Goal: Task Accomplishment & Management: Complete application form

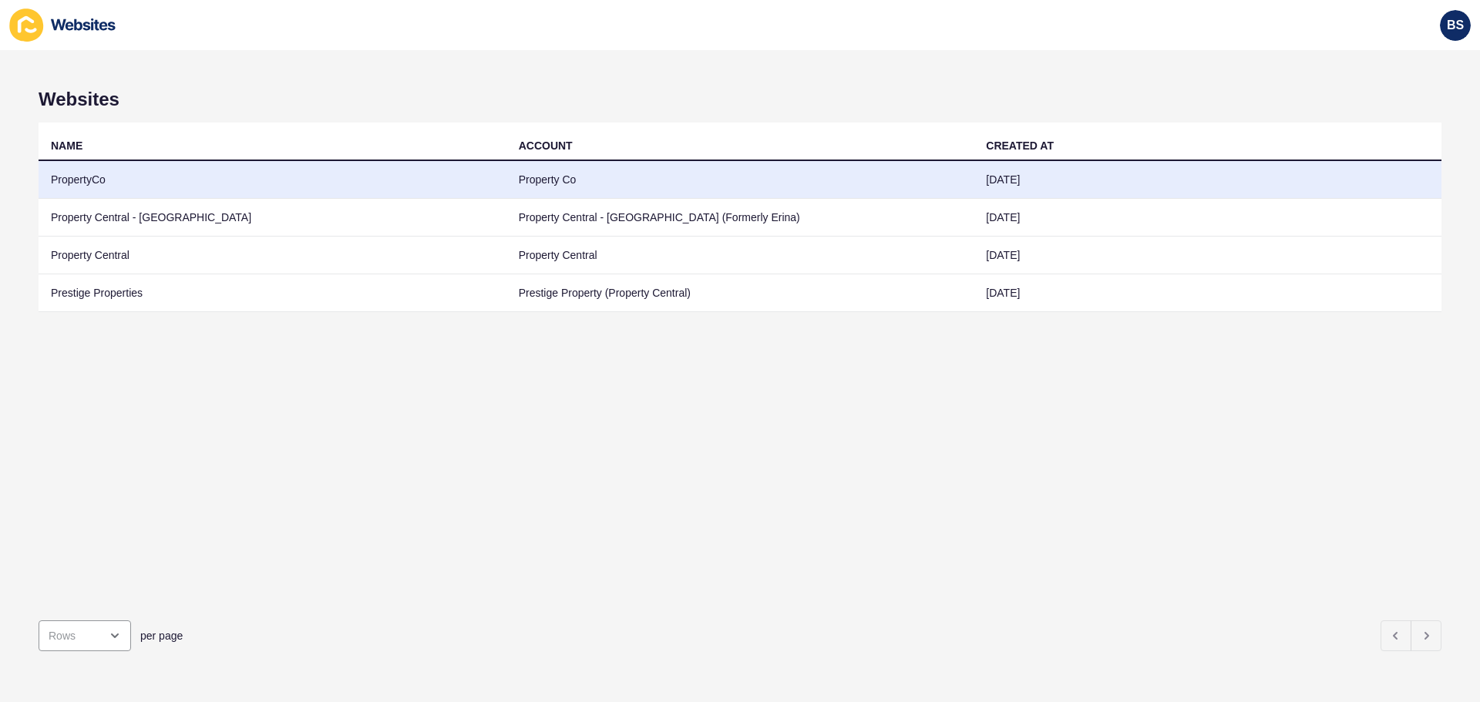
click at [158, 177] on td "PropertyCo" at bounding box center [273, 180] width 468 height 38
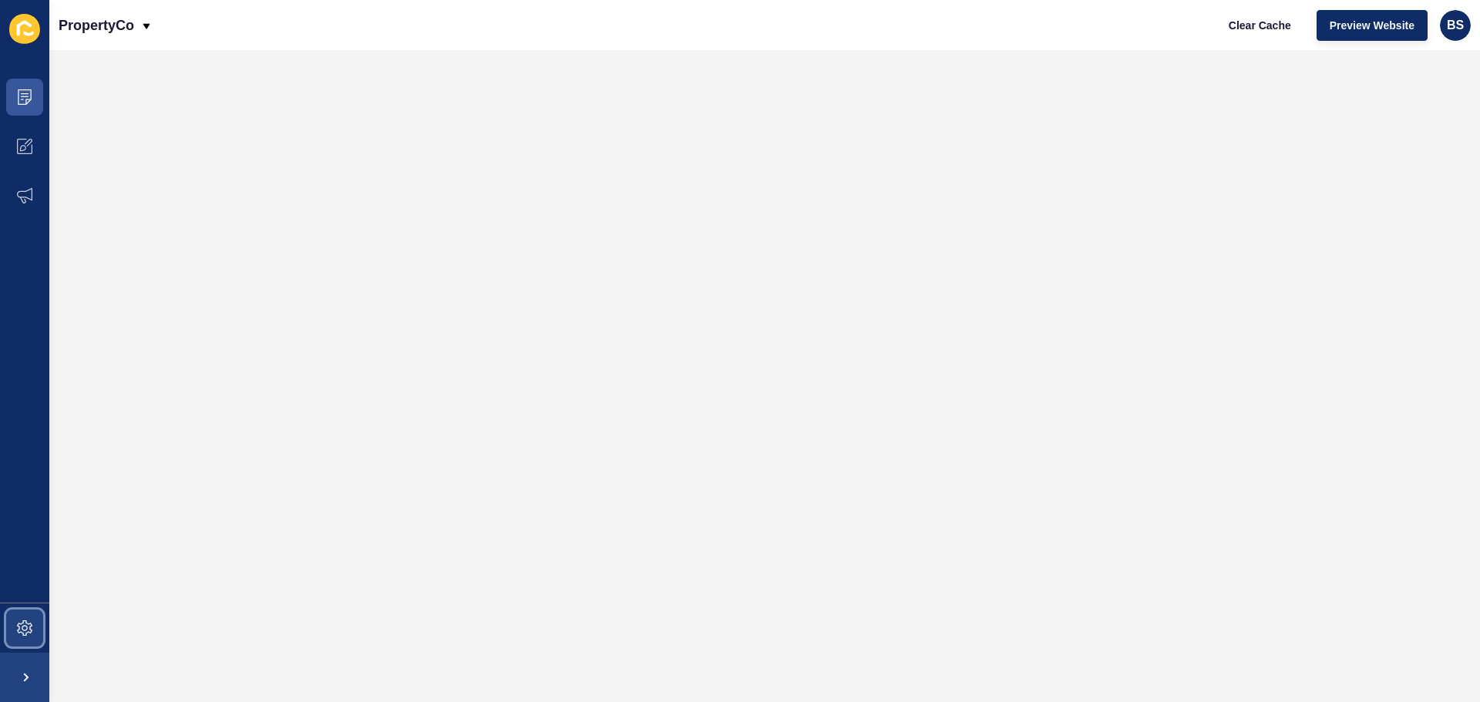
click at [16, 617] on span at bounding box center [24, 627] width 49 height 49
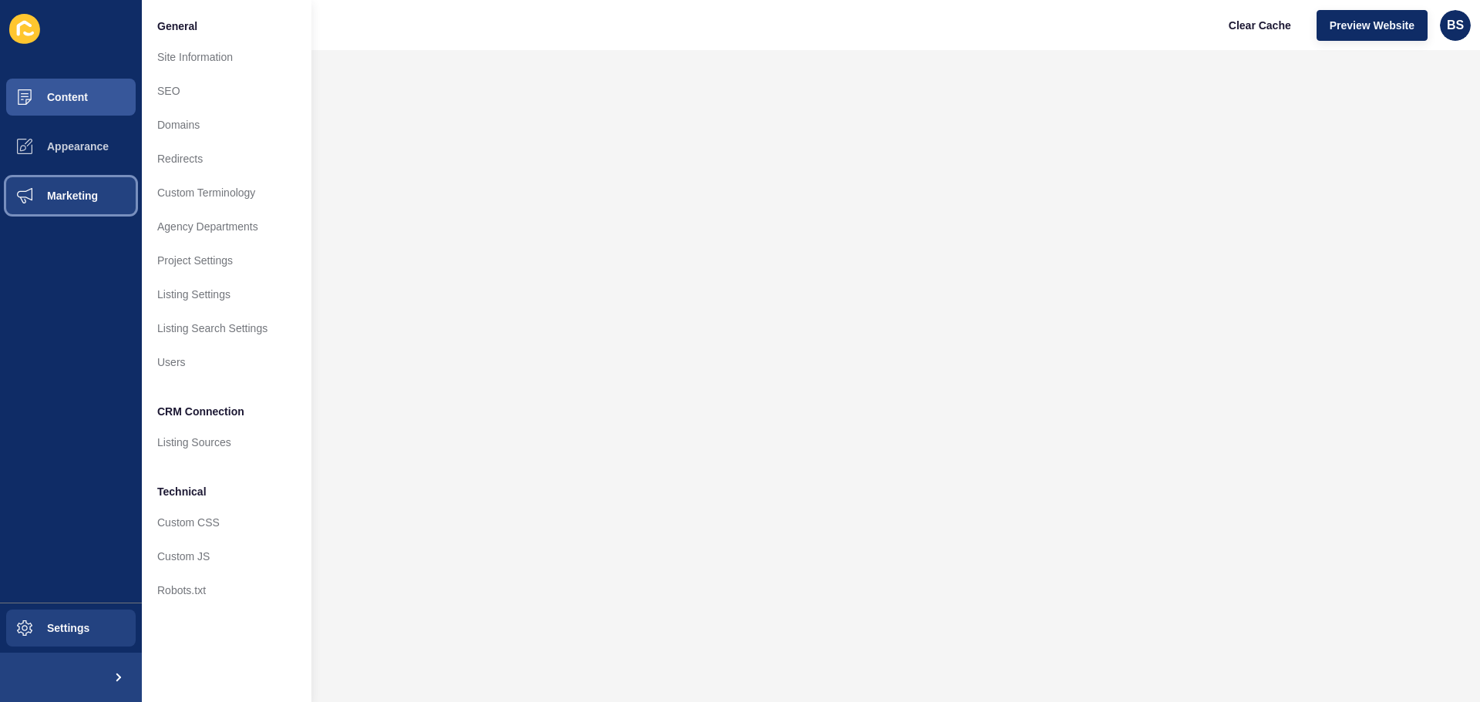
click at [82, 186] on button "Marketing" at bounding box center [71, 195] width 142 height 49
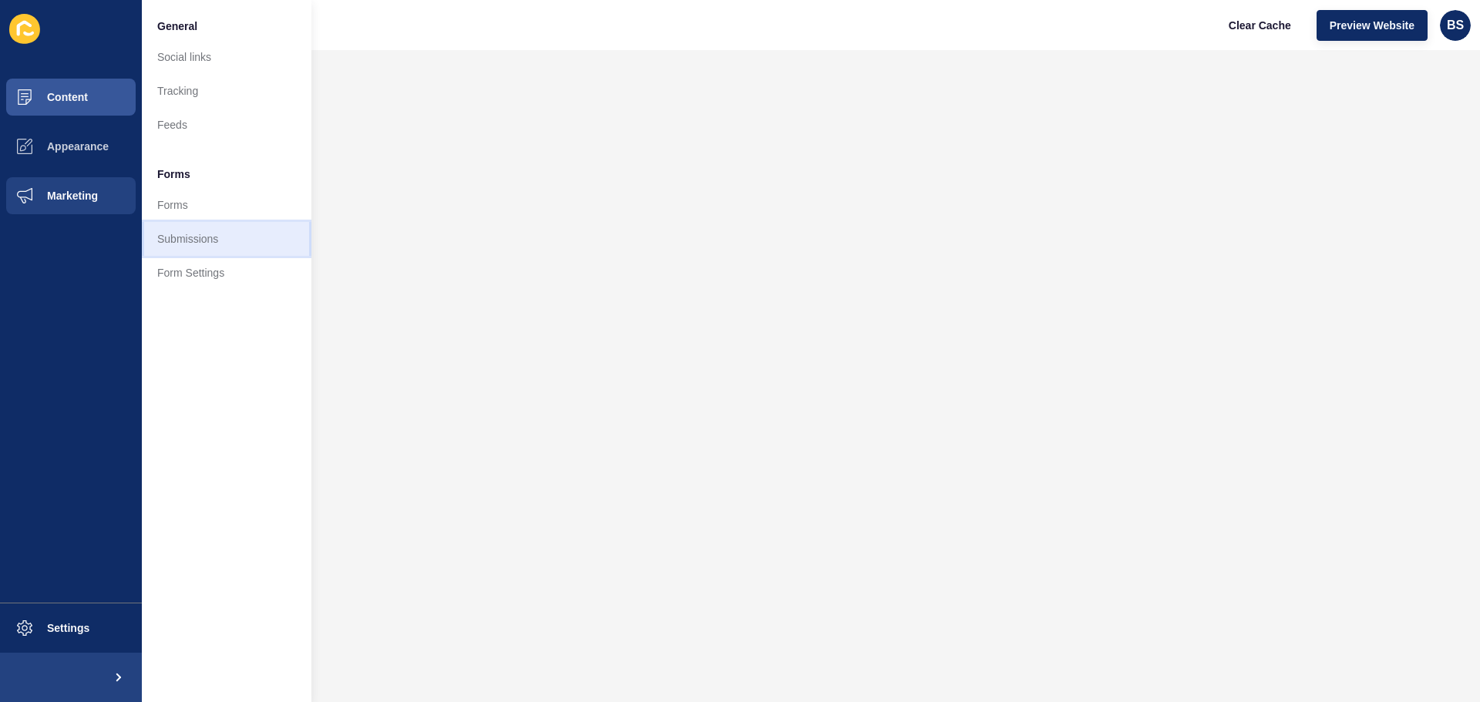
click at [197, 237] on link "Submissions" at bounding box center [227, 239] width 170 height 34
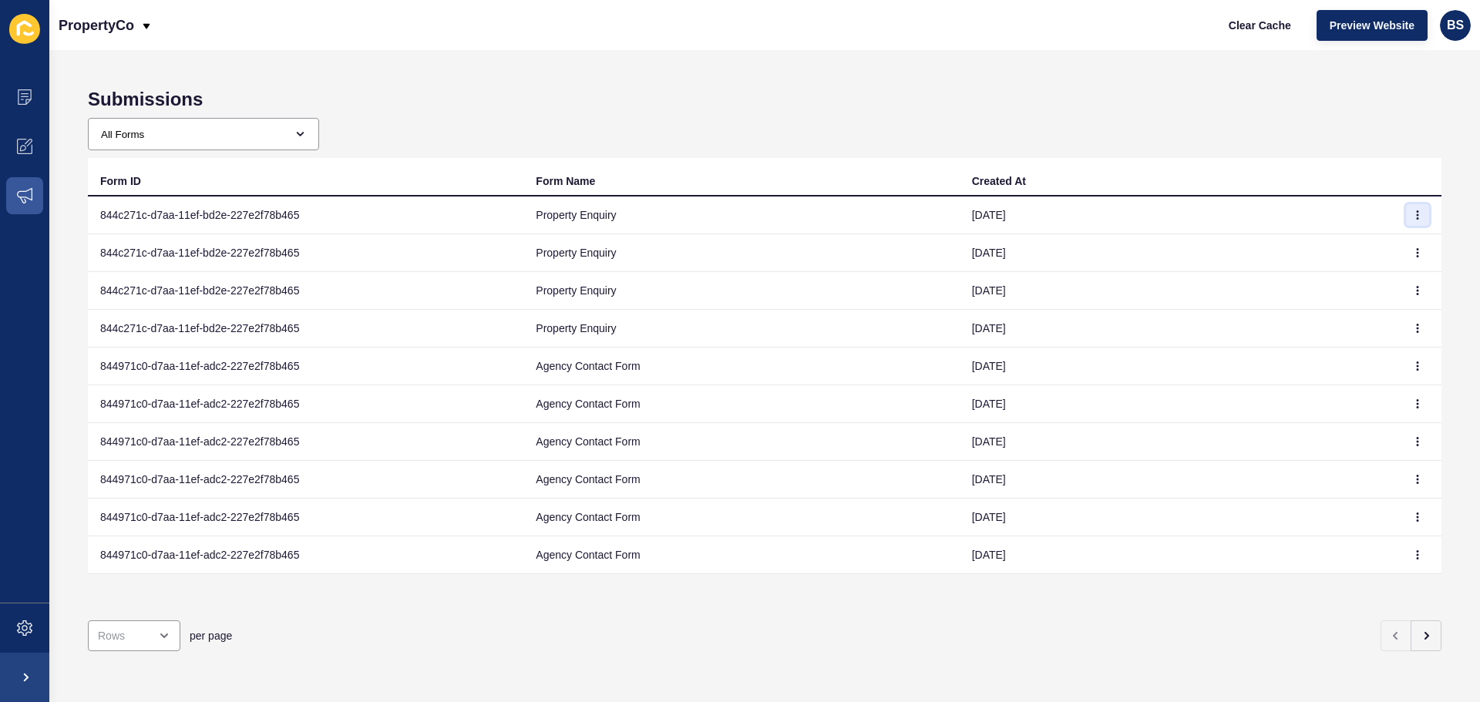
click at [1417, 218] on icon "button" at bounding box center [1417, 215] width 1 height 8
click at [1354, 238] on link "View" at bounding box center [1363, 246] width 108 height 34
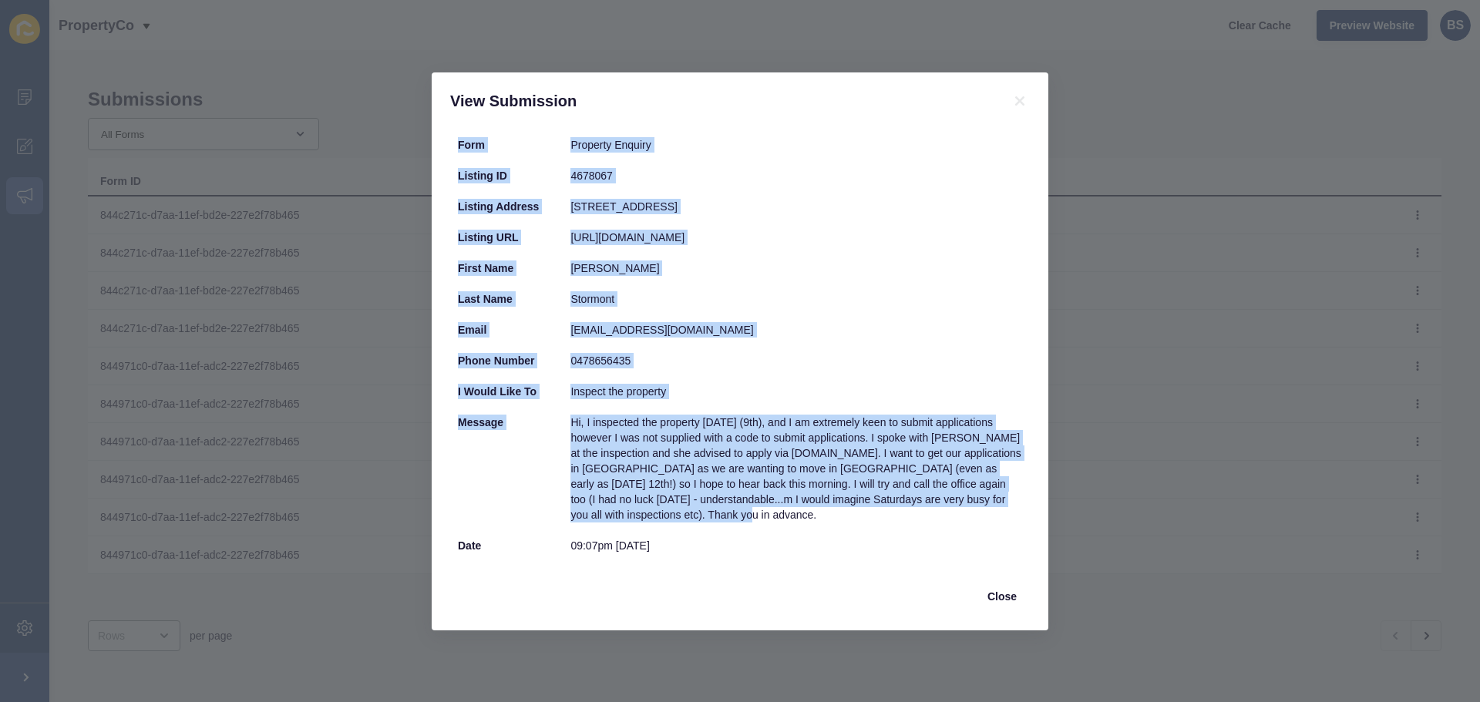
drag, startPoint x: 691, startPoint y: 516, endPoint x: 449, endPoint y: 139, distance: 448.3
click at [449, 139] on div "Form Property Enquiry Listing ID 4678067 Listing Address [STREET_ADDRESS] Listi…" at bounding box center [740, 379] width 617 height 501
copy div "Form Property Enquiry Listing ID 4678067 Listing Address [STREET_ADDRESS] Listi…"
click at [1013, 596] on span "Close" at bounding box center [1001, 596] width 29 height 15
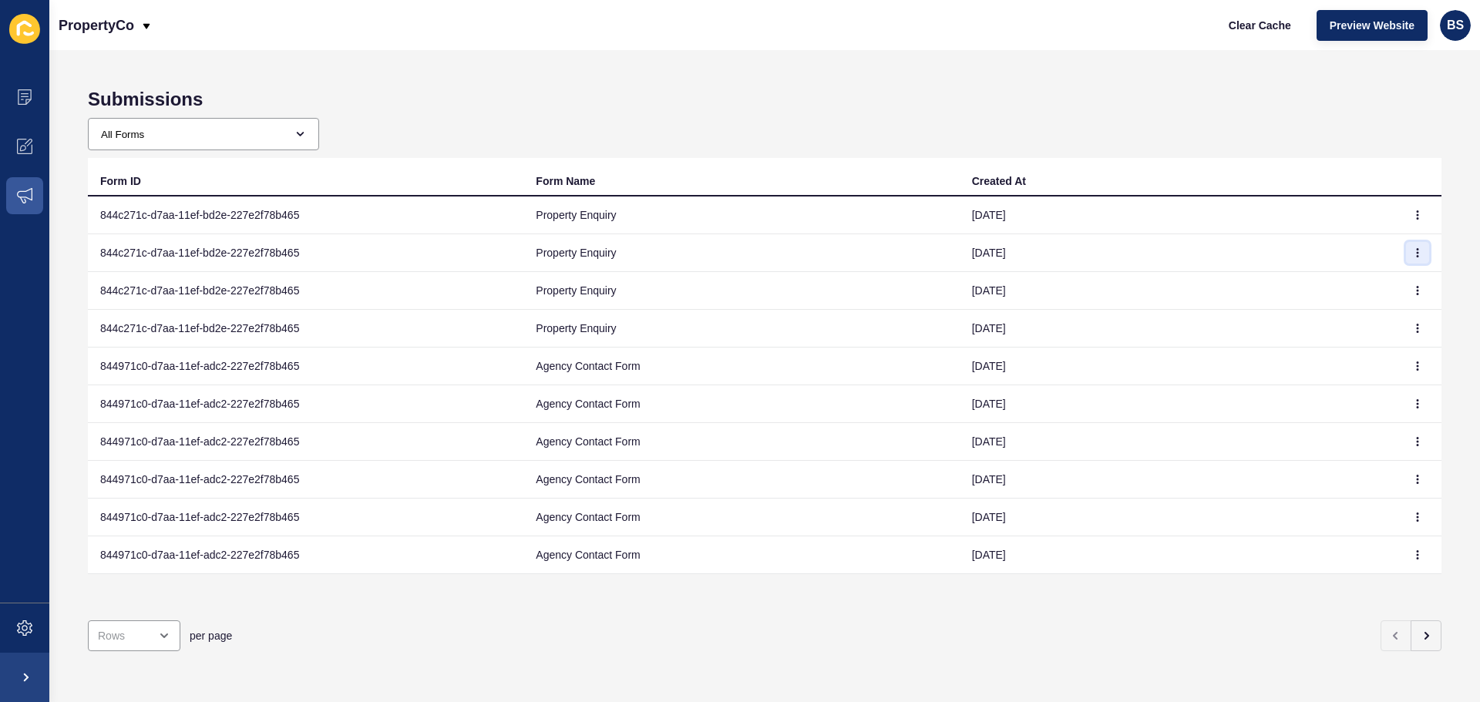
click at [1413, 257] on icon "button" at bounding box center [1417, 252] width 9 height 9
click at [1365, 281] on link "View" at bounding box center [1363, 284] width 108 height 34
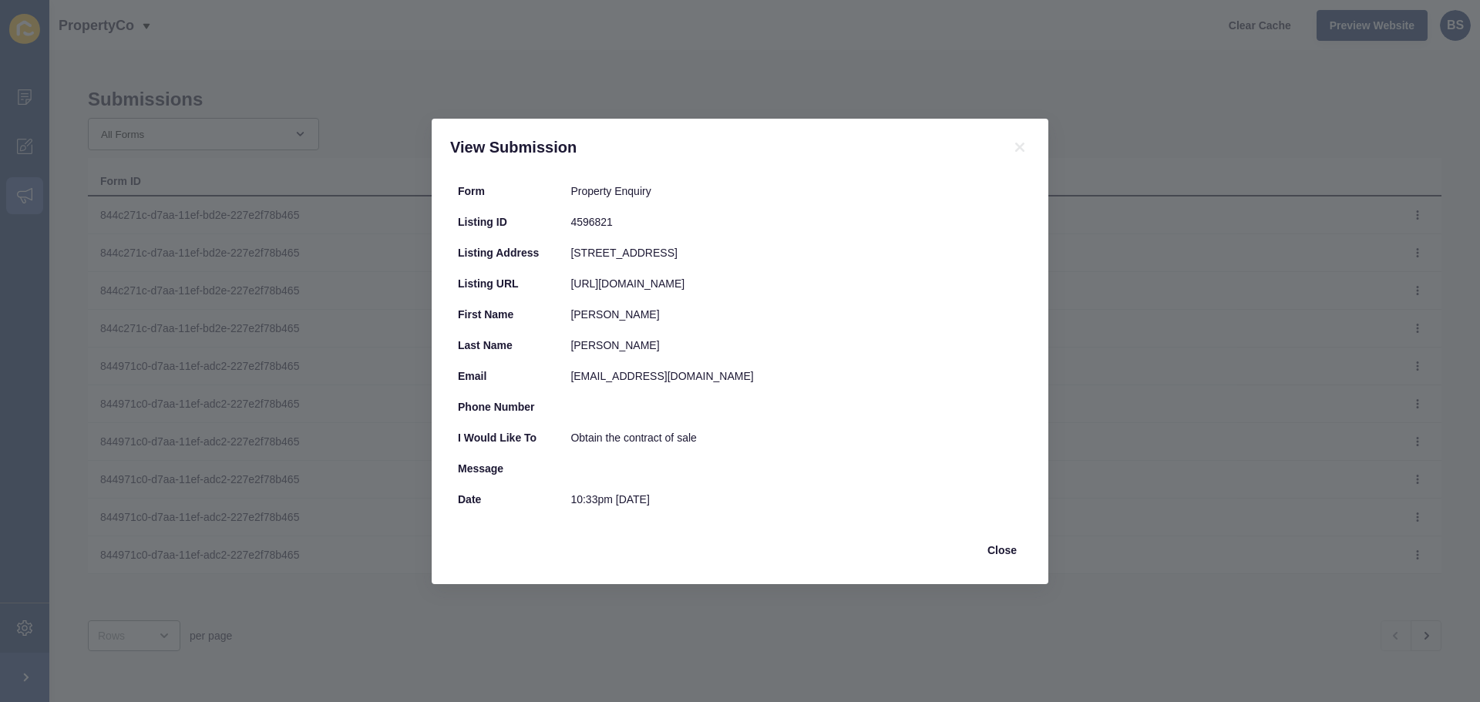
drag, startPoint x: 675, startPoint y: 521, endPoint x: 459, endPoint y: 183, distance: 401.0
click at [459, 183] on div "Form Property Enquiry Listing ID 4596821 Listing Address [STREET_ADDRESS] Listi…" at bounding box center [740, 345] width 580 height 339
copy div "Form Property Enquiry Listing ID 4596821 Listing Address [STREET_ADDRESS] Listi…"
click at [964, 322] on div "[PERSON_NAME]" at bounding box center [796, 314] width 452 height 15
click at [1075, 334] on div "View Submission Form Property Enquiry Listing ID 4596821 Listing Address [STREE…" at bounding box center [740, 351] width 1480 height 702
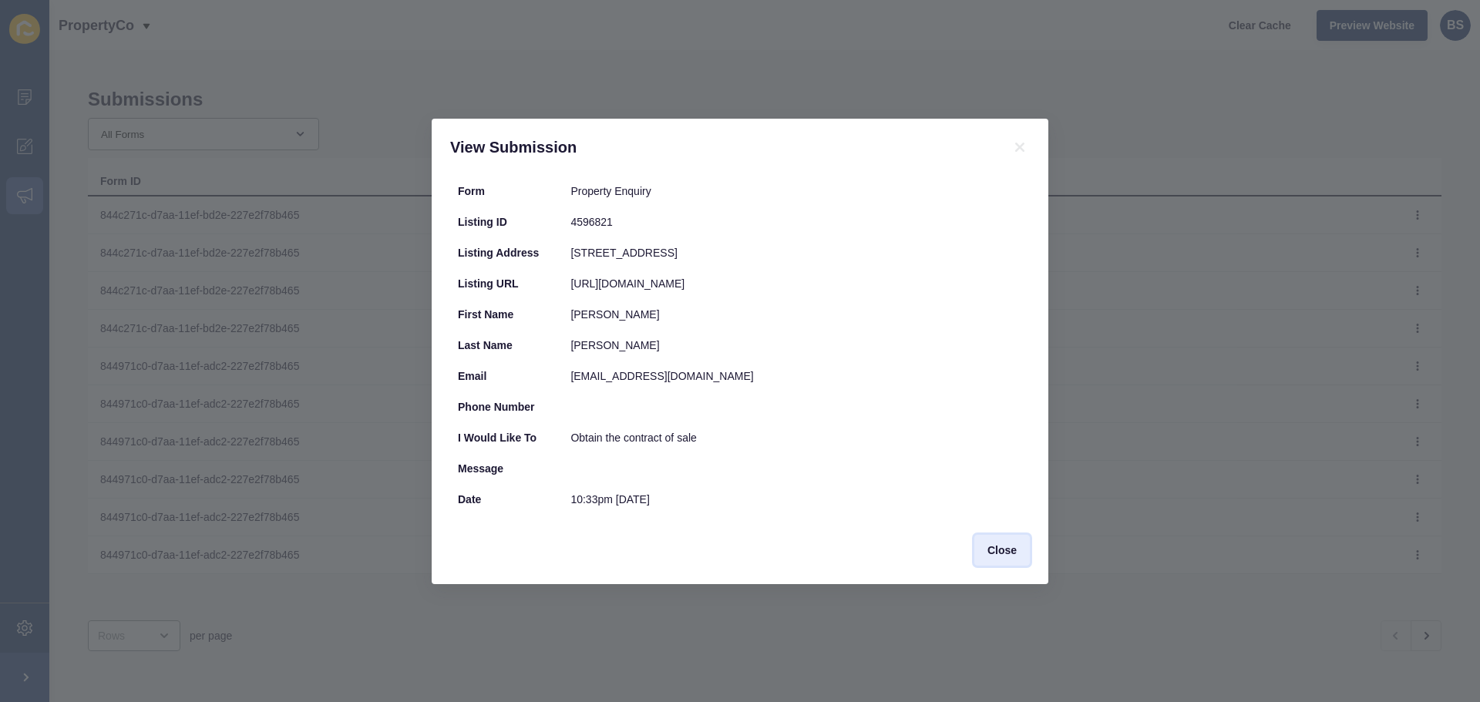
click at [1002, 558] on span "Close" at bounding box center [1001, 550] width 29 height 15
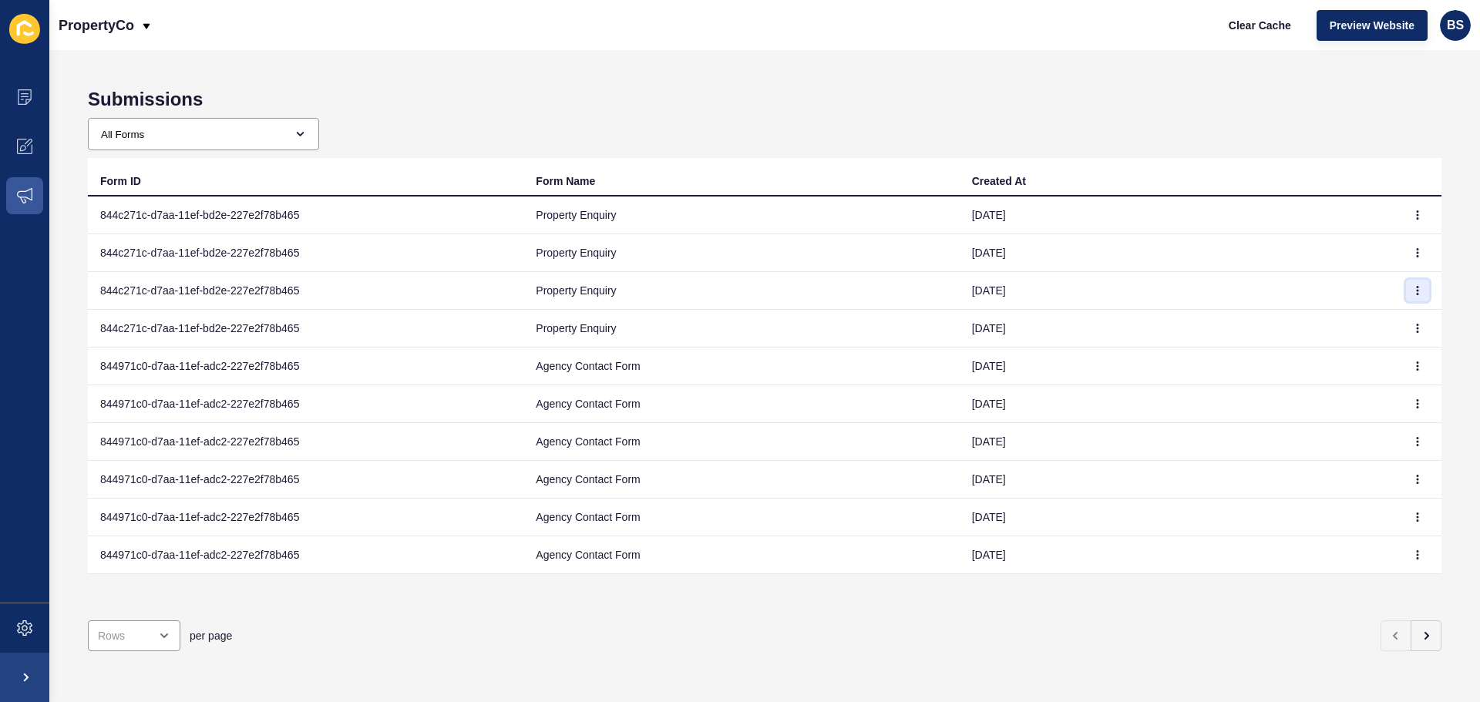
click at [1413, 293] on icon "button" at bounding box center [1417, 290] width 9 height 9
click at [1325, 321] on link "View" at bounding box center [1363, 321] width 108 height 34
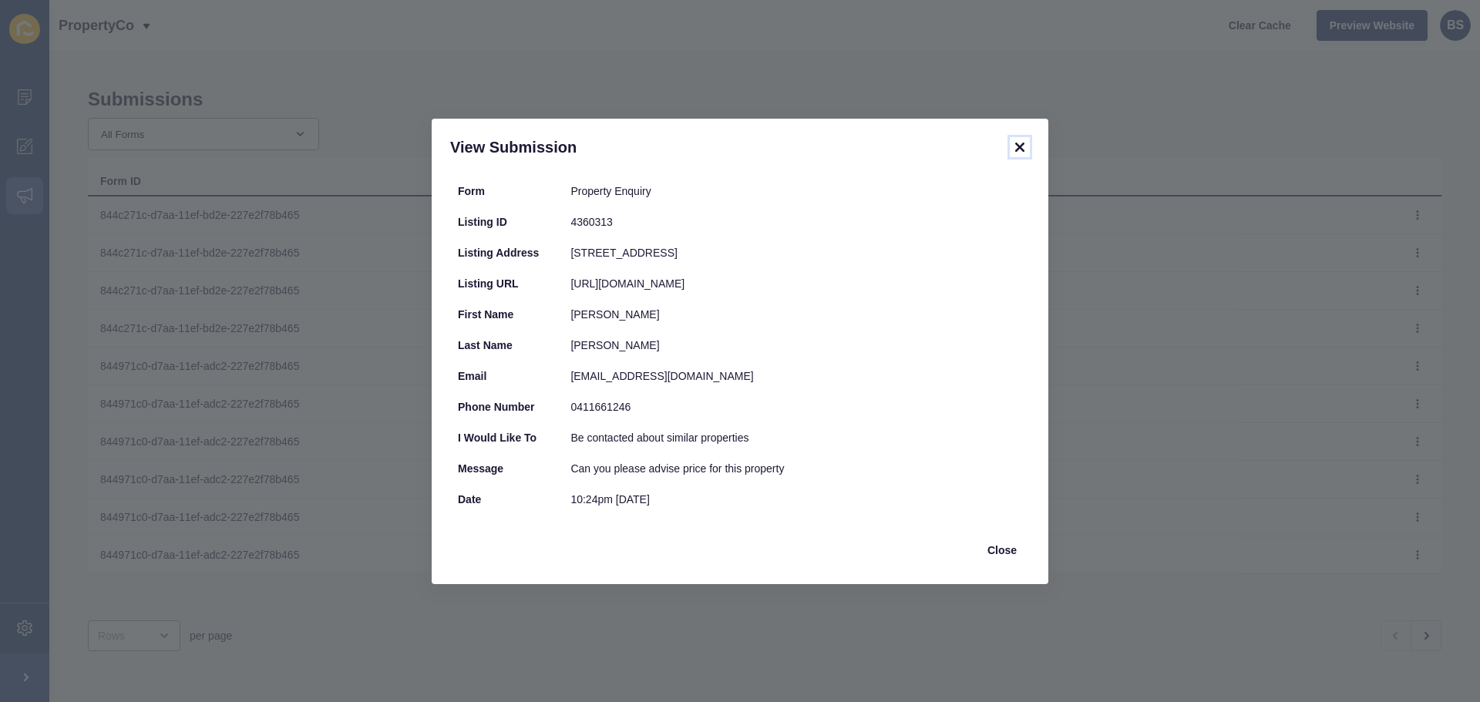
click at [1017, 140] on icon at bounding box center [1019, 147] width 18 height 18
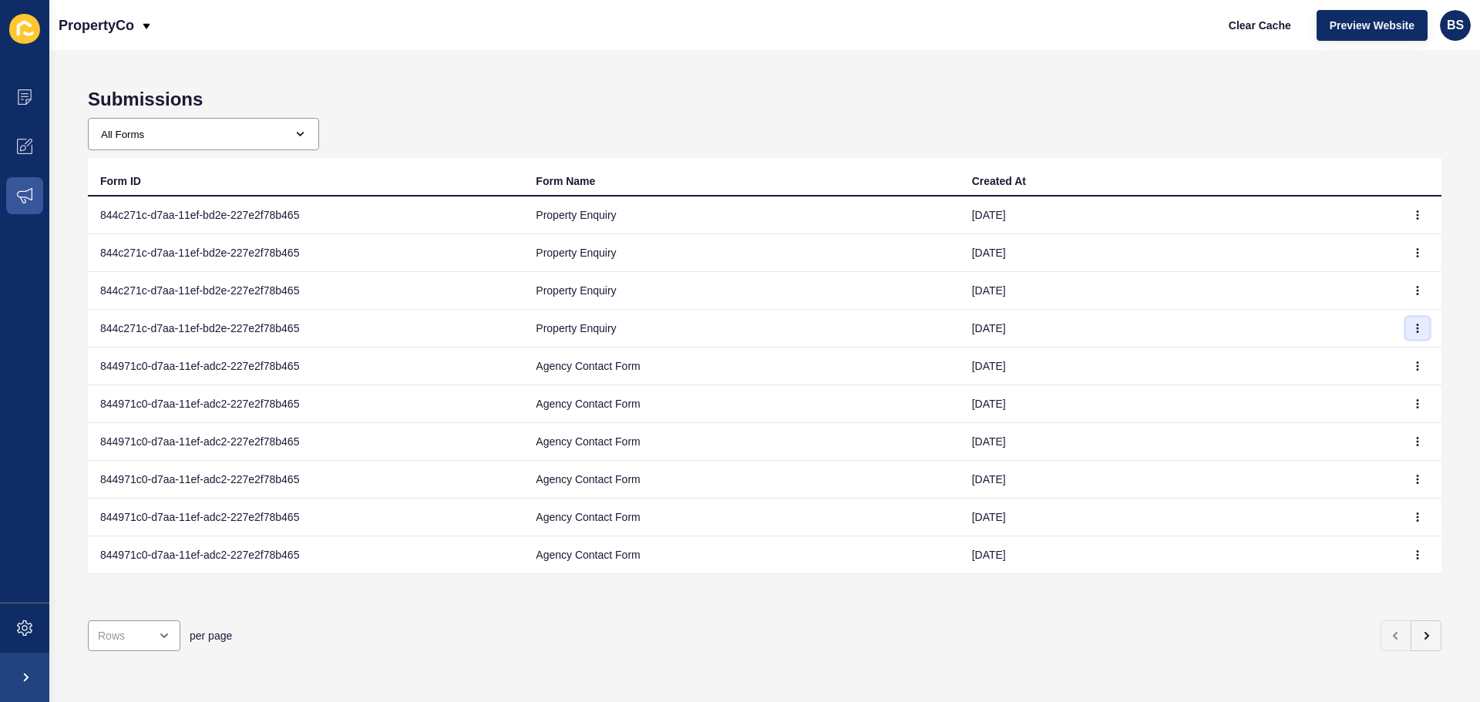
click at [1413, 328] on icon "button" at bounding box center [1417, 328] width 9 height 9
click at [1352, 357] on link "View" at bounding box center [1363, 359] width 108 height 34
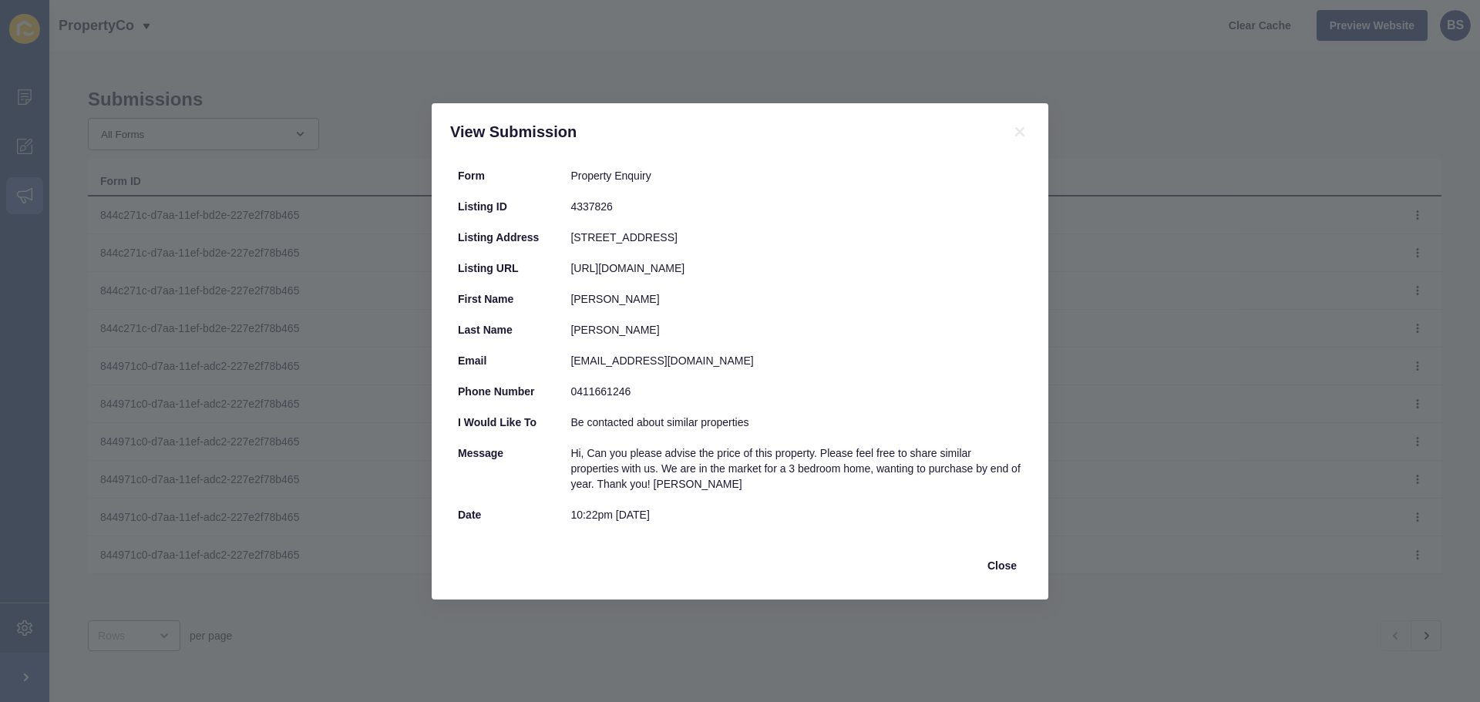
drag, startPoint x: 680, startPoint y: 516, endPoint x: 449, endPoint y: 175, distance: 411.7
click at [449, 175] on div "Form Property Enquiry Listing ID 4337826 Listing Address [STREET_ADDRESS] Listi…" at bounding box center [740, 379] width 617 height 439
copy div "Form Property Enquiry Listing ID 4337826 Listing Address [STREET_ADDRESS] Listi…"
click at [1074, 388] on div "View Submission Form Property Enquiry Listing ID 4337826 Listing Address [STREE…" at bounding box center [740, 351] width 1480 height 702
click at [1002, 564] on span "Close" at bounding box center [1001, 565] width 29 height 15
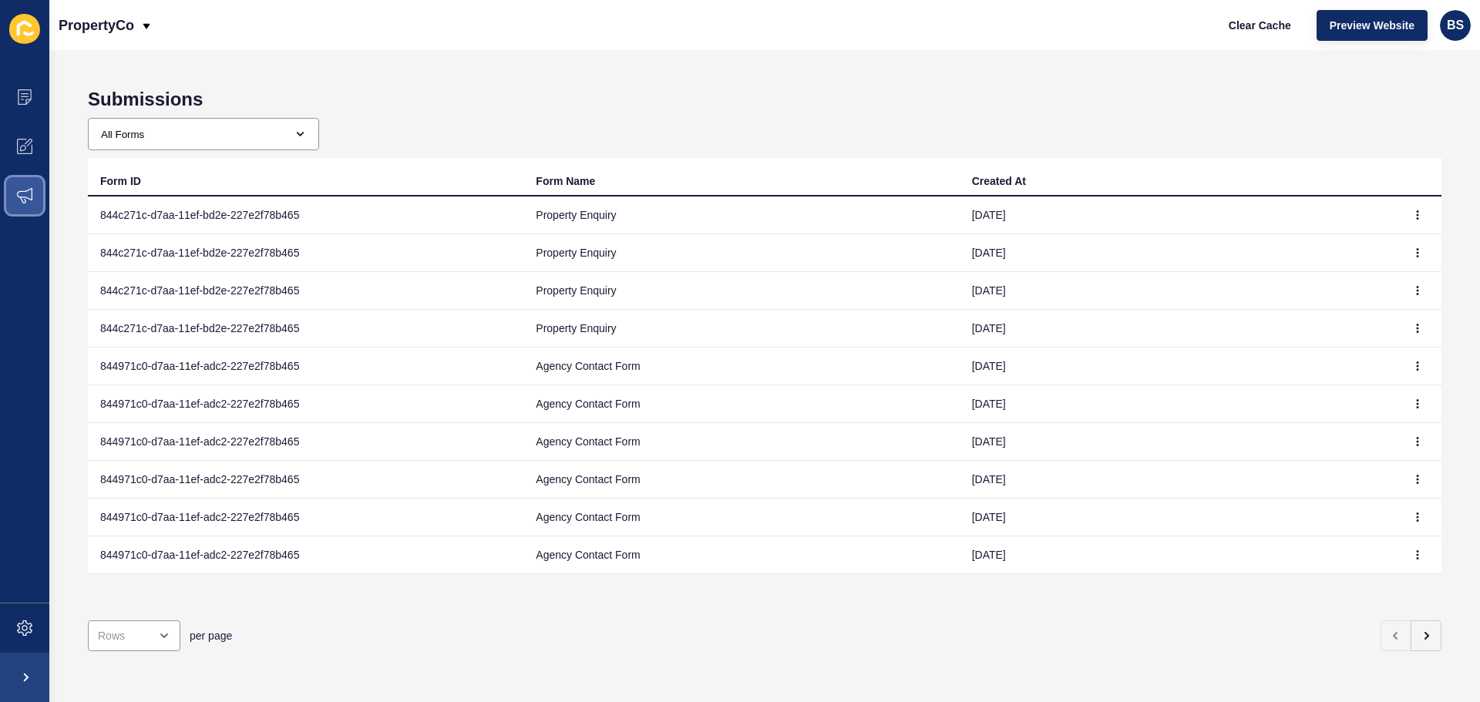
click at [22, 189] on icon at bounding box center [24, 195] width 15 height 15
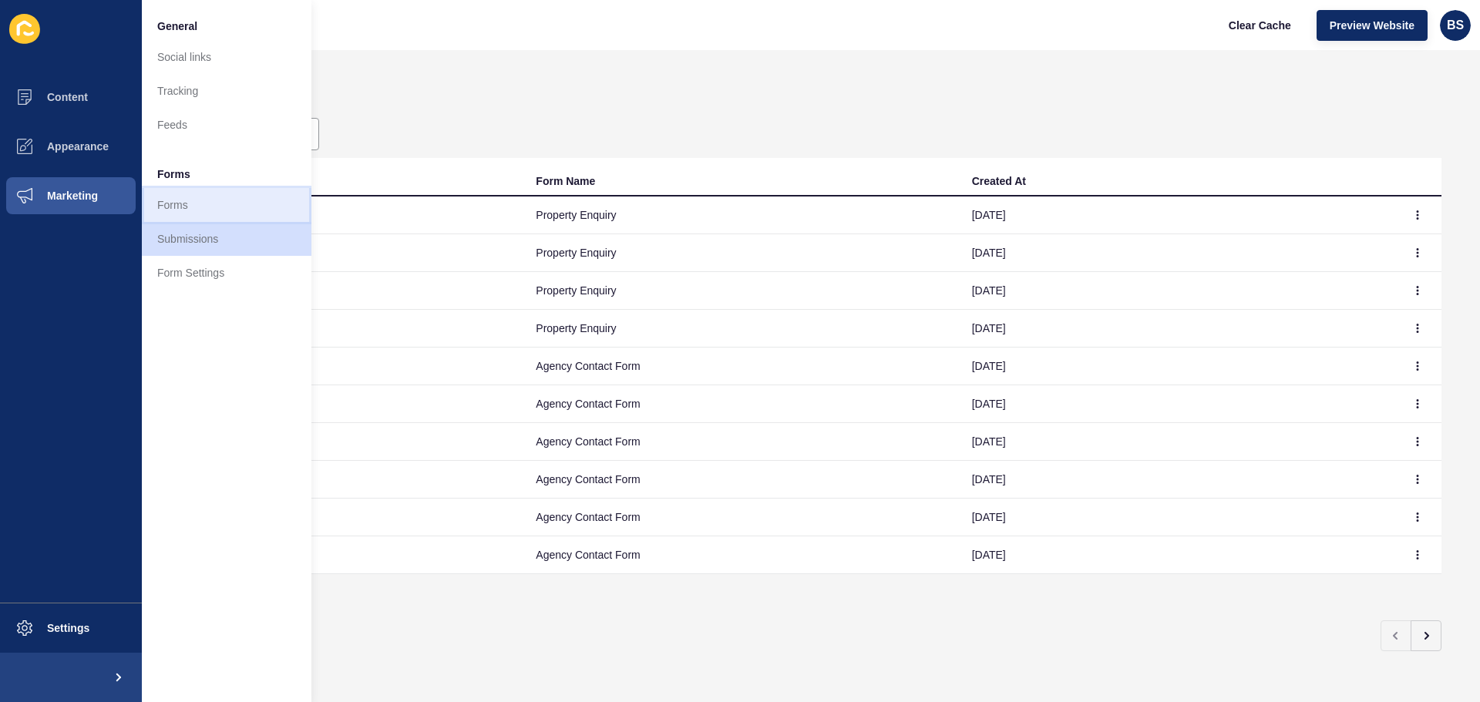
click at [217, 211] on link "Forms" at bounding box center [227, 205] width 170 height 34
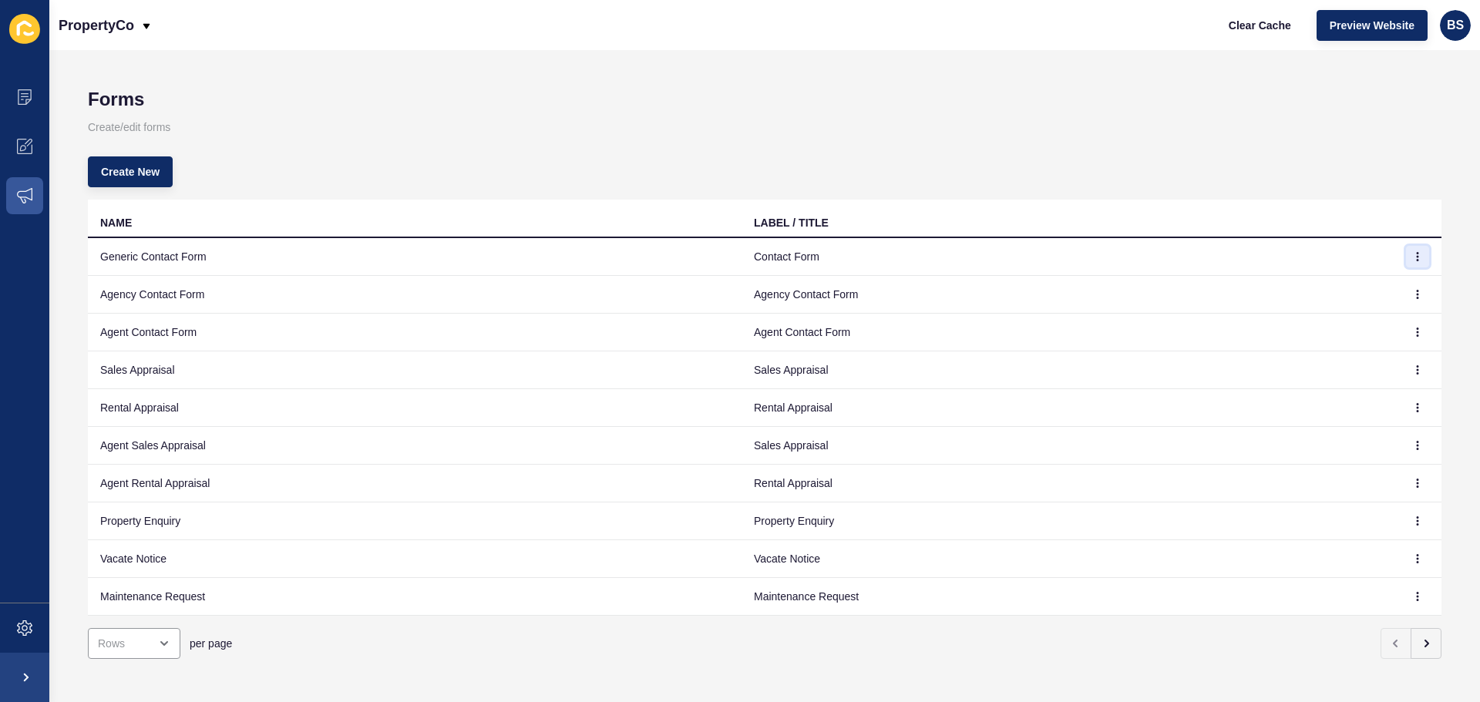
click at [1413, 257] on icon "button" at bounding box center [1417, 256] width 9 height 9
click at [1363, 287] on link "Edit" at bounding box center [1363, 287] width 108 height 34
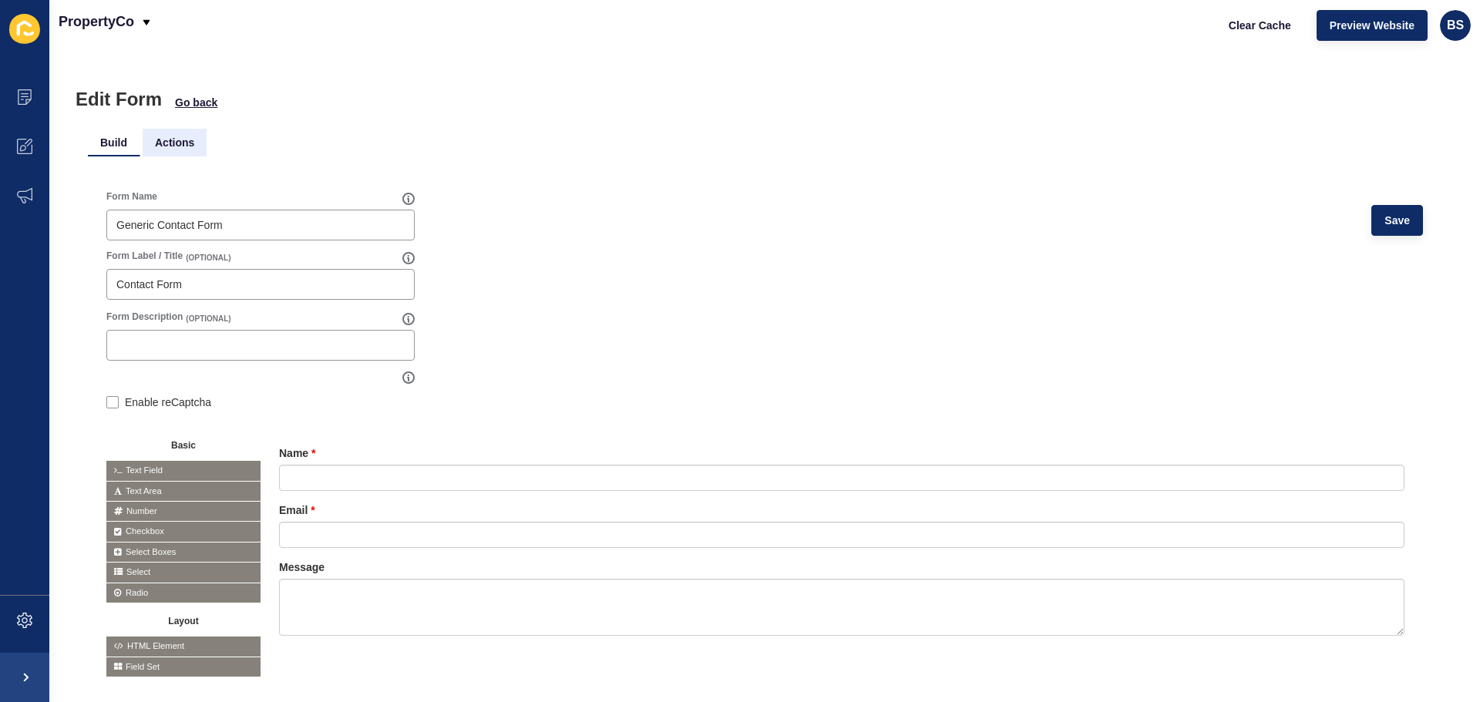
click at [173, 150] on li "Actions" at bounding box center [175, 143] width 64 height 28
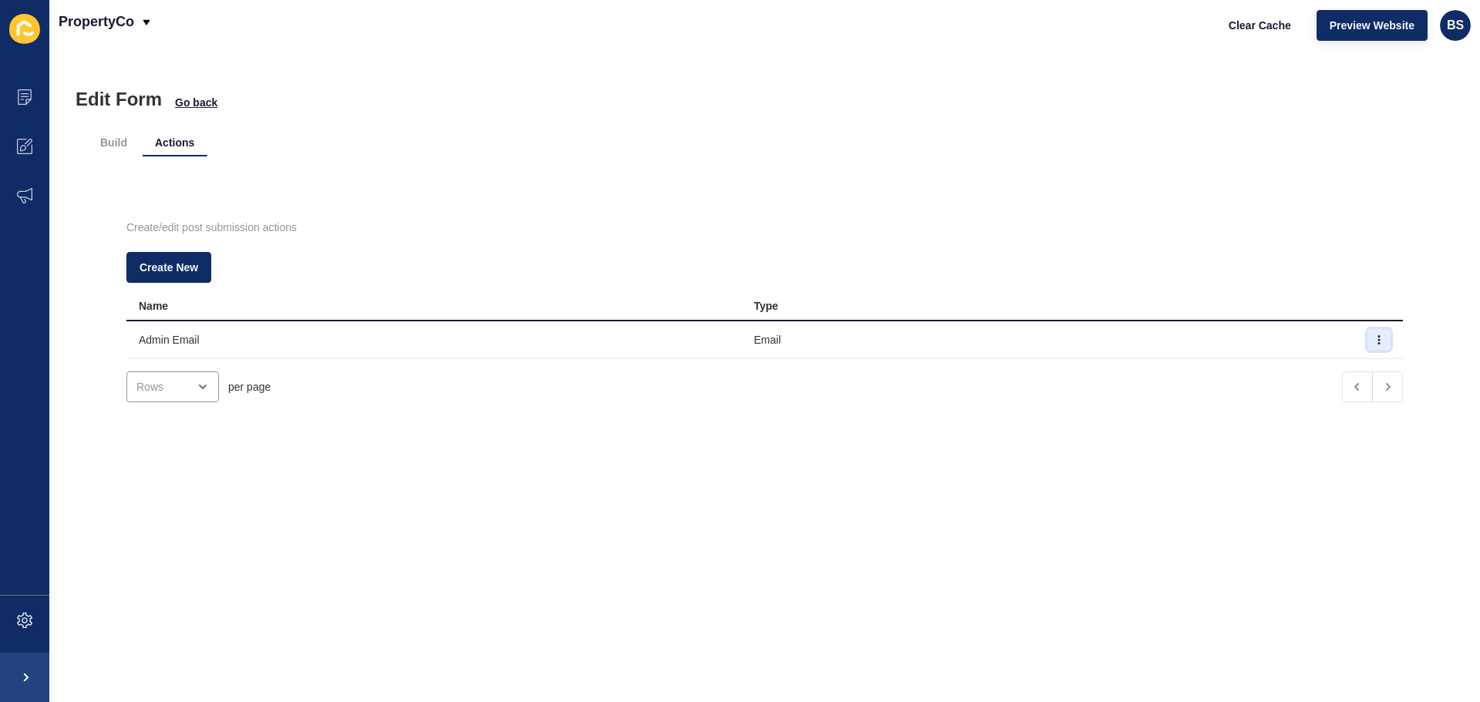
click at [1374, 335] on icon "button" at bounding box center [1378, 339] width 9 height 9
click at [1295, 365] on link "Edit" at bounding box center [1313, 371] width 108 height 34
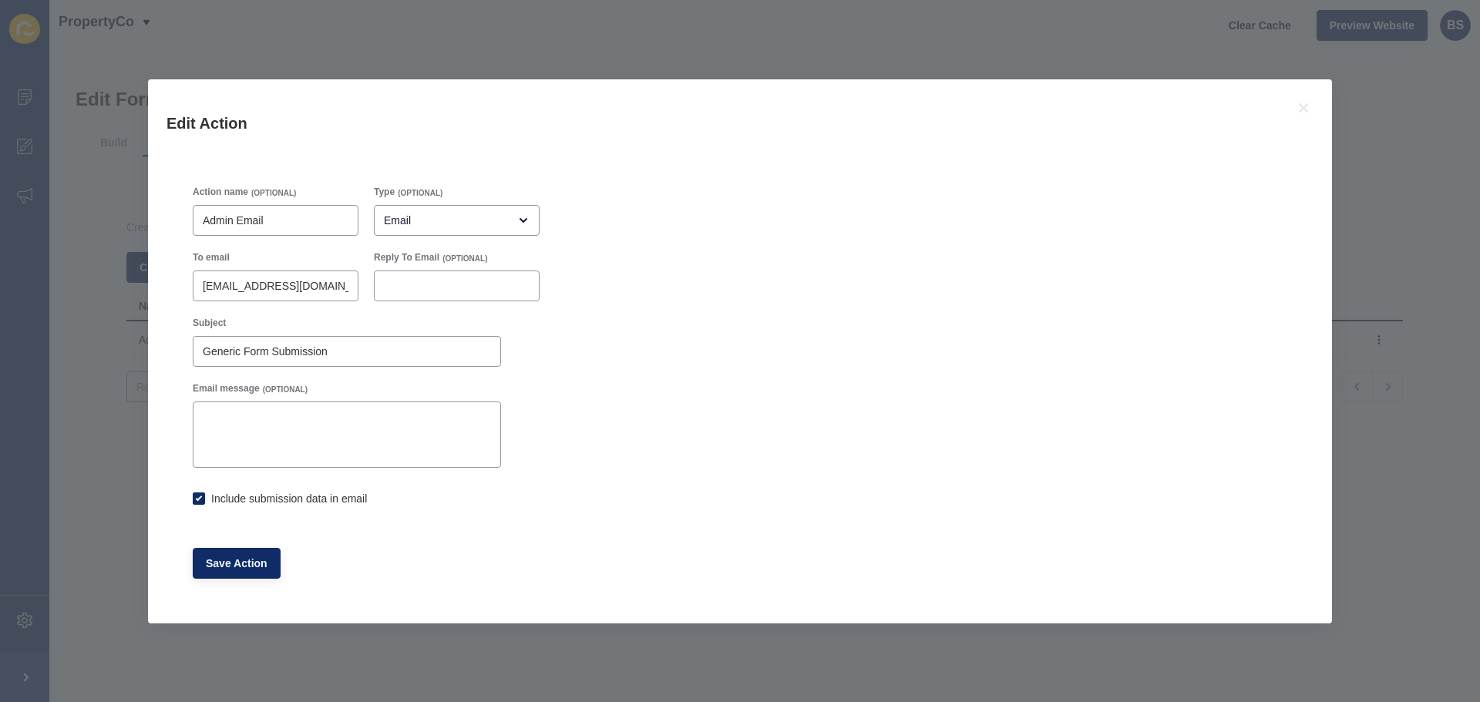
checkbox input "true"
click at [1300, 109] on icon at bounding box center [1303, 108] width 18 height 18
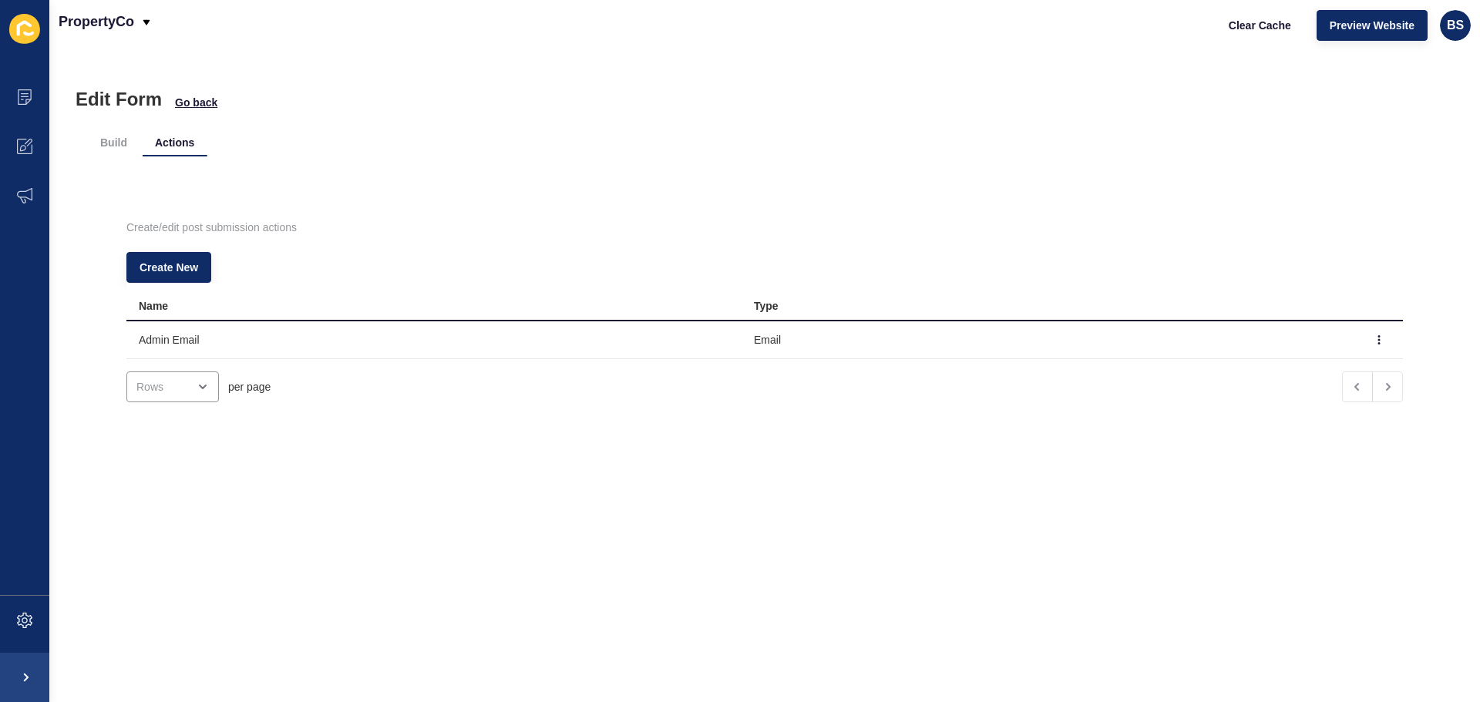
click at [183, 285] on th "Name" at bounding box center [433, 302] width 615 height 39
click at [173, 269] on span "Create New" at bounding box center [168, 267] width 59 height 15
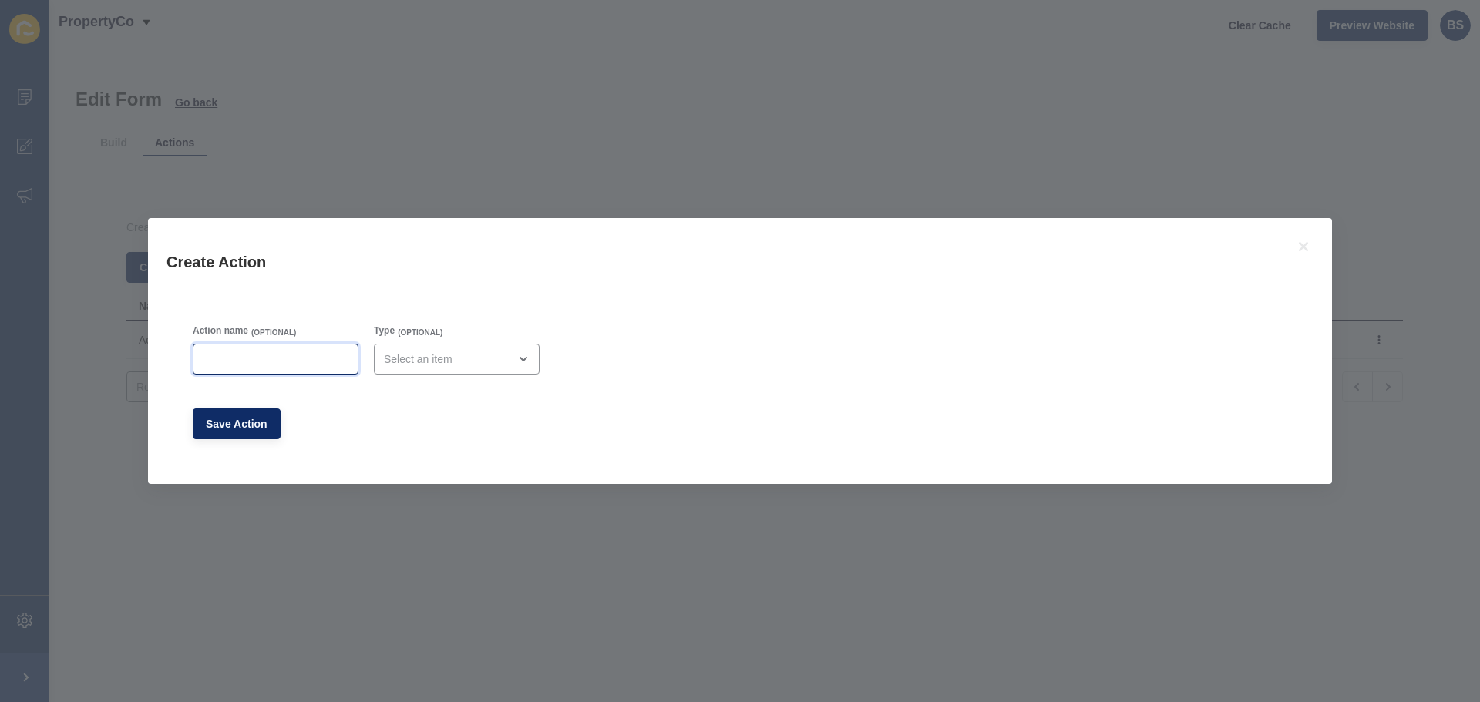
click at [300, 361] on input "Action name" at bounding box center [276, 358] width 146 height 15
click at [1301, 240] on icon at bounding box center [1303, 246] width 18 height 18
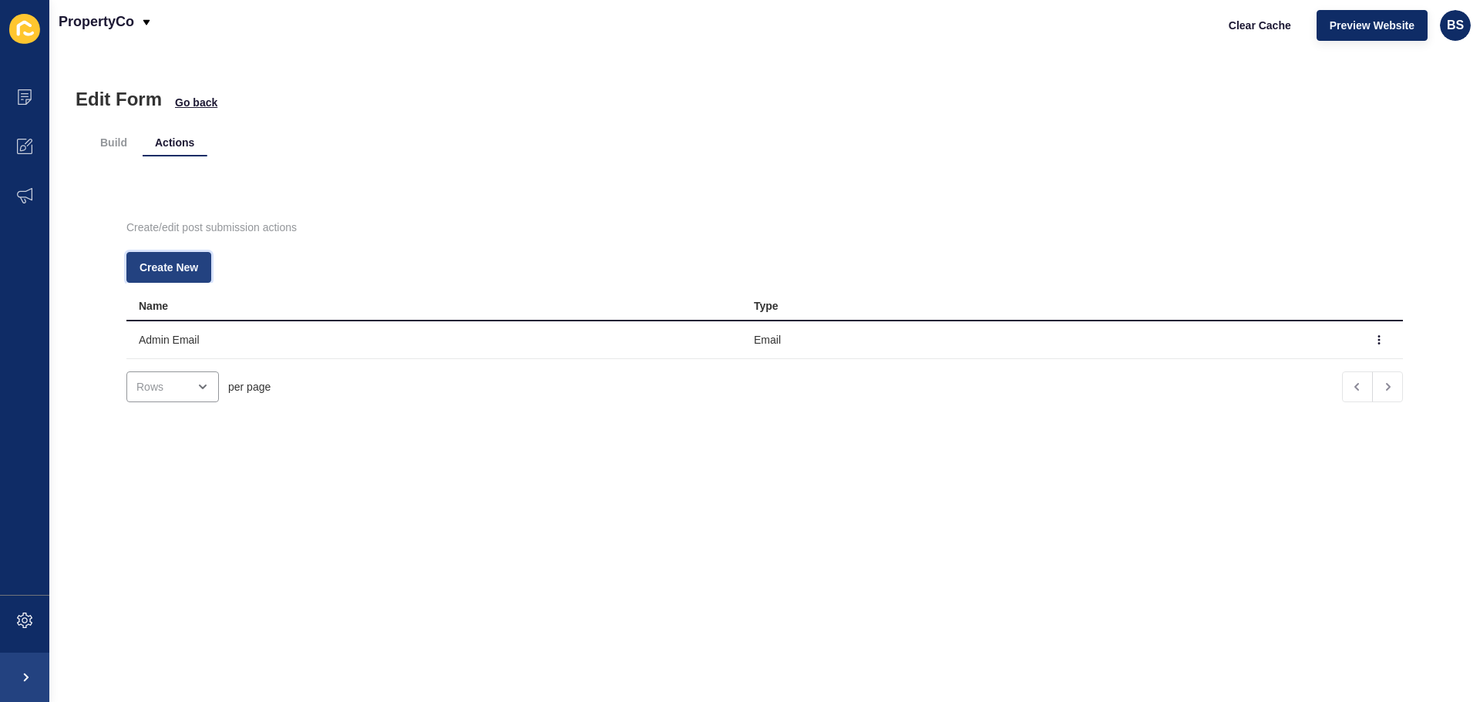
click at [196, 267] on span "Create New" at bounding box center [168, 267] width 59 height 15
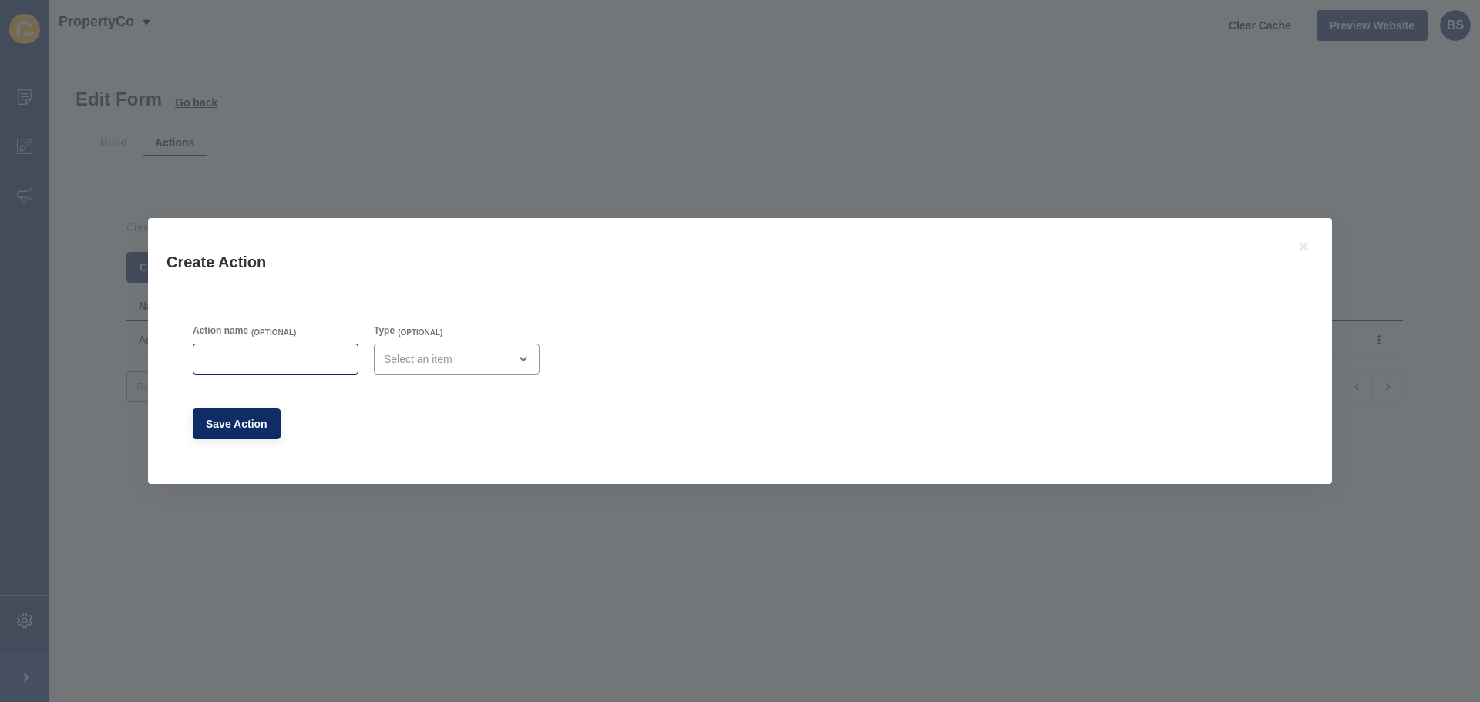
click at [242, 371] on div at bounding box center [276, 359] width 166 height 31
click at [221, 357] on input "Admin Email" at bounding box center [276, 358] width 146 height 15
type input "Admin Email"
click at [464, 348] on div "open menu" at bounding box center [457, 359] width 166 height 31
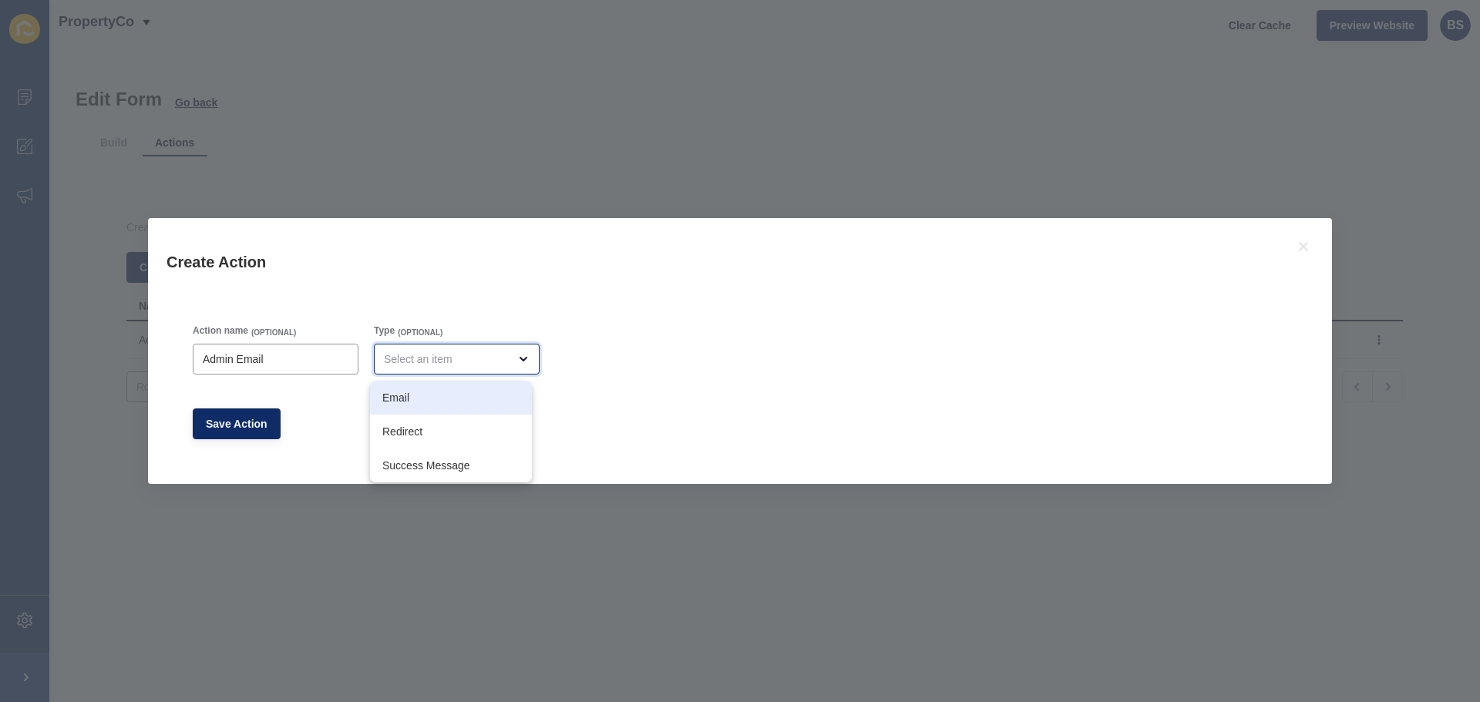
click at [452, 395] on span "Email" at bounding box center [450, 397] width 137 height 15
type input "Email"
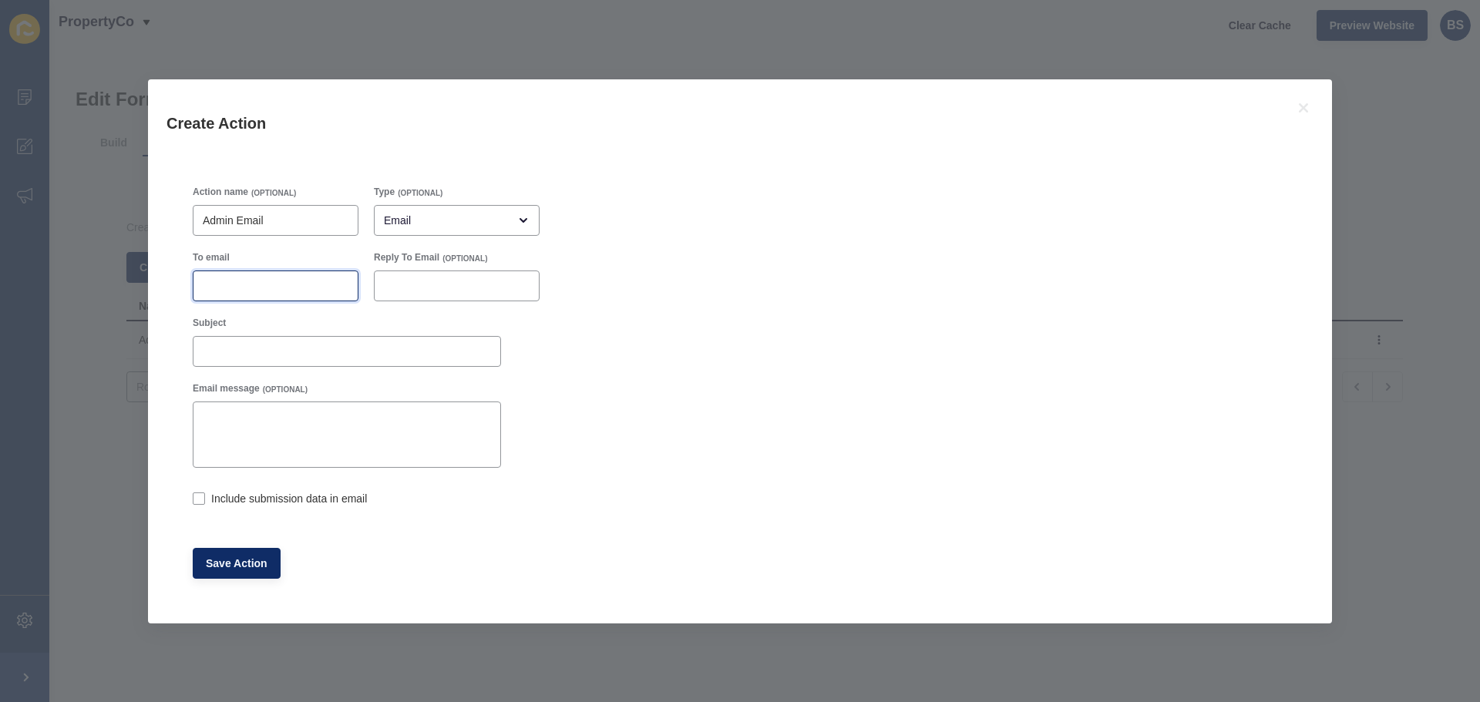
click at [250, 278] on input "To email" at bounding box center [276, 285] width 146 height 15
click at [248, 283] on input "[EMAIL_ADDRESS][PERSON_NAME][DOMAIN_NAME]" at bounding box center [276, 285] width 146 height 15
type input "[EMAIL_ADDRESS][PERSON_NAME][DOMAIN_NAME]"
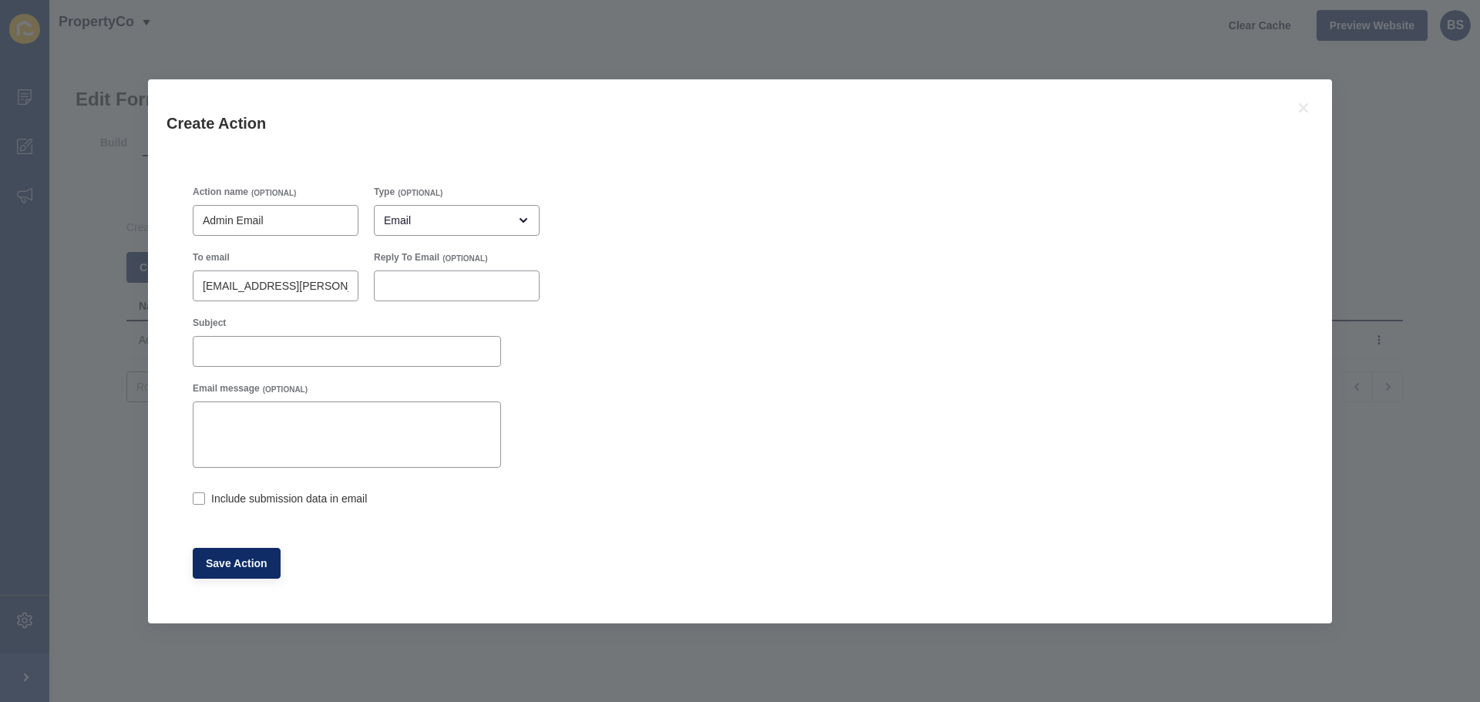
click at [553, 331] on div "Action name (OPTIONAL) Admin Email Type (OPTIONAL) Email To email [EMAIL_ADDRES…" at bounding box center [740, 382] width 1110 height 408
click at [231, 348] on input "Subject" at bounding box center [347, 351] width 288 height 15
type input "Admin"
click at [264, 554] on button "Save Action" at bounding box center [237, 563] width 88 height 31
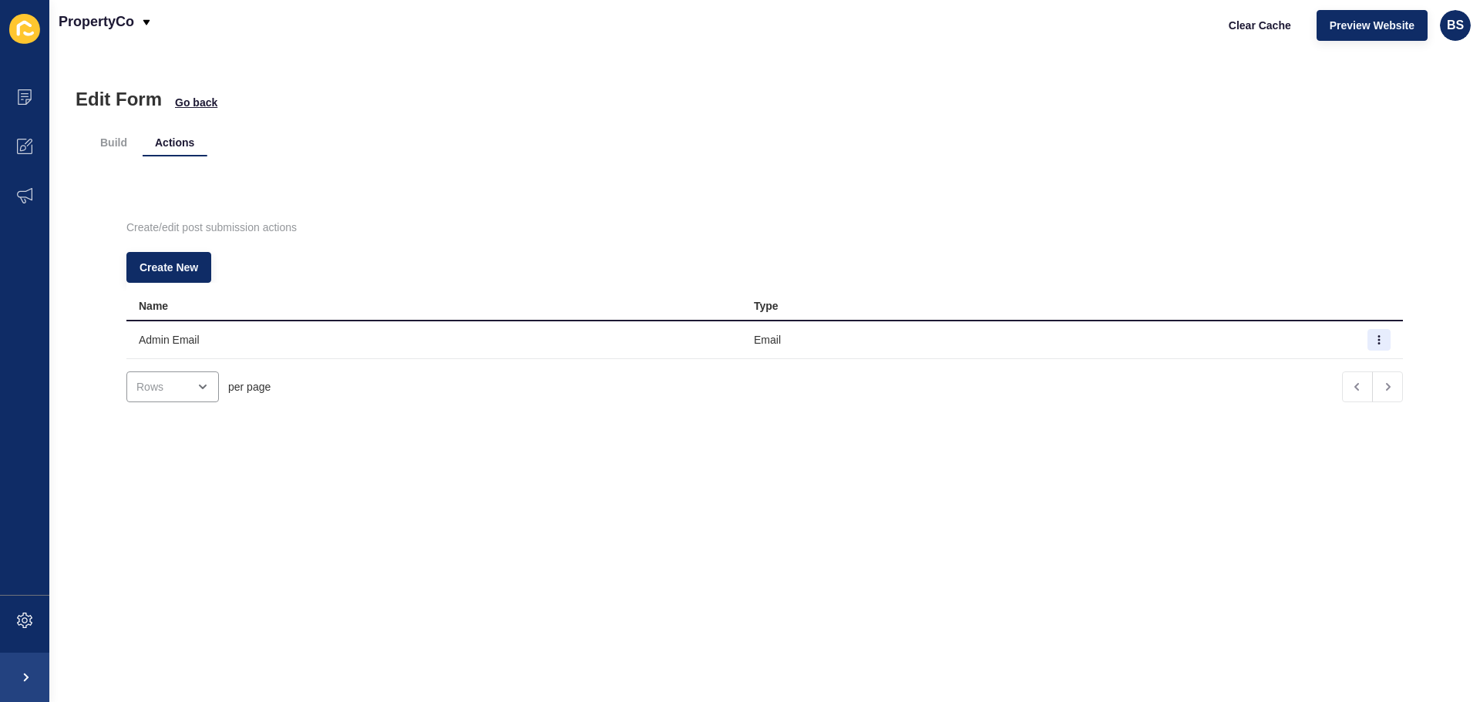
drag, startPoint x: 1375, startPoint y: 335, endPoint x: 1364, endPoint y: 335, distance: 10.8
click at [1365, 335] on td at bounding box center [1379, 340] width 46 height 38
click at [1374, 335] on icon "button" at bounding box center [1378, 339] width 9 height 9
click at [1327, 367] on link "Edit" at bounding box center [1313, 371] width 108 height 34
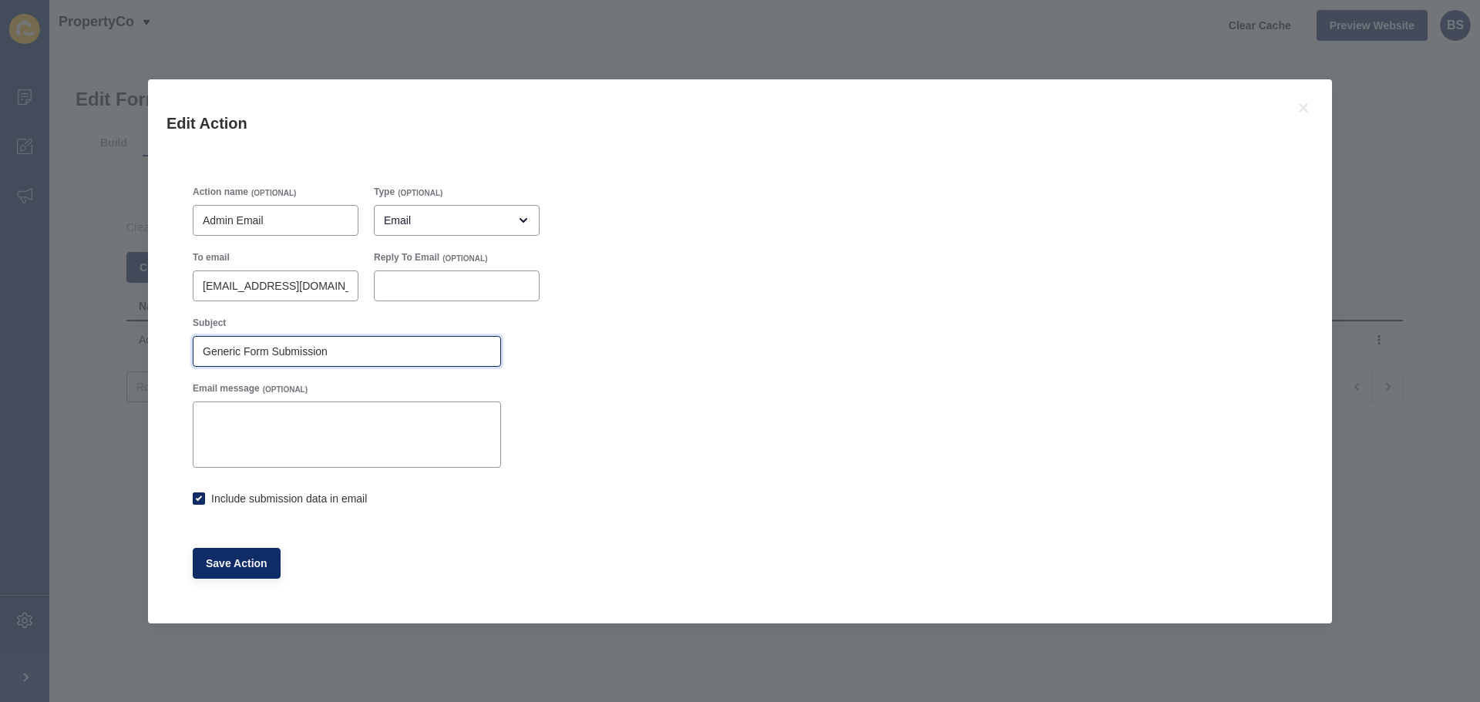
drag, startPoint x: 369, startPoint y: 353, endPoint x: 184, endPoint y: 362, distance: 185.2
click at [184, 362] on div "Action name (OPTIONAL) Admin Email Type (OPTIONAL) Email To email [EMAIL_ADDRES…" at bounding box center [739, 382] width 1147 height 445
checkbox input "true"
click at [1299, 102] on icon at bounding box center [1303, 108] width 18 height 18
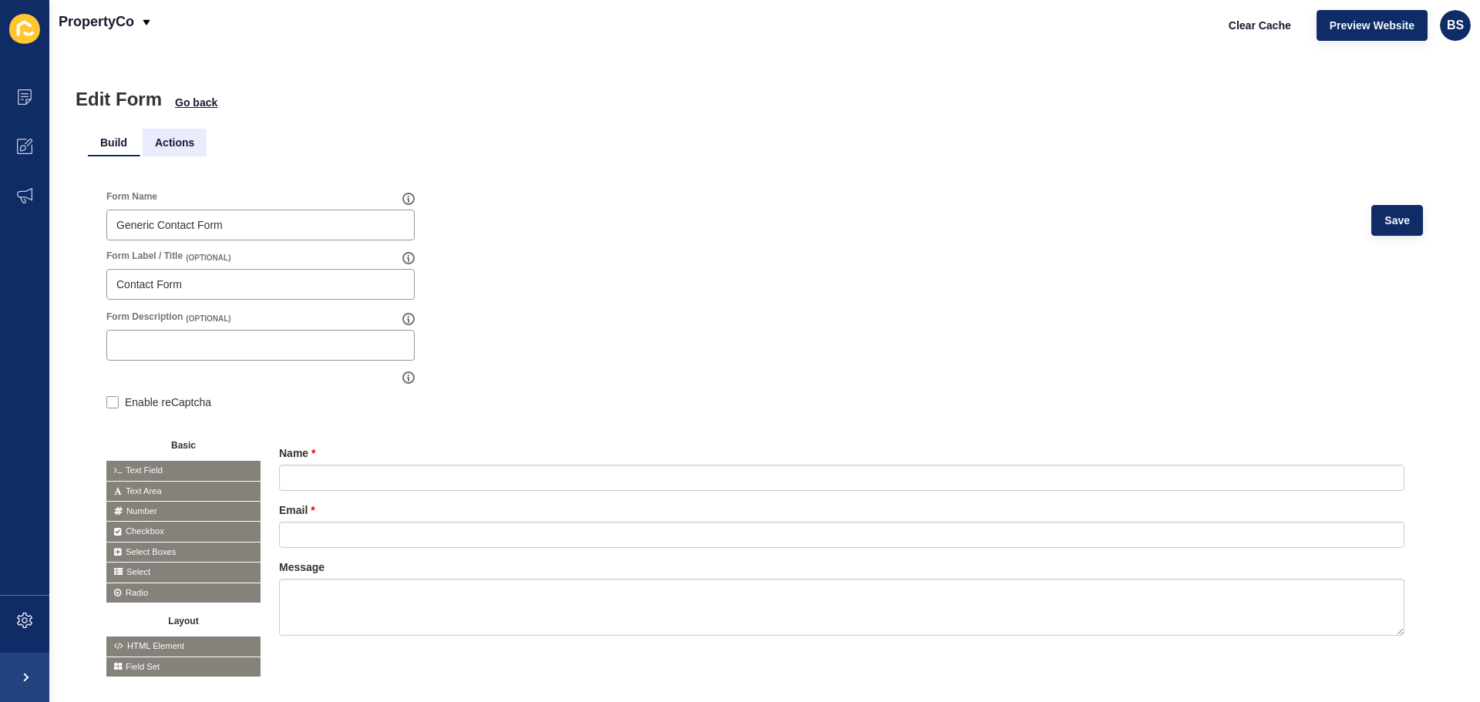
click at [177, 142] on li "Actions" at bounding box center [175, 143] width 64 height 28
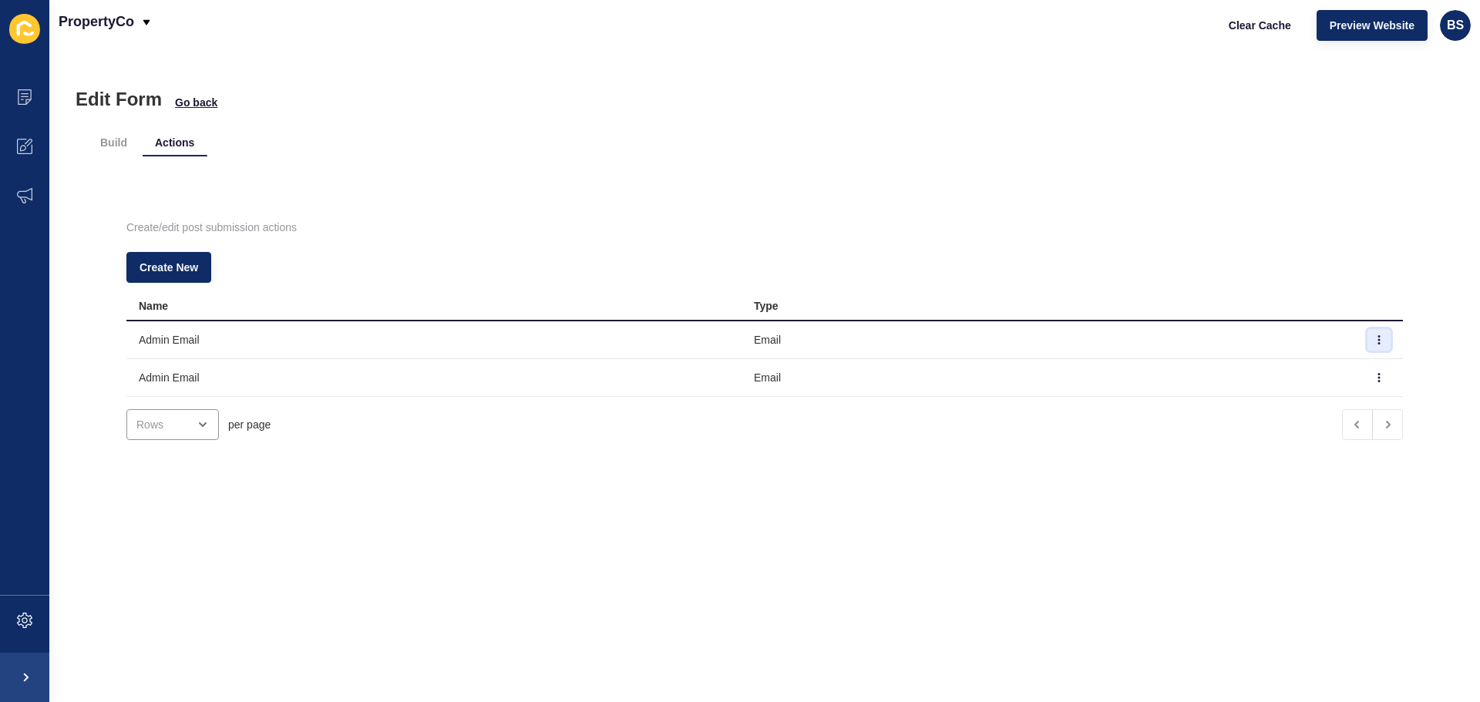
click at [1367, 336] on button "button" at bounding box center [1378, 340] width 23 height 22
click at [1331, 365] on link "Edit" at bounding box center [1313, 371] width 108 height 34
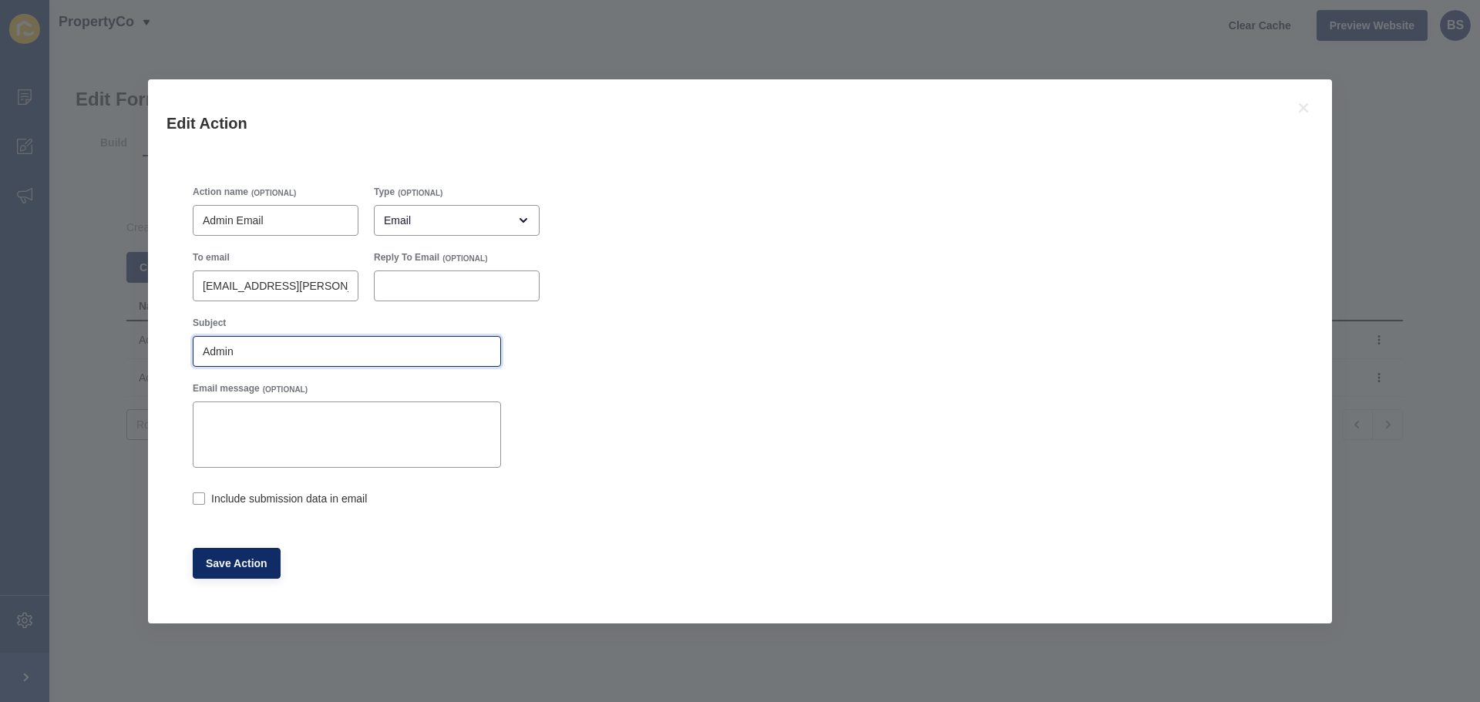
drag, startPoint x: 280, startPoint y: 352, endPoint x: 183, endPoint y: 354, distance: 96.4
click at [183, 354] on div "Action name (OPTIONAL) Admin Email Type (OPTIONAL) Email To email bree.shipley@…" at bounding box center [739, 382] width 1147 height 445
paste input "Generic Form Submissio"
type input "Generic Form Submission"
click at [240, 562] on span "Save Action" at bounding box center [237, 563] width 62 height 15
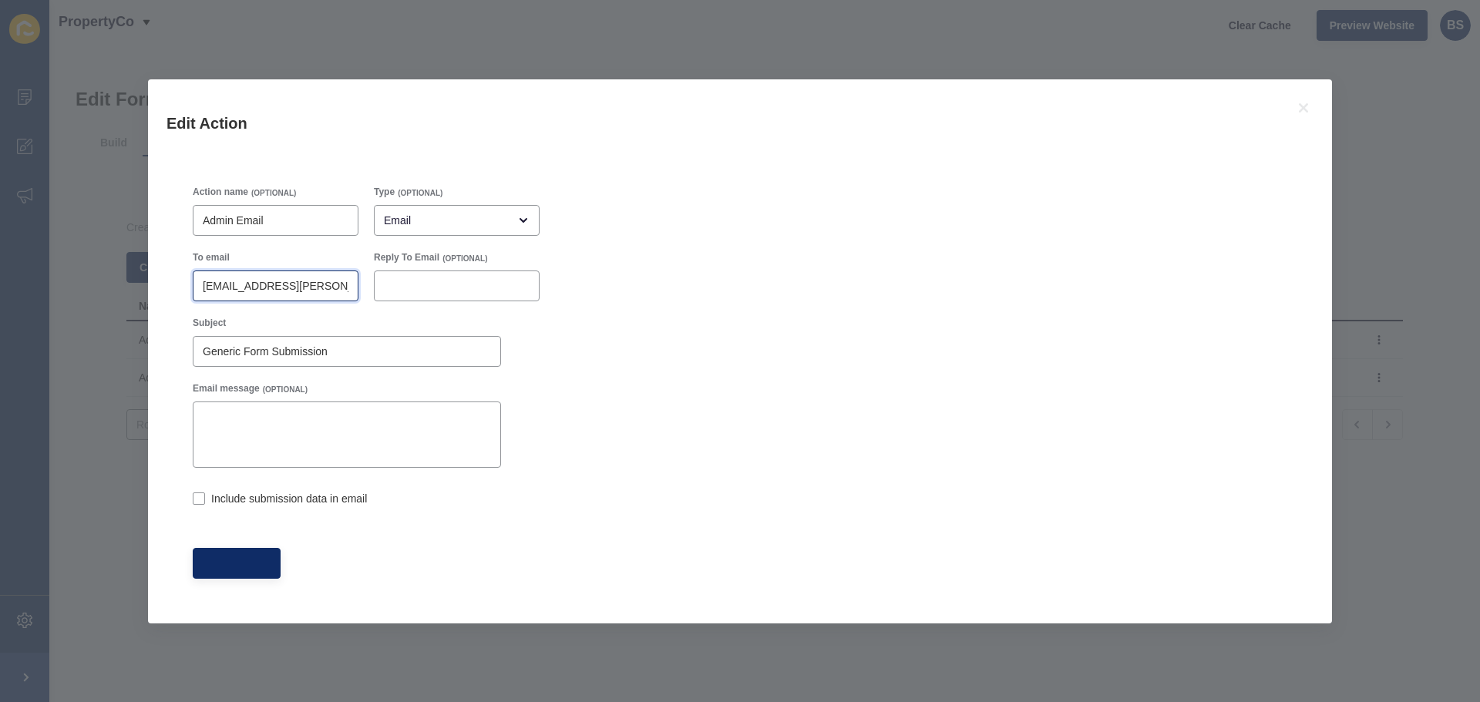
click at [294, 279] on input "[EMAIL_ADDRESS][PERSON_NAME][DOMAIN_NAME]" at bounding box center [276, 285] width 146 height 15
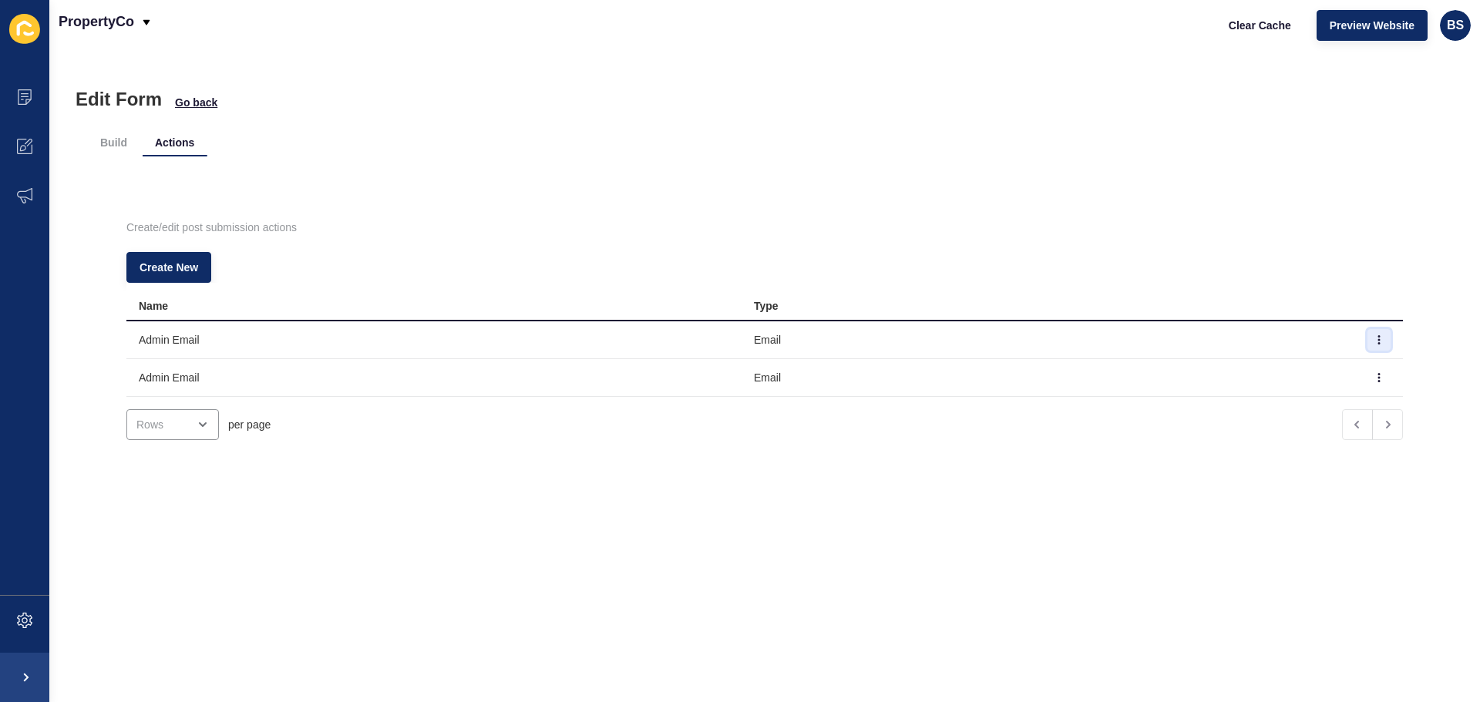
click at [1367, 337] on button "button" at bounding box center [1378, 340] width 23 height 22
click at [1326, 375] on link "Edit" at bounding box center [1313, 371] width 108 height 34
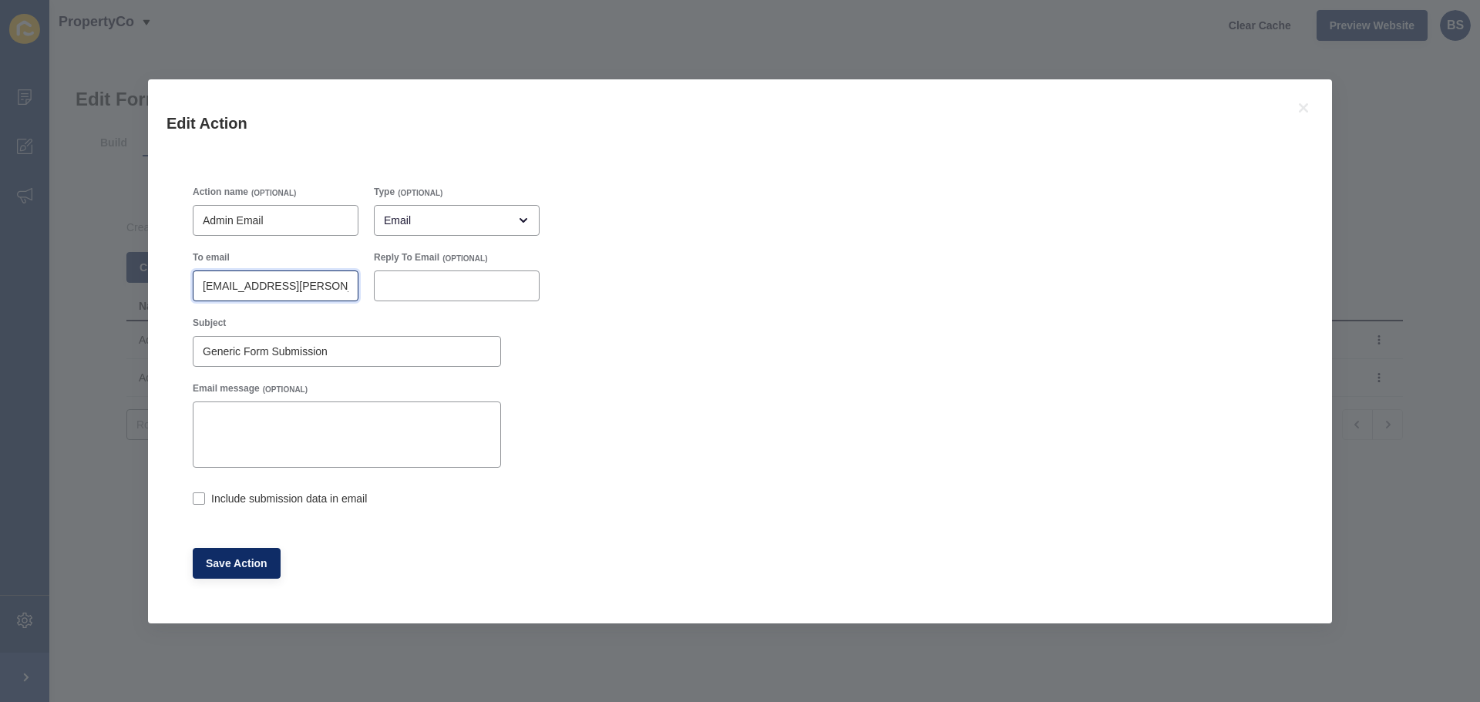
click at [318, 288] on input "[EMAIL_ADDRESS][PERSON_NAME][DOMAIN_NAME]" at bounding box center [276, 285] width 146 height 15
type input "bree.shipley@propertyco.com.au"
click at [226, 563] on span "Save Action" at bounding box center [237, 563] width 62 height 15
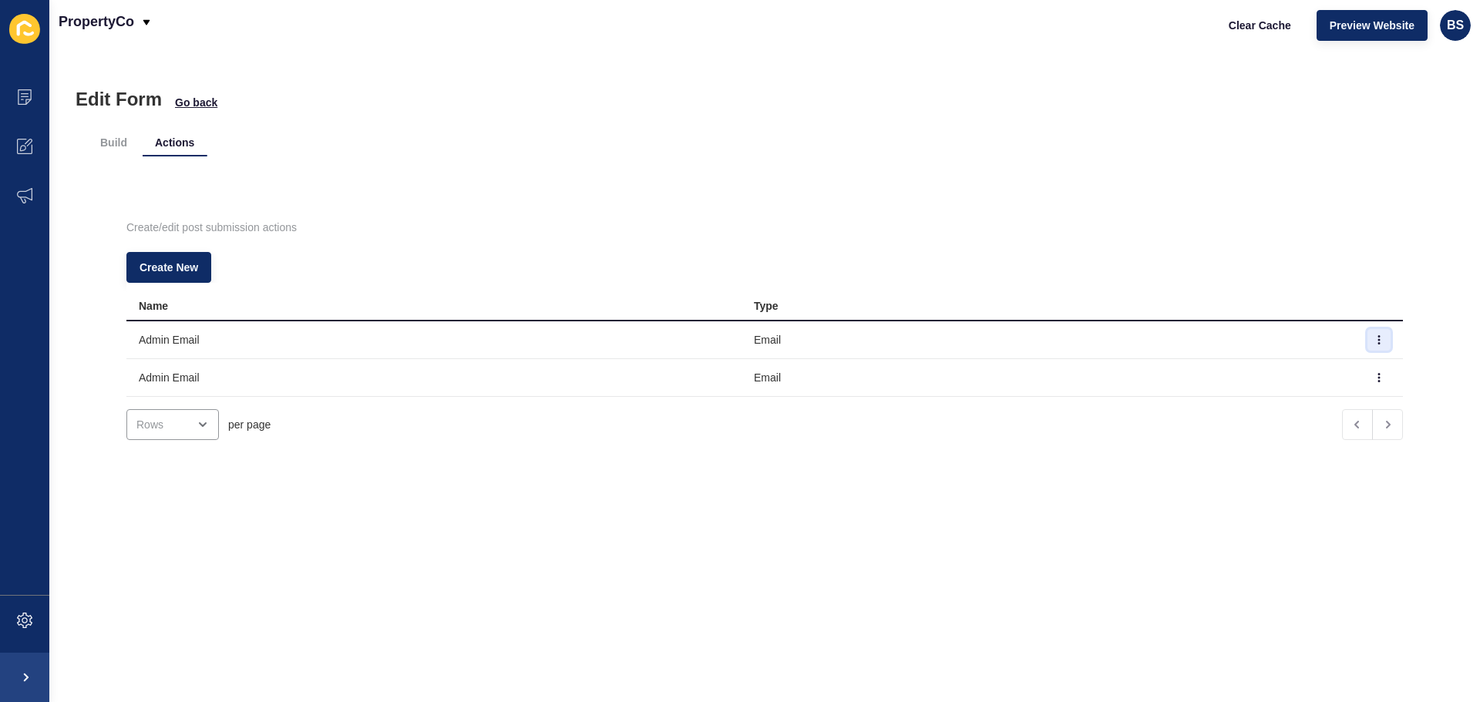
click at [1379, 336] on icon "button" at bounding box center [1379, 340] width 1 height 8
click at [1322, 369] on link "Edit" at bounding box center [1313, 371] width 108 height 34
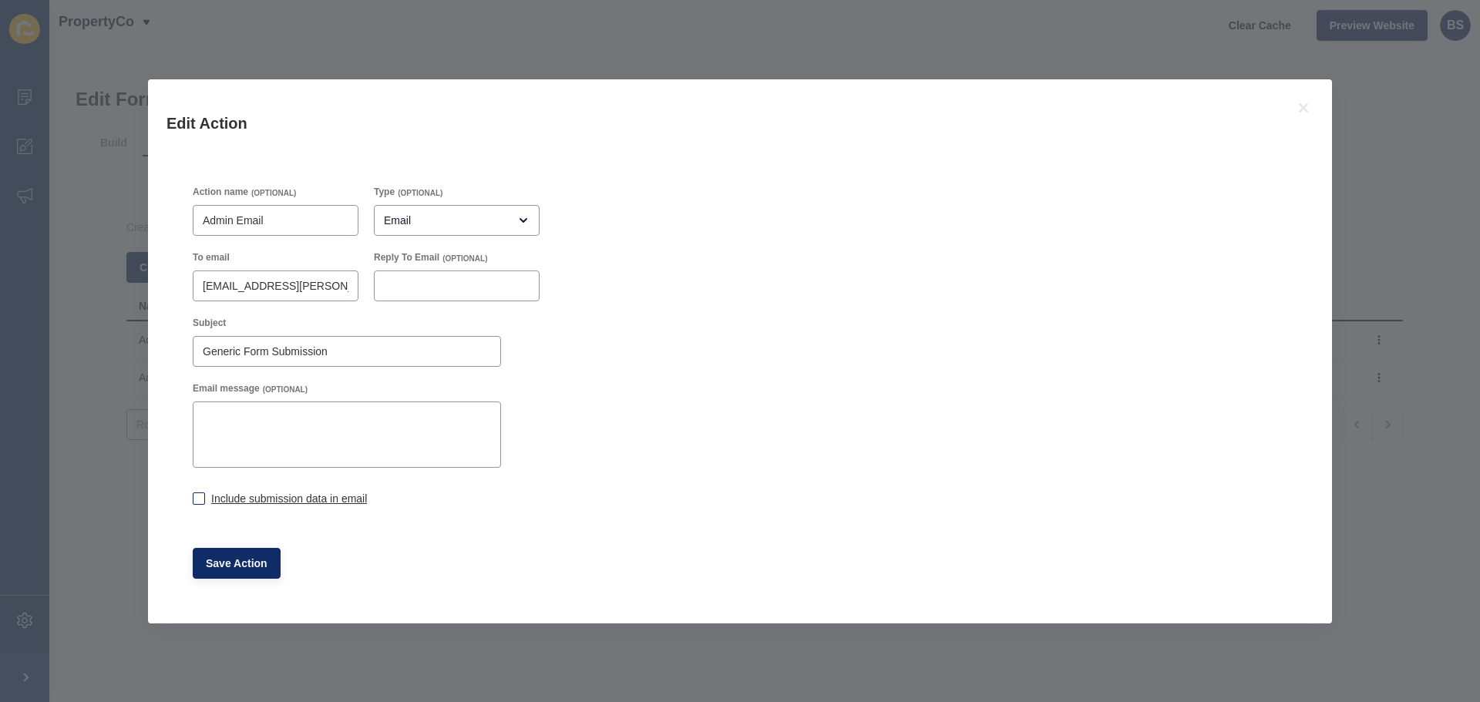
click at [239, 506] on div "Include submission data in email" at bounding box center [347, 498] width 308 height 17
click at [196, 496] on label at bounding box center [199, 498] width 12 height 12
click at [196, 496] on input "Include submission data in email" at bounding box center [198, 500] width 10 height 10
checkbox input "true"
click at [224, 571] on button "Save Action" at bounding box center [237, 563] width 88 height 31
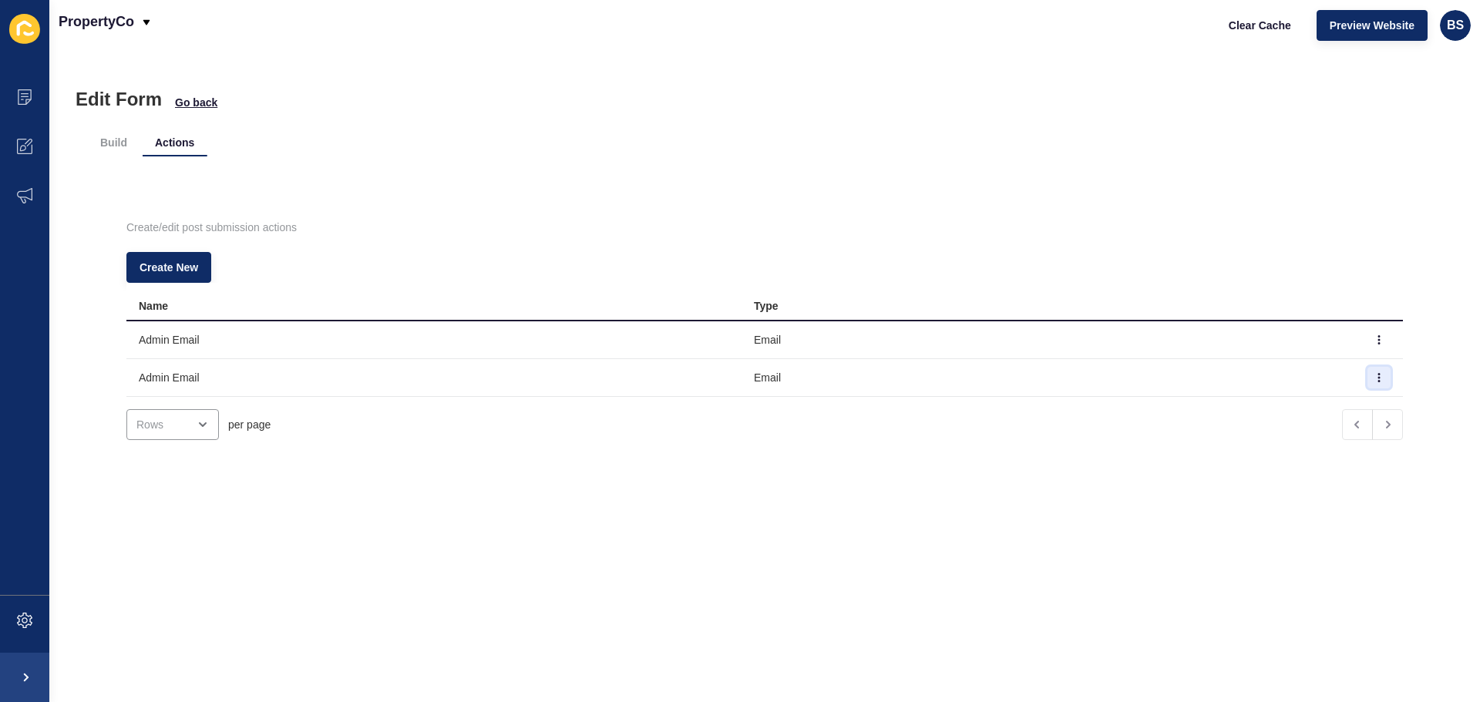
click at [1367, 375] on button "button" at bounding box center [1378, 378] width 23 height 22
click at [1319, 405] on link "Edit" at bounding box center [1313, 408] width 108 height 34
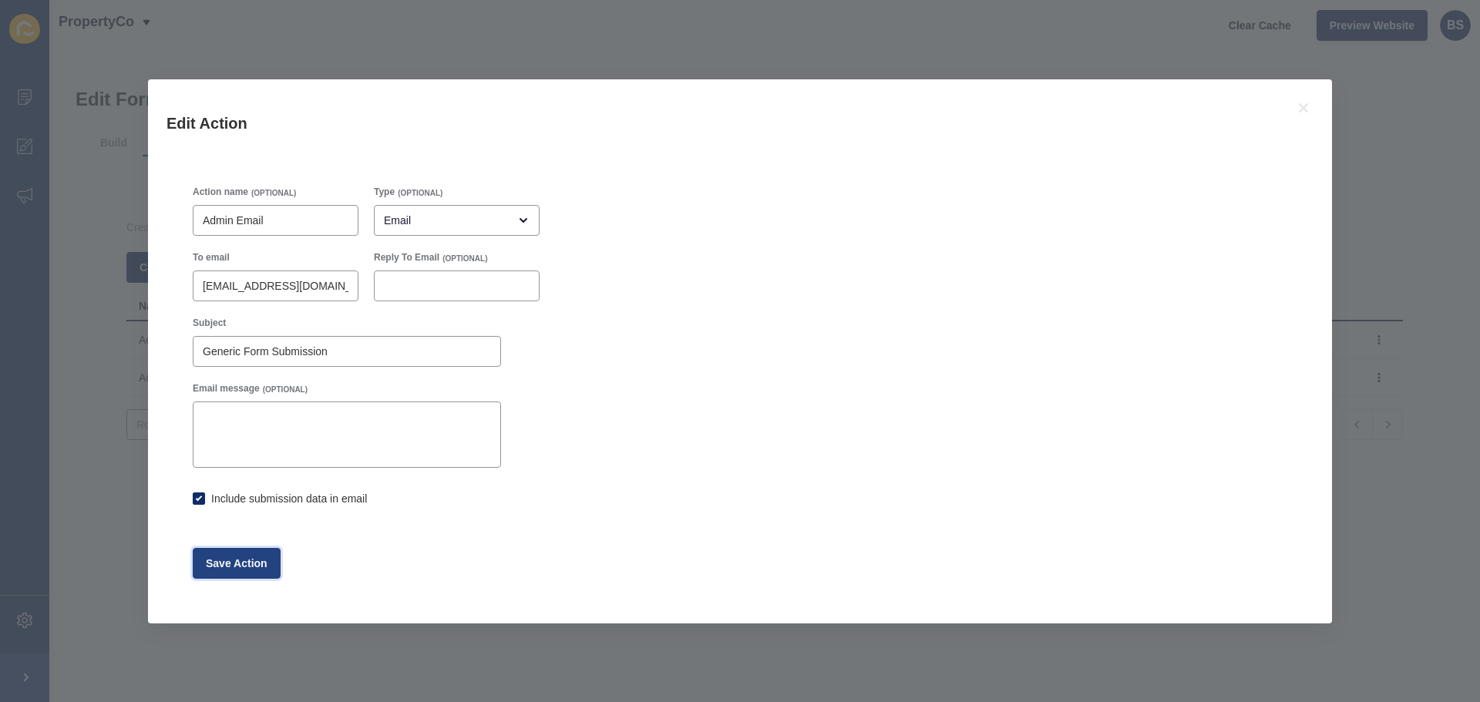
click at [264, 574] on button "Save Action" at bounding box center [237, 563] width 88 height 31
checkbox input "true"
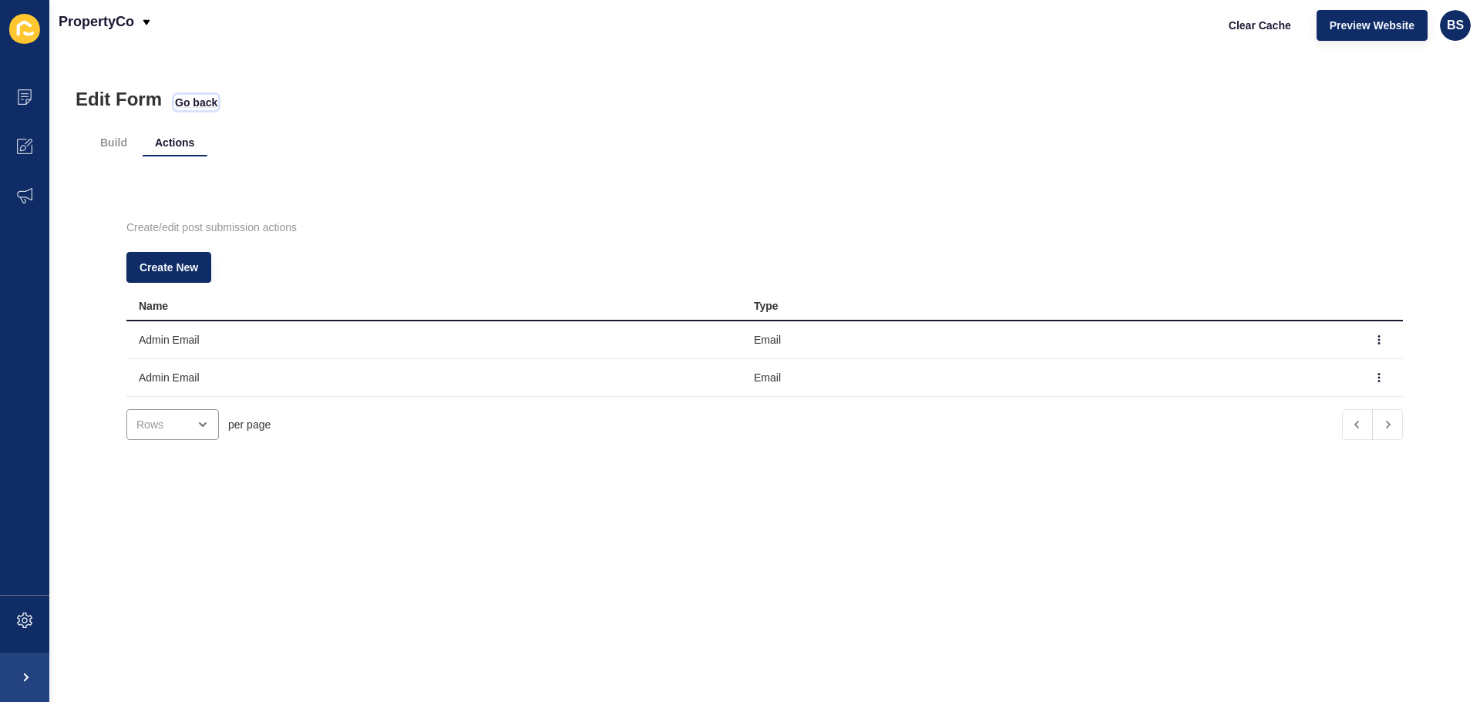
click at [190, 104] on span "Go back" at bounding box center [196, 102] width 42 height 15
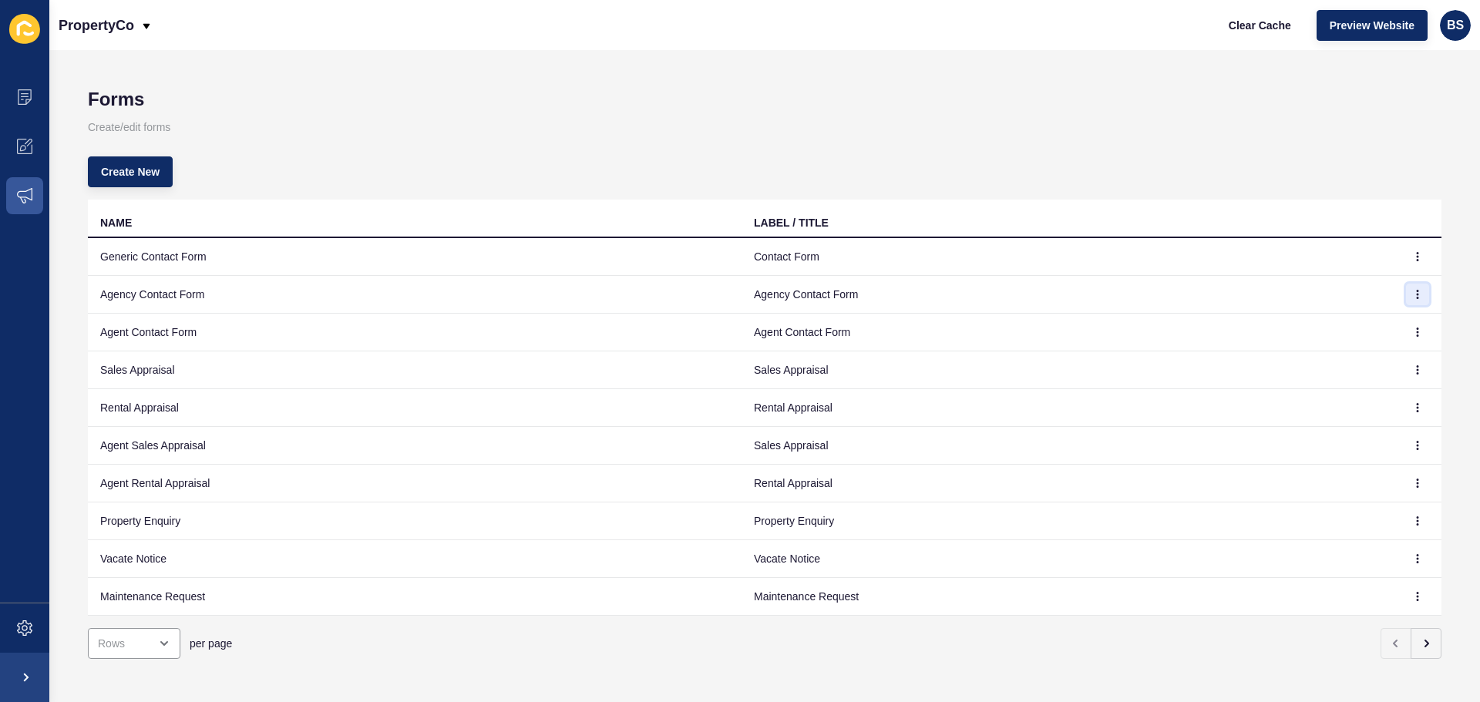
click at [1406, 294] on button "button" at bounding box center [1417, 295] width 23 height 22
click at [1369, 316] on link "Edit" at bounding box center [1363, 325] width 108 height 34
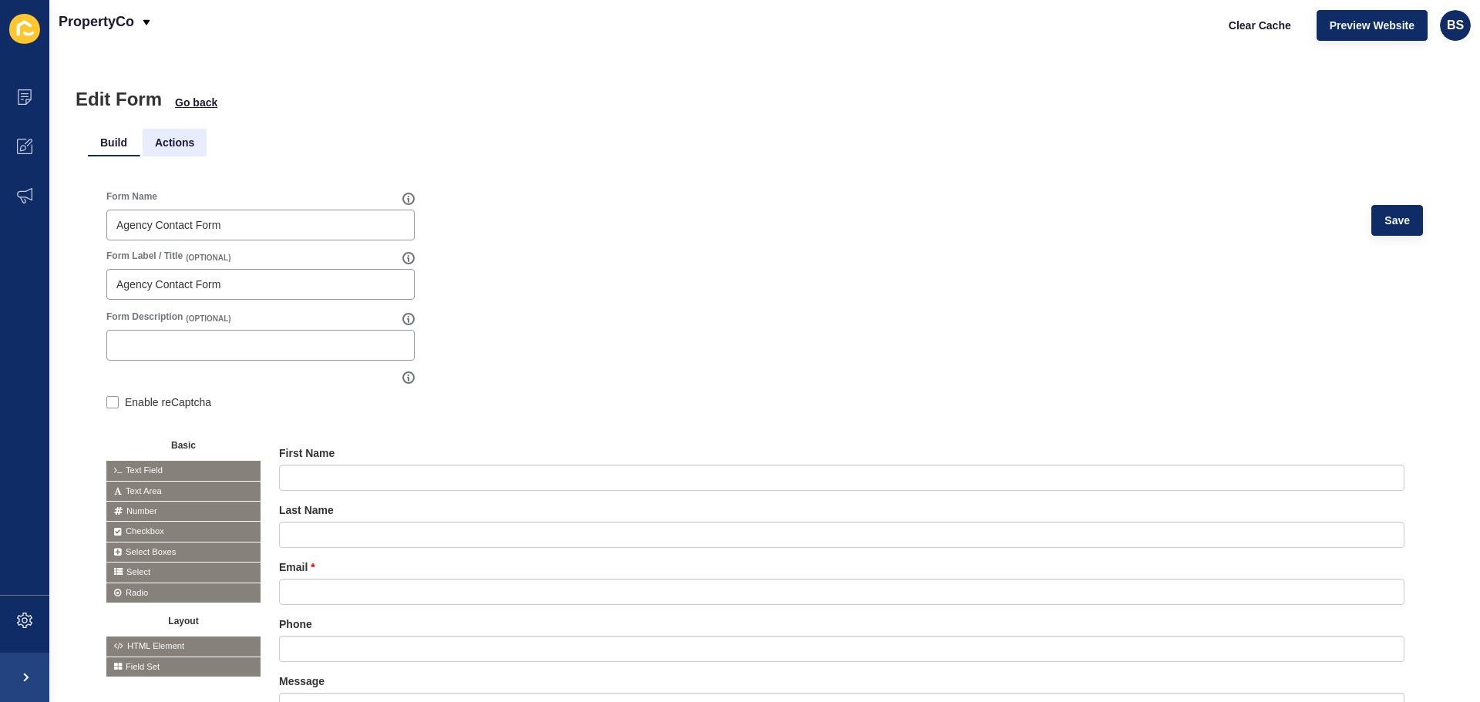
click at [175, 135] on li "Actions" at bounding box center [175, 143] width 64 height 28
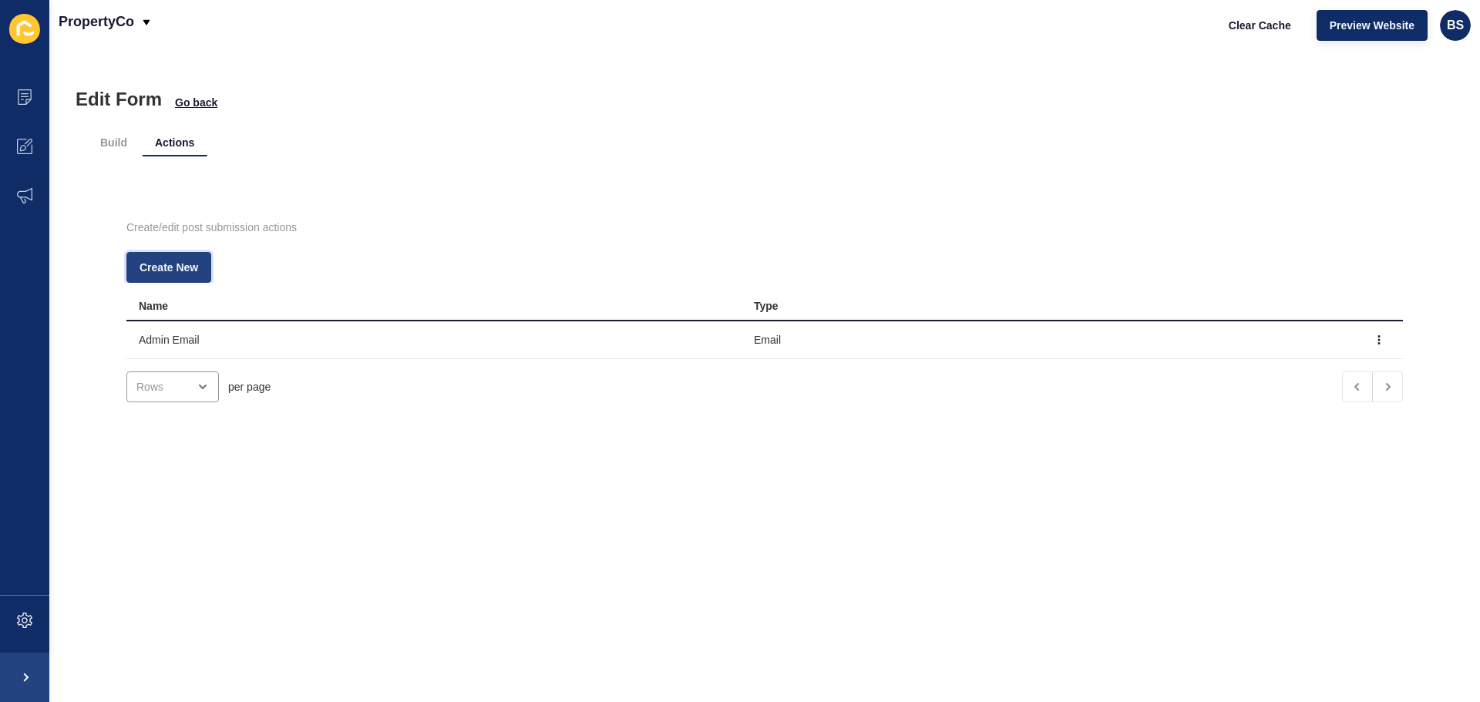
click at [188, 268] on span "Create New" at bounding box center [168, 267] width 59 height 15
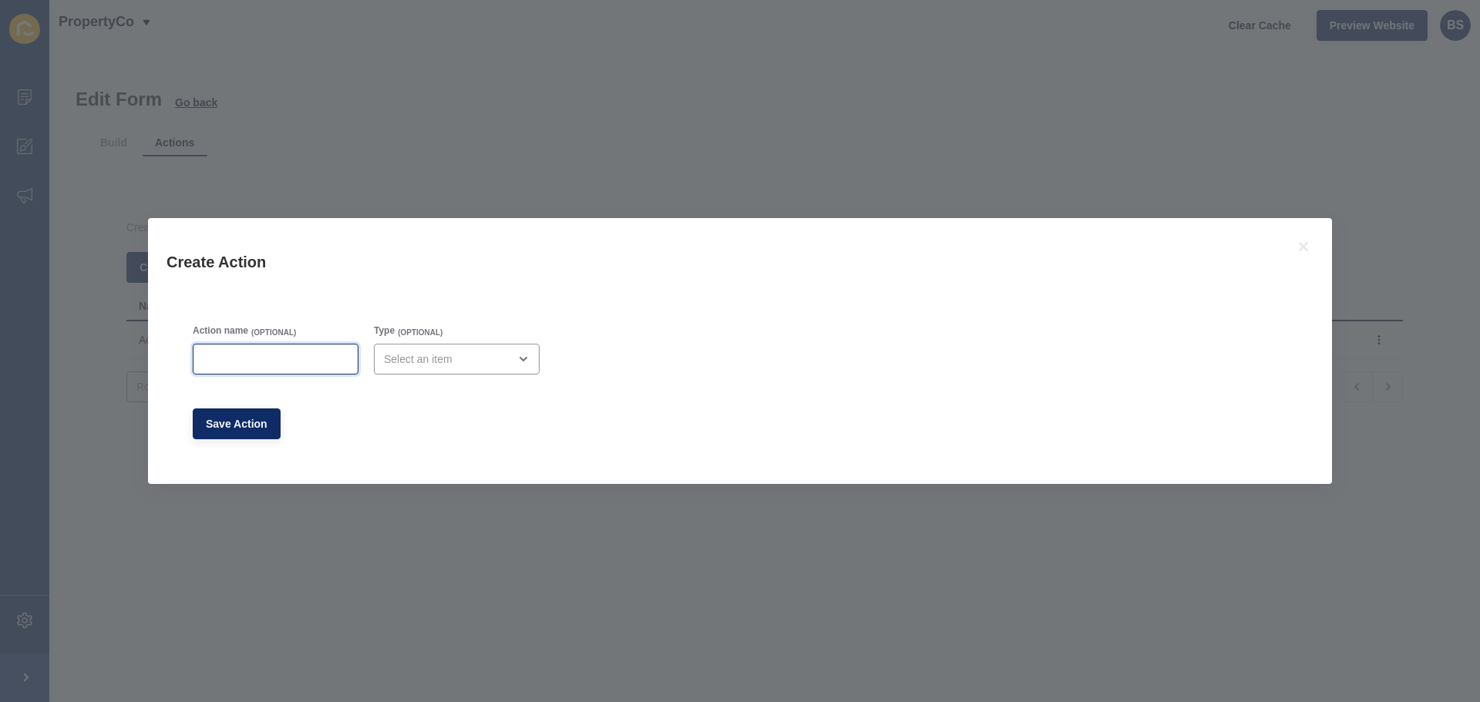
click at [264, 352] on input "Action name" at bounding box center [276, 358] width 146 height 15
type input "Admin Email"
click at [446, 371] on div "close menu" at bounding box center [457, 359] width 166 height 31
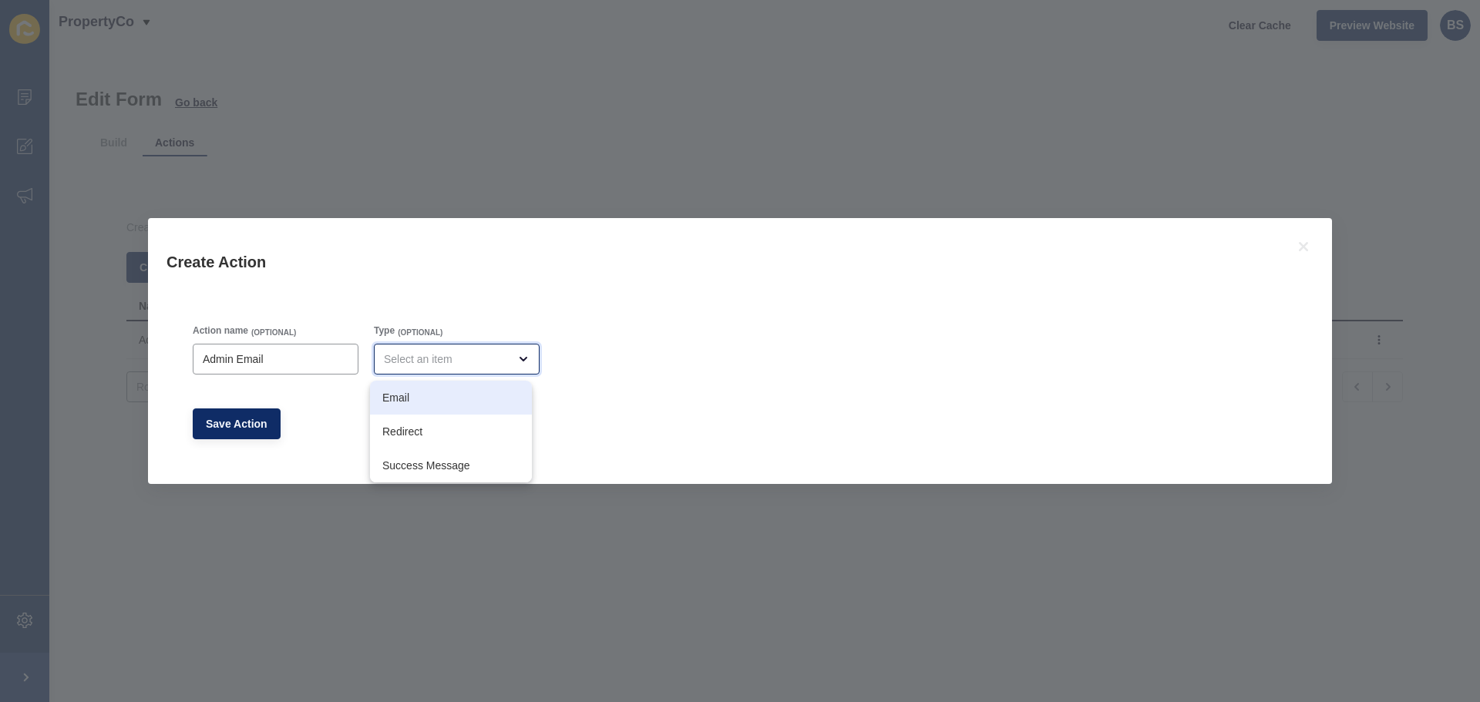
click at [438, 398] on span "Email" at bounding box center [450, 397] width 137 height 15
type input "Email"
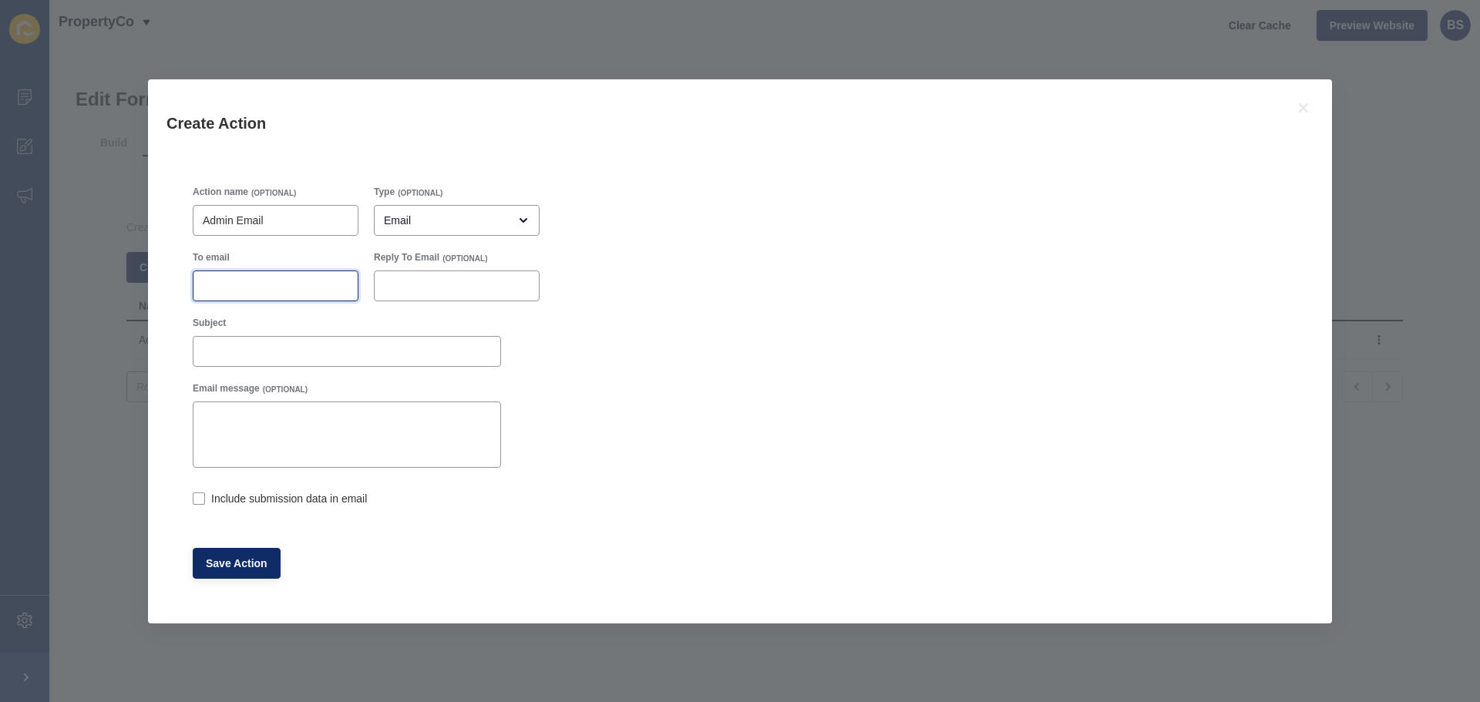
click at [233, 289] on input "To email" at bounding box center [276, 285] width 146 height 15
paste input "Generic Form Submission"
type input "Generic Form Submission"
drag, startPoint x: 350, startPoint y: 288, endPoint x: 150, endPoint y: 288, distance: 199.6
click at [150, 288] on div "Action name (OPTIONAL) Admin Email Type (OPTIONAL) Email To email Generic Form …" at bounding box center [740, 392] width 1184 height 464
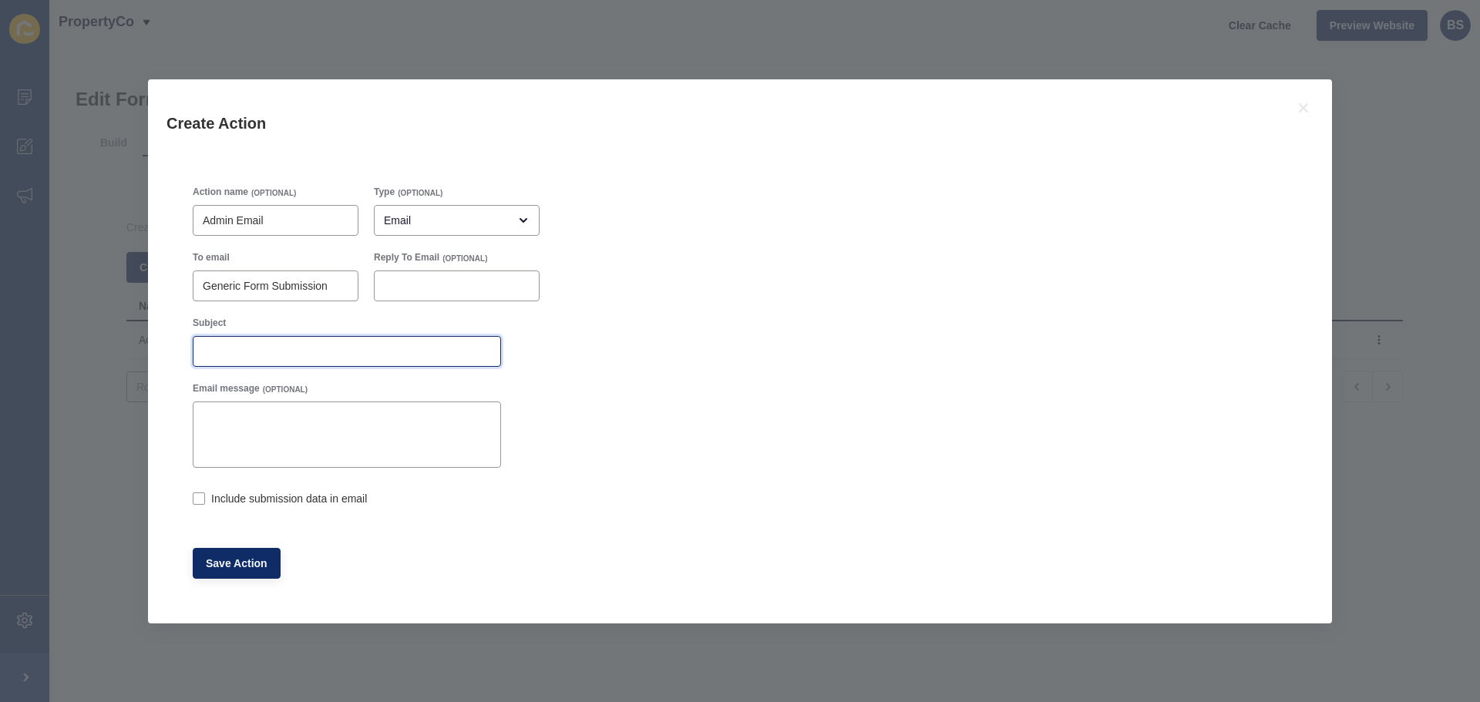
click at [260, 354] on input "Subject" at bounding box center [347, 351] width 288 height 15
paste input "Generic Form Submission"
type input "Generic Form Submission"
click at [245, 282] on input "Generic Form Submission" at bounding box center [276, 285] width 146 height 15
click at [245, 283] on input "Generic Form Submission" at bounding box center [276, 285] width 146 height 15
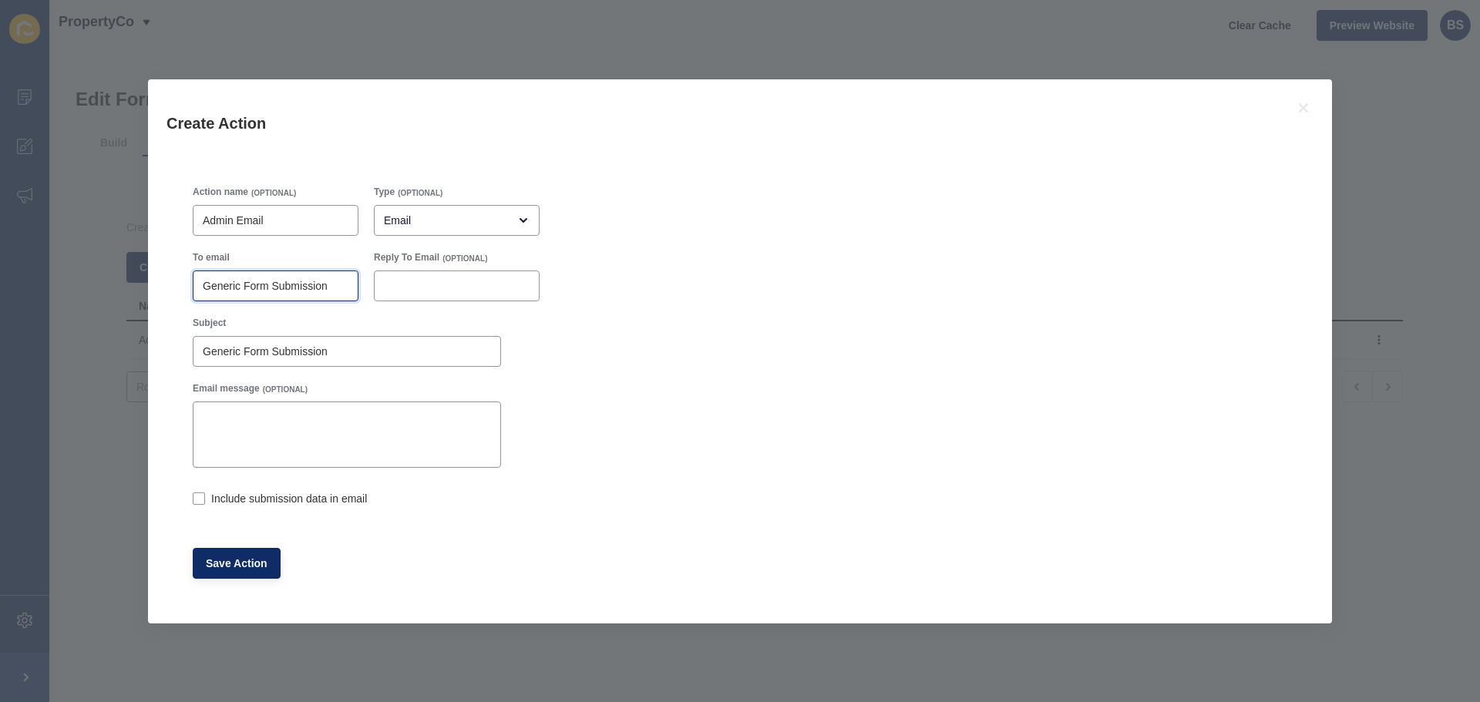
click at [245, 283] on input "Generic Form Submission" at bounding box center [276, 285] width 146 height 15
type input "bree.shipley@propertyco.com.au"
click at [235, 349] on input "Generic Form Submission" at bounding box center [347, 351] width 288 height 15
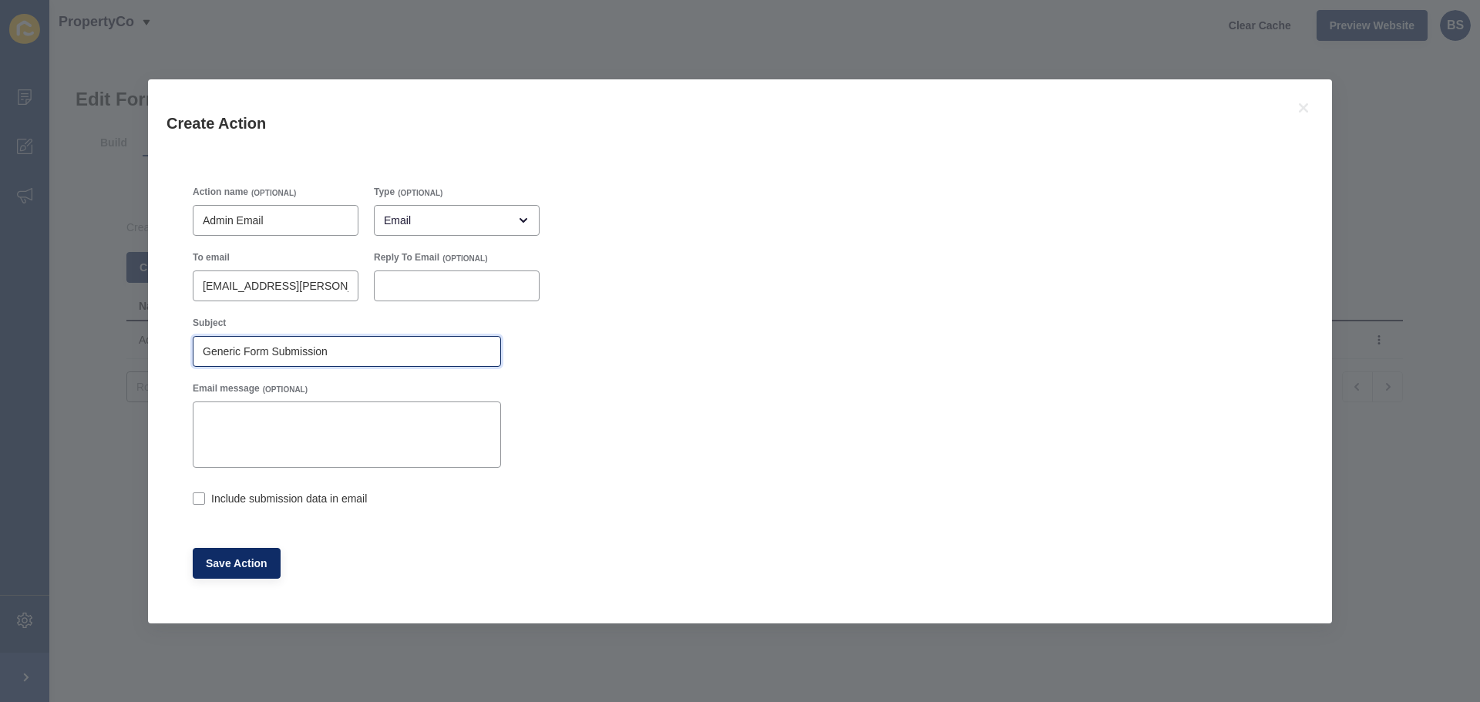
click at [235, 349] on input "Generic Form Submission" at bounding box center [347, 351] width 288 height 15
drag, startPoint x: 336, startPoint y: 353, endPoint x: 299, endPoint y: 506, distance: 157.0
click at [338, 354] on input "Generic Form Submission" at bounding box center [347, 351] width 288 height 15
click at [196, 500] on label at bounding box center [199, 498] width 12 height 12
click at [196, 500] on input "Include submission data in email" at bounding box center [198, 500] width 10 height 10
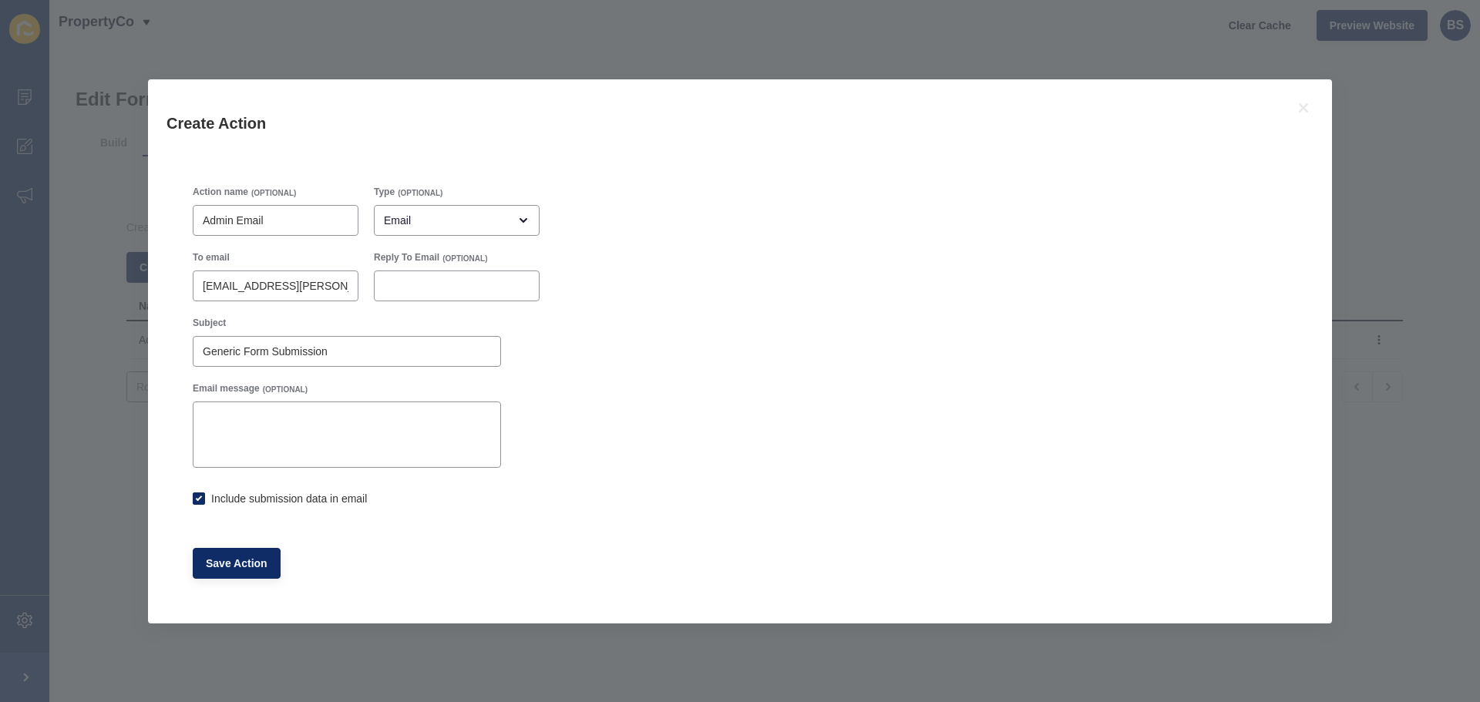
checkbox input "true"
click at [248, 571] on button "Save Action" at bounding box center [237, 563] width 88 height 31
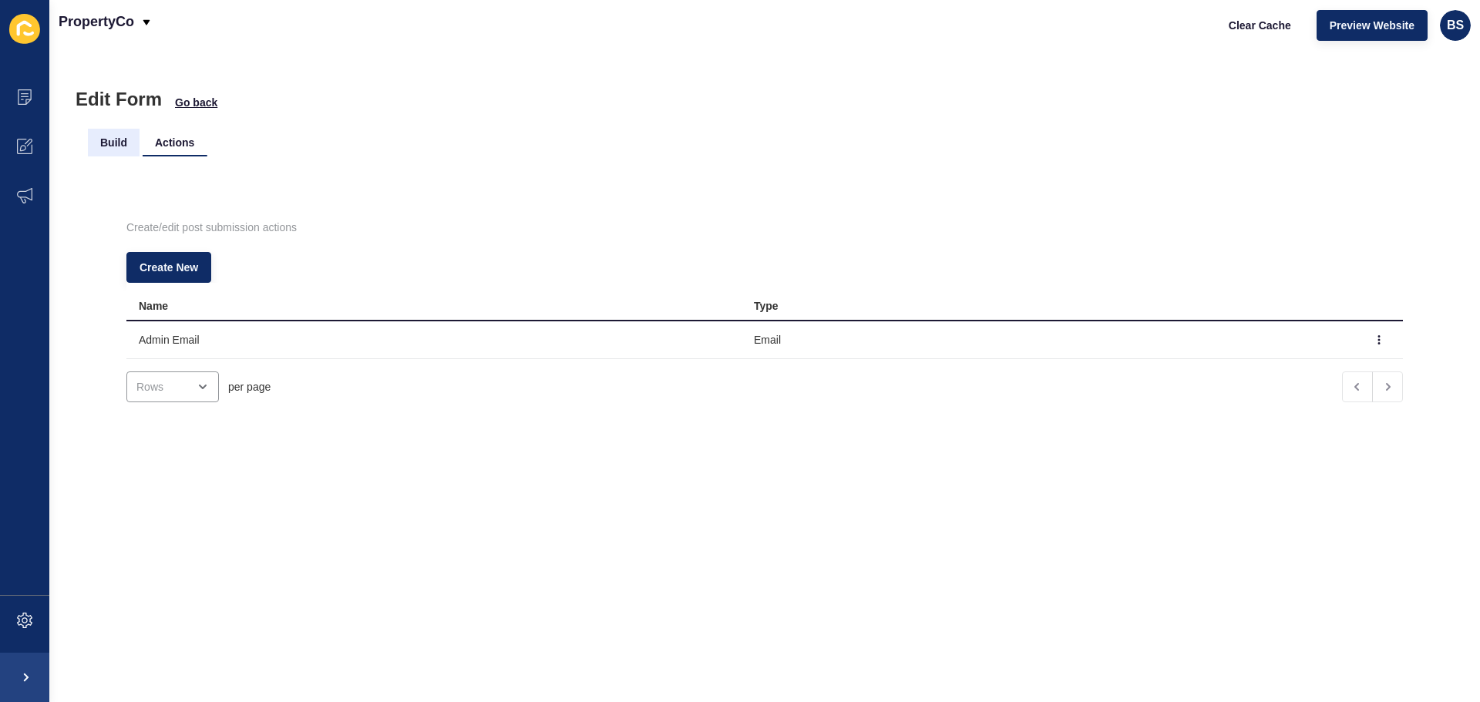
click at [114, 145] on li "Build" at bounding box center [114, 143] width 52 height 28
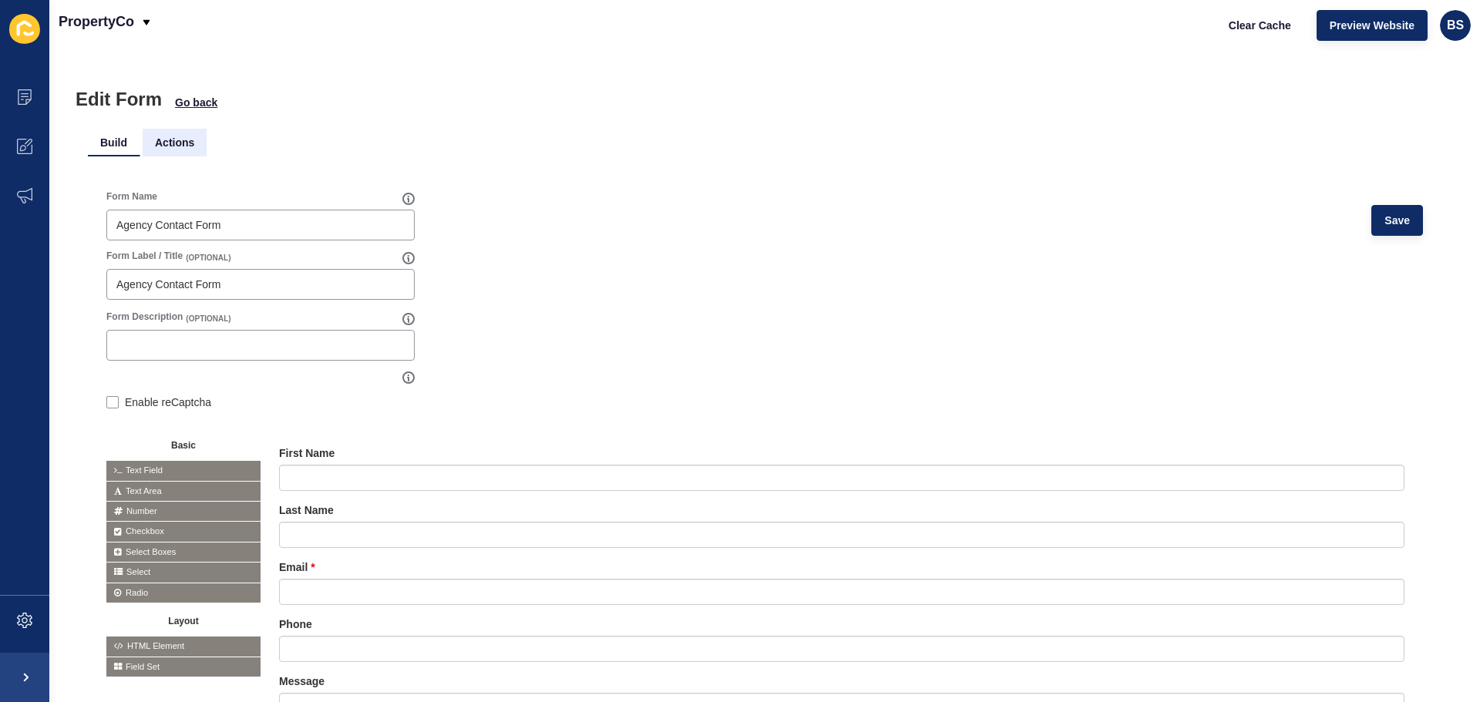
click at [152, 144] on li "Actions" at bounding box center [175, 143] width 64 height 28
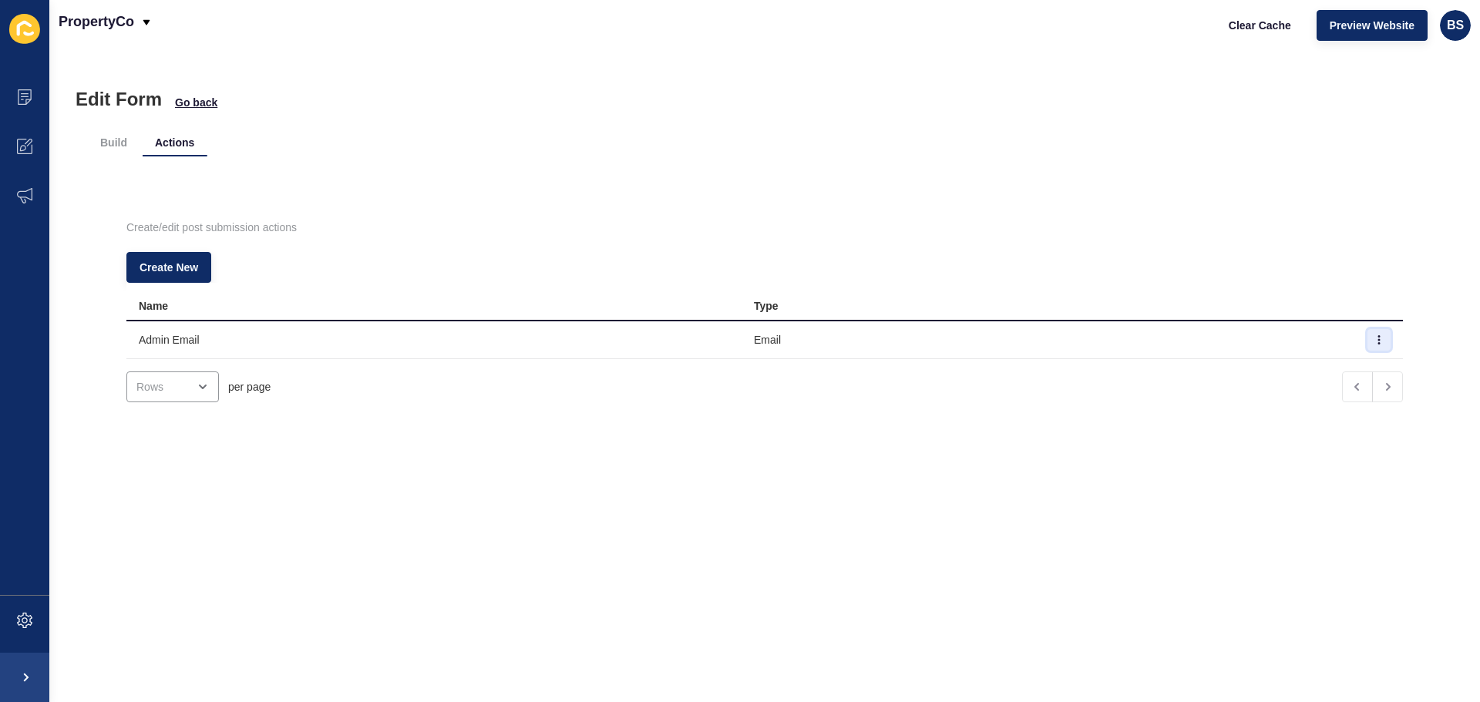
click at [1374, 342] on icon "button" at bounding box center [1378, 339] width 9 height 9
click at [1024, 400] on div "per page" at bounding box center [764, 386] width 1276 height 55
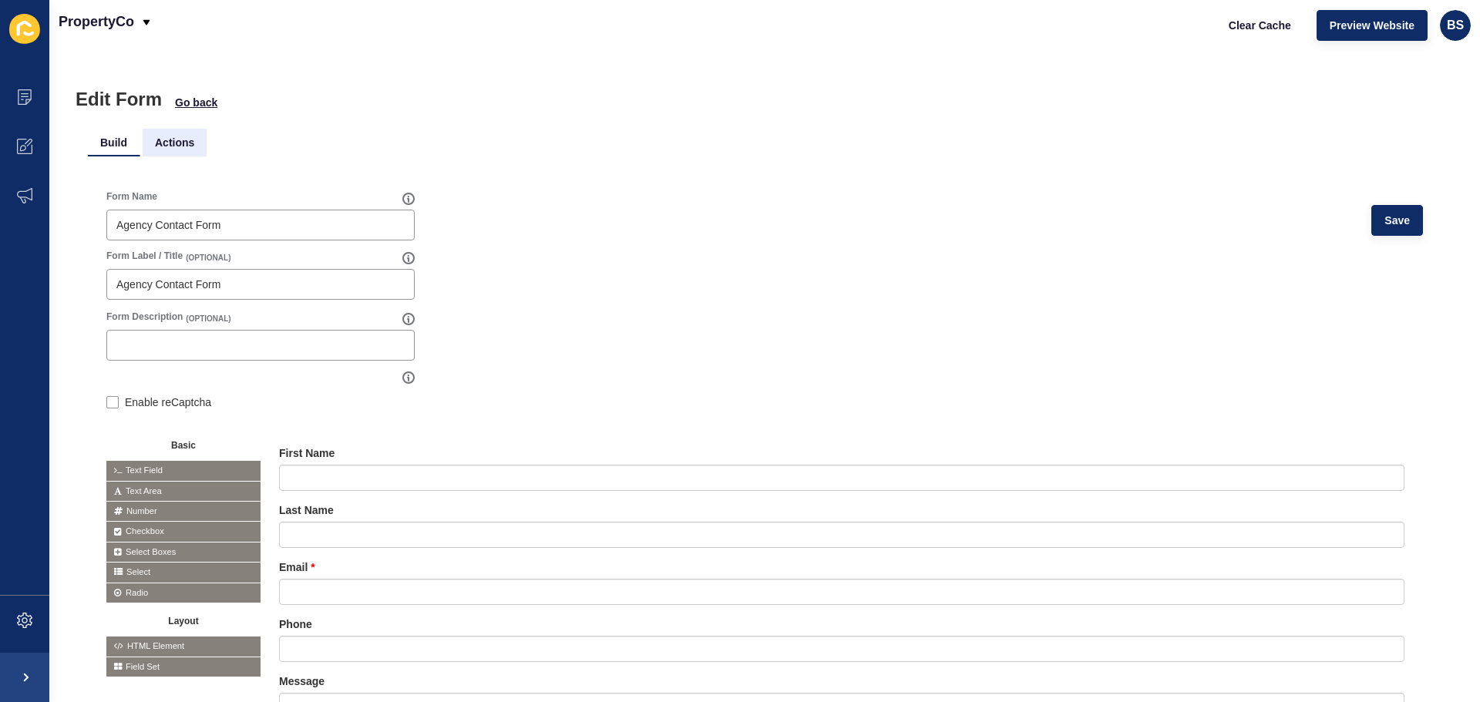
click at [183, 143] on li "Actions" at bounding box center [175, 143] width 64 height 28
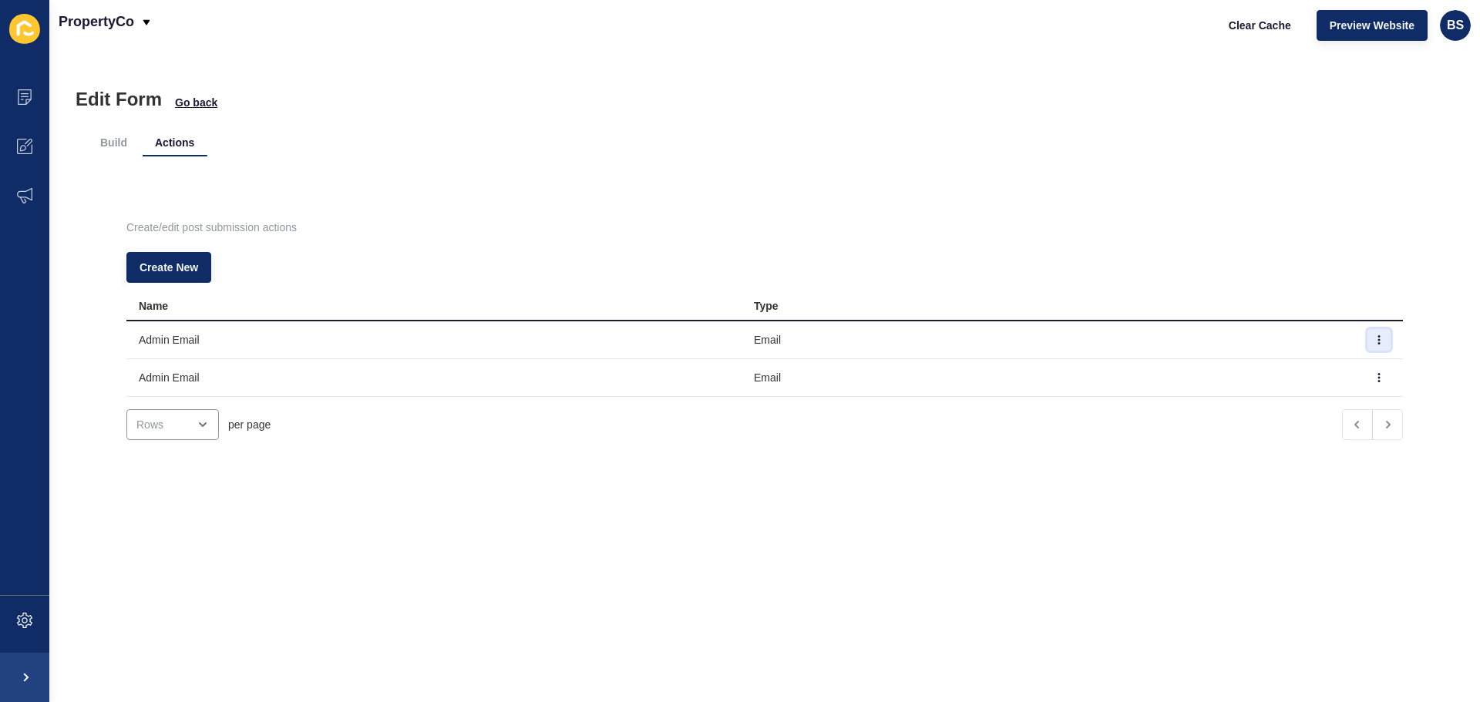
click at [1379, 340] on icon "button" at bounding box center [1379, 340] width 1 height 8
click at [1321, 365] on link "Edit" at bounding box center [1313, 371] width 108 height 34
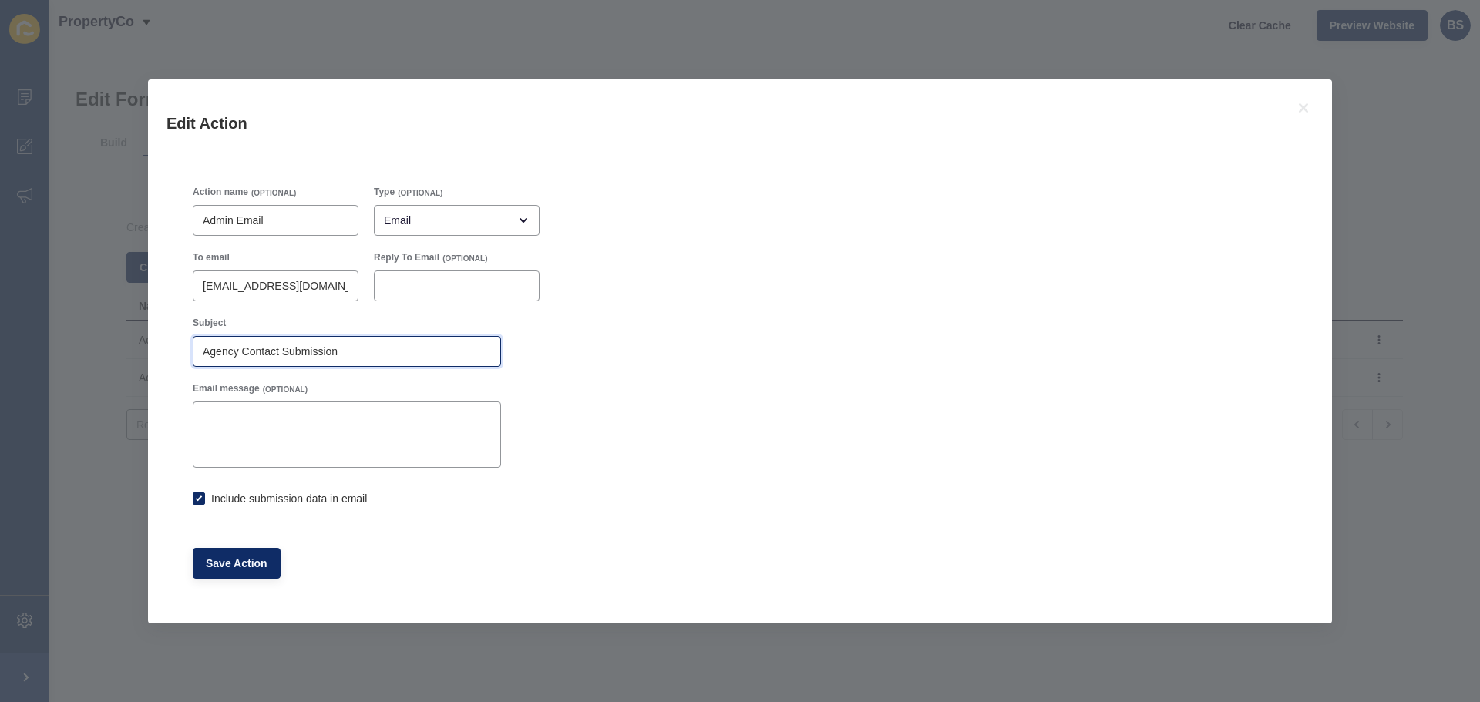
drag, startPoint x: 372, startPoint y: 349, endPoint x: 179, endPoint y: 348, distance: 193.4
click at [179, 348] on div "Action name (OPTIONAL) Admin Email Type (OPTIONAL) Email To email [EMAIL_ADDRES…" at bounding box center [739, 382] width 1147 height 445
checkbox input "true"
click at [1248, 69] on div "Edit Action Action name (OPTIONAL) Admin Email Type (OPTIONAL) Email To email […" at bounding box center [740, 351] width 1480 height 702
click at [1302, 112] on icon at bounding box center [1303, 108] width 18 height 18
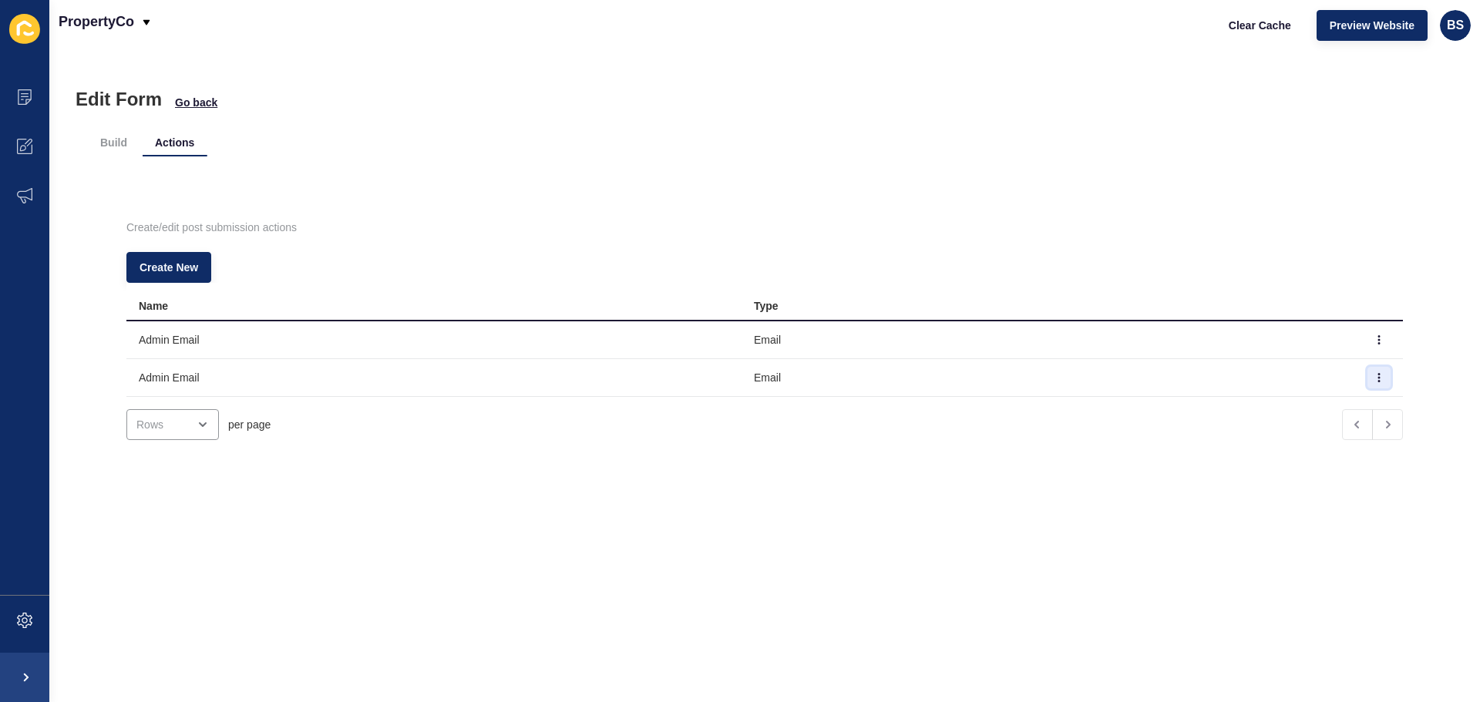
click at [1367, 372] on button "button" at bounding box center [1378, 378] width 23 height 22
click at [1303, 411] on link "Edit" at bounding box center [1313, 408] width 108 height 34
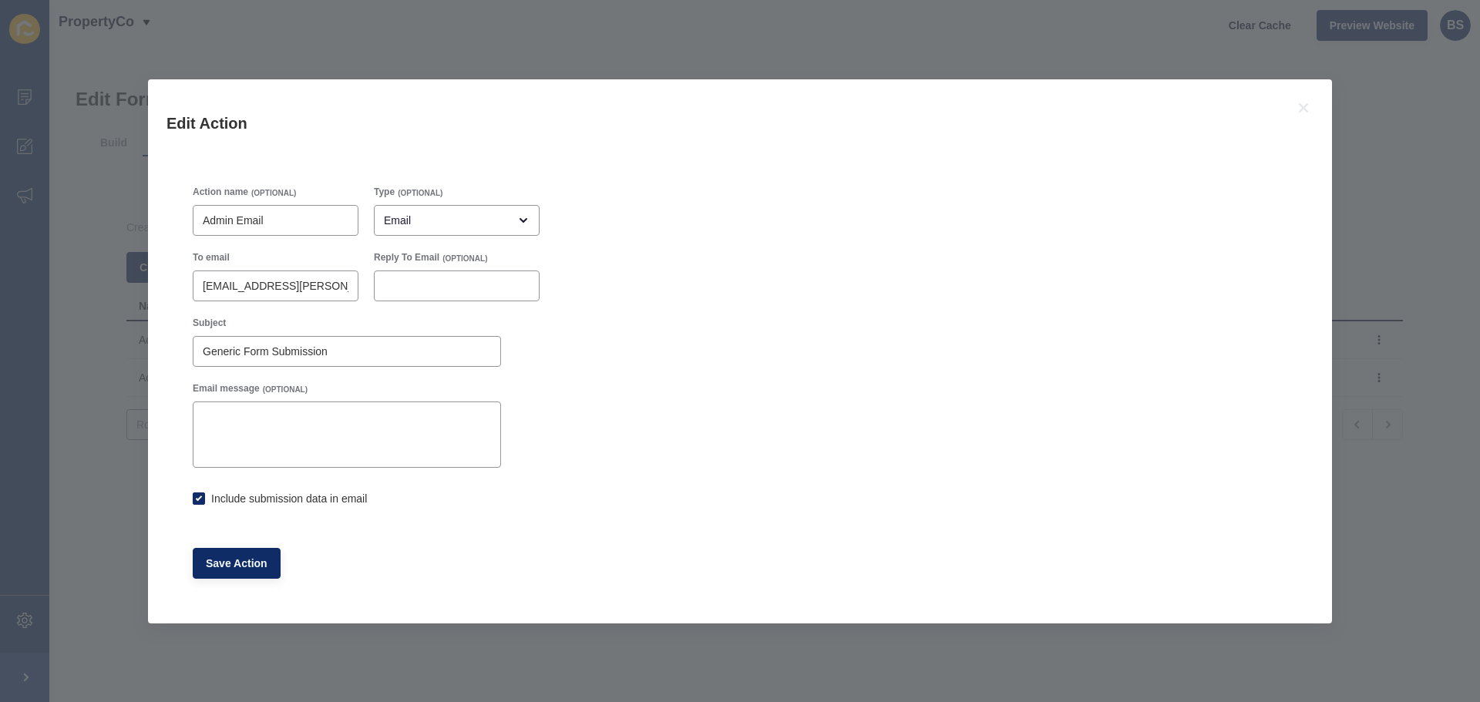
checkbox input "true"
drag, startPoint x: 375, startPoint y: 345, endPoint x: 80, endPoint y: 349, distance: 295.2
click at [80, 349] on div "Edit Action Action name (OPTIONAL) Admin Email Type (OPTIONAL) Email To email b…" at bounding box center [740, 351] width 1480 height 702
paste input "Agency Contact"
type input "Agency Contact Submission"
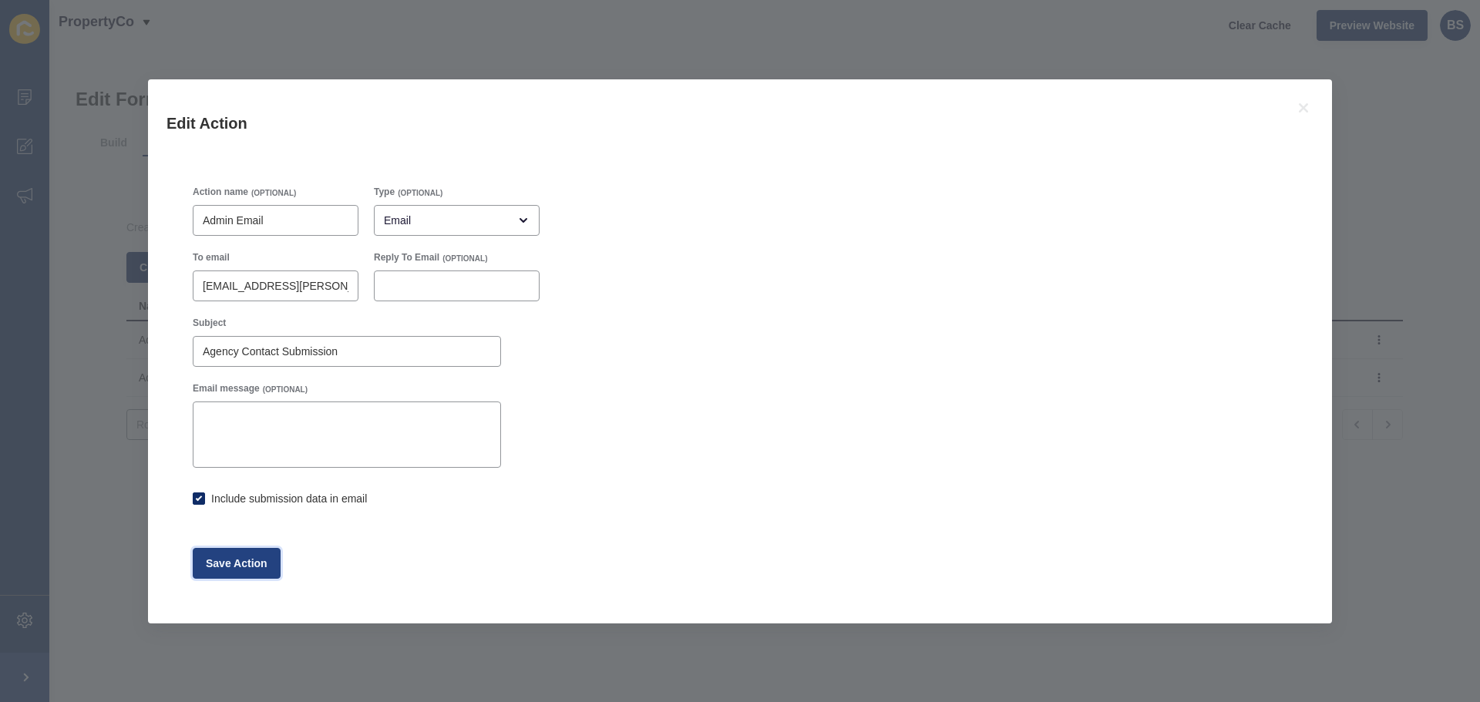
click at [243, 549] on button "Save Action" at bounding box center [237, 563] width 88 height 31
checkbox input "true"
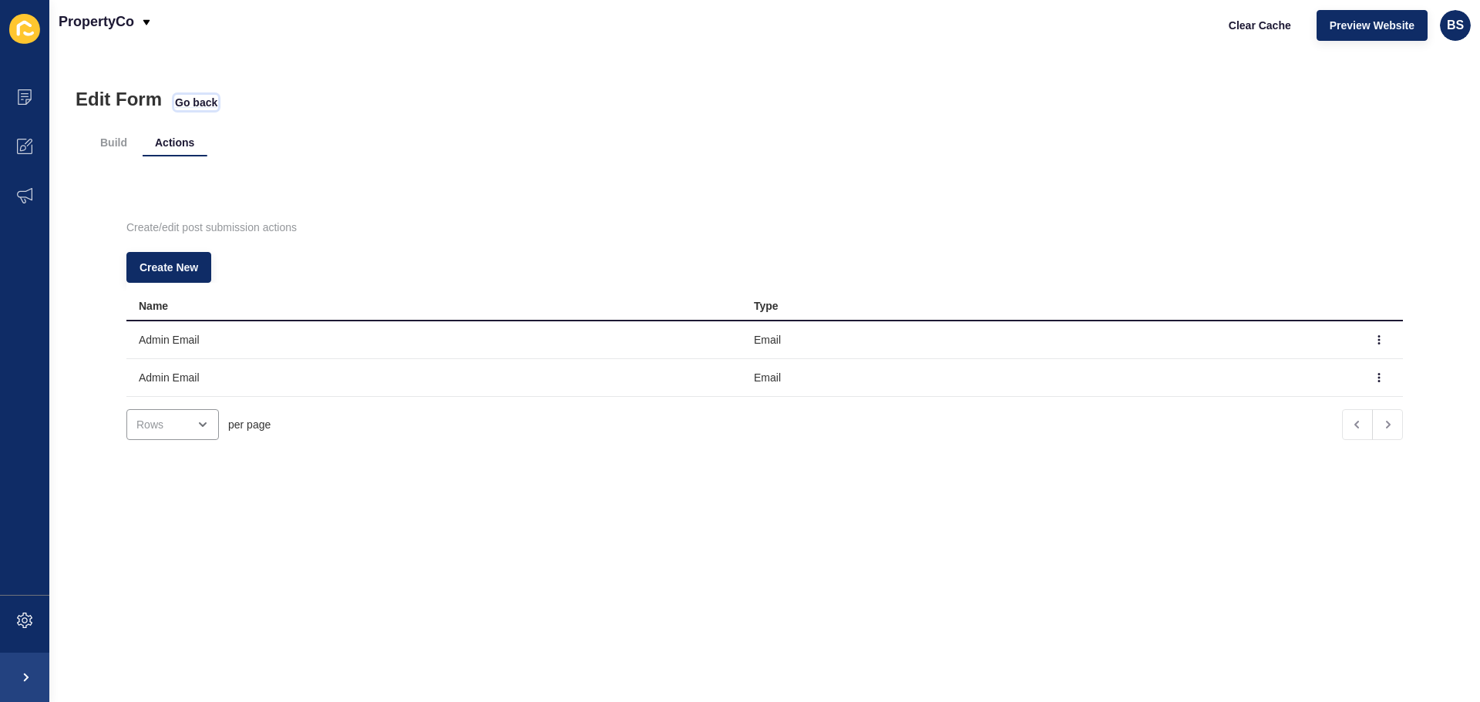
click at [204, 102] on span "Go back" at bounding box center [196, 102] width 42 height 15
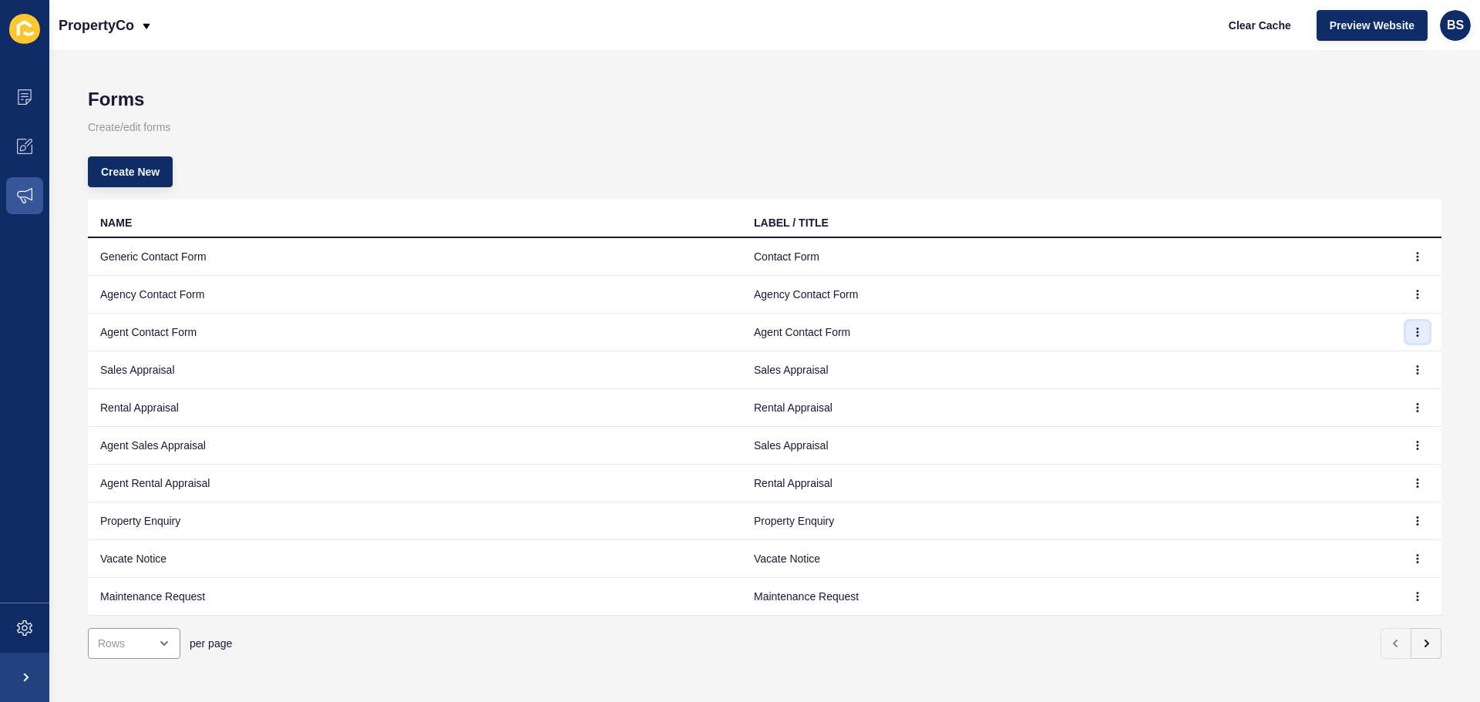
click at [1406, 327] on button "button" at bounding box center [1417, 332] width 23 height 22
click at [1339, 371] on link "Edit" at bounding box center [1363, 363] width 108 height 34
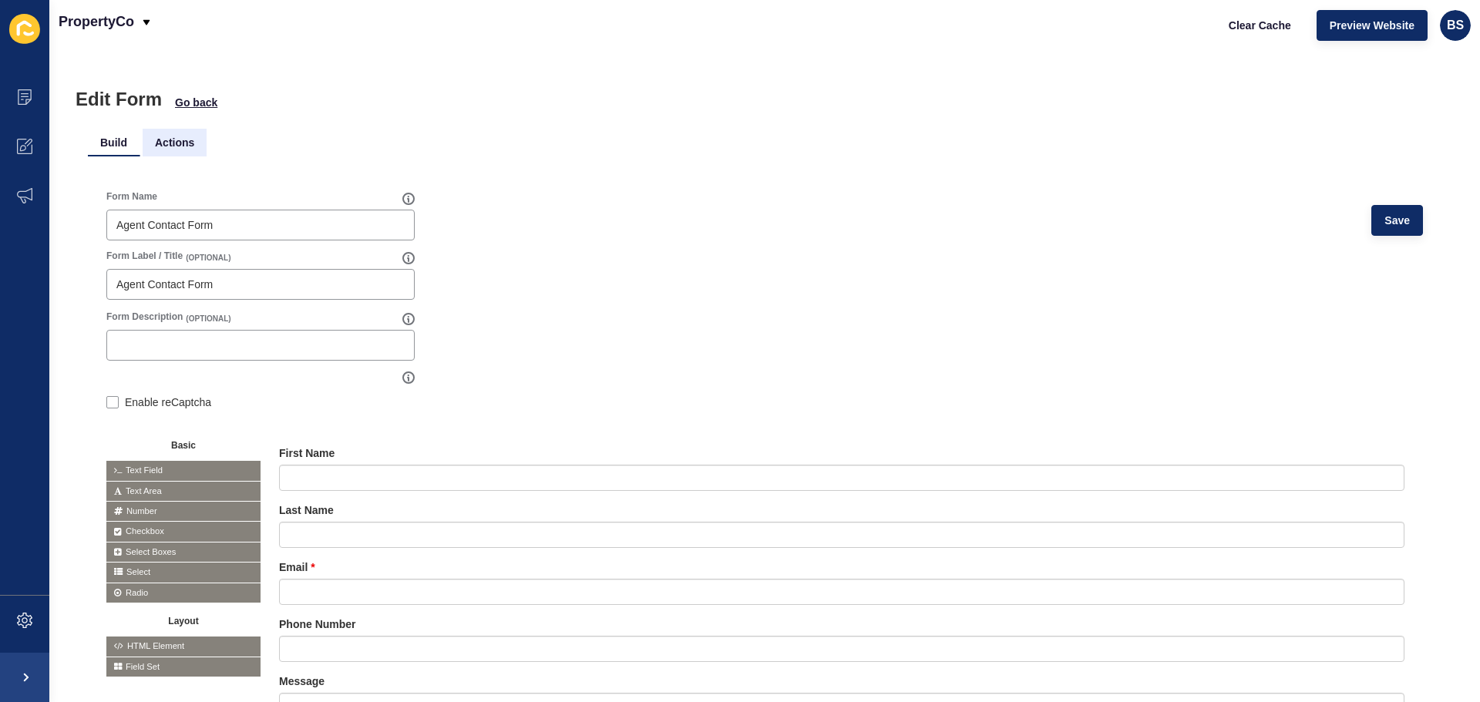
click at [185, 154] on li "Actions" at bounding box center [175, 143] width 64 height 28
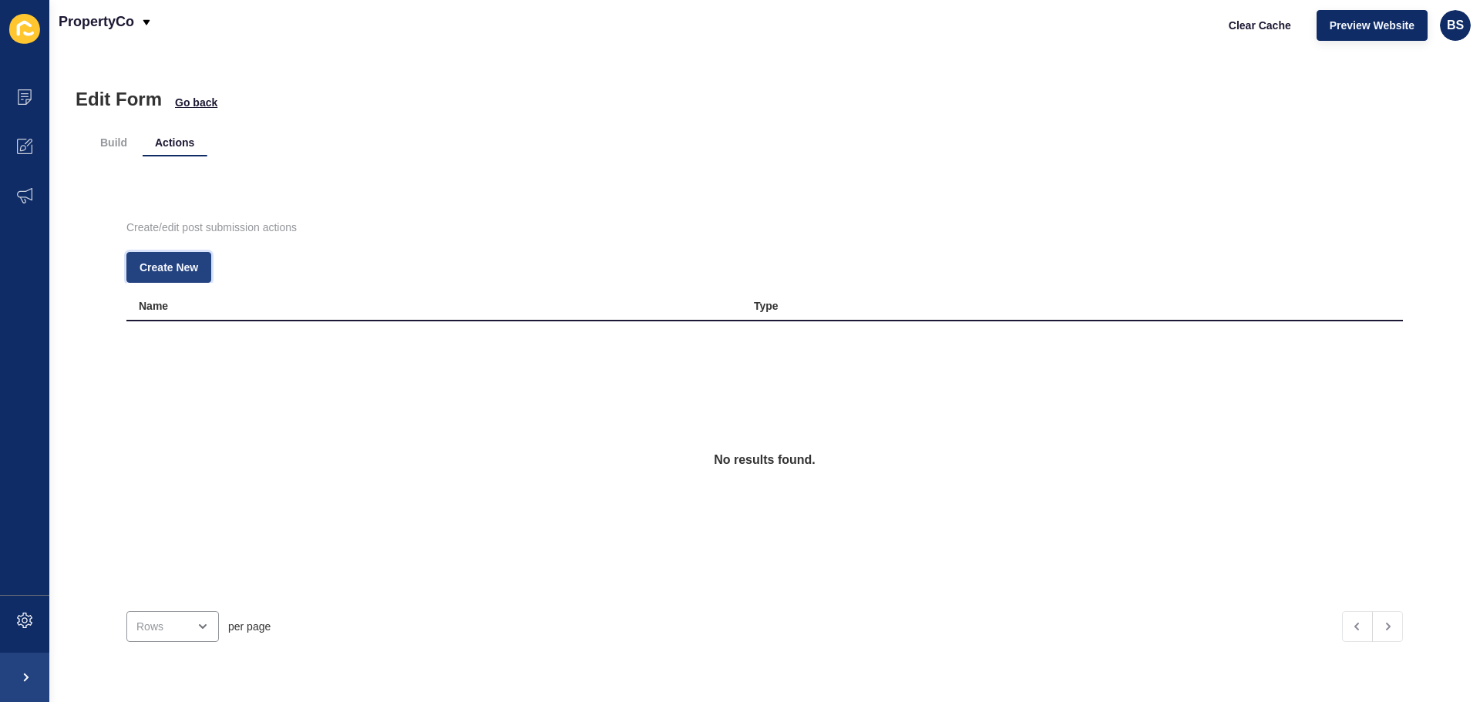
click at [186, 277] on button "Create New" at bounding box center [168, 267] width 85 height 31
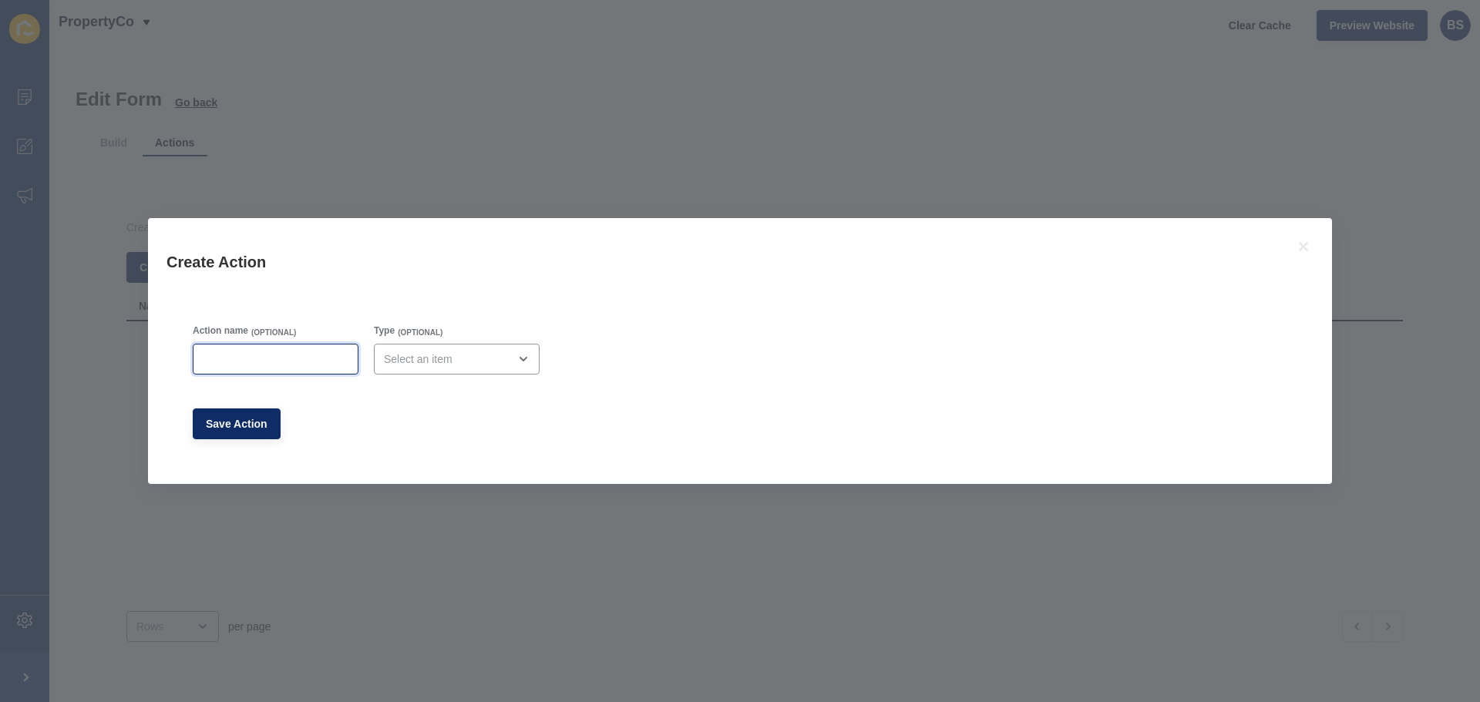
click at [241, 365] on input "Action name" at bounding box center [276, 358] width 146 height 15
type input "Admin Email"
click at [391, 358] on div "open menu" at bounding box center [446, 358] width 124 height 15
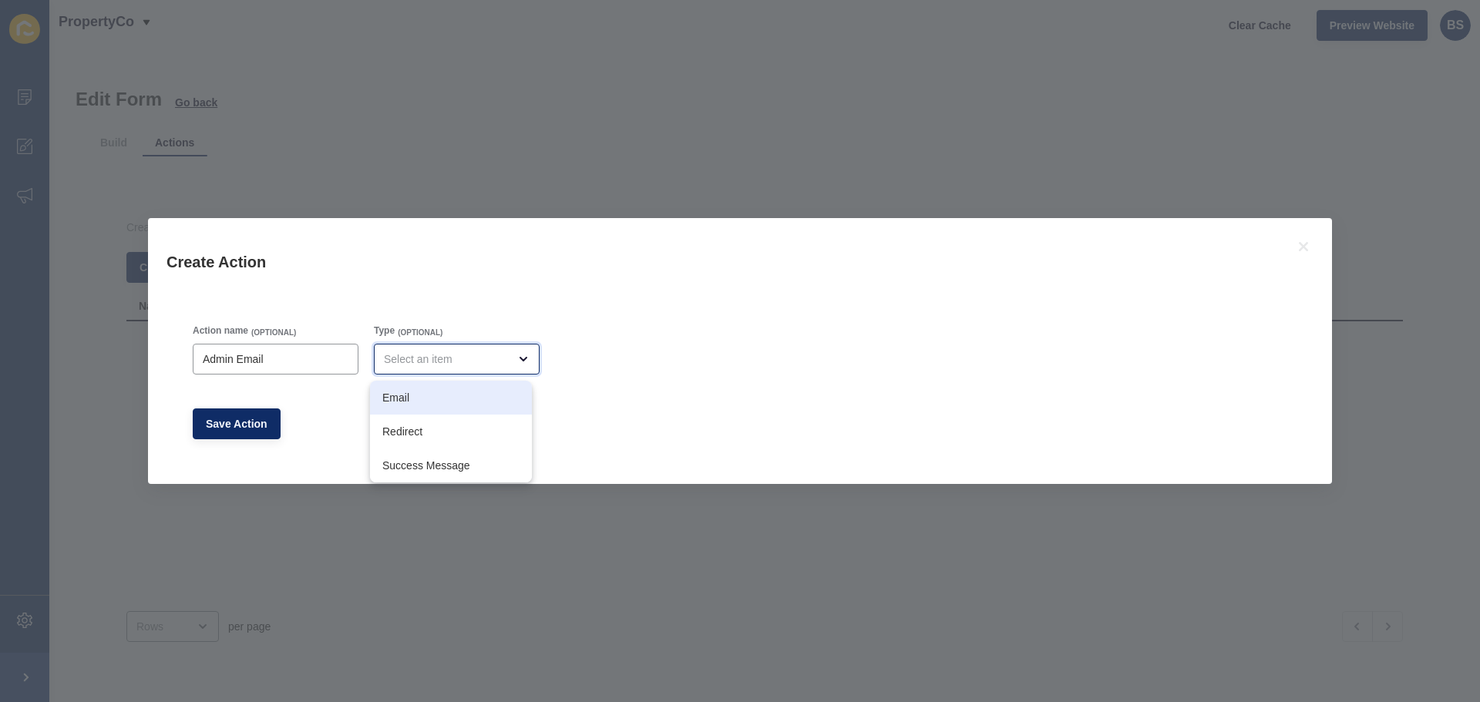
click at [392, 393] on span "Email" at bounding box center [450, 397] width 137 height 15
type input "Email"
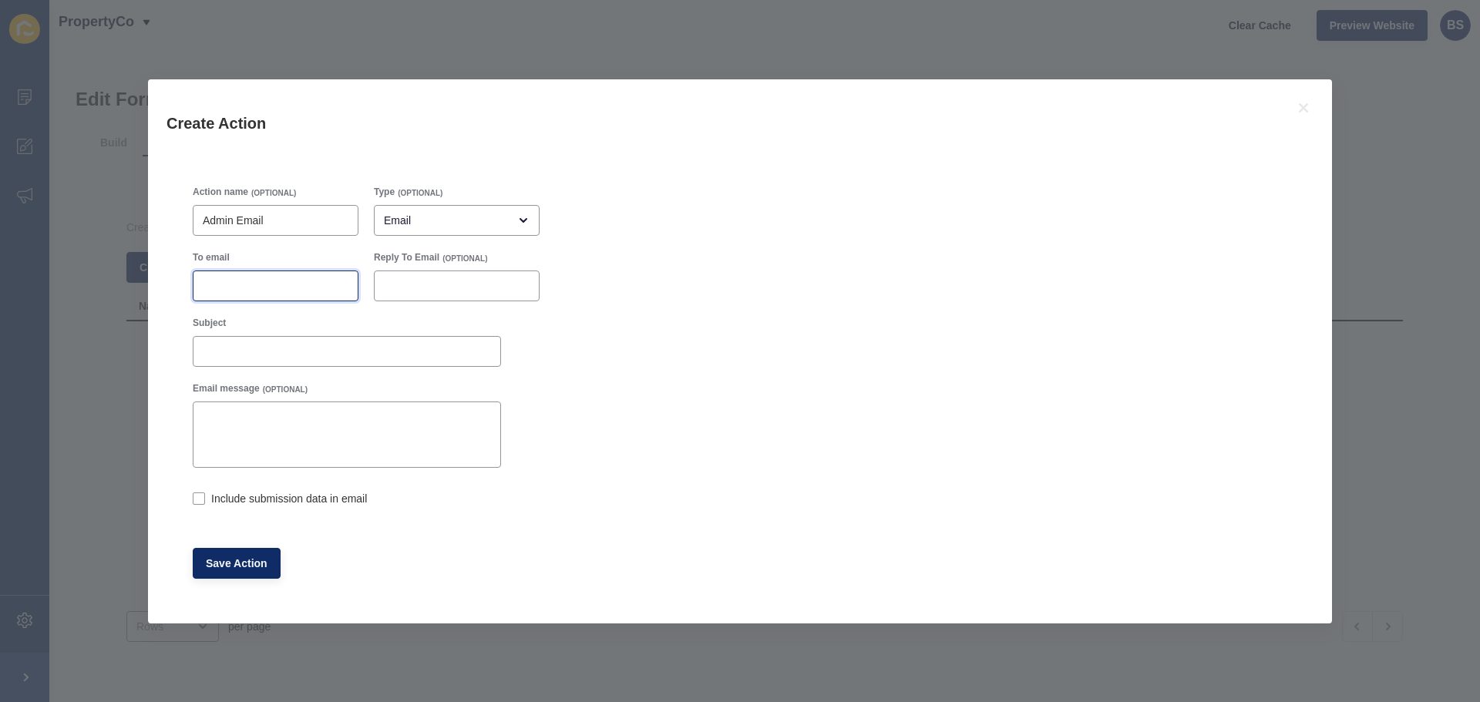
click at [223, 281] on input "To email" at bounding box center [276, 285] width 146 height 15
click at [240, 347] on input "Subject" at bounding box center [347, 351] width 288 height 15
paste input "Agency Contact Submission"
type input "Agency Contact Submission"
click at [244, 281] on input "To email" at bounding box center [276, 285] width 146 height 15
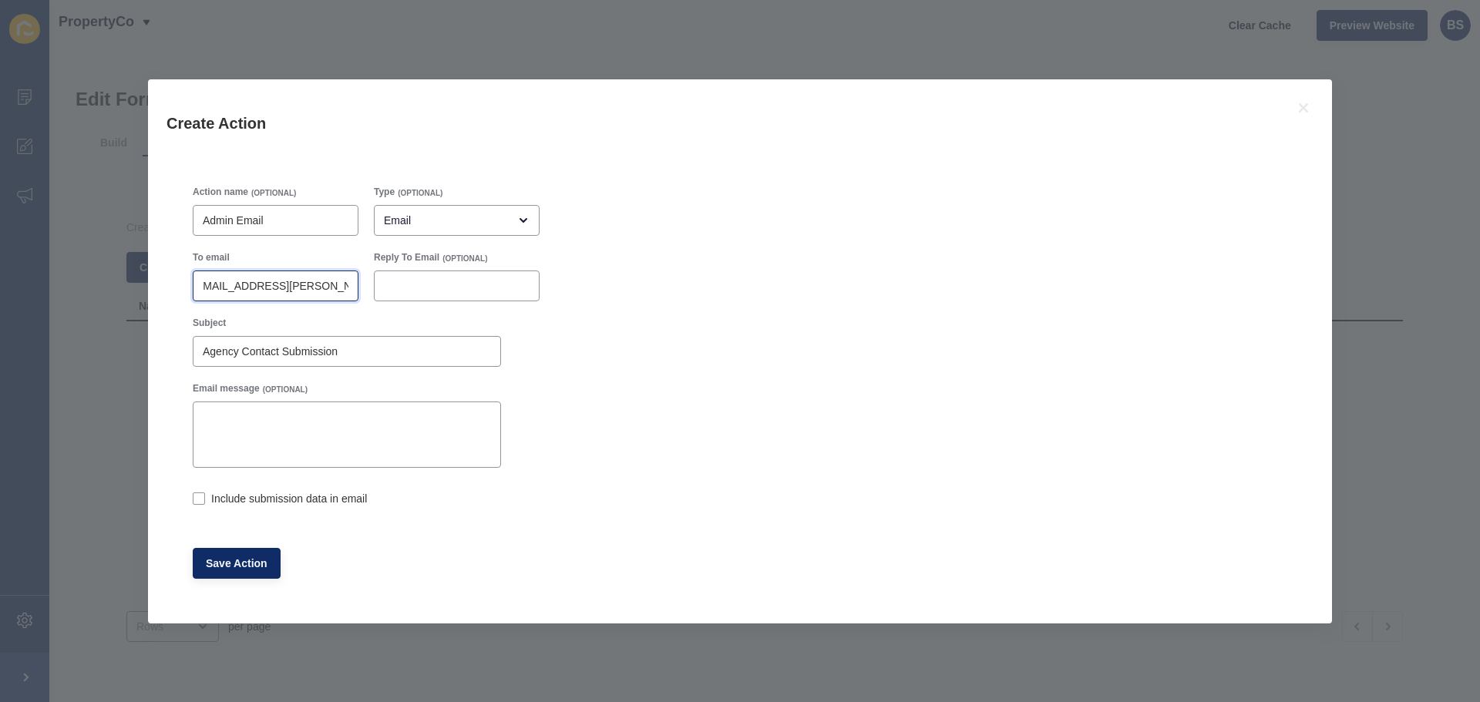
scroll to position [0, 16]
type input "[EMAIL_ADDRESS][PERSON_NAME][DOMAIN_NAME]"
click at [197, 500] on label at bounding box center [199, 498] width 12 height 12
click at [197, 500] on input "Include submission data in email" at bounding box center [198, 500] width 10 height 10
checkbox input "true"
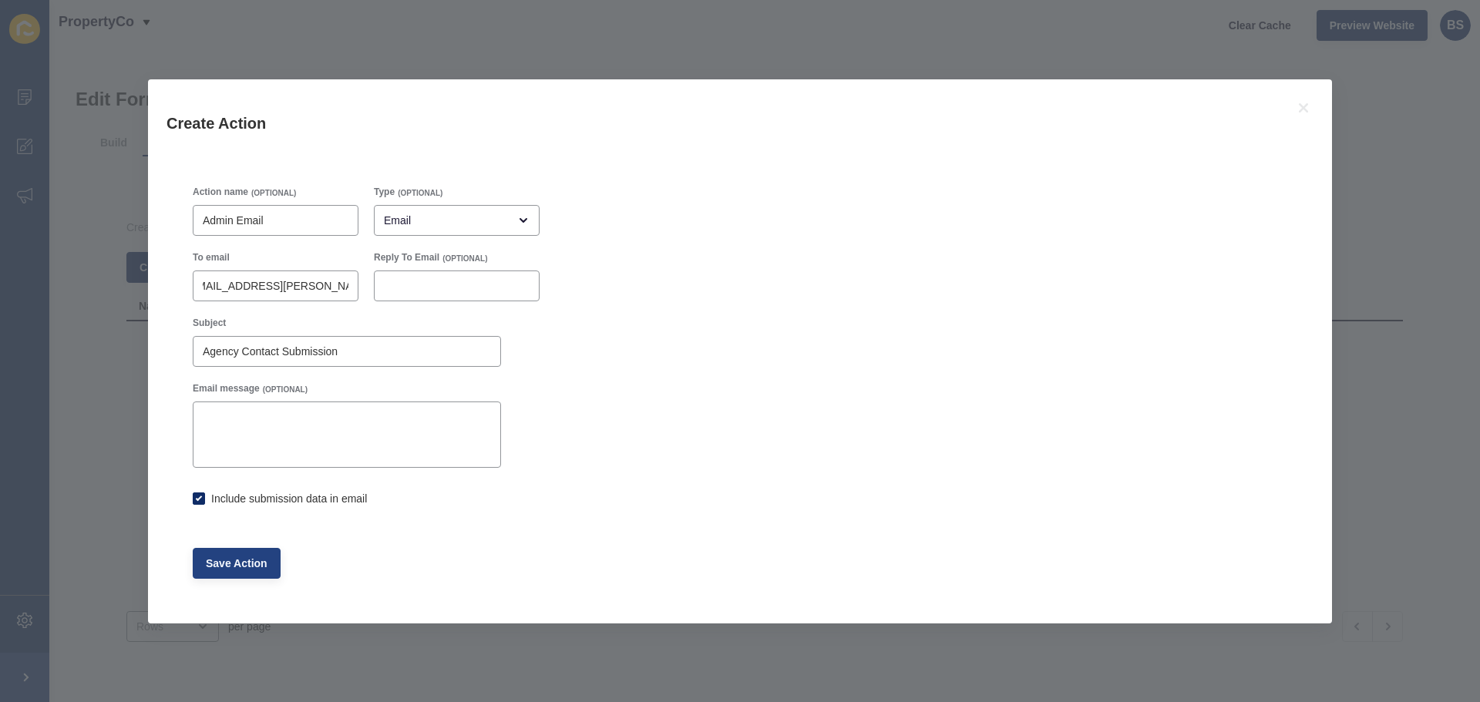
scroll to position [0, 0]
click at [234, 569] on span "Save Action" at bounding box center [237, 563] width 62 height 15
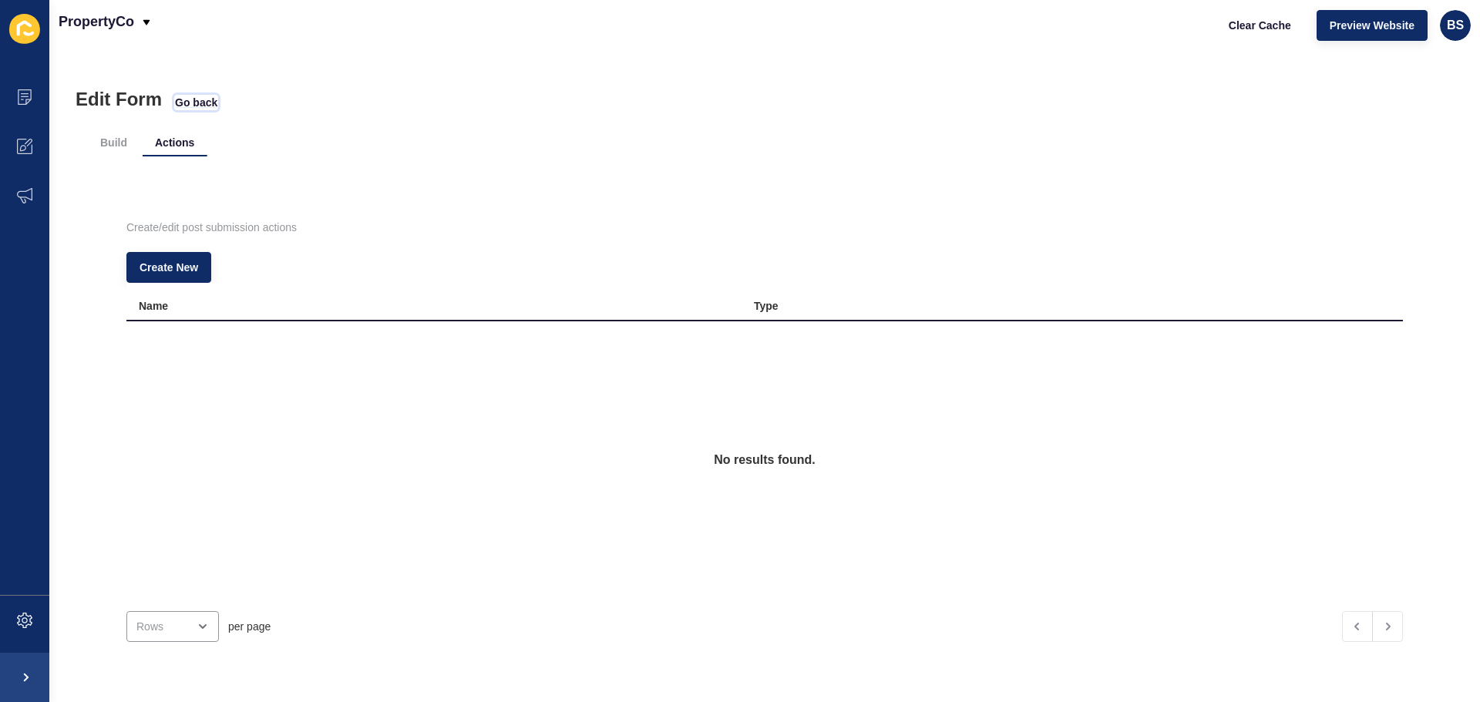
click at [200, 108] on span "Go back" at bounding box center [196, 102] width 42 height 15
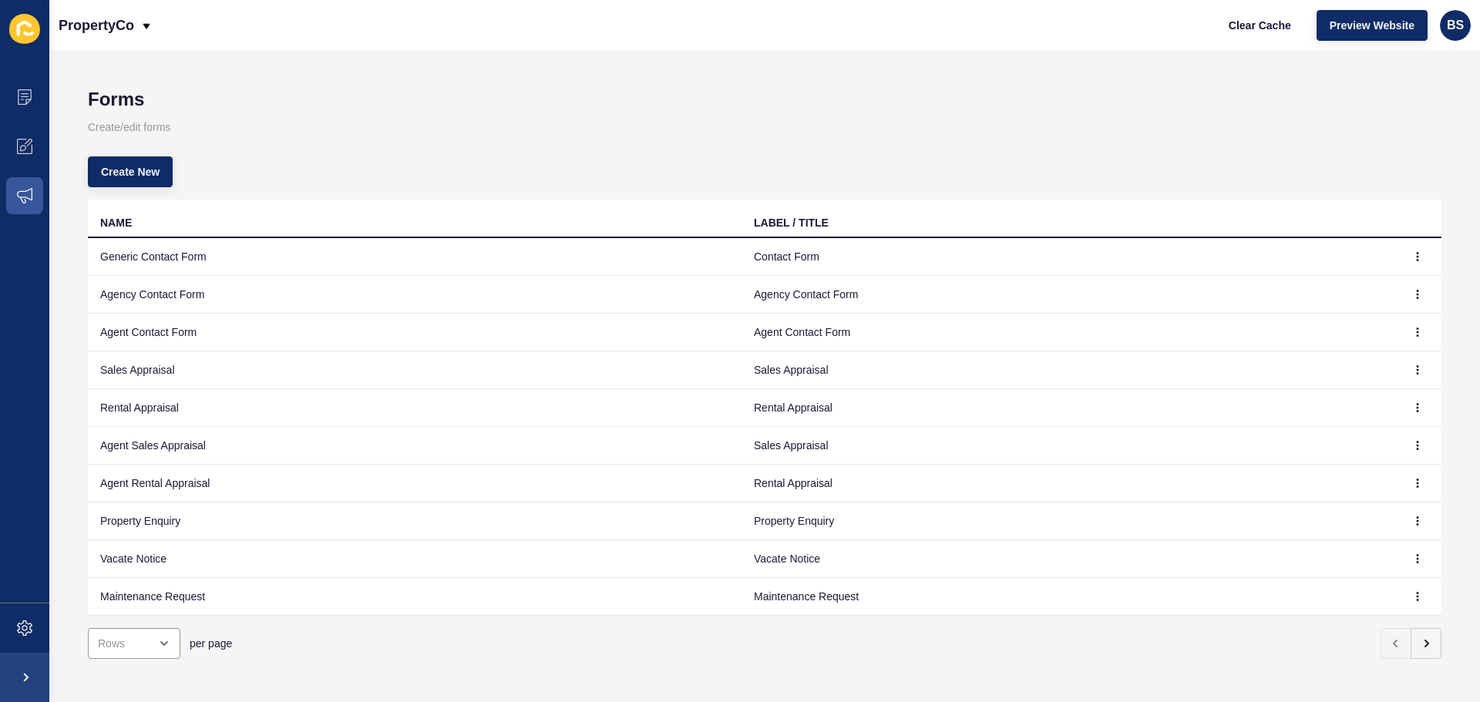
click at [1417, 374] on td at bounding box center [1418, 370] width 46 height 38
click at [1406, 375] on button "button" at bounding box center [1417, 370] width 23 height 22
click at [1345, 391] on link "Edit" at bounding box center [1363, 401] width 108 height 34
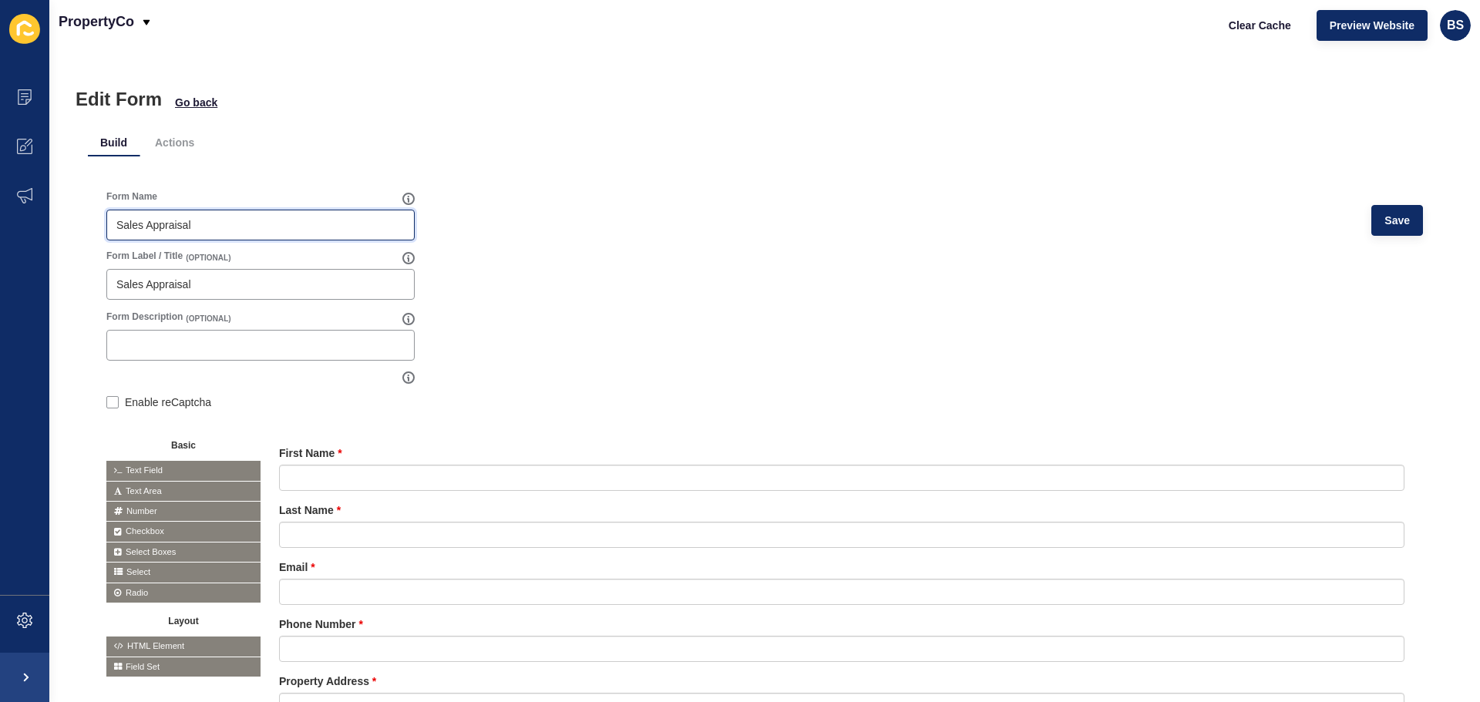
drag, startPoint x: 204, startPoint y: 227, endPoint x: 115, endPoint y: 216, distance: 90.1
click at [115, 216] on div "Sales Appraisal" at bounding box center [260, 225] width 308 height 31
click at [173, 139] on li "Actions" at bounding box center [175, 143] width 64 height 28
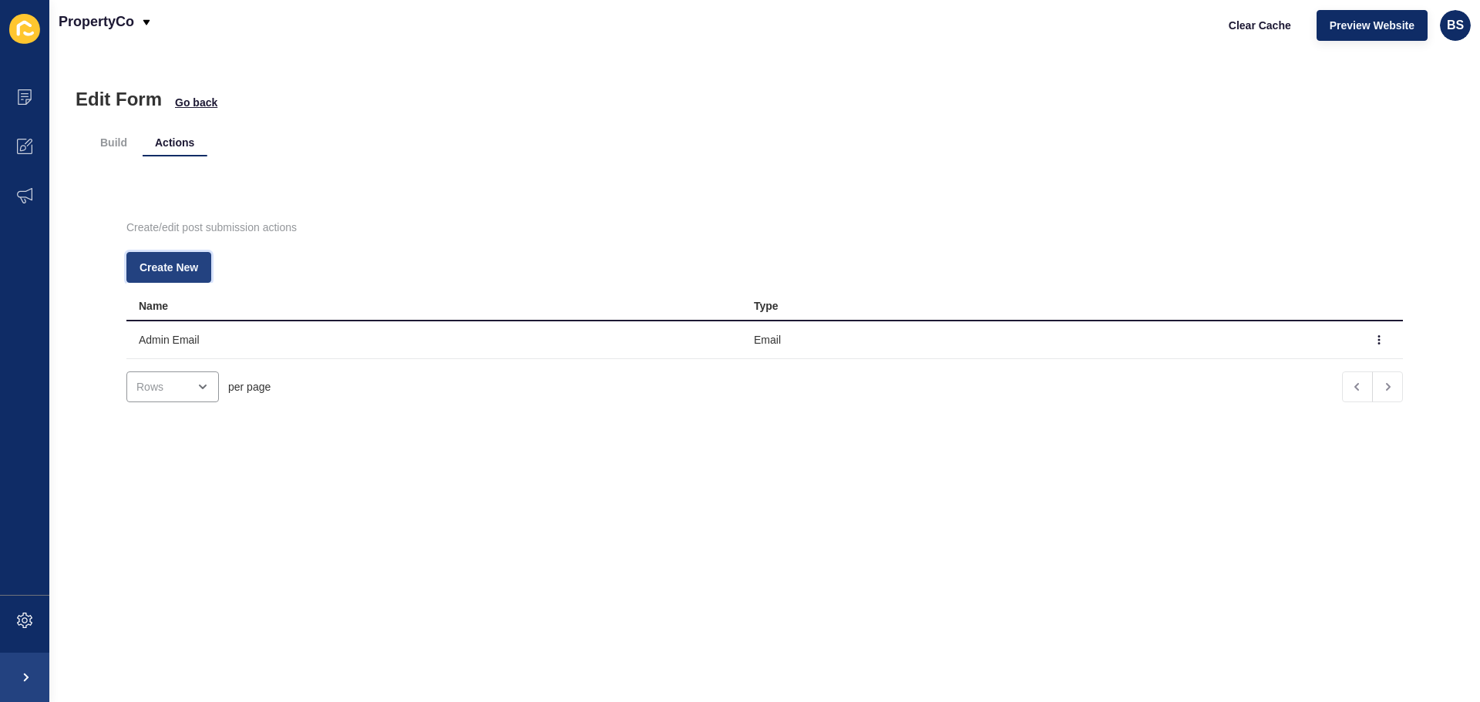
click at [184, 274] on span "Create New" at bounding box center [168, 267] width 59 height 15
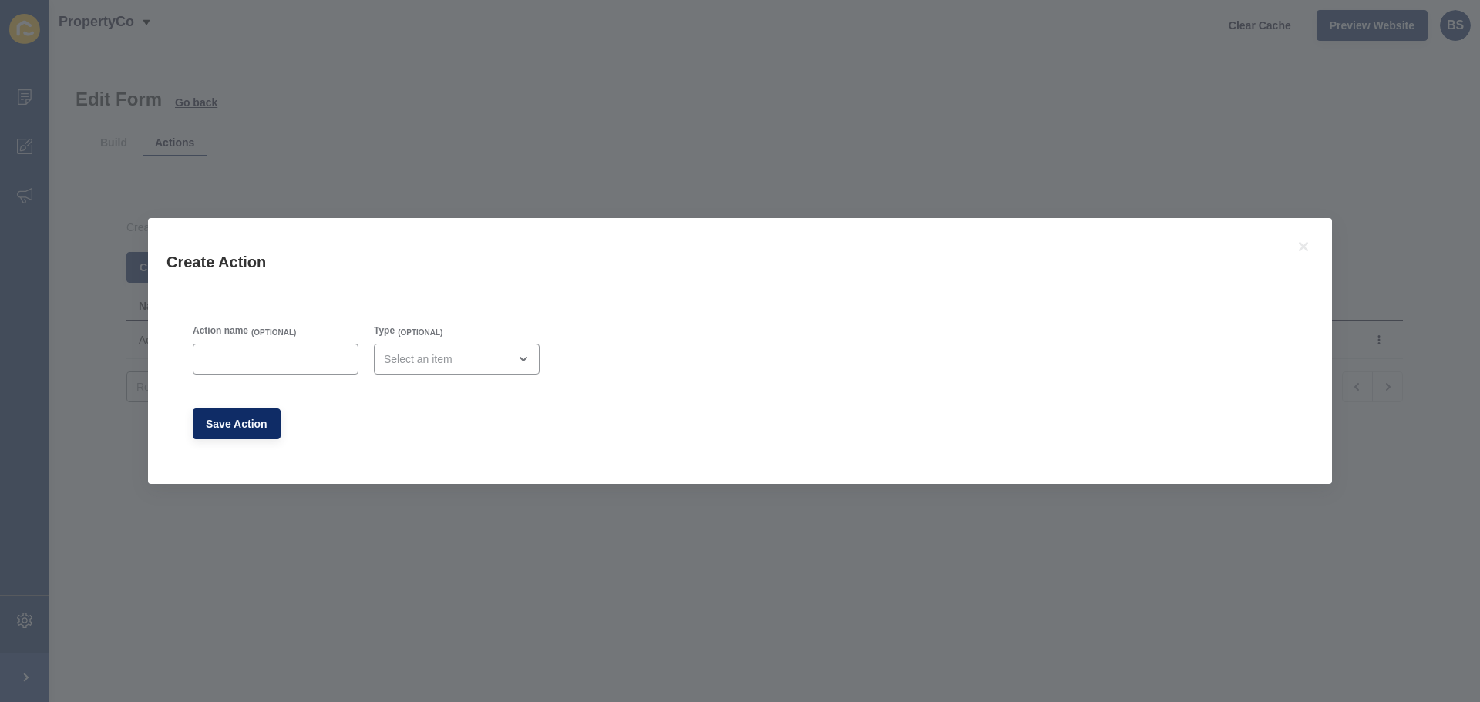
click at [425, 216] on div "Create Action Action name (OPTIONAL) Type (OPTIONAL) Save Action" at bounding box center [740, 351] width 1480 height 702
click at [234, 351] on input "Action name" at bounding box center [276, 358] width 146 height 15
drag, startPoint x: 421, startPoint y: 360, endPoint x: 426, endPoint y: 367, distance: 8.8
click at [422, 360] on div "close menu" at bounding box center [446, 358] width 124 height 15
click at [426, 392] on span "Email" at bounding box center [450, 397] width 137 height 15
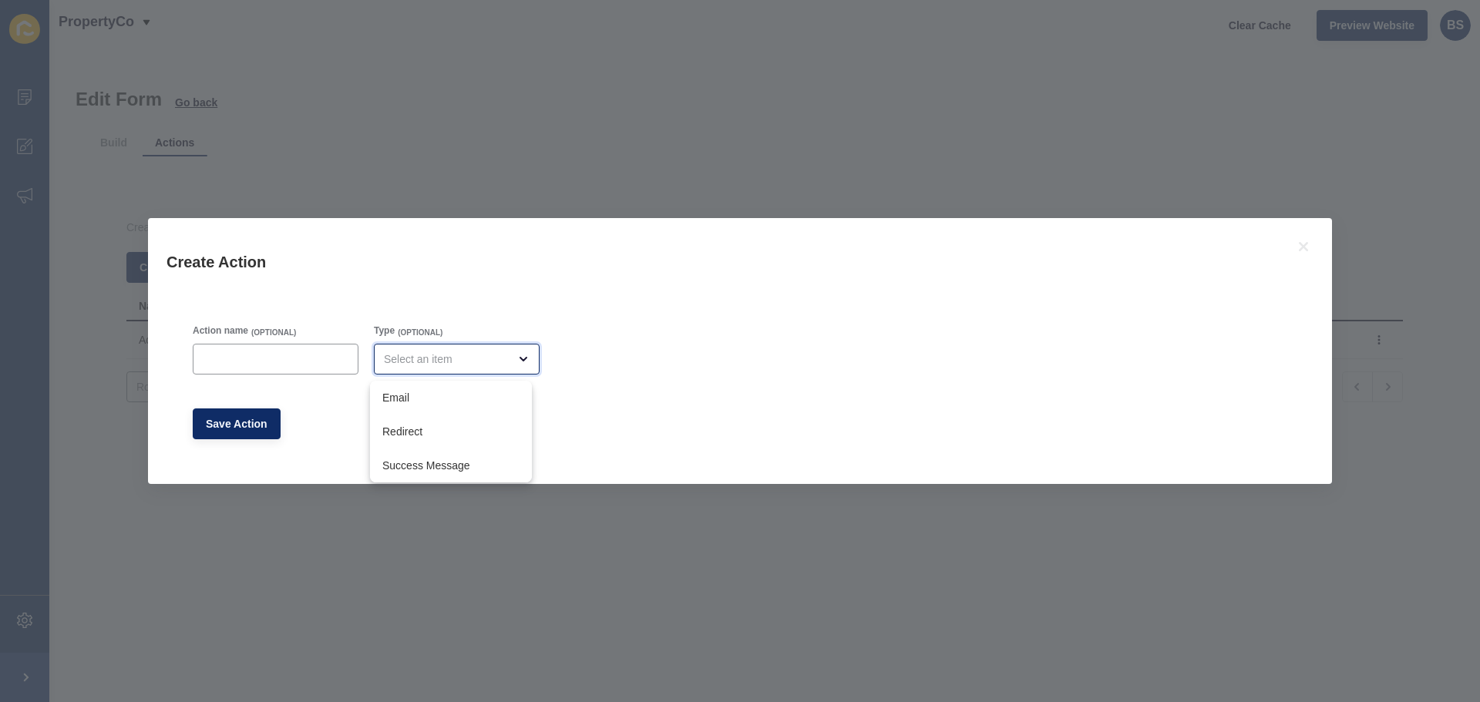
type input "Email"
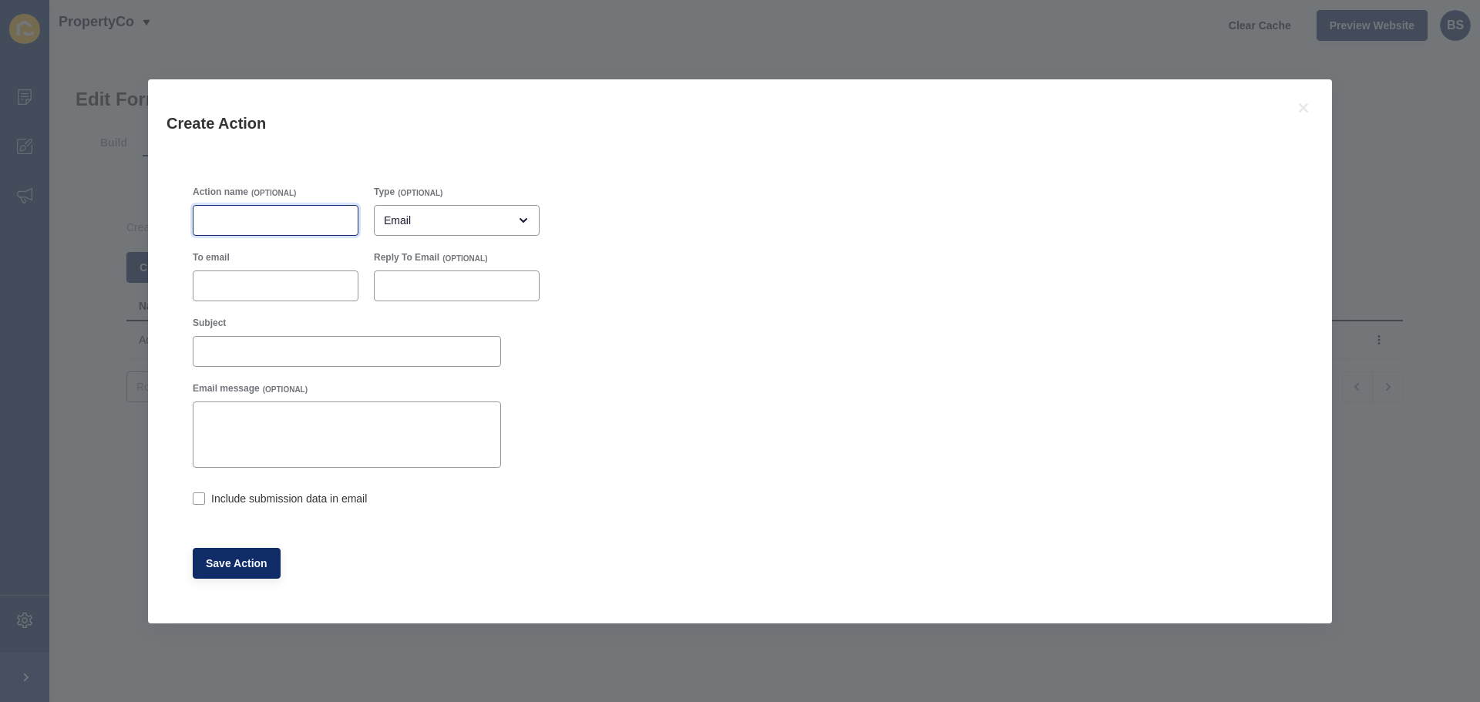
click at [225, 225] on input "Action name" at bounding box center [276, 220] width 146 height 15
type input "Admin Email"
click at [230, 279] on input "To email" at bounding box center [276, 285] width 146 height 15
type input "bree.shipley@propertyco.com.au"
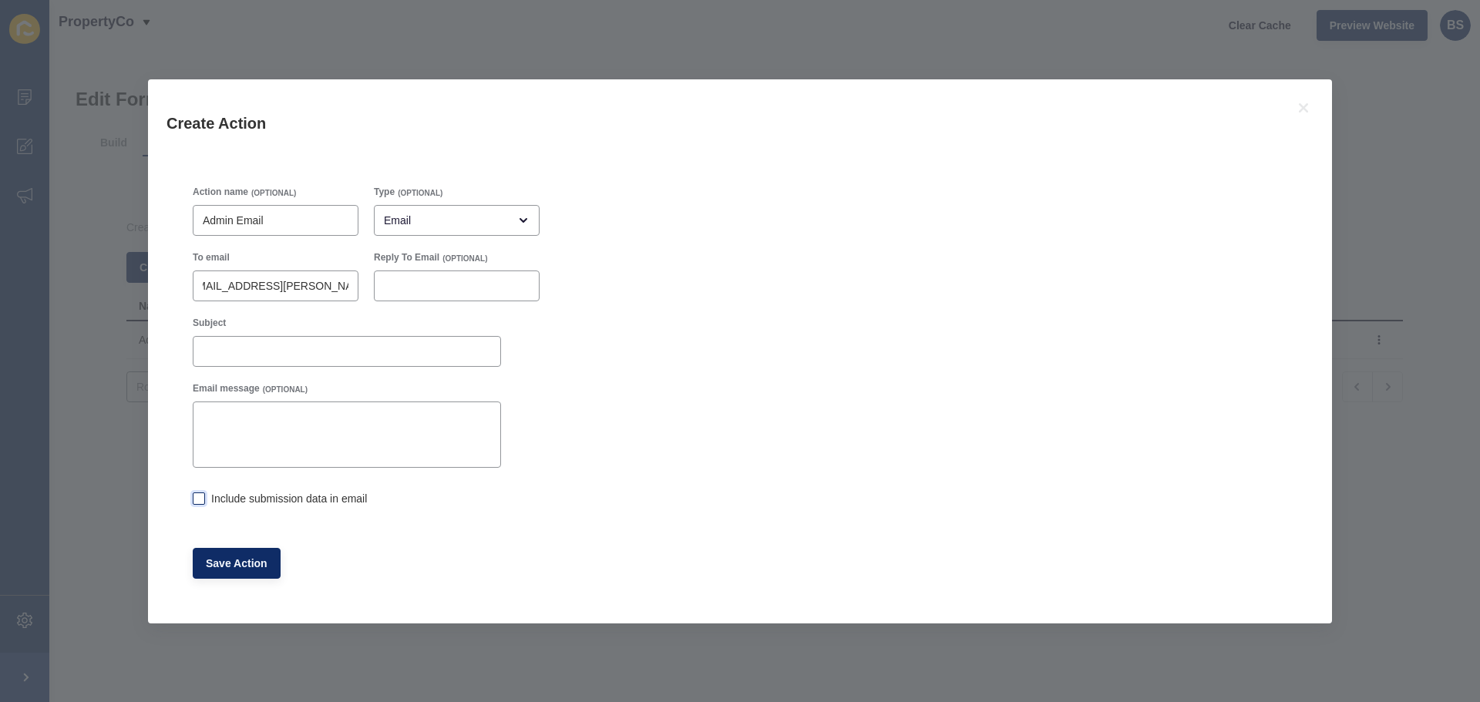
click at [198, 495] on label at bounding box center [199, 498] width 12 height 12
click at [198, 495] on input "Include submission data in email" at bounding box center [198, 500] width 10 height 10
checkbox input "true"
click at [260, 354] on input "Subject" at bounding box center [347, 351] width 288 height 15
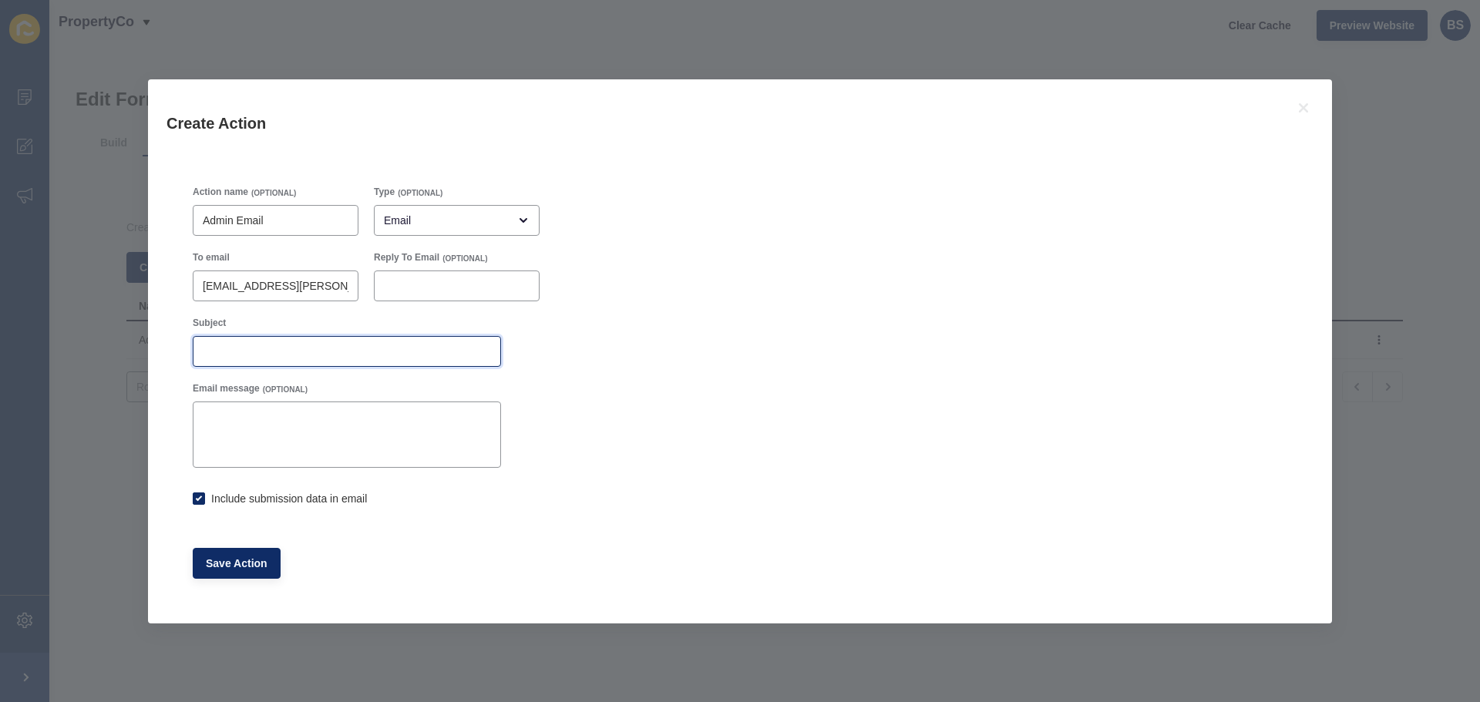
paste input "Sales Appraisal"
type input "Sales Appraisal Submission"
click at [260, 563] on span "Save Action" at bounding box center [237, 563] width 62 height 15
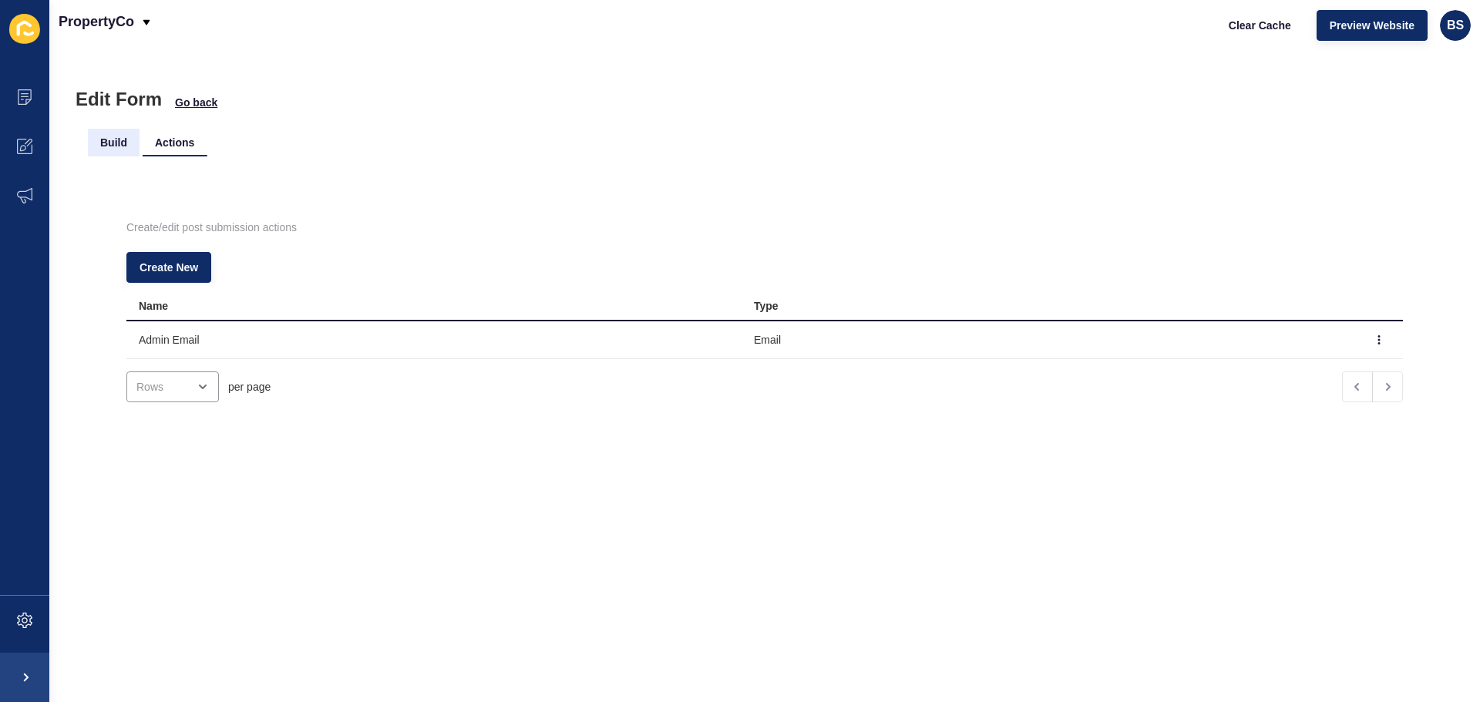
click at [109, 143] on li "Build" at bounding box center [114, 143] width 52 height 28
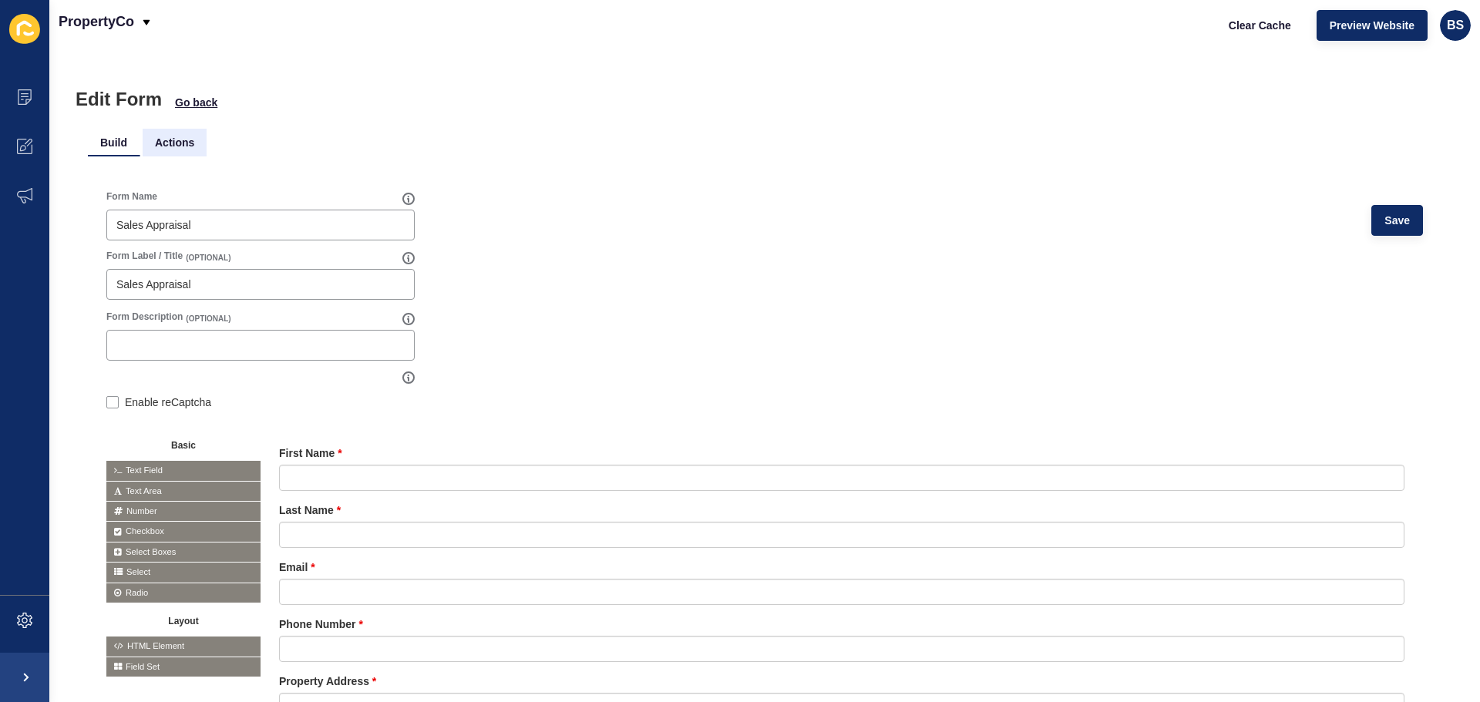
click at [166, 143] on li "Actions" at bounding box center [175, 143] width 64 height 28
click at [157, 141] on li "Actions" at bounding box center [175, 143] width 64 height 28
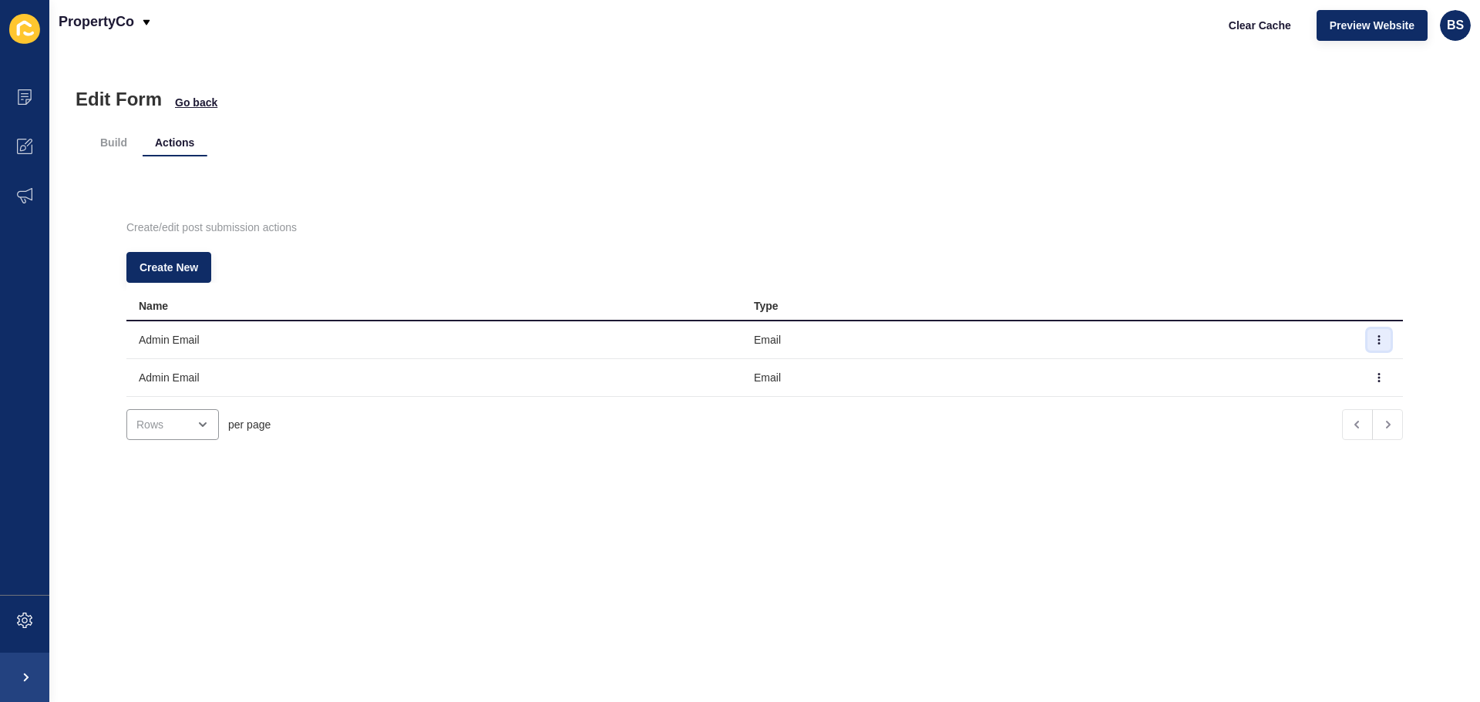
click at [1374, 339] on icon "button" at bounding box center [1378, 339] width 9 height 9
click at [1309, 373] on link "Edit" at bounding box center [1313, 371] width 108 height 34
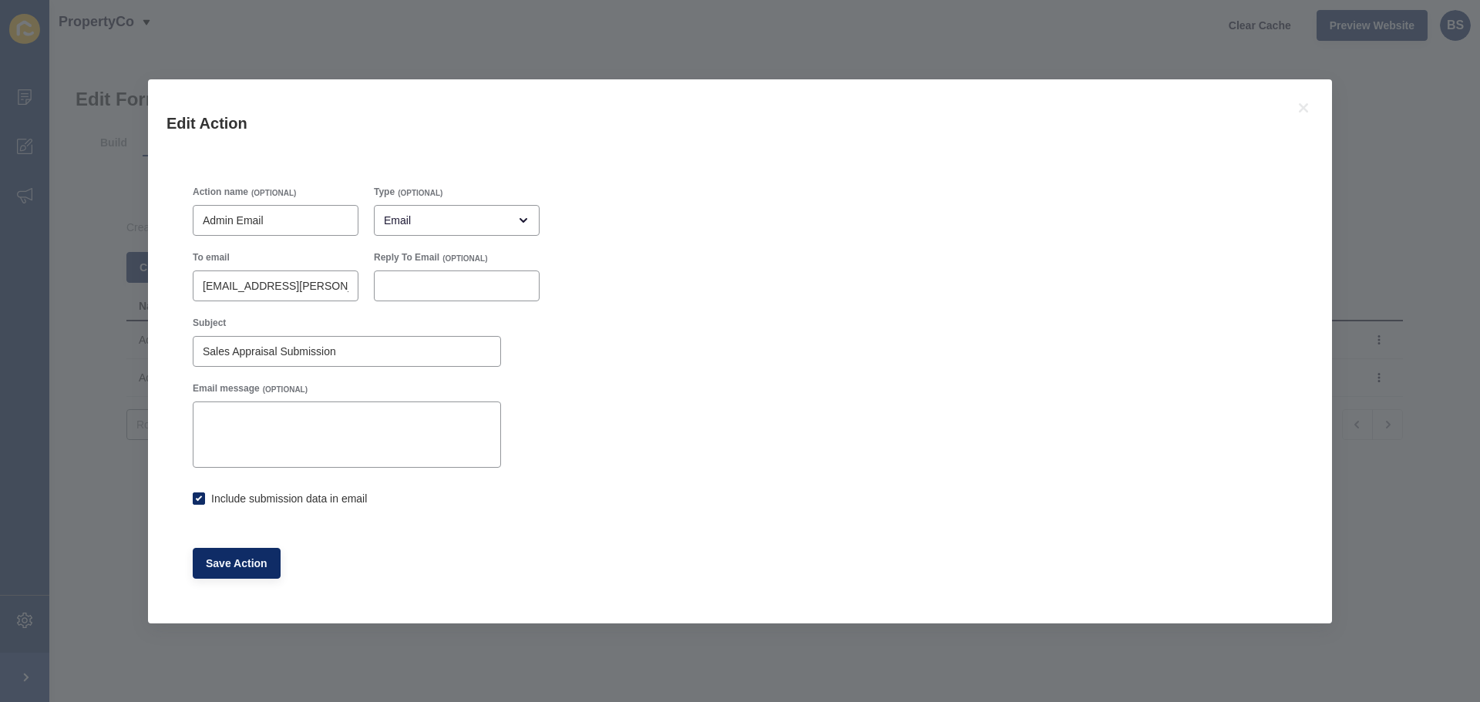
checkbox input "true"
click at [1305, 103] on icon at bounding box center [1303, 108] width 18 height 18
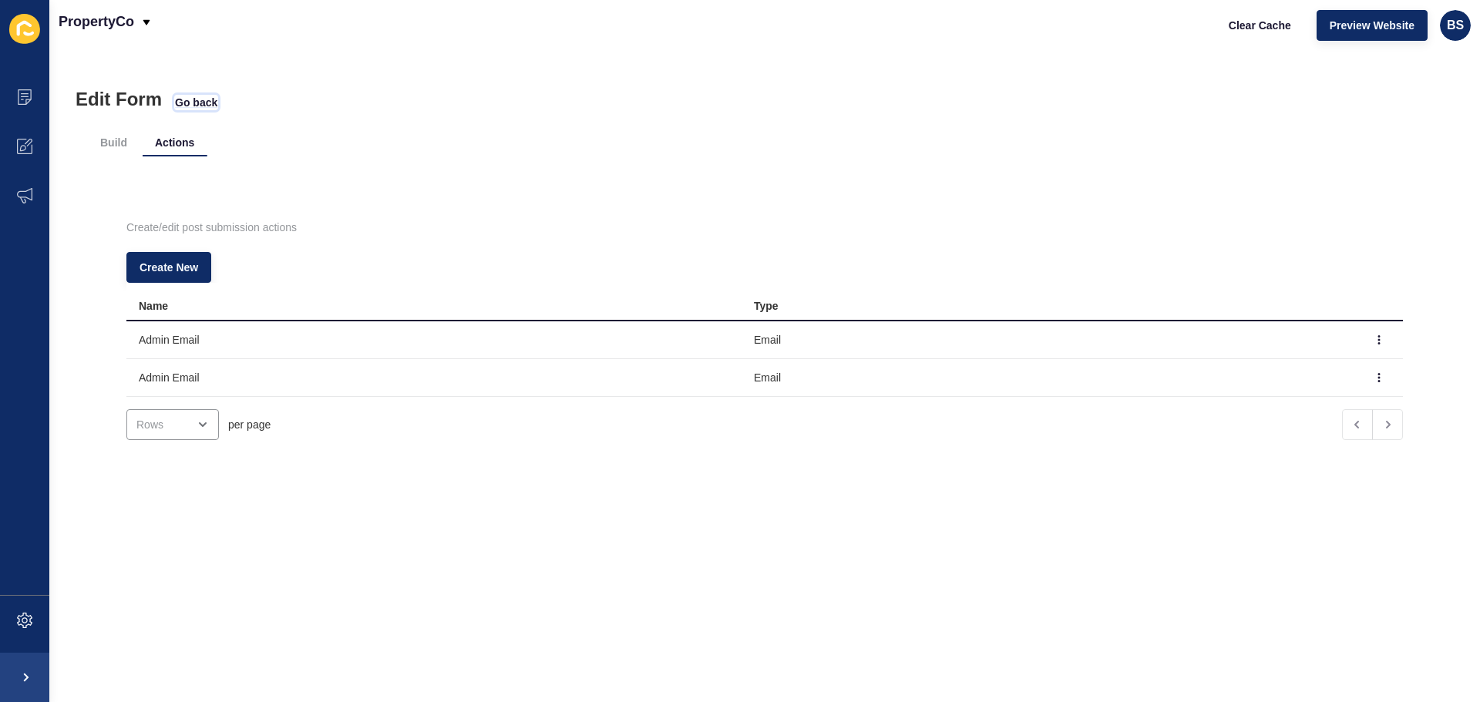
click at [213, 106] on span "Go back" at bounding box center [196, 102] width 42 height 15
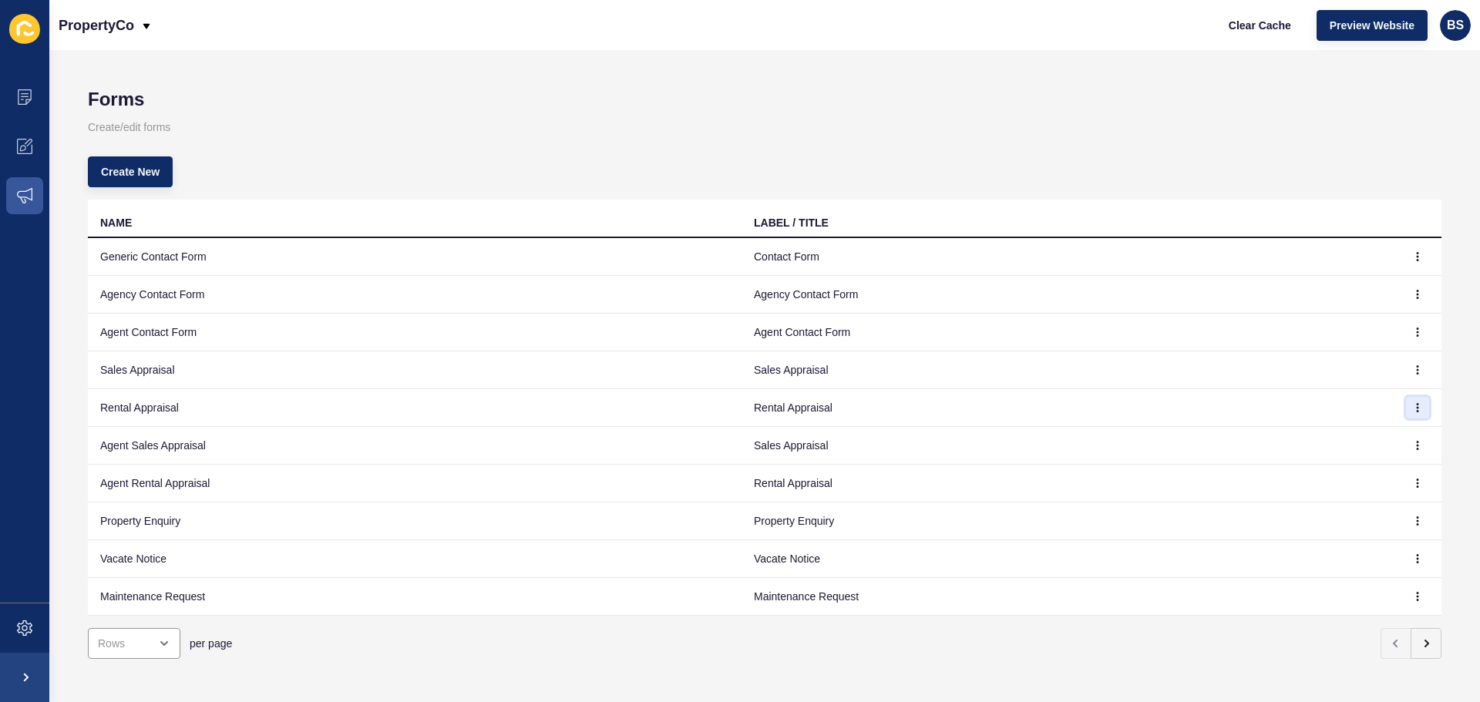
click at [1406, 401] on button "button" at bounding box center [1417, 408] width 23 height 22
click at [1360, 430] on link "Edit" at bounding box center [1363, 439] width 108 height 34
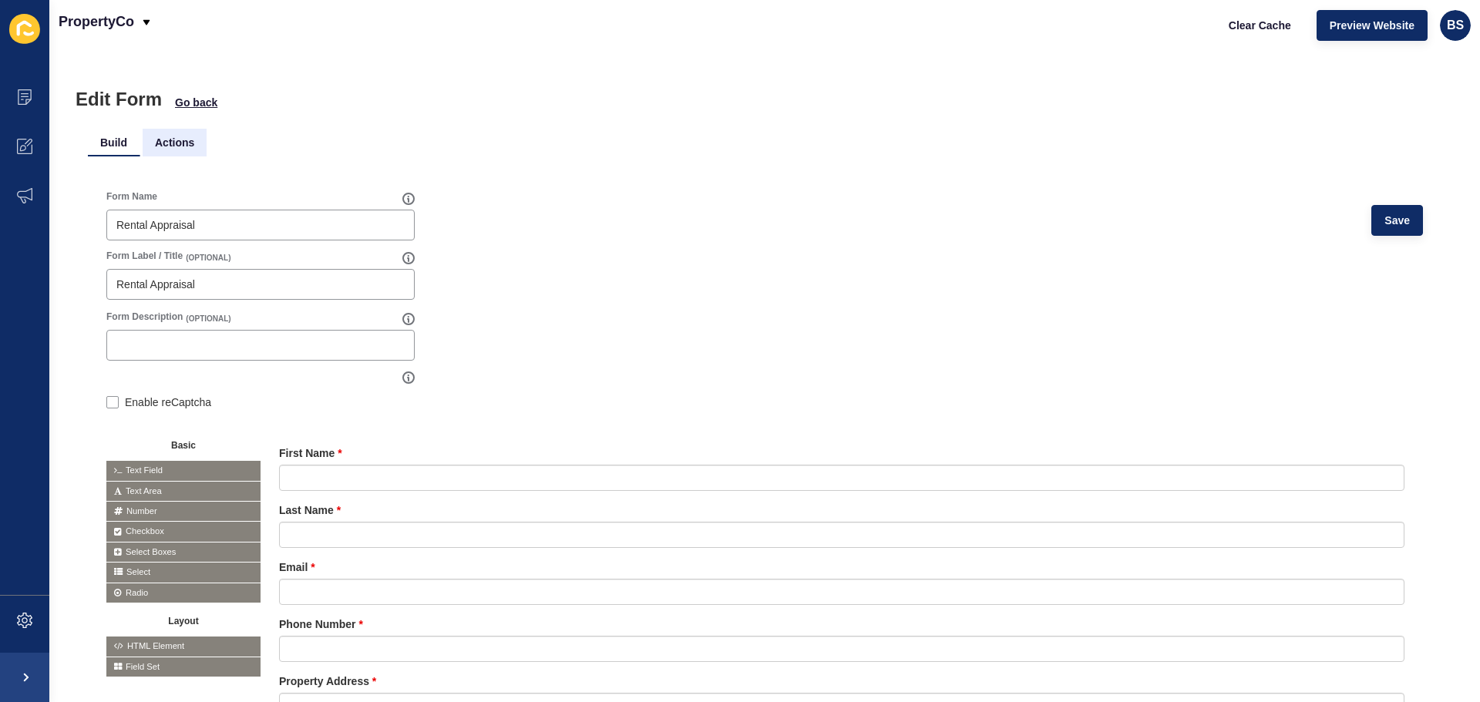
click at [186, 148] on li "Actions" at bounding box center [175, 143] width 64 height 28
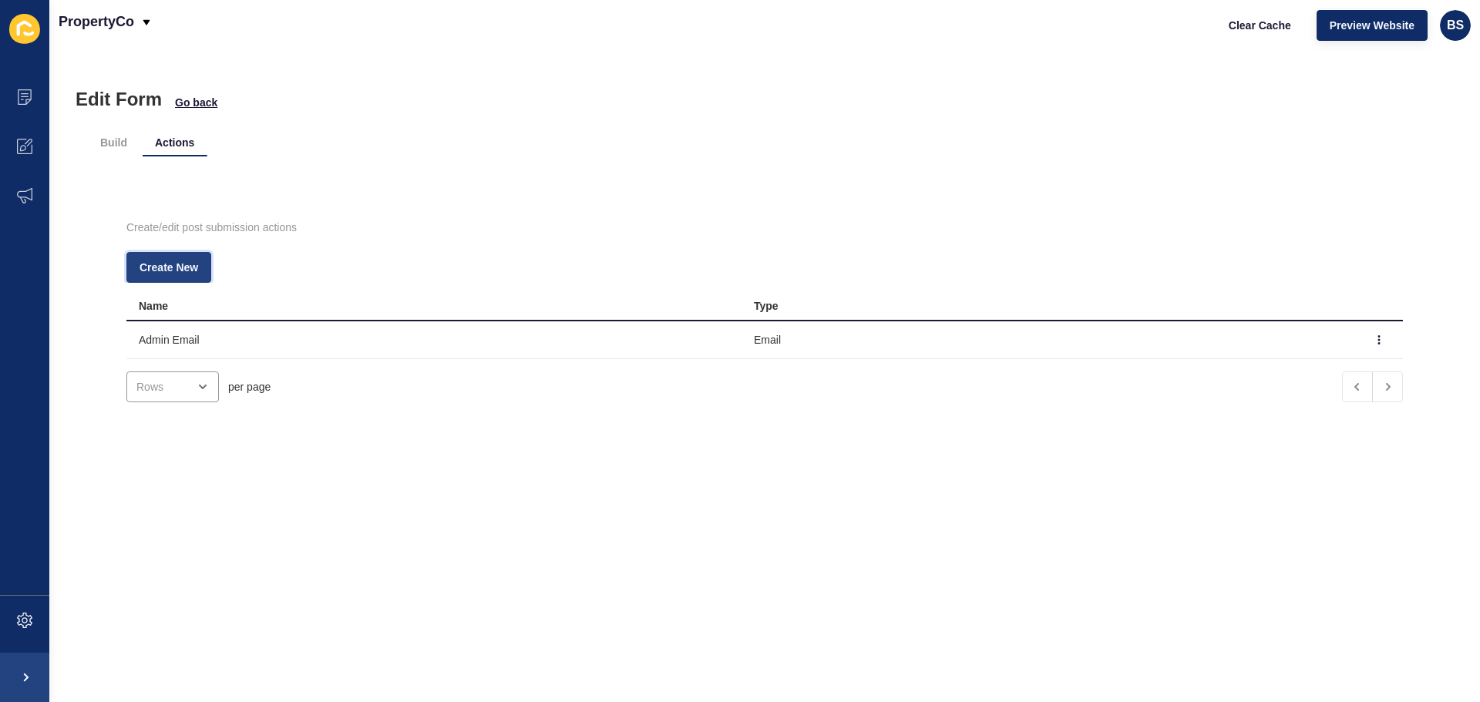
click at [169, 270] on span "Create New" at bounding box center [168, 267] width 59 height 15
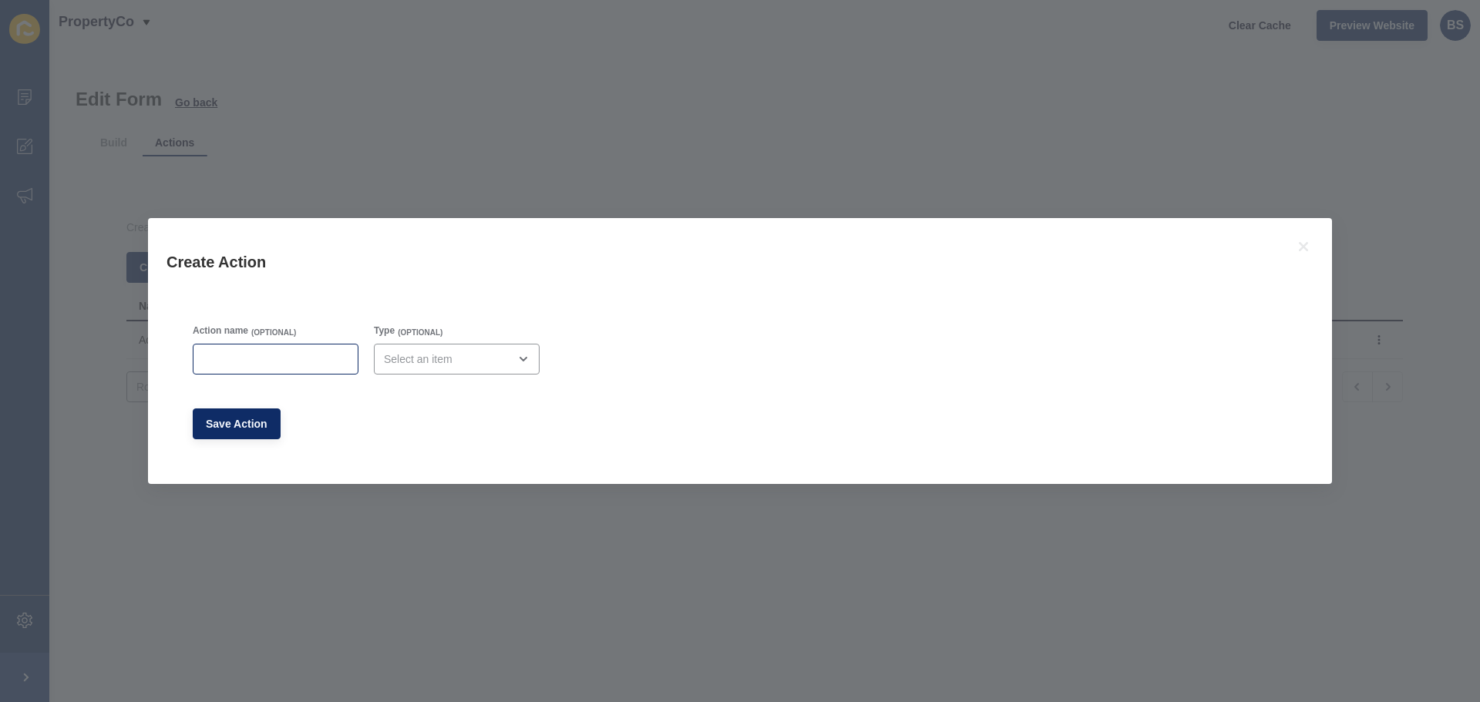
click at [229, 349] on div at bounding box center [276, 359] width 166 height 31
type input "Admin Email"
click at [459, 354] on div "open menu" at bounding box center [446, 358] width 124 height 15
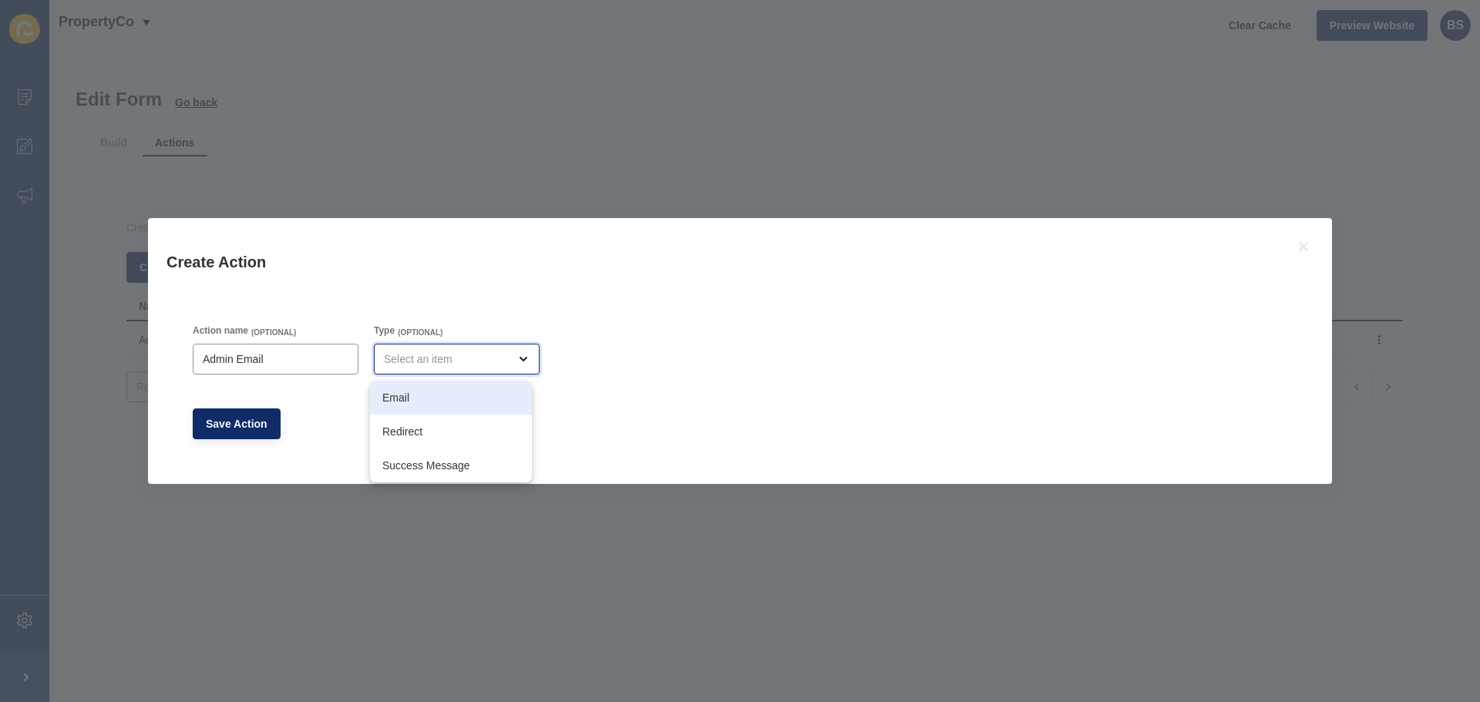
click at [425, 395] on span "Email" at bounding box center [450, 397] width 137 height 15
type input "Email"
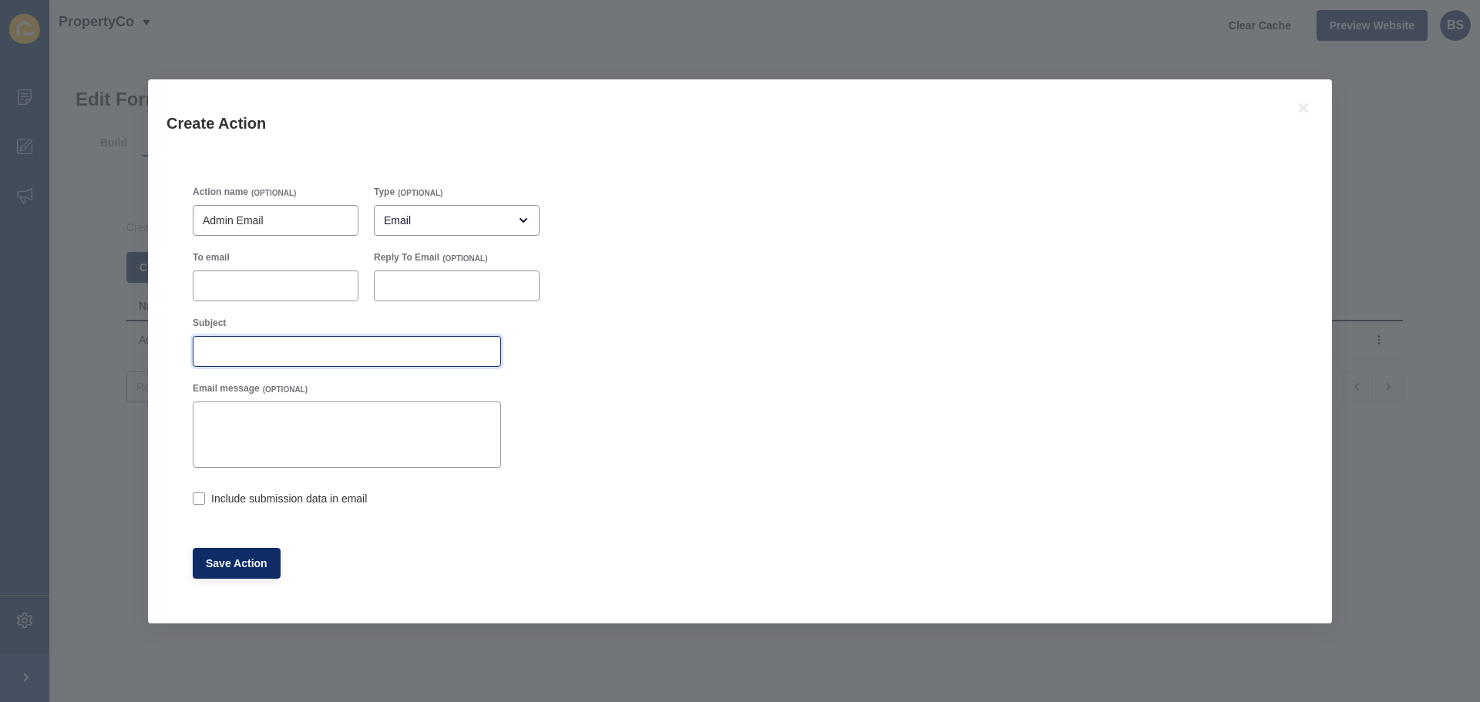
click at [239, 353] on input "Subject" at bounding box center [347, 351] width 288 height 15
paste input "Sales Appraisal"
click at [215, 351] on input "Sales Appraisal" at bounding box center [347, 351] width 288 height 15
click at [324, 358] on div "Rental Appraisal" at bounding box center [347, 351] width 308 height 31
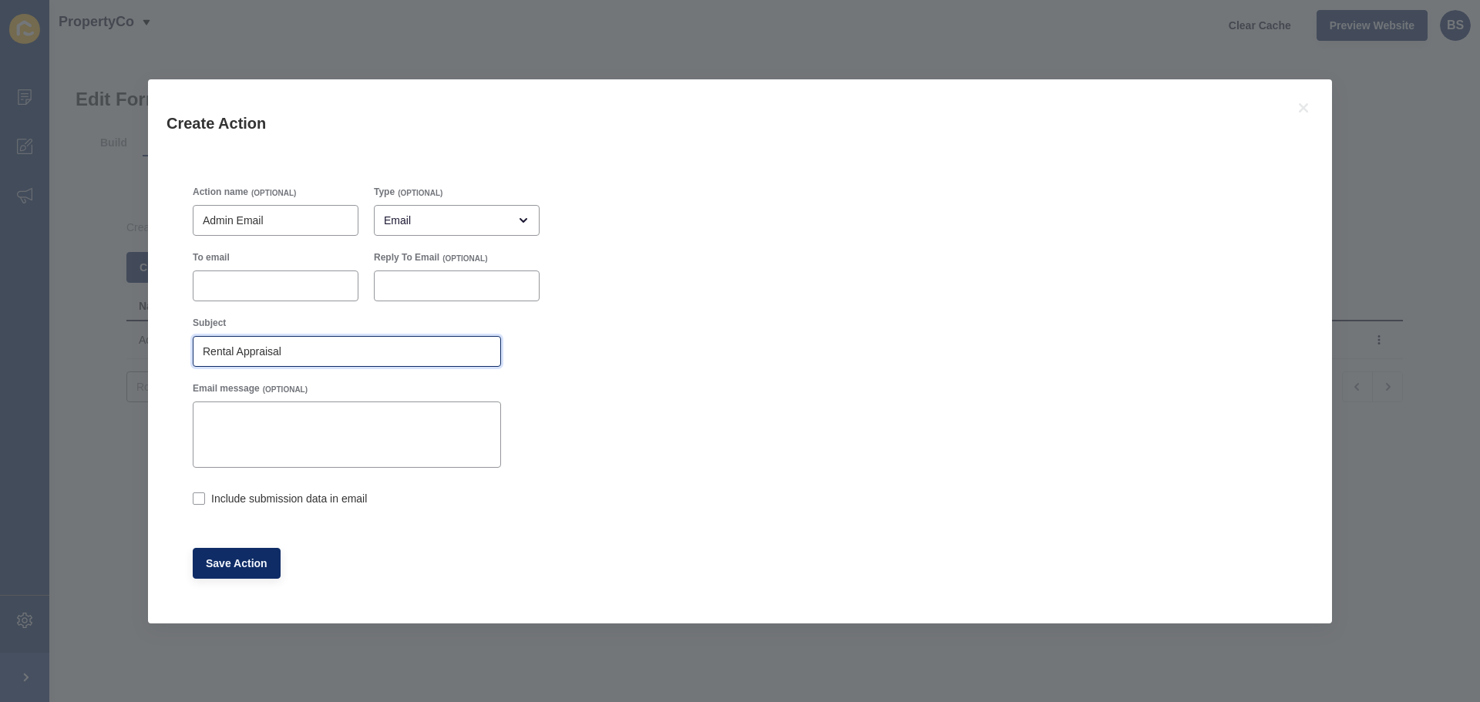
click at [332, 344] on input "Rental Appraisal" at bounding box center [347, 351] width 288 height 15
type input "Rental Appraisal Submission"
click at [277, 293] on div at bounding box center [276, 285] width 166 height 31
type input "v"
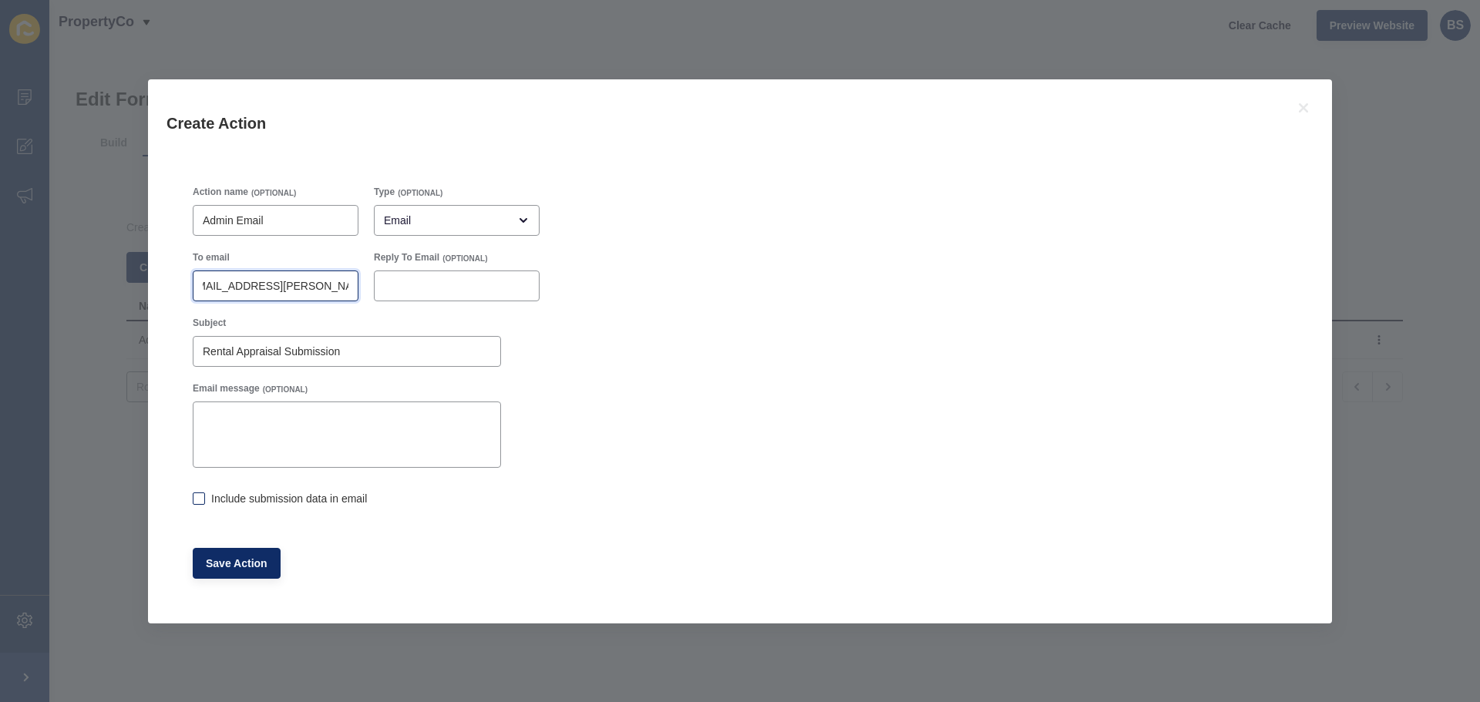
type input "[EMAIL_ADDRESS][PERSON_NAME][DOMAIN_NAME]"
click at [196, 500] on label at bounding box center [199, 498] width 12 height 12
click at [196, 500] on input "Include submission data in email" at bounding box center [198, 500] width 10 height 10
checkbox input "true"
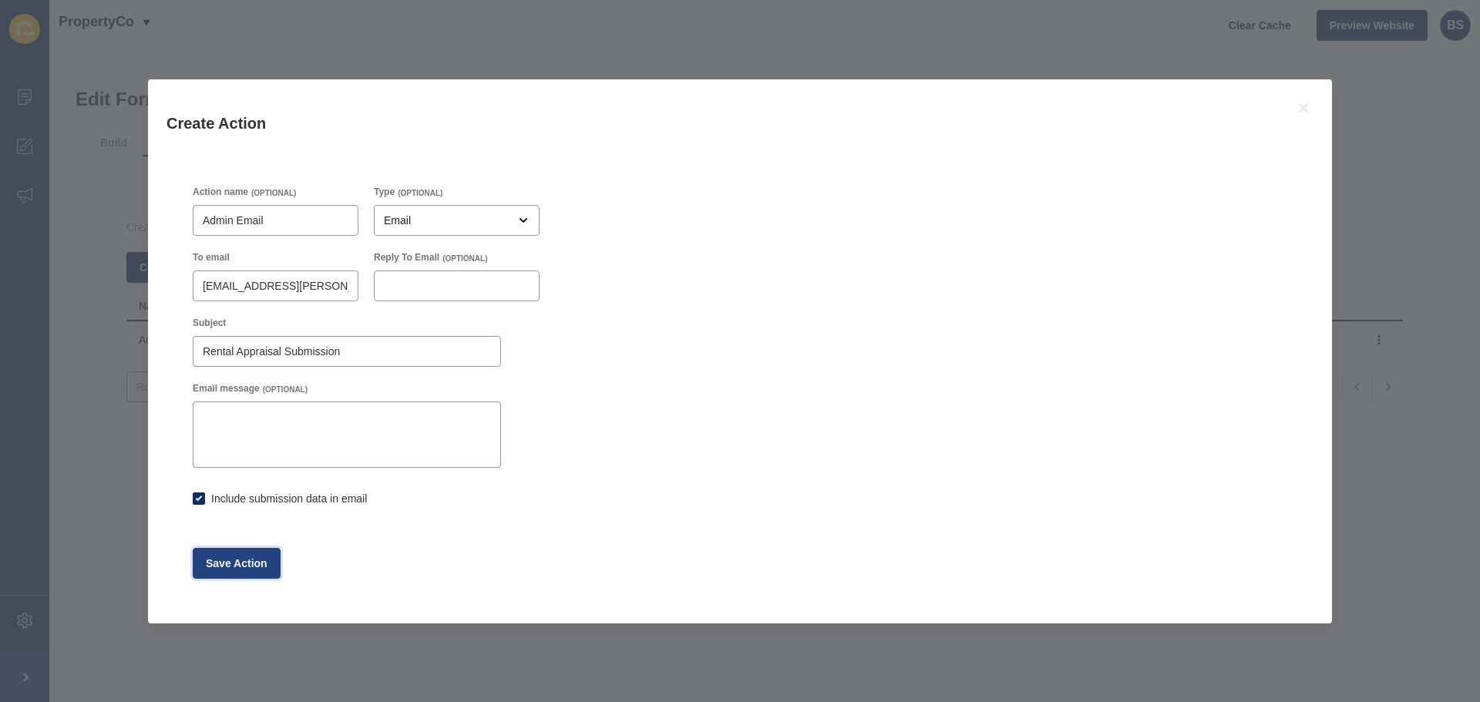
click at [254, 568] on span "Save Action" at bounding box center [237, 563] width 62 height 15
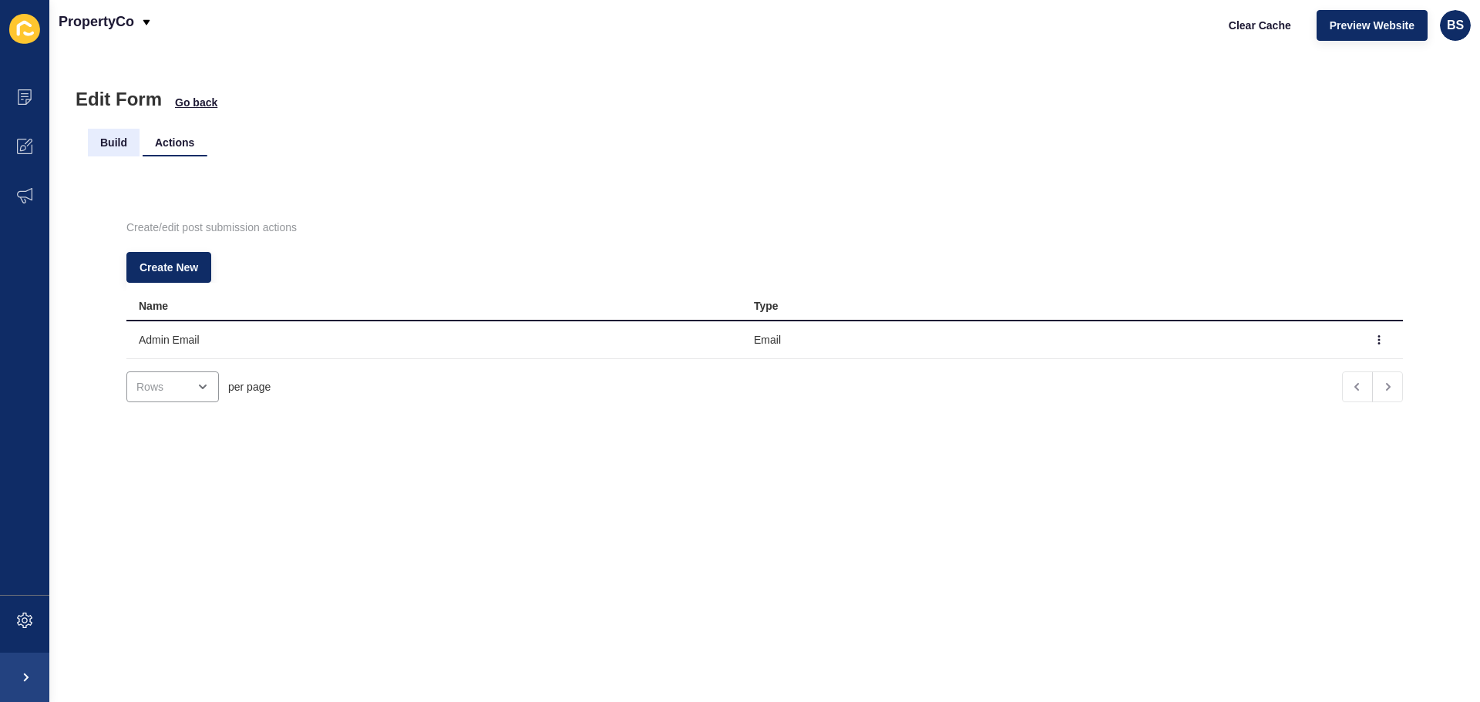
click at [95, 135] on li "Build" at bounding box center [114, 143] width 52 height 28
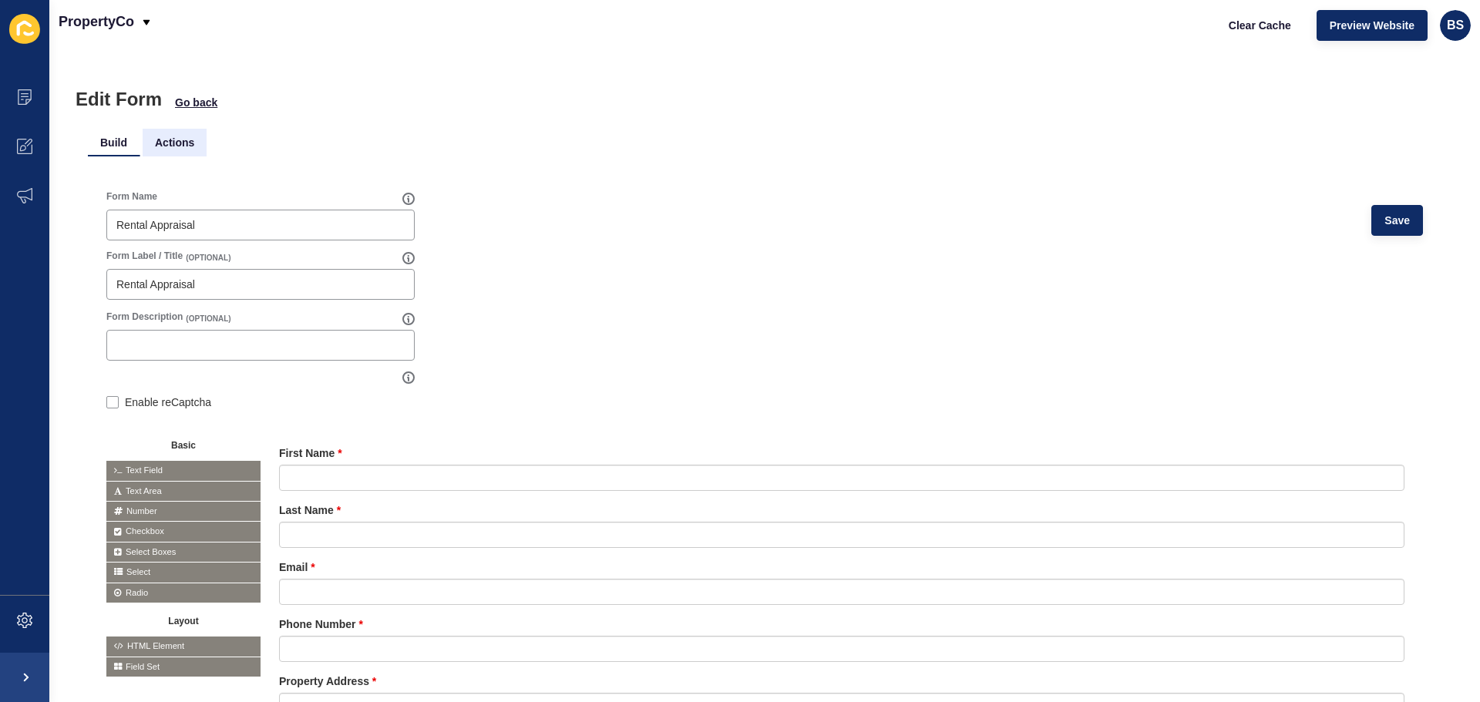
click at [176, 144] on li "Actions" at bounding box center [175, 143] width 64 height 28
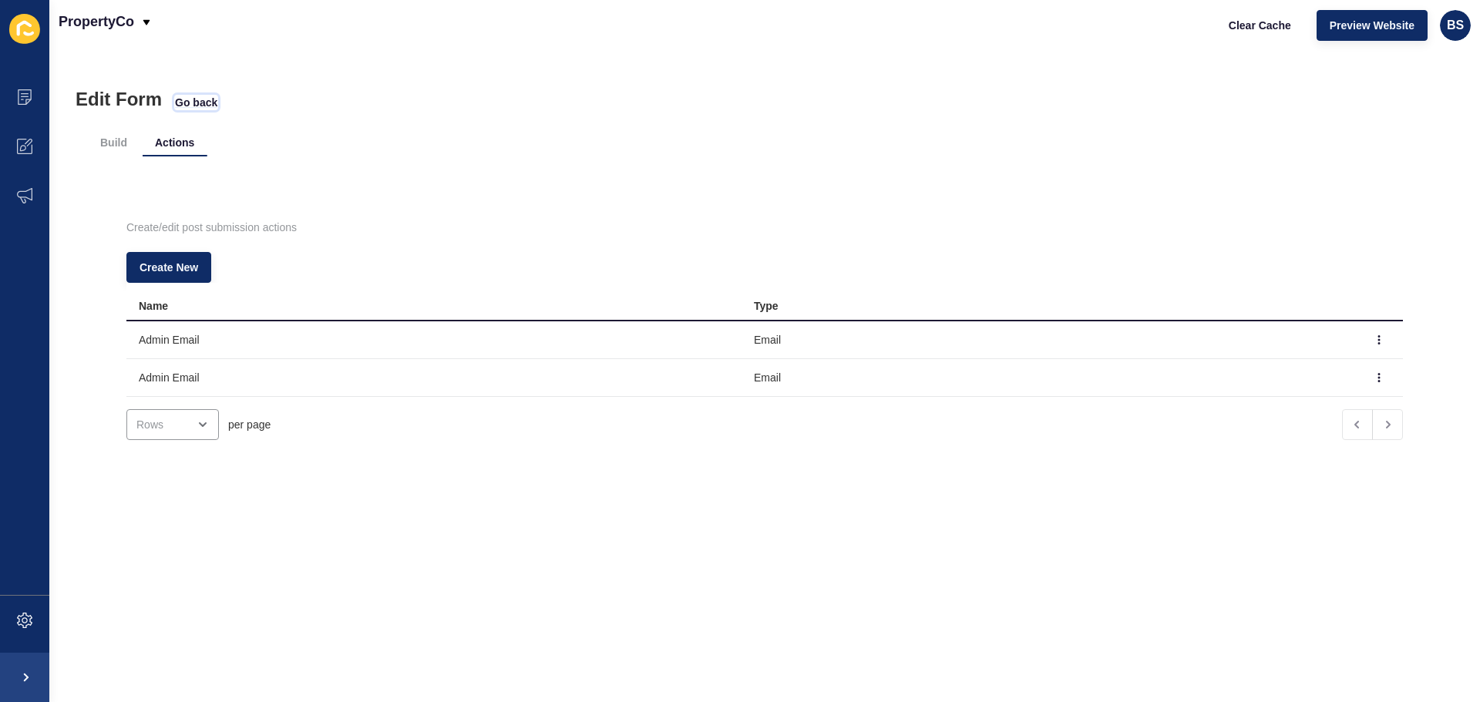
click at [188, 106] on span "Go back" at bounding box center [196, 102] width 42 height 15
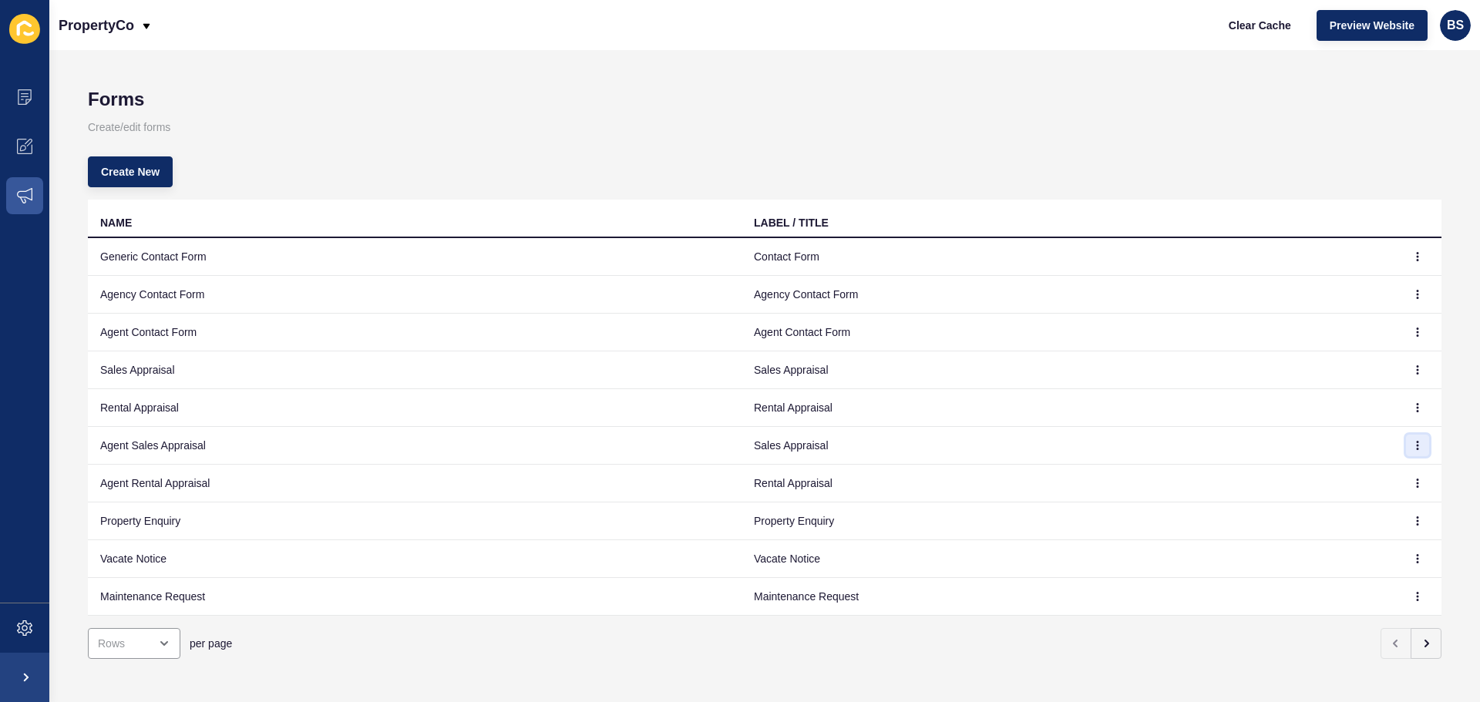
click at [1406, 438] on button "button" at bounding box center [1417, 446] width 23 height 22
click at [1353, 473] on link "Edit" at bounding box center [1363, 476] width 108 height 34
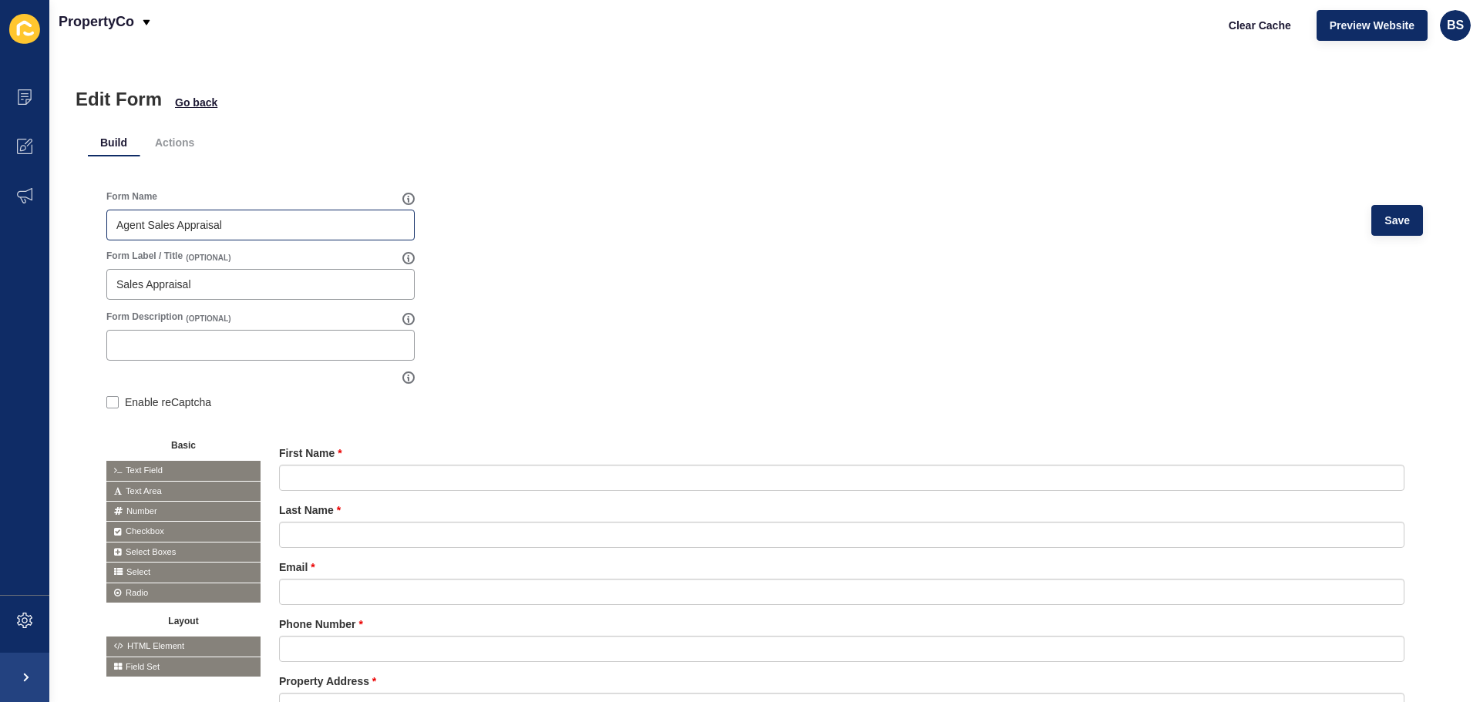
drag, startPoint x: 230, startPoint y: 235, endPoint x: 114, endPoint y: 233, distance: 116.4
click at [116, 234] on div "Agent Sales Appraisal" at bounding box center [260, 225] width 308 height 31
drag, startPoint x: 116, startPoint y: 228, endPoint x: 257, endPoint y: 222, distance: 141.2
click at [257, 222] on div "Agent Sales Appraisal" at bounding box center [260, 225] width 308 height 31
drag, startPoint x: 217, startPoint y: 222, endPoint x: 256, endPoint y: 216, distance: 39.0
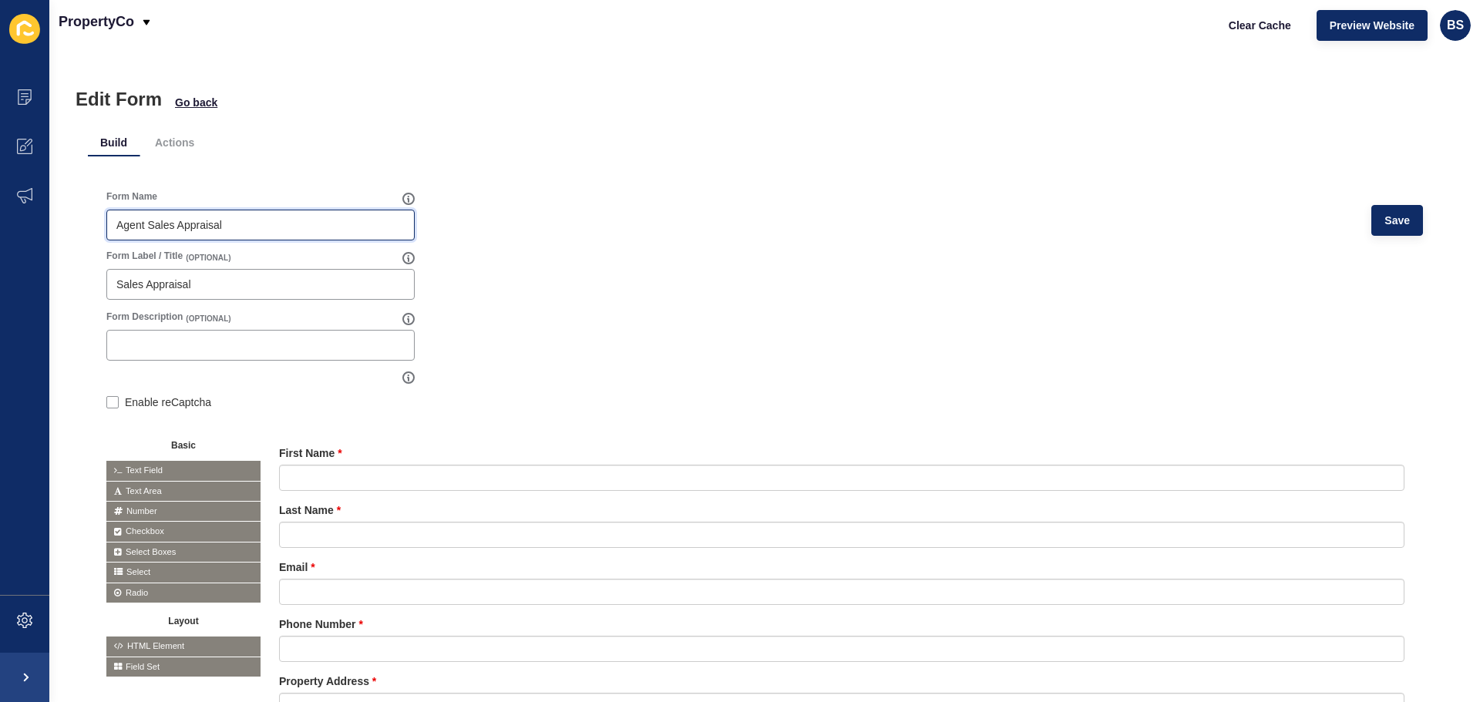
click at [150, 221] on input "Agent Sales Appraisal" at bounding box center [260, 224] width 288 height 15
click at [256, 217] on input "Agent Sales Appraisal" at bounding box center [260, 224] width 288 height 15
drag, startPoint x: 244, startPoint y: 222, endPoint x: 91, endPoint y: 223, distance: 152.6
click at [91, 223] on div "Form Name Agent Sales Appraisal Save Form Label / Title (OPTIONAL) Sales Apprai…" at bounding box center [764, 517] width 1353 height 691
click at [179, 146] on li "Actions" at bounding box center [175, 143] width 64 height 28
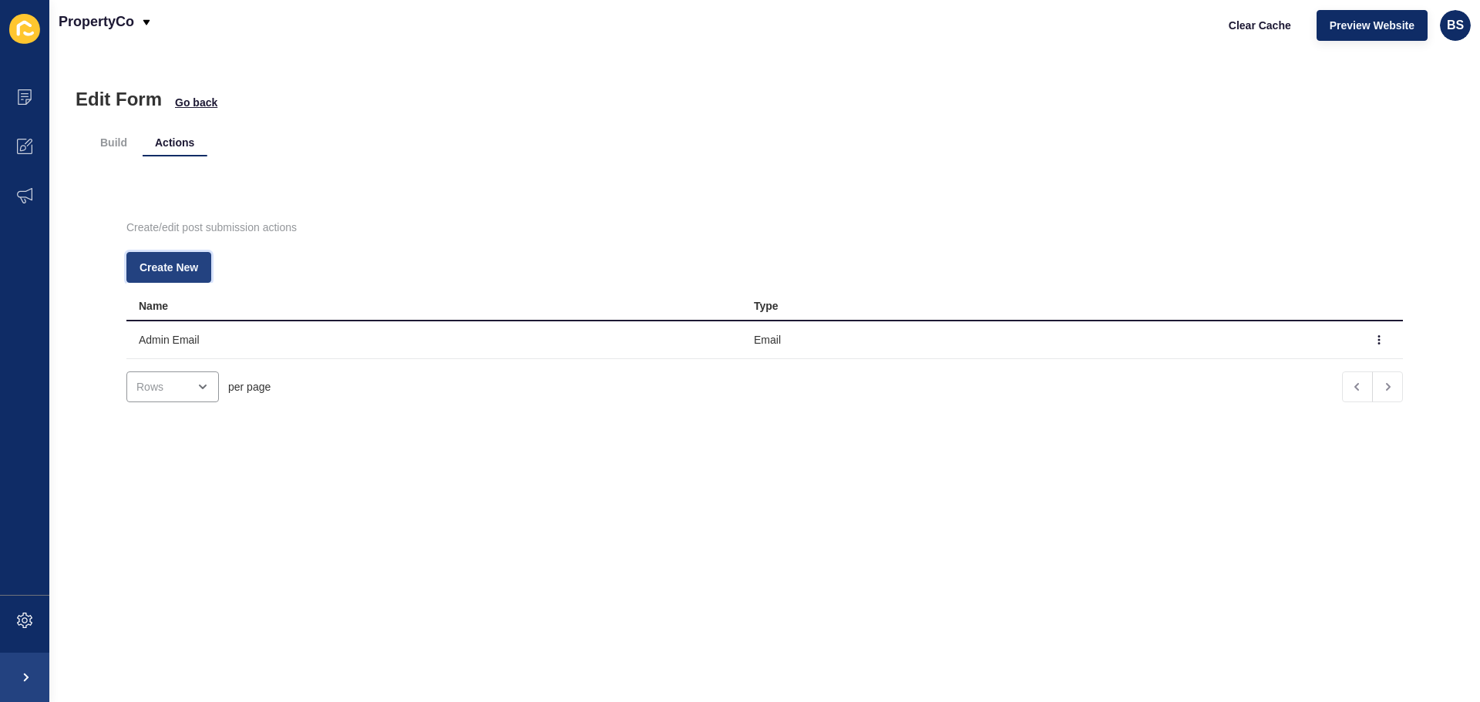
click at [170, 267] on span "Create New" at bounding box center [168, 267] width 59 height 15
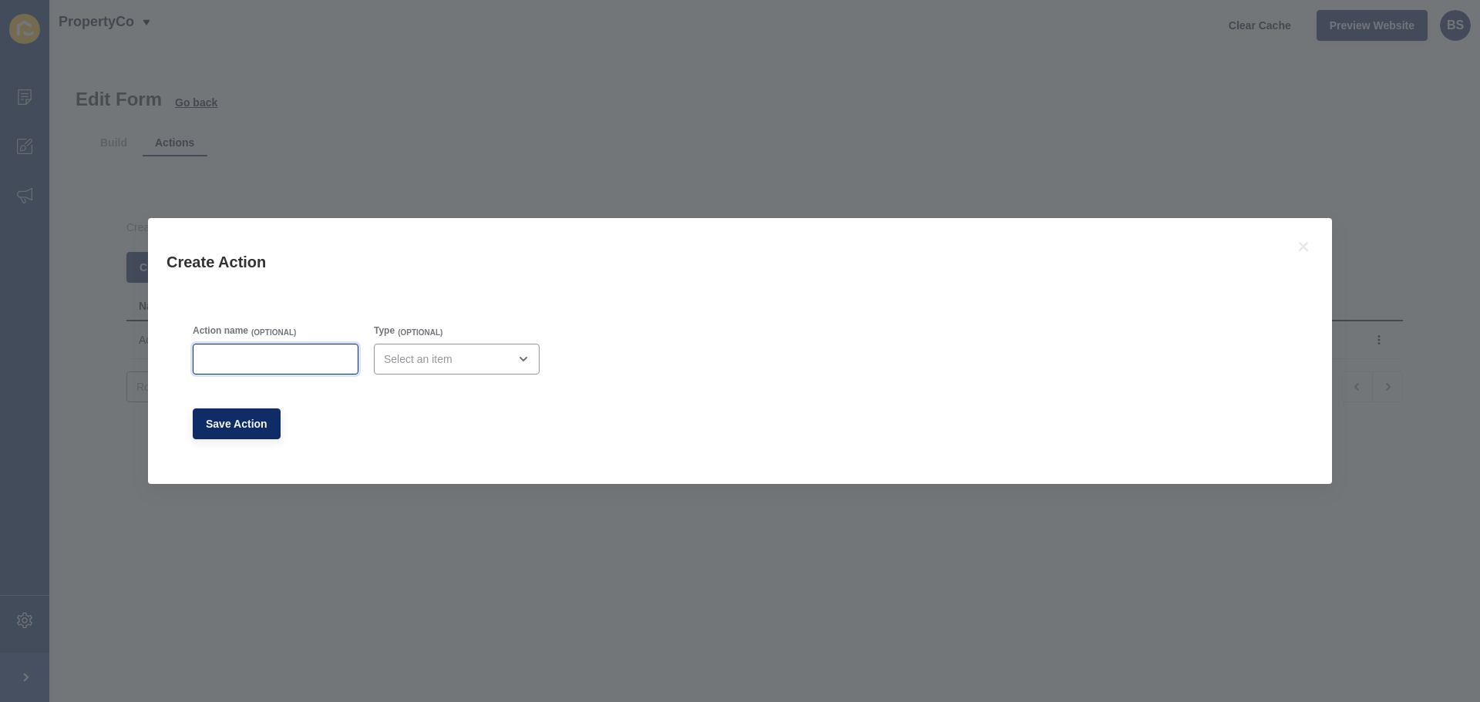
click at [229, 357] on input "Action name" at bounding box center [276, 358] width 146 height 15
type input "Admin Email"
click at [464, 365] on div "open menu" at bounding box center [446, 358] width 124 height 15
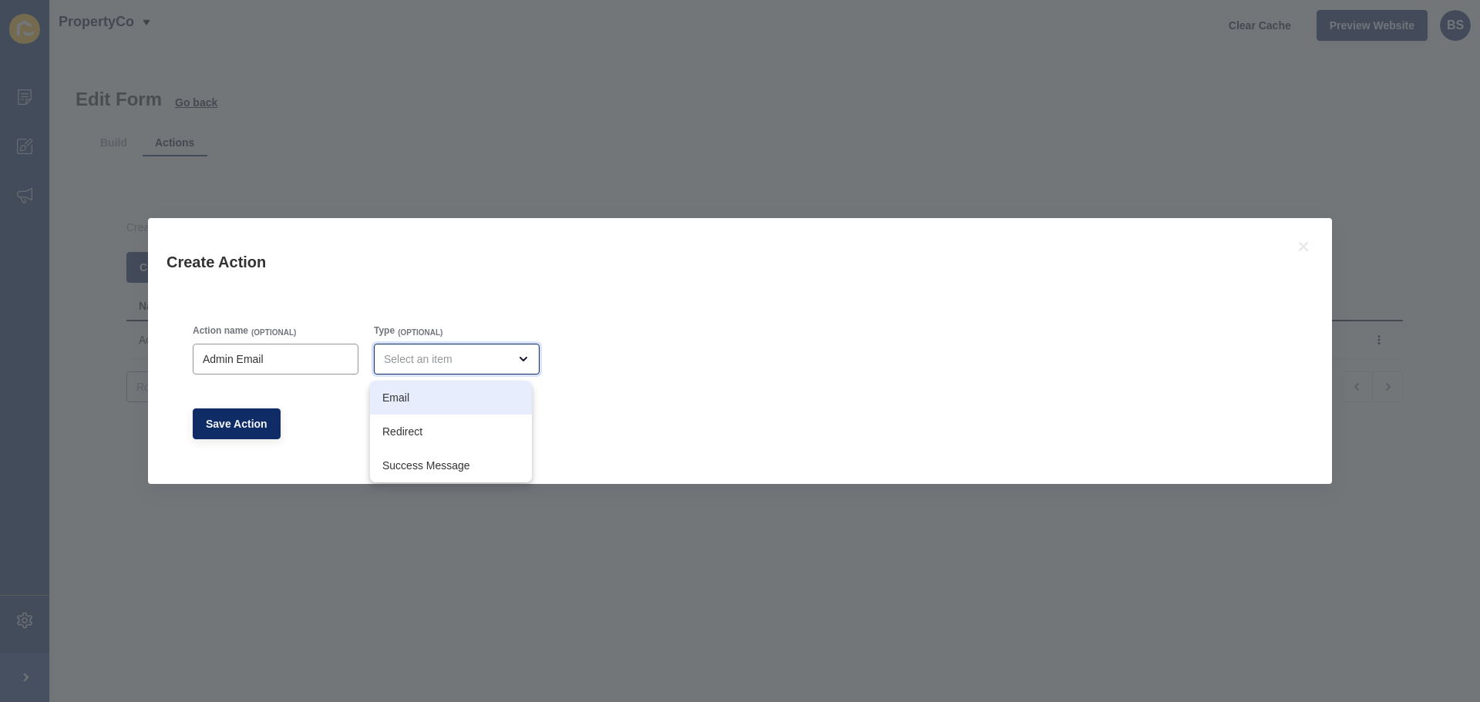
click at [438, 400] on span "Email" at bounding box center [450, 397] width 137 height 15
type input "Email"
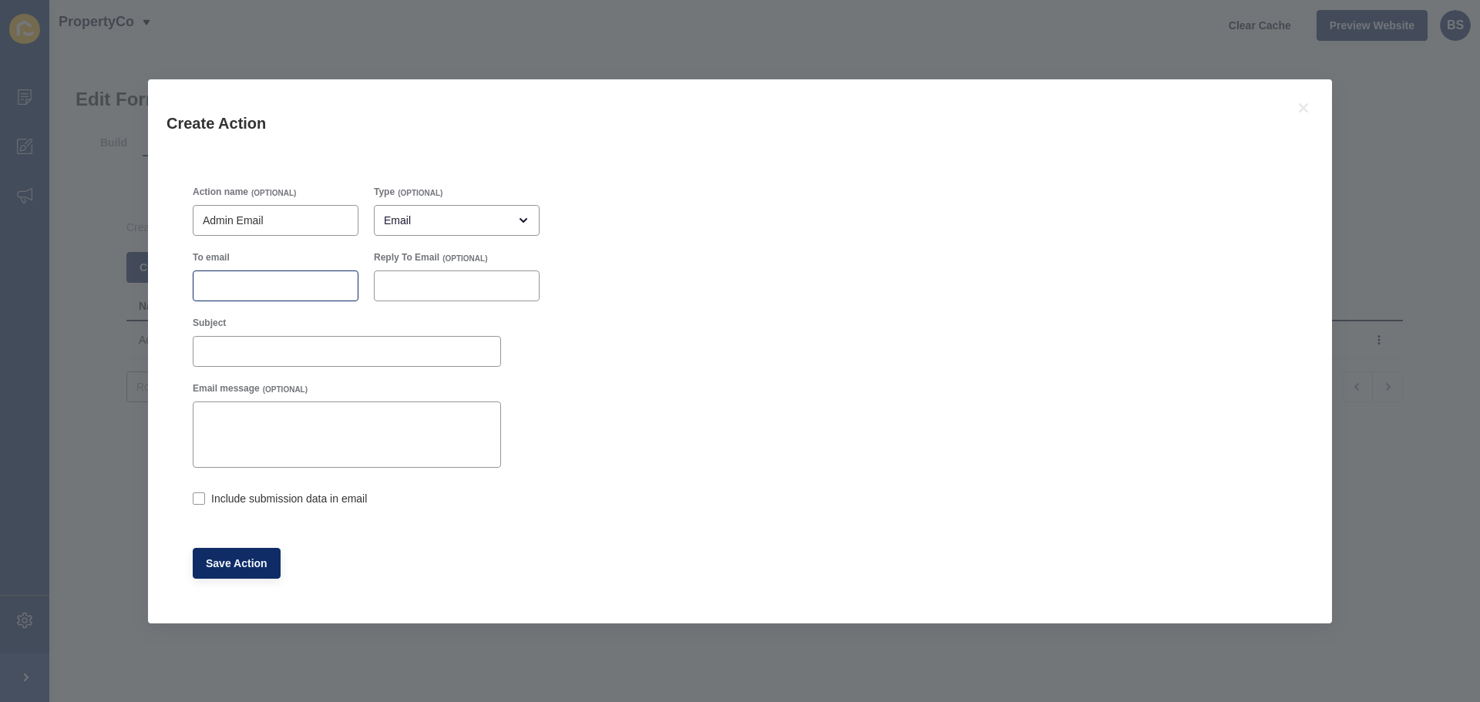
click at [255, 277] on div at bounding box center [276, 285] width 166 height 31
click at [241, 344] on div at bounding box center [347, 351] width 308 height 31
paste input "Agent Sales Appraisal"
type input "Agent Sales Appraisal Submission"
click at [285, 278] on input "To email" at bounding box center [276, 285] width 146 height 15
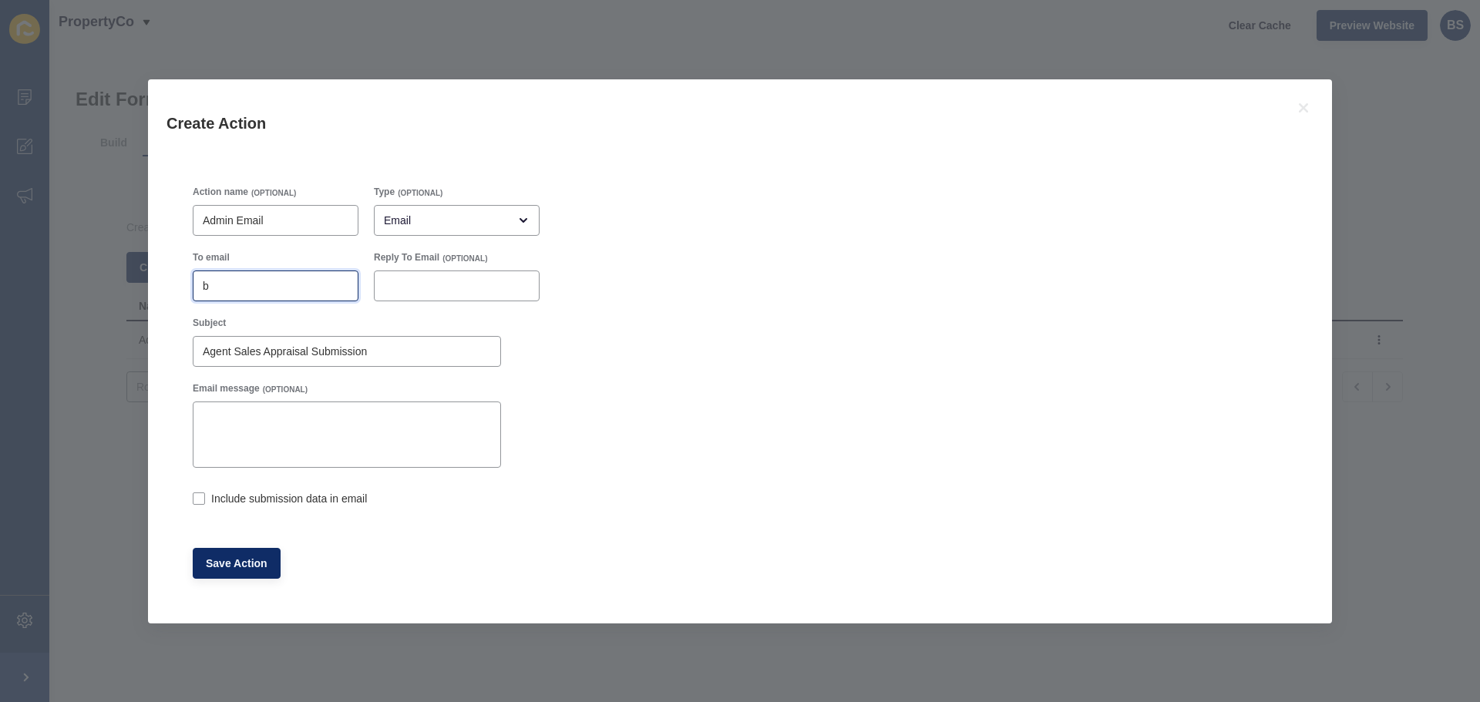
type input "b"
type input "bree.shipley@propertyco.com.au"
click at [200, 499] on label at bounding box center [199, 498] width 12 height 12
click at [200, 499] on input "Include submission data in email" at bounding box center [198, 500] width 10 height 10
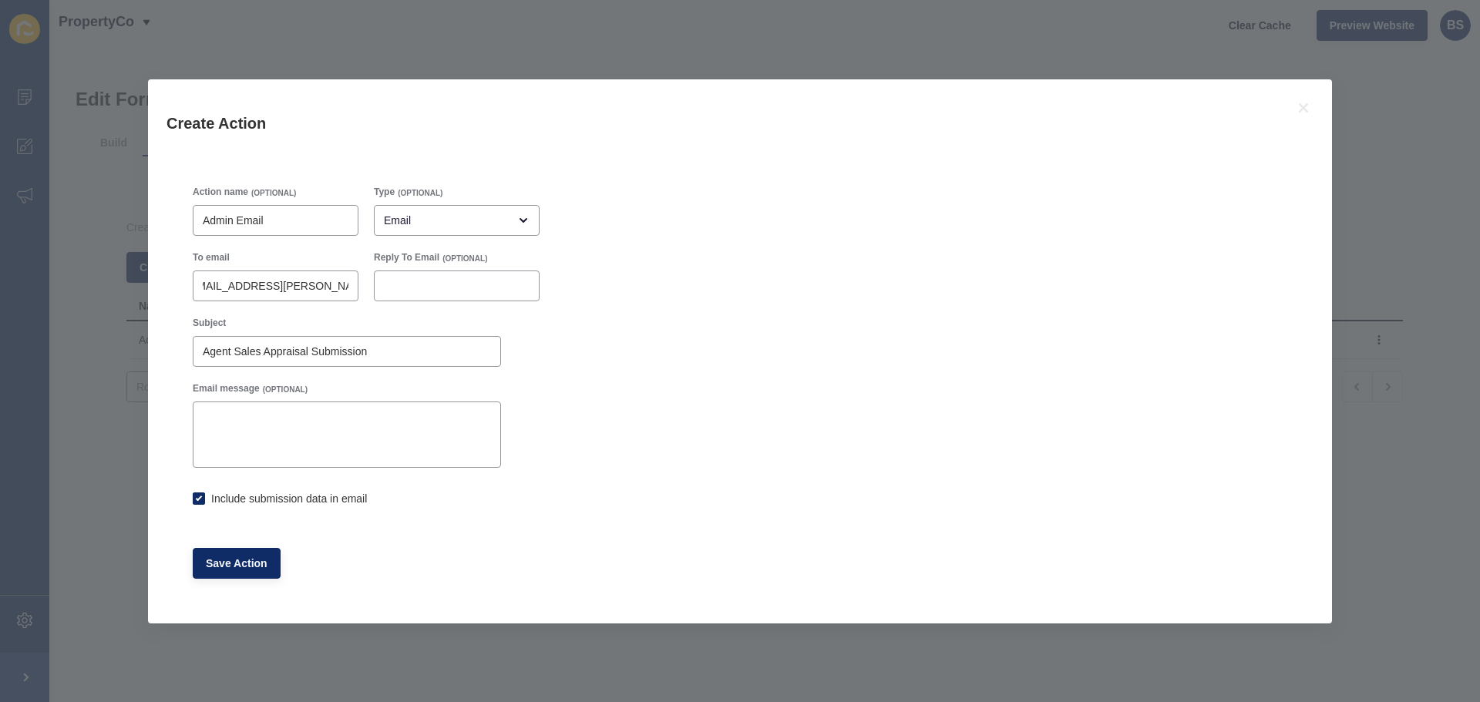
checkbox input "true"
click at [252, 573] on button "Save Action" at bounding box center [237, 563] width 88 height 31
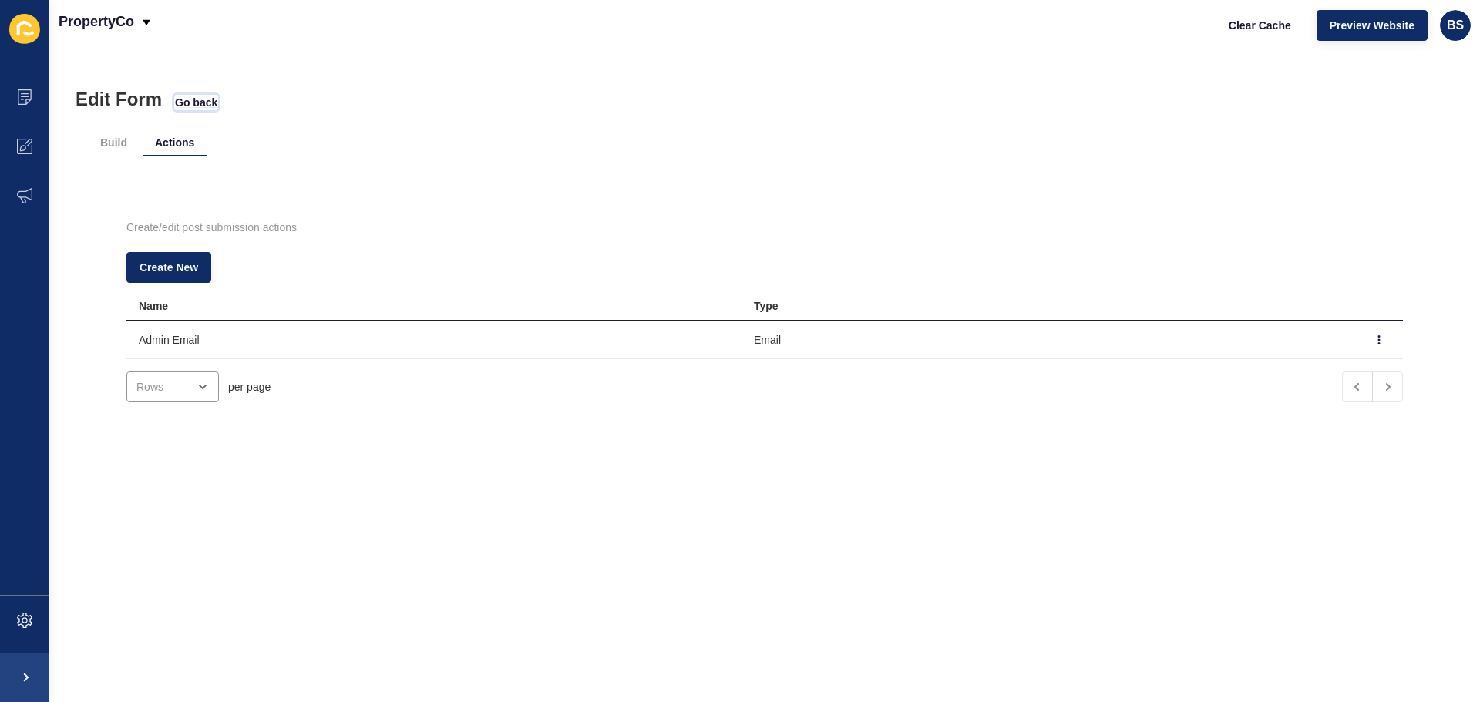
click at [183, 103] on span "Go back" at bounding box center [196, 102] width 42 height 15
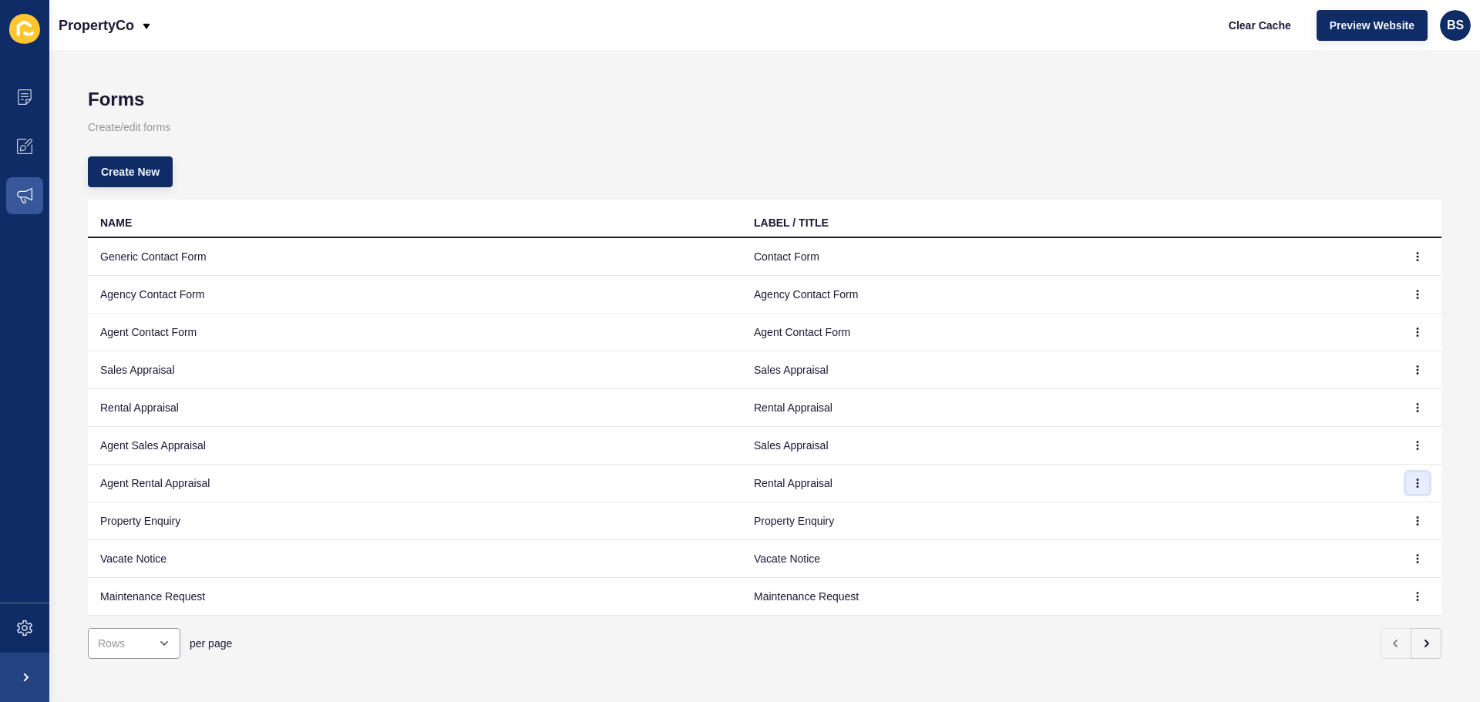
click at [1413, 485] on icon "button" at bounding box center [1417, 483] width 9 height 9
click at [1373, 507] on link "Edit" at bounding box center [1363, 514] width 108 height 34
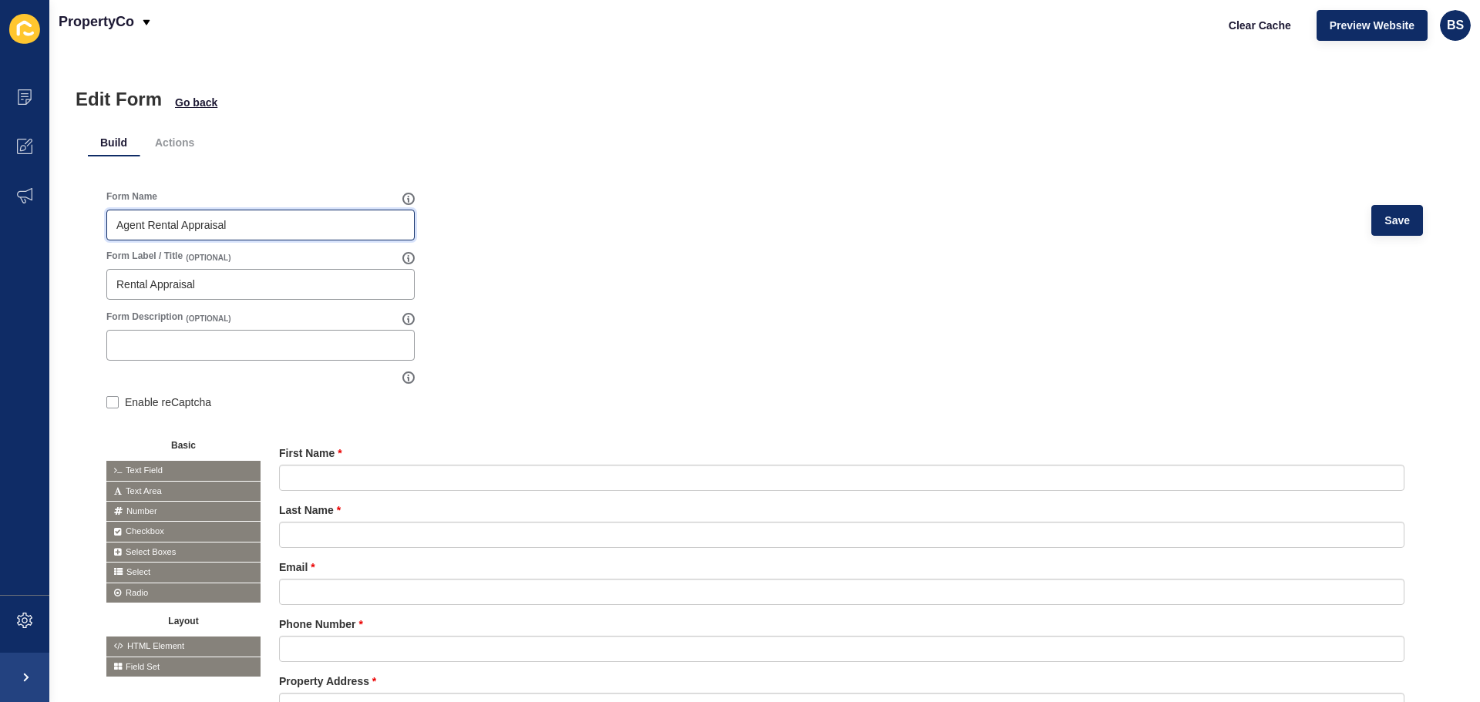
drag, startPoint x: 254, startPoint y: 223, endPoint x: 113, endPoint y: 223, distance: 141.0
click at [113, 223] on div "Agent Rental Appraisal" at bounding box center [260, 225] width 308 height 31
click at [179, 144] on li "Actions" at bounding box center [175, 143] width 64 height 28
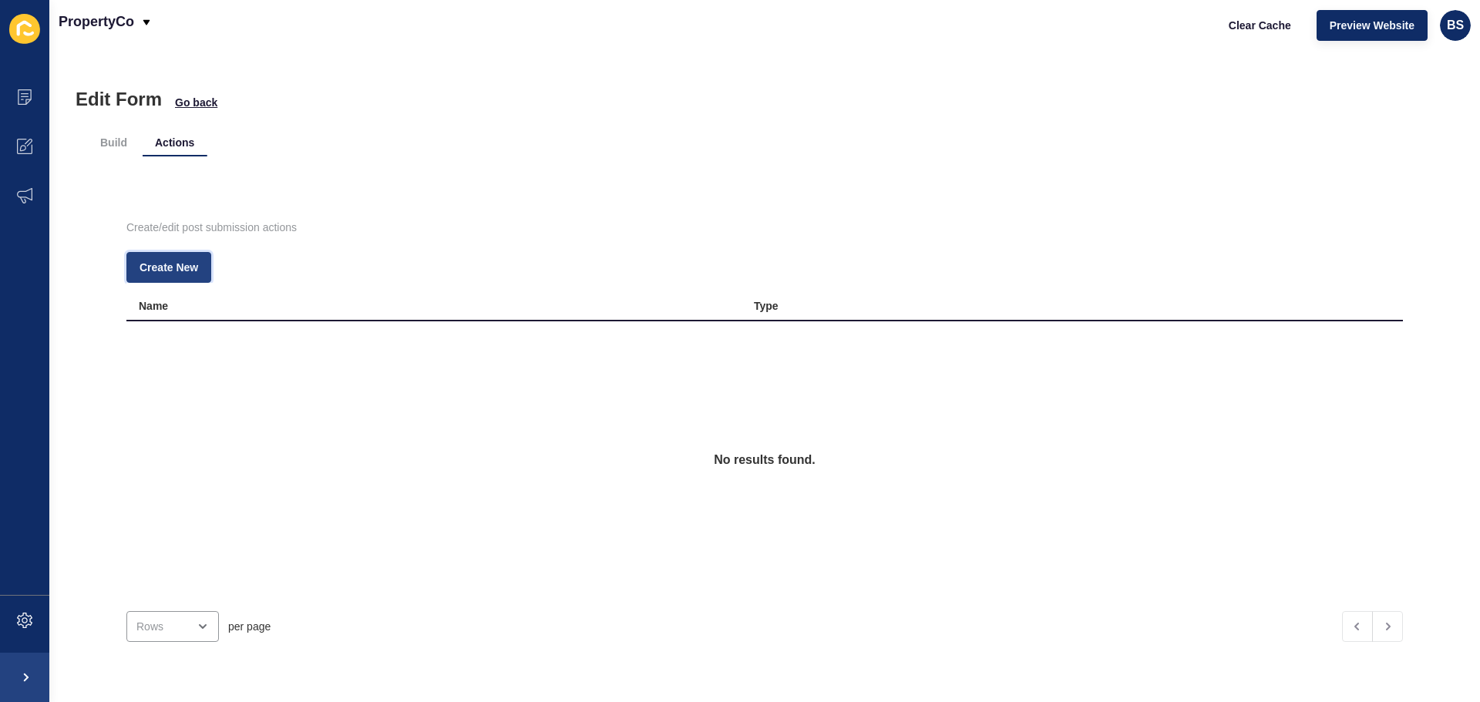
click at [173, 257] on button "Create New" at bounding box center [168, 267] width 85 height 31
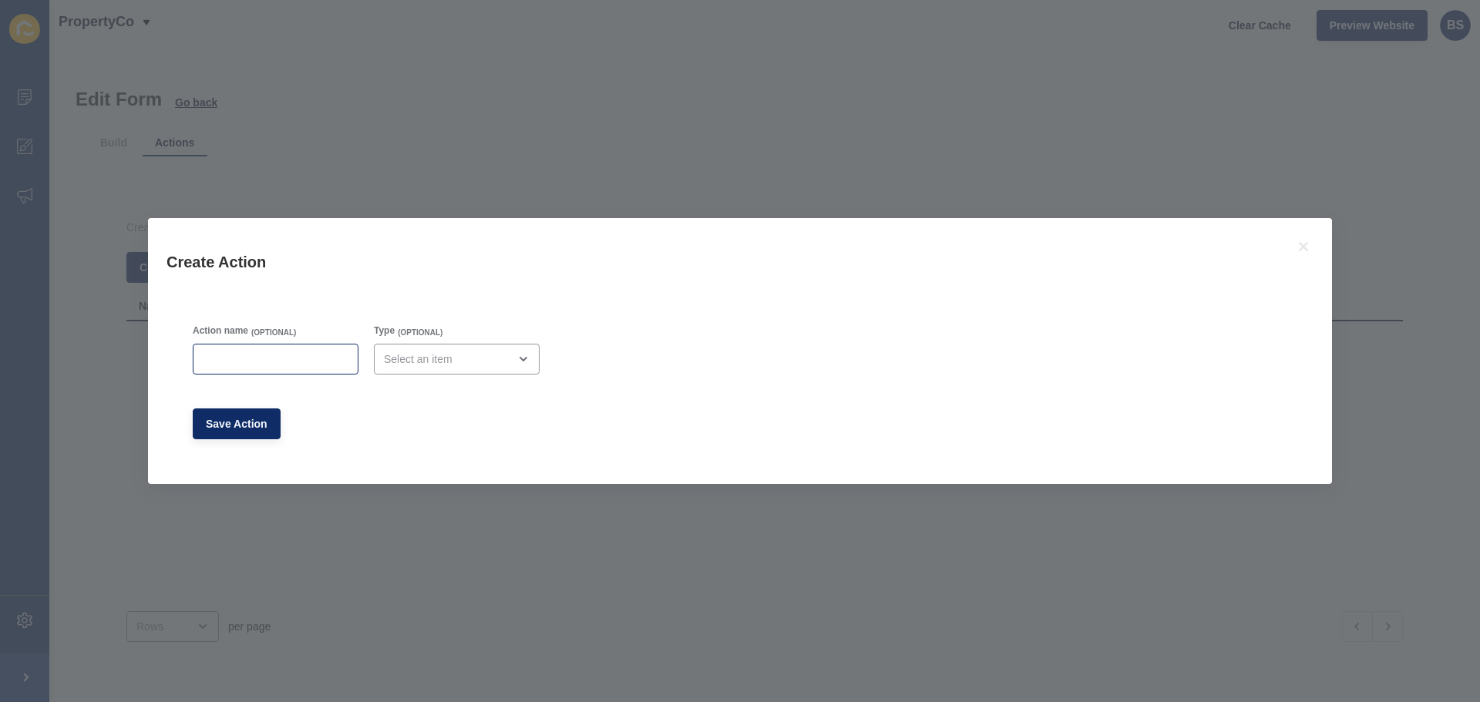
click at [273, 368] on div at bounding box center [276, 359] width 166 height 31
type input "Admin Email"
click at [440, 363] on div "open menu" at bounding box center [446, 358] width 124 height 15
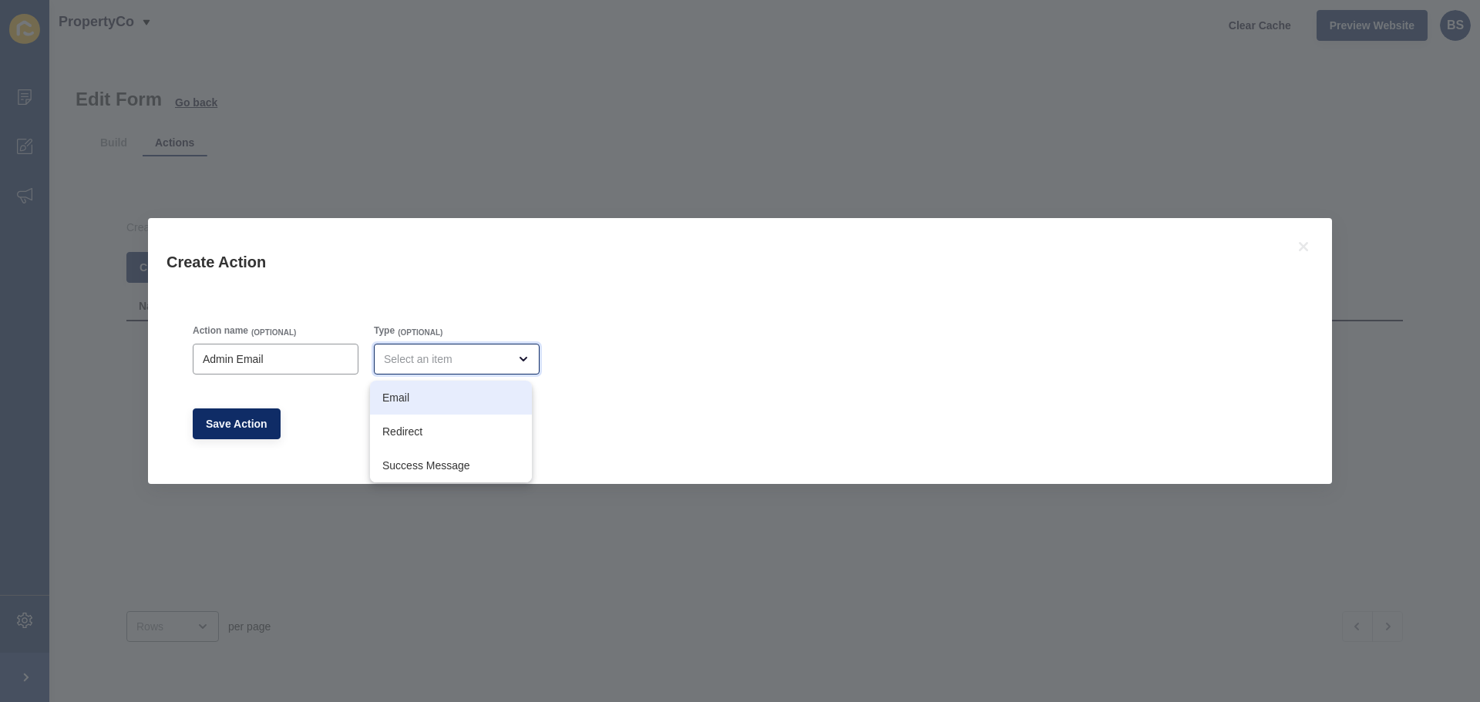
click at [434, 390] on span "Email" at bounding box center [450, 397] width 137 height 15
type input "Email"
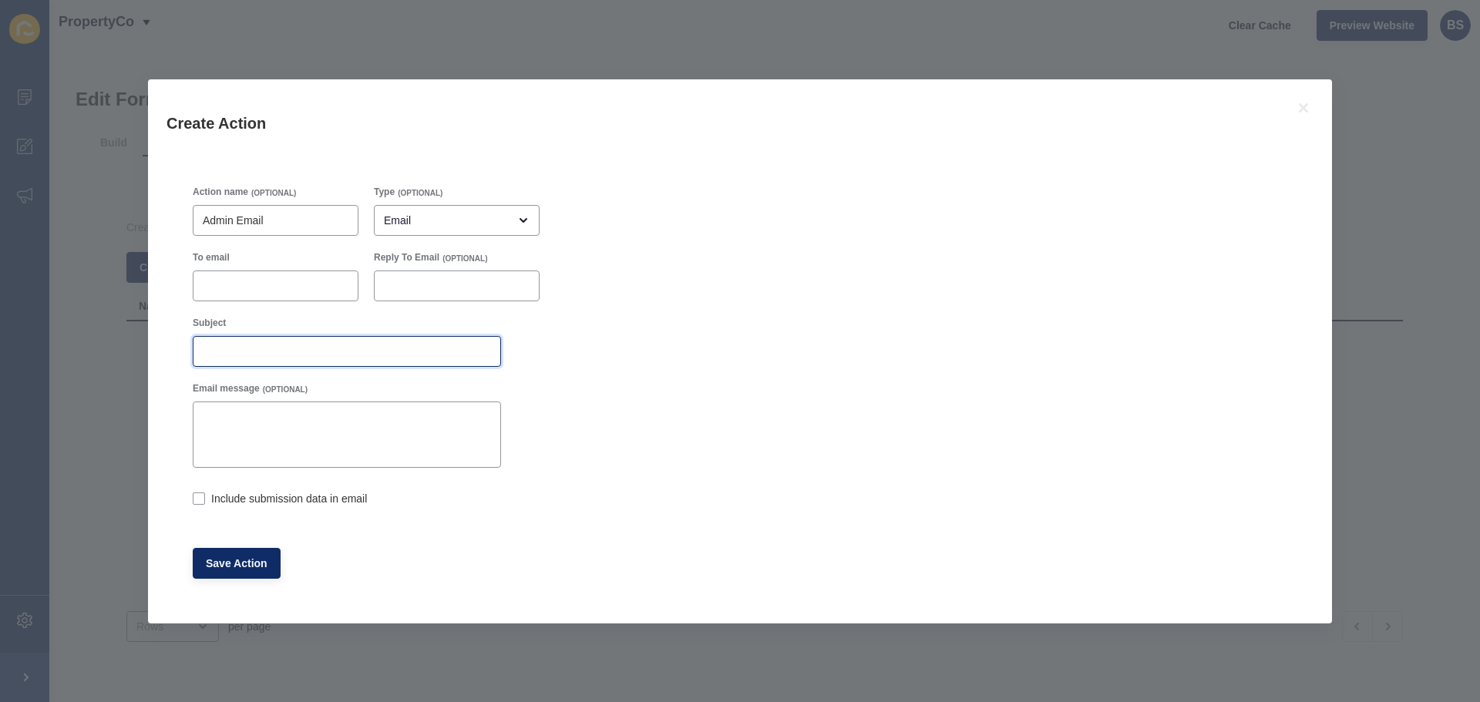
click at [250, 354] on input "Subject" at bounding box center [347, 351] width 288 height 15
paste input "Agent Rental Appraisal"
type input "Agent Rental Appraisal Submission"
click at [276, 278] on input "To email" at bounding box center [276, 285] width 146 height 15
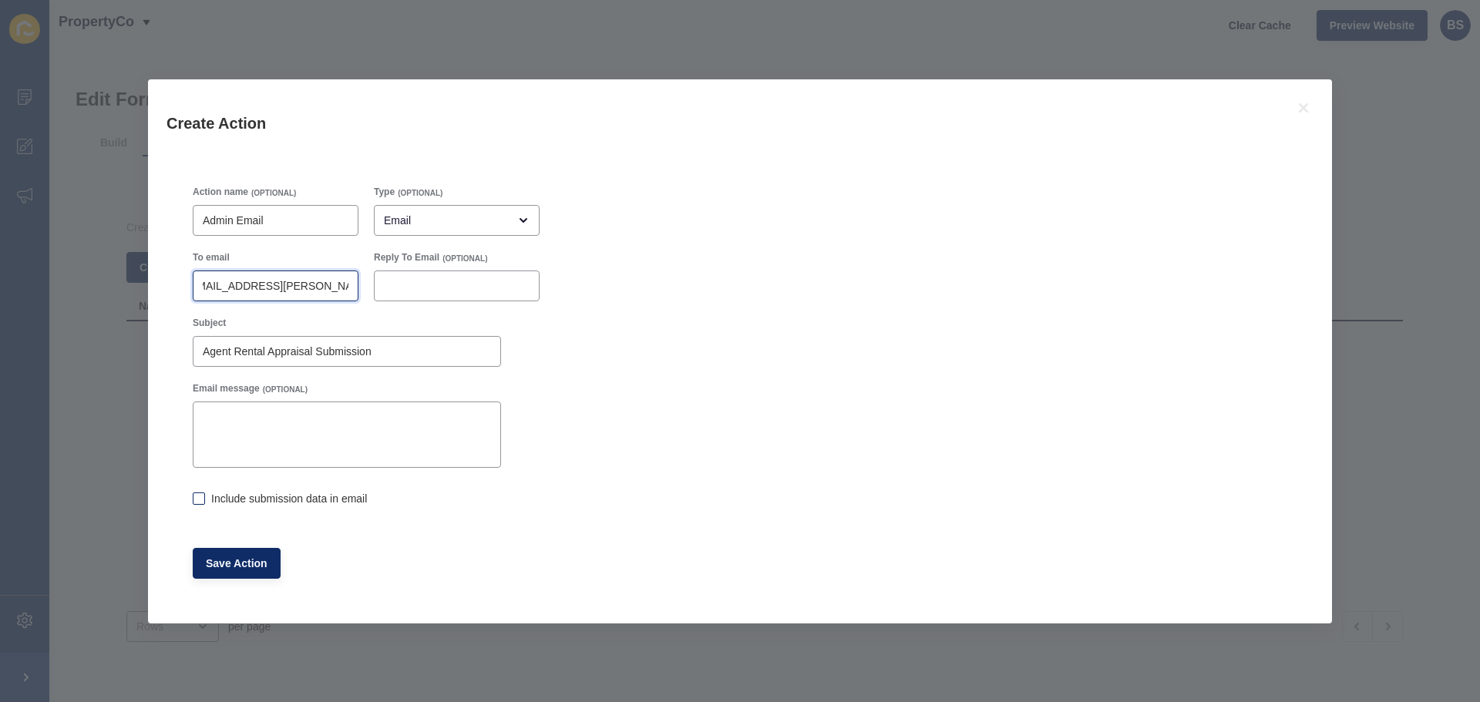
type input "bree.shipley@propertyco.com.au"
click at [195, 497] on label at bounding box center [199, 498] width 12 height 12
click at [195, 497] on input "Include submission data in email" at bounding box center [198, 500] width 10 height 10
checkbox input "true"
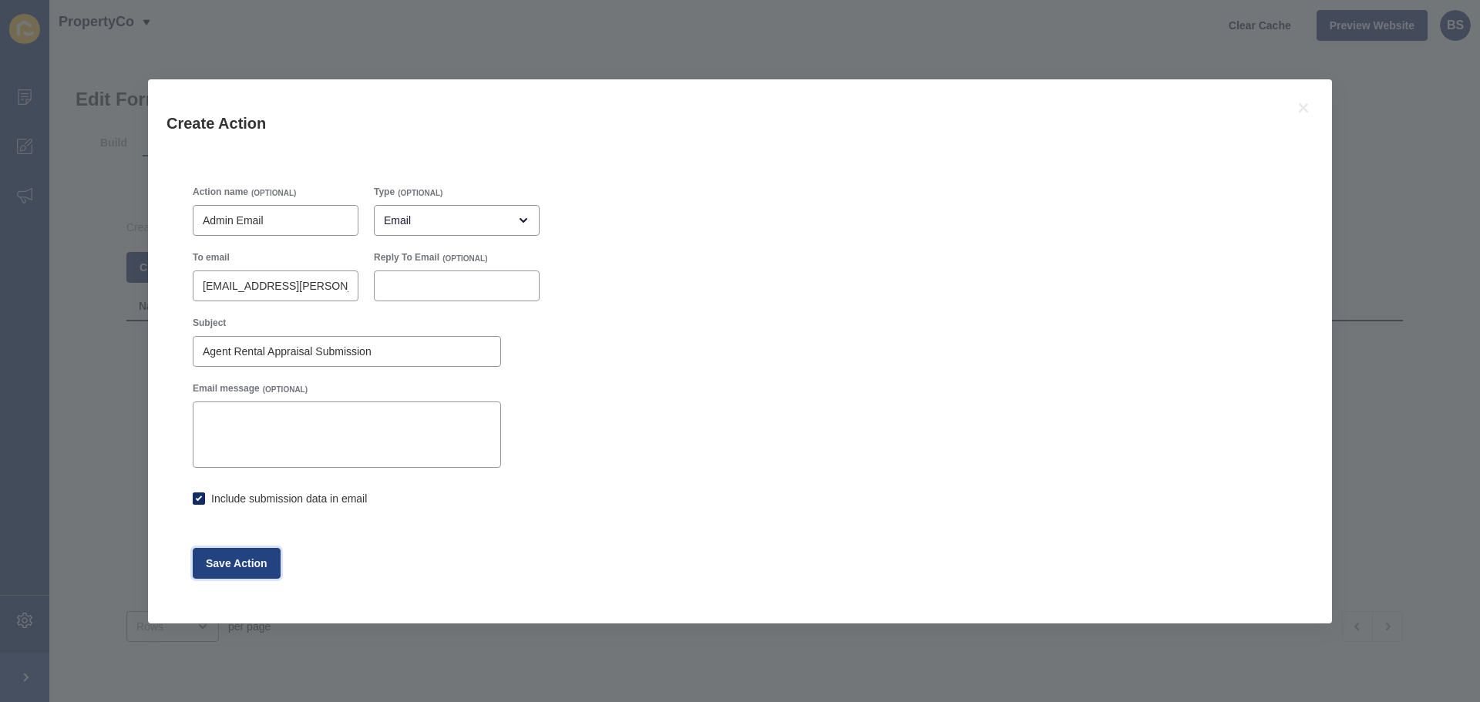
click at [233, 567] on span "Save Action" at bounding box center [237, 563] width 62 height 15
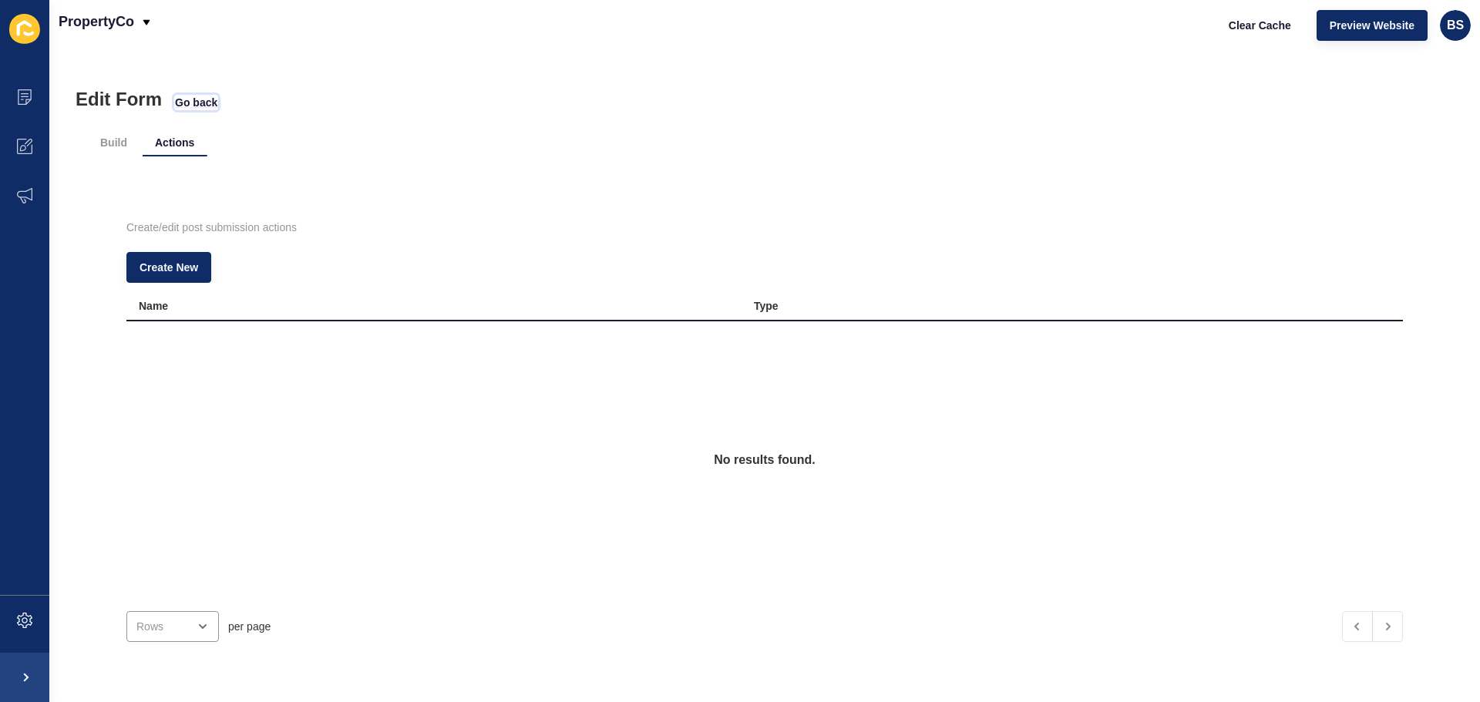
click at [190, 108] on span "Go back" at bounding box center [196, 102] width 42 height 15
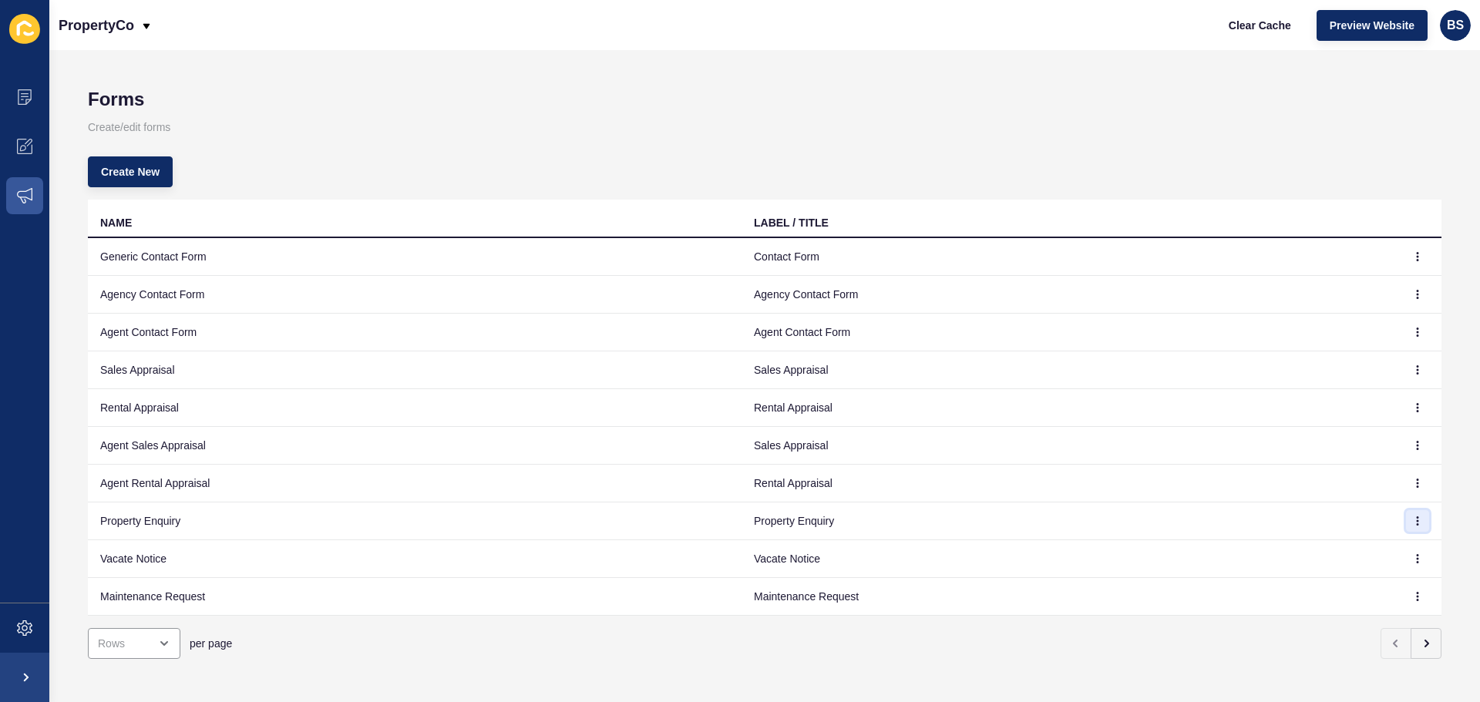
click at [1406, 522] on button "button" at bounding box center [1417, 521] width 23 height 22
click at [1377, 546] on link "Edit" at bounding box center [1363, 552] width 108 height 34
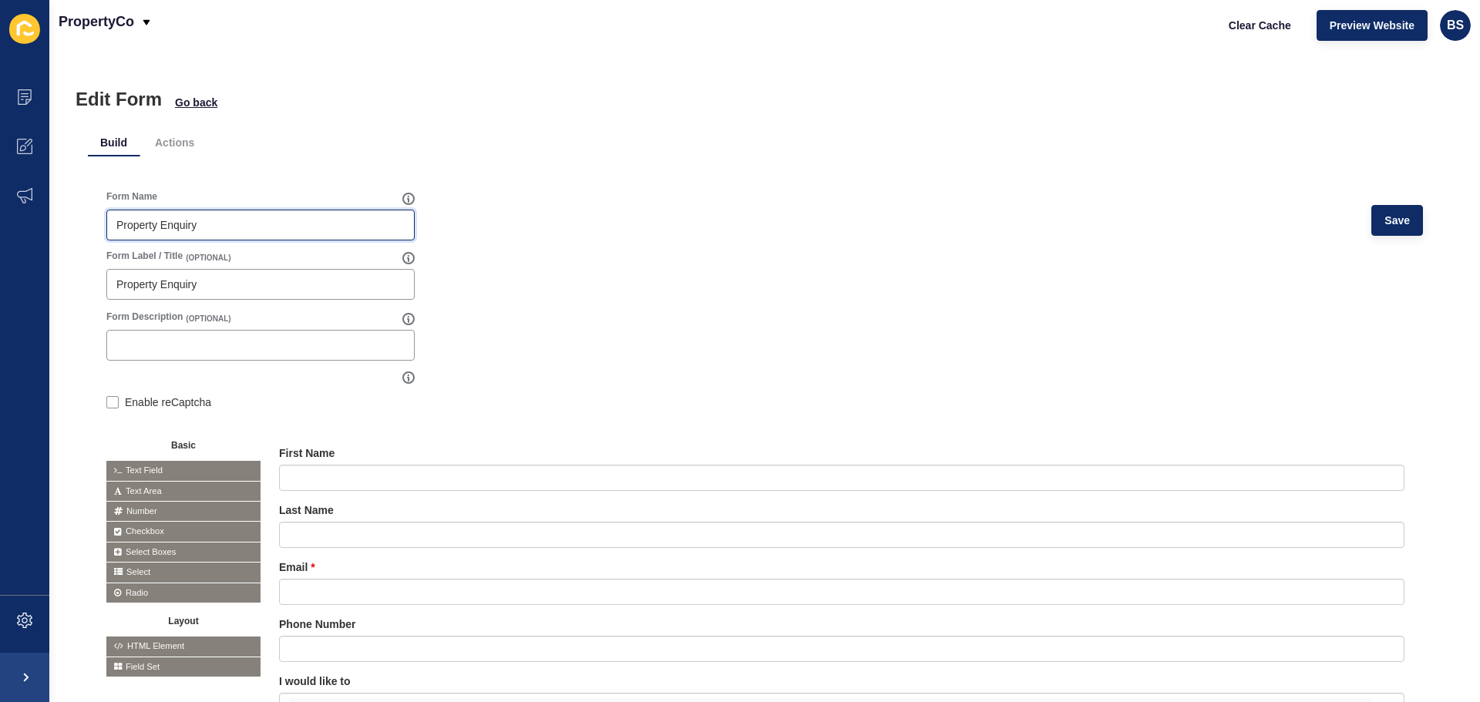
drag, startPoint x: 222, startPoint y: 227, endPoint x: 102, endPoint y: 210, distance: 120.8
click at [98, 216] on div "Form Name Property Enquiry Save Form Label / Title (OPTIONAL) Property Enquiry …" at bounding box center [764, 522] width 1353 height 700
click at [181, 139] on li "Actions" at bounding box center [175, 143] width 64 height 28
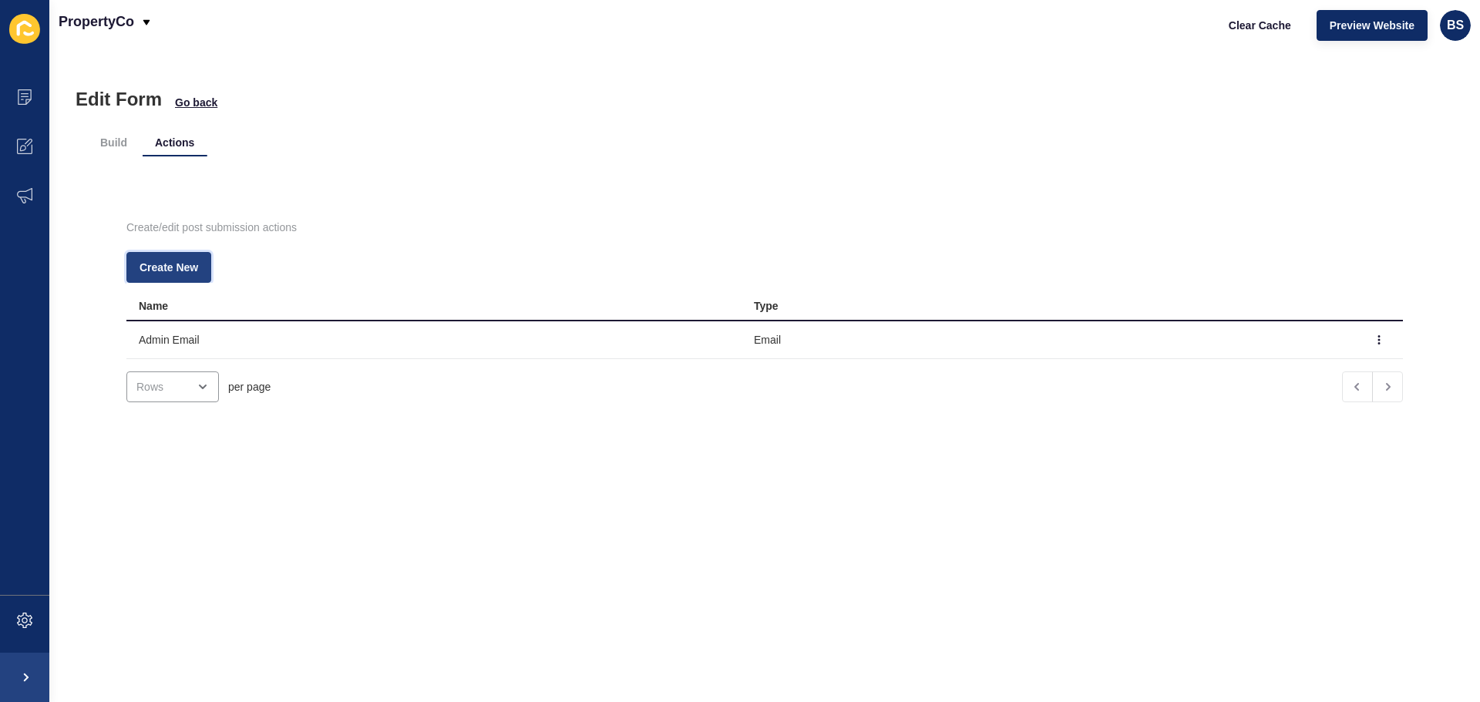
click at [182, 278] on button "Create New" at bounding box center [168, 267] width 85 height 31
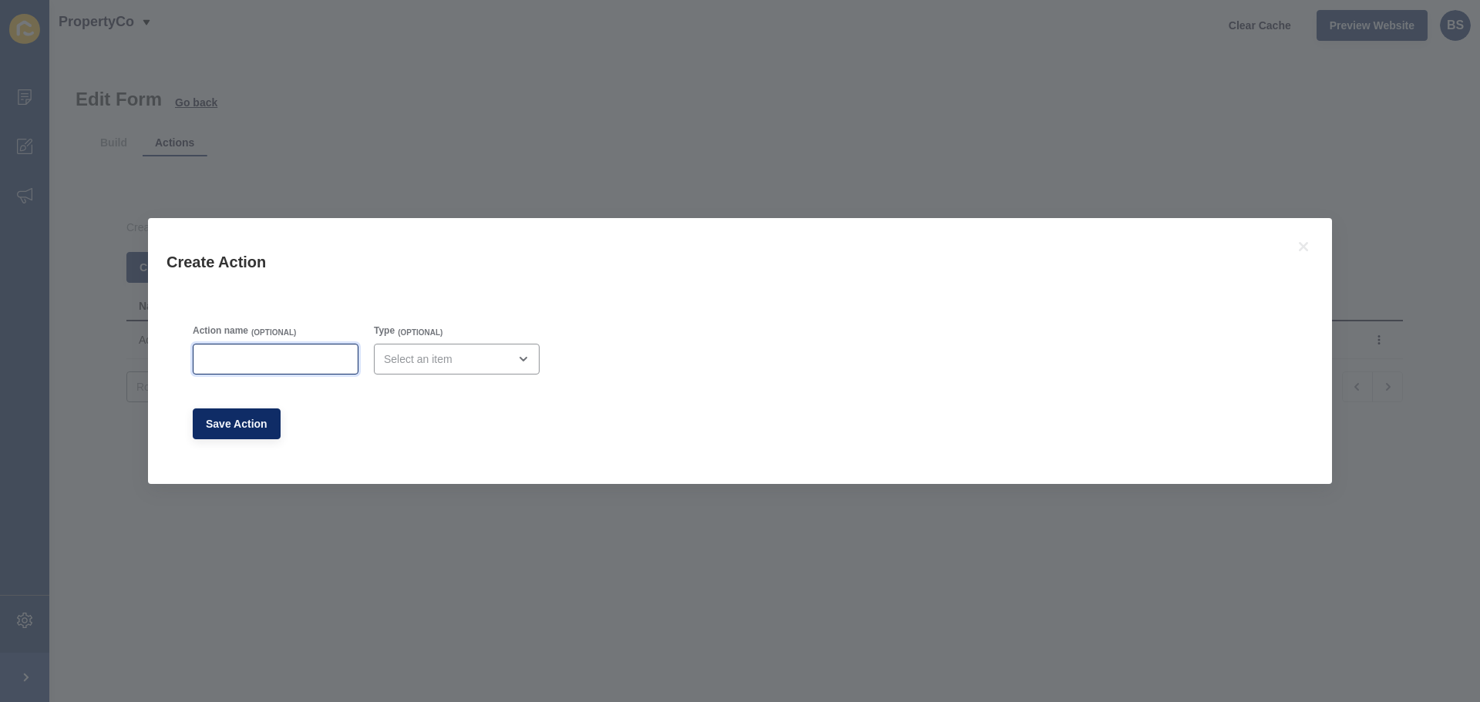
click at [272, 360] on input "Action name" at bounding box center [276, 358] width 146 height 15
type input "Admin Email"
click at [448, 354] on div "open menu" at bounding box center [446, 358] width 124 height 15
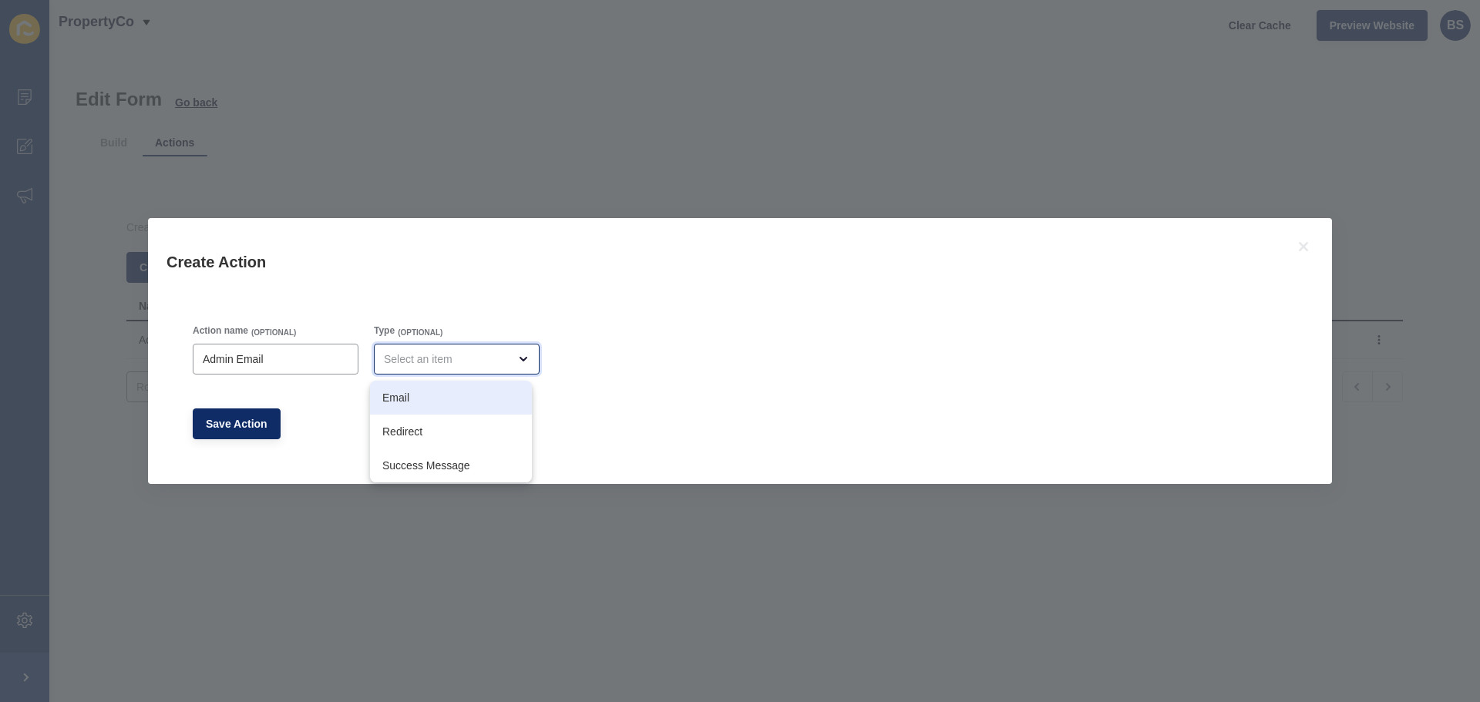
click at [418, 391] on span "Email" at bounding box center [450, 397] width 137 height 15
type input "Email"
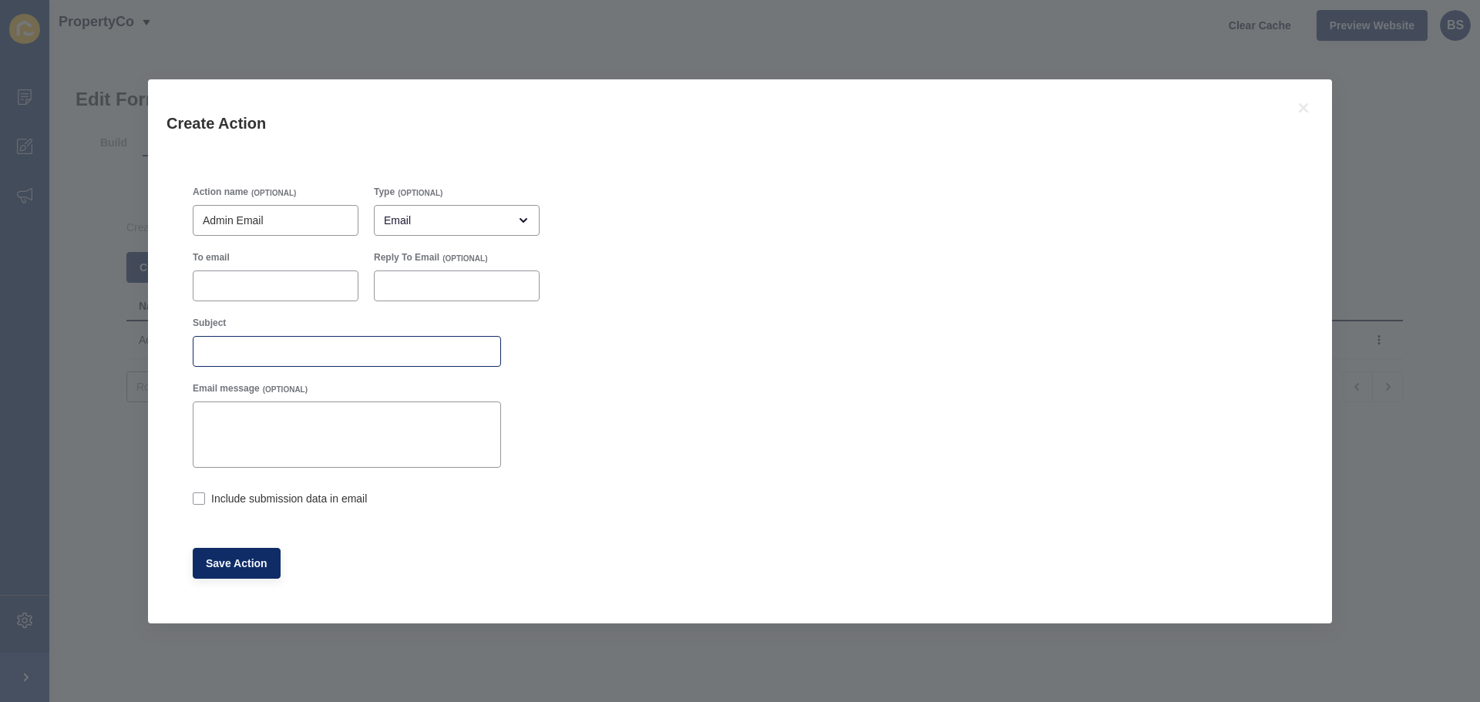
click at [245, 366] on div "Subject" at bounding box center [346, 341] width 311 height 53
click at [245, 361] on div at bounding box center [347, 351] width 308 height 31
paste input "Property Enquiry"
type input "Property Enquiry Submission"
click at [203, 506] on div "Include submission data in email" at bounding box center [347, 498] width 308 height 17
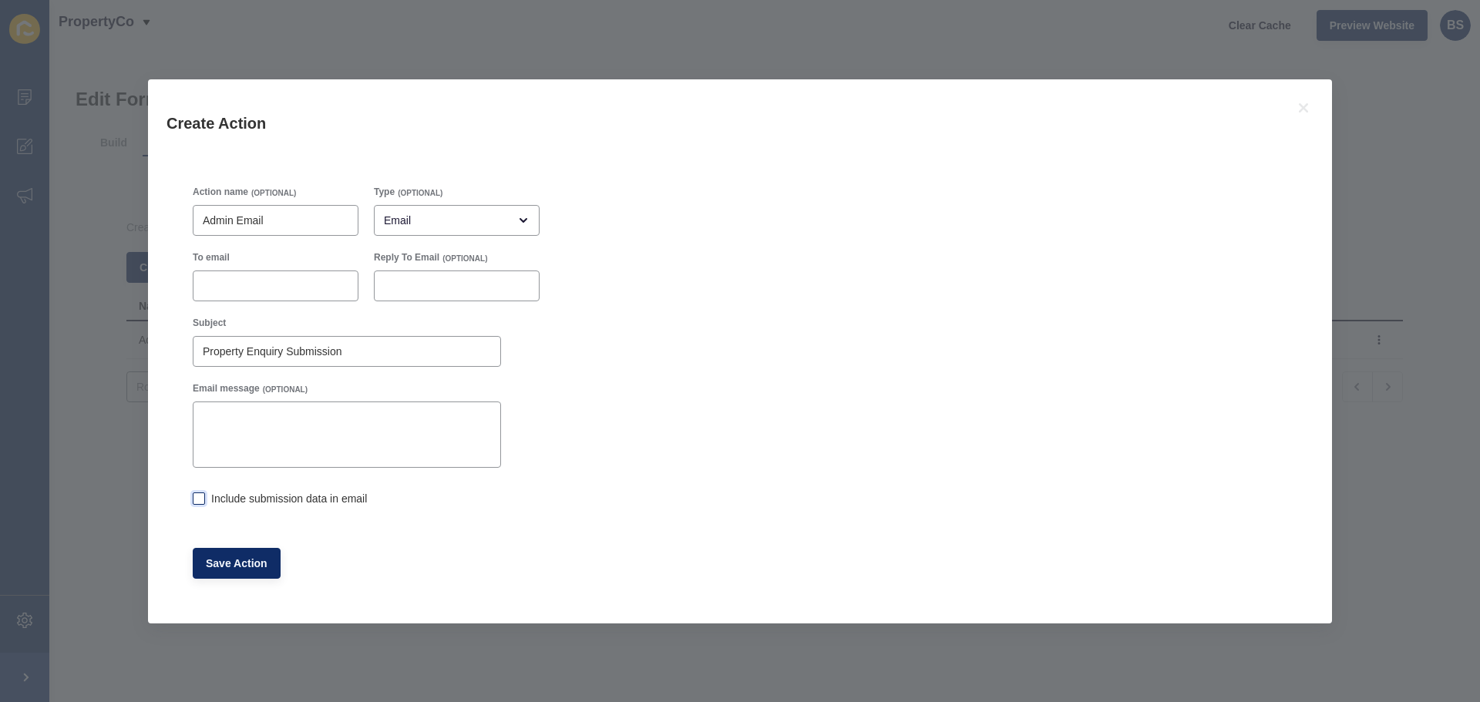
click at [196, 500] on label at bounding box center [199, 498] width 12 height 12
click at [196, 500] on input "Include submission data in email" at bounding box center [198, 500] width 10 height 10
checkbox input "true"
click at [234, 274] on div at bounding box center [276, 285] width 166 height 31
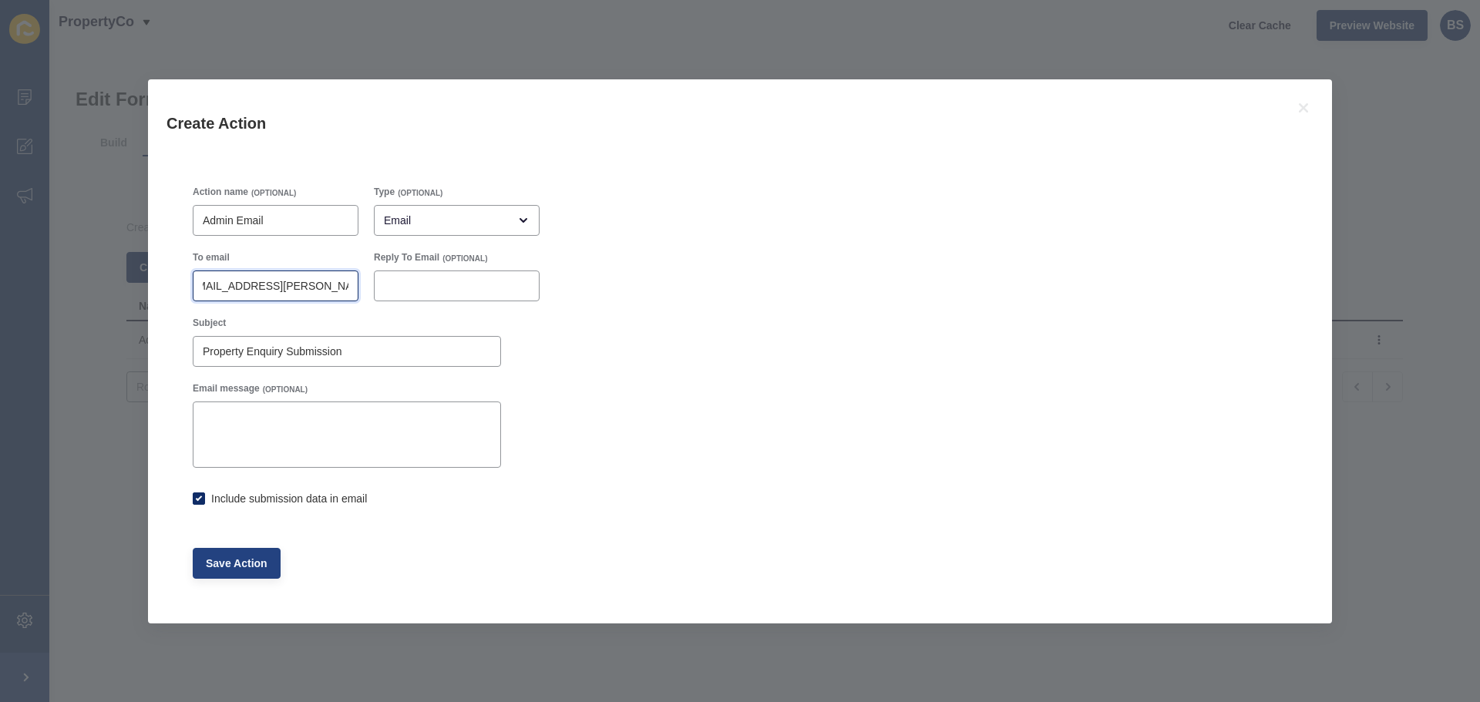
type input "bree.shipley@propertyco.com.au"
click at [230, 553] on button "Save Action" at bounding box center [237, 563] width 88 height 31
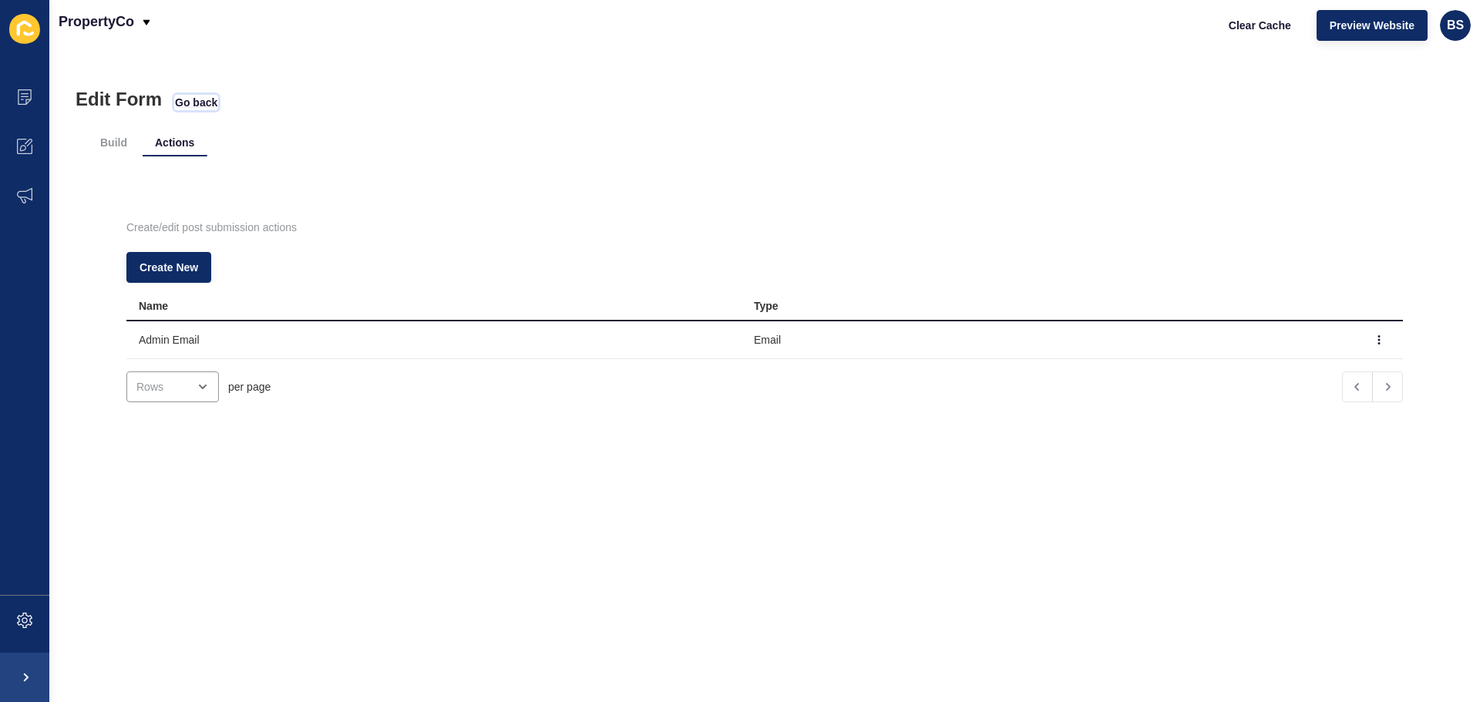
click at [185, 101] on span "Go back" at bounding box center [196, 102] width 42 height 15
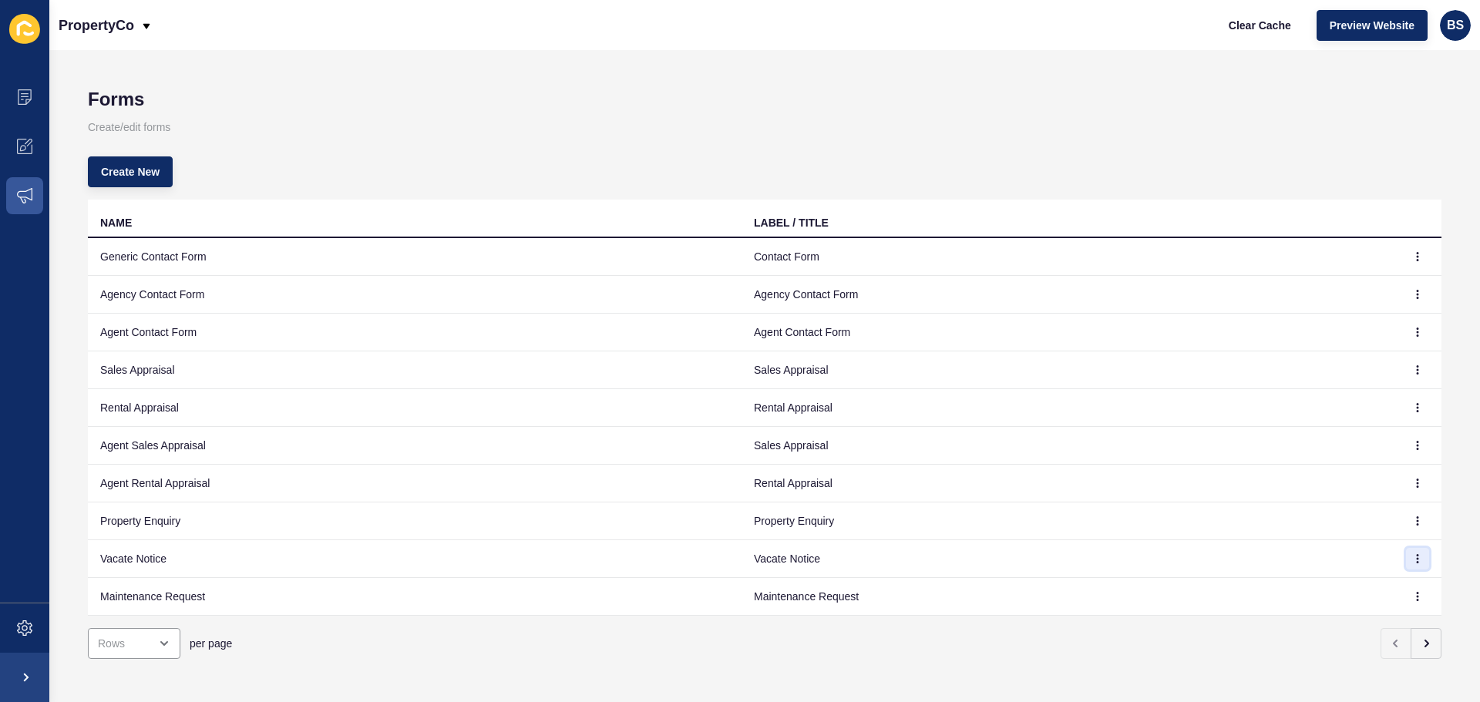
click at [1413, 556] on icon "button" at bounding box center [1417, 558] width 9 height 9
click at [1333, 587] on link "Edit" at bounding box center [1363, 590] width 108 height 34
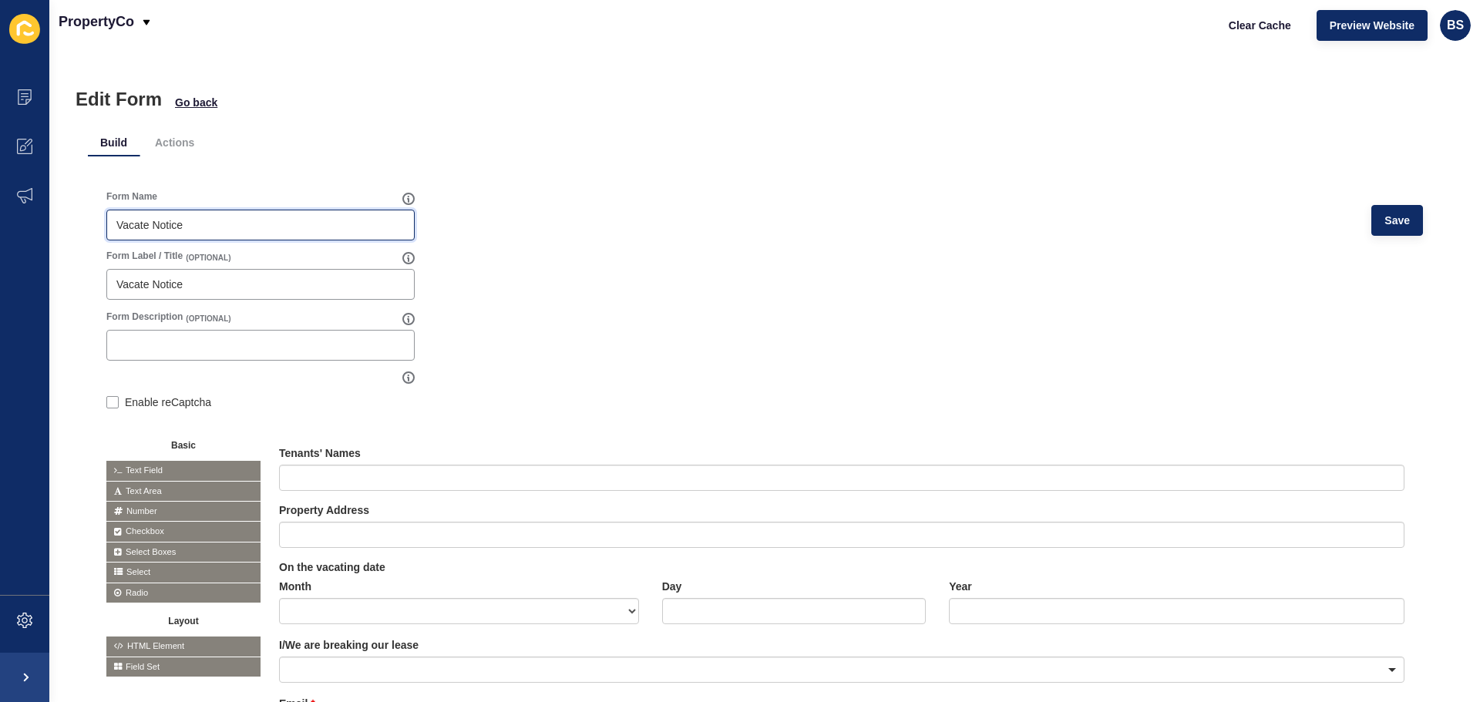
drag, startPoint x: 198, startPoint y: 218, endPoint x: 90, endPoint y: 218, distance: 107.9
click at [90, 218] on div "Form Name Vacate Notice Save Form Label / Title (OPTIONAL) Vacate Notice Form D…" at bounding box center [764, 601] width 1353 height 858
click at [187, 146] on li "Actions" at bounding box center [175, 143] width 64 height 28
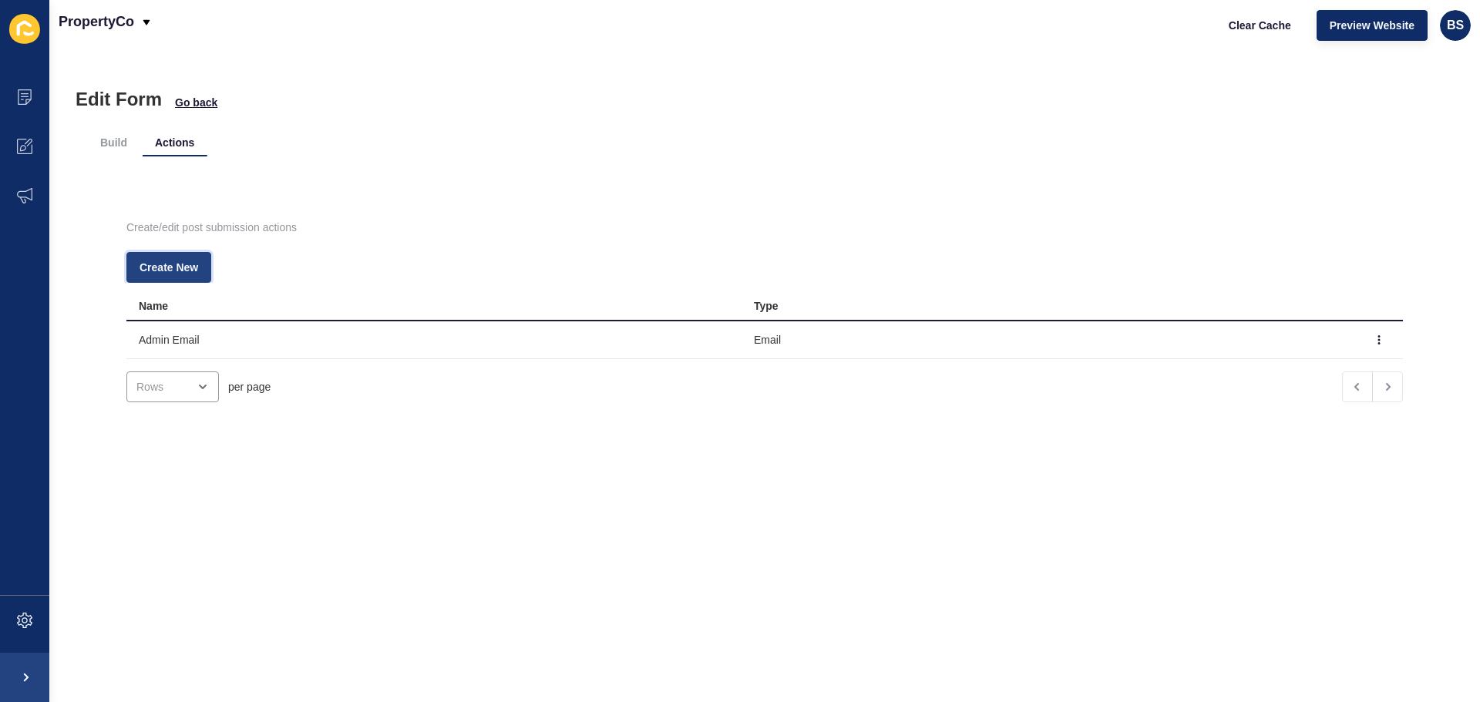
click at [190, 270] on span "Create New" at bounding box center [168, 267] width 59 height 15
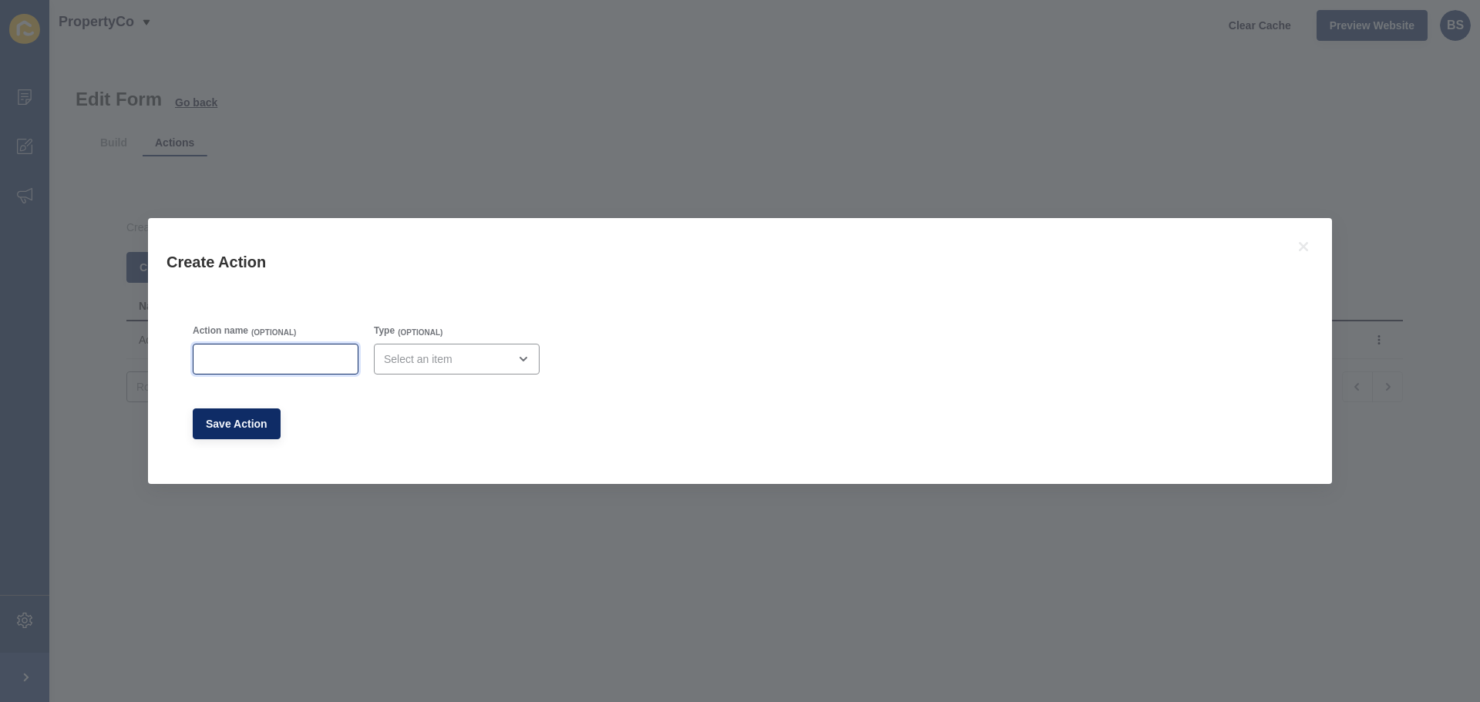
click at [263, 357] on input "Action name" at bounding box center [276, 358] width 146 height 15
type input "Admin Email"
click at [408, 357] on div "open menu" at bounding box center [446, 358] width 124 height 15
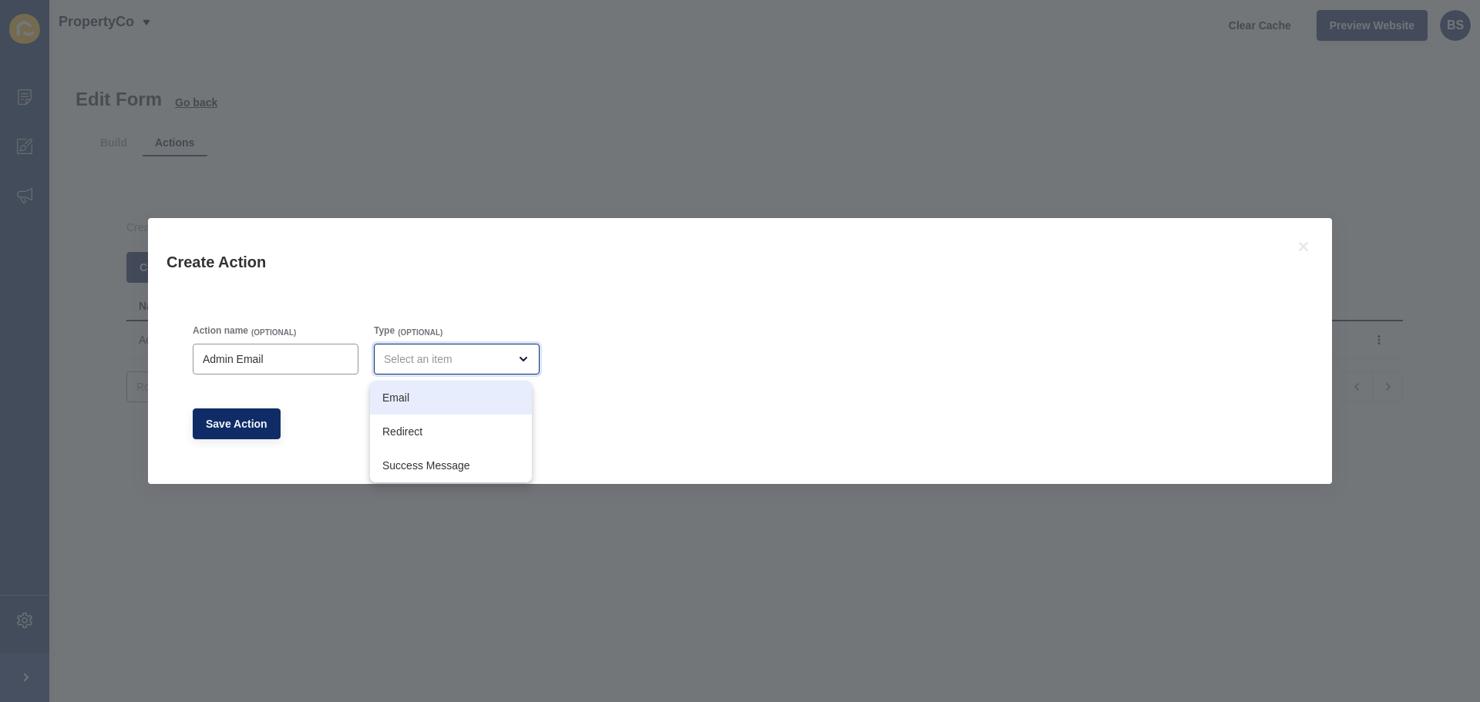
click at [415, 389] on div "Email" at bounding box center [451, 398] width 162 height 34
type input "Email"
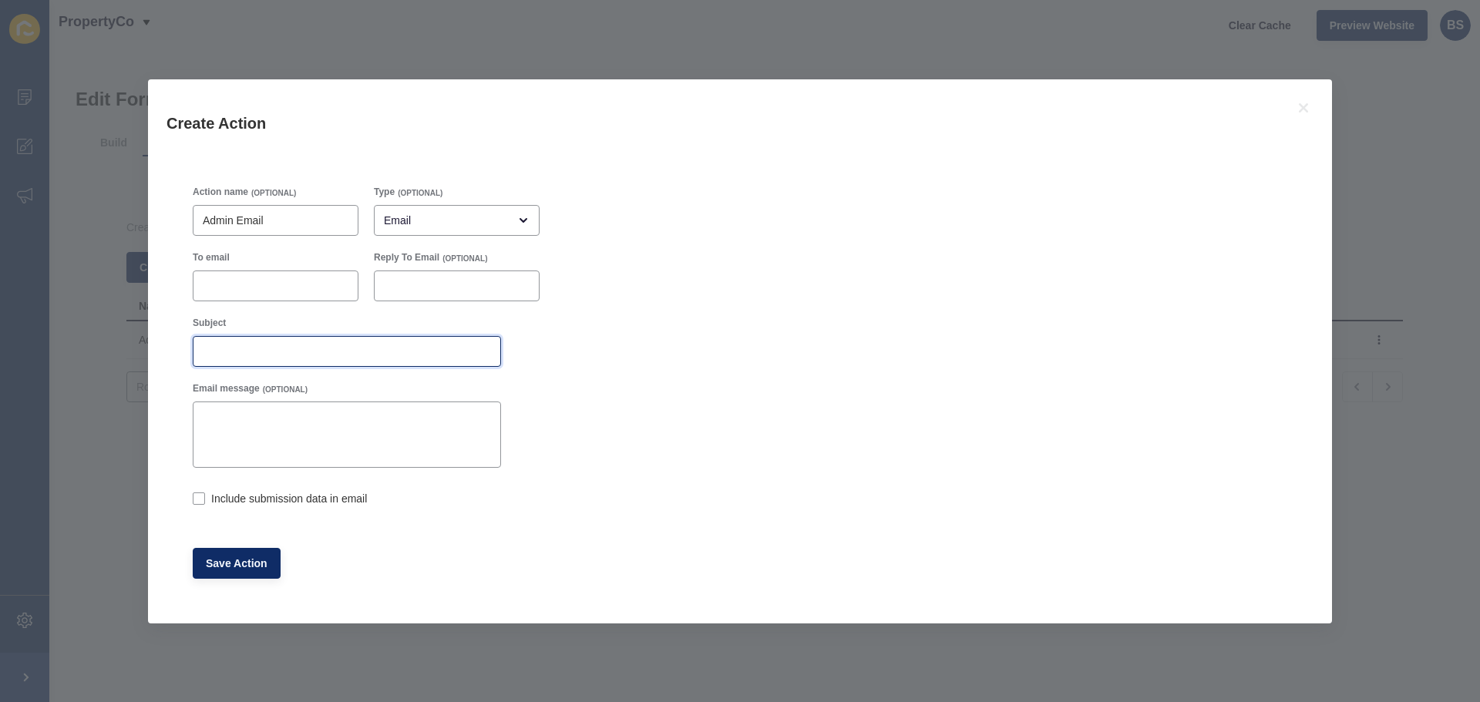
click at [238, 348] on input "Subject" at bounding box center [347, 351] width 288 height 15
paste input "Vacate Notice"
type input "Vacate Notice Submission"
click at [270, 276] on div at bounding box center [276, 285] width 166 height 31
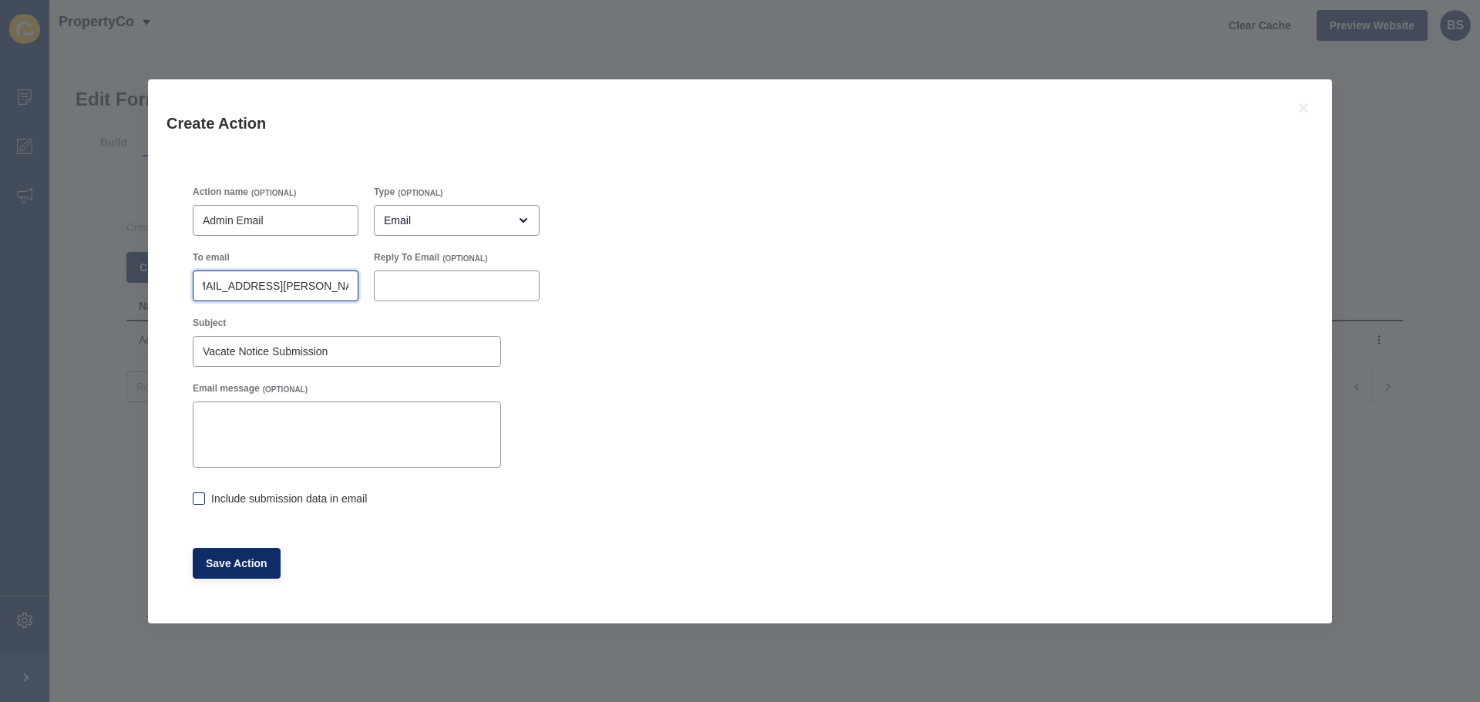
type input "bree.shipley@propertyco.com.au"
click at [196, 500] on label at bounding box center [199, 498] width 12 height 12
click at [196, 500] on input "Include submission data in email" at bounding box center [198, 500] width 10 height 10
checkbox input "true"
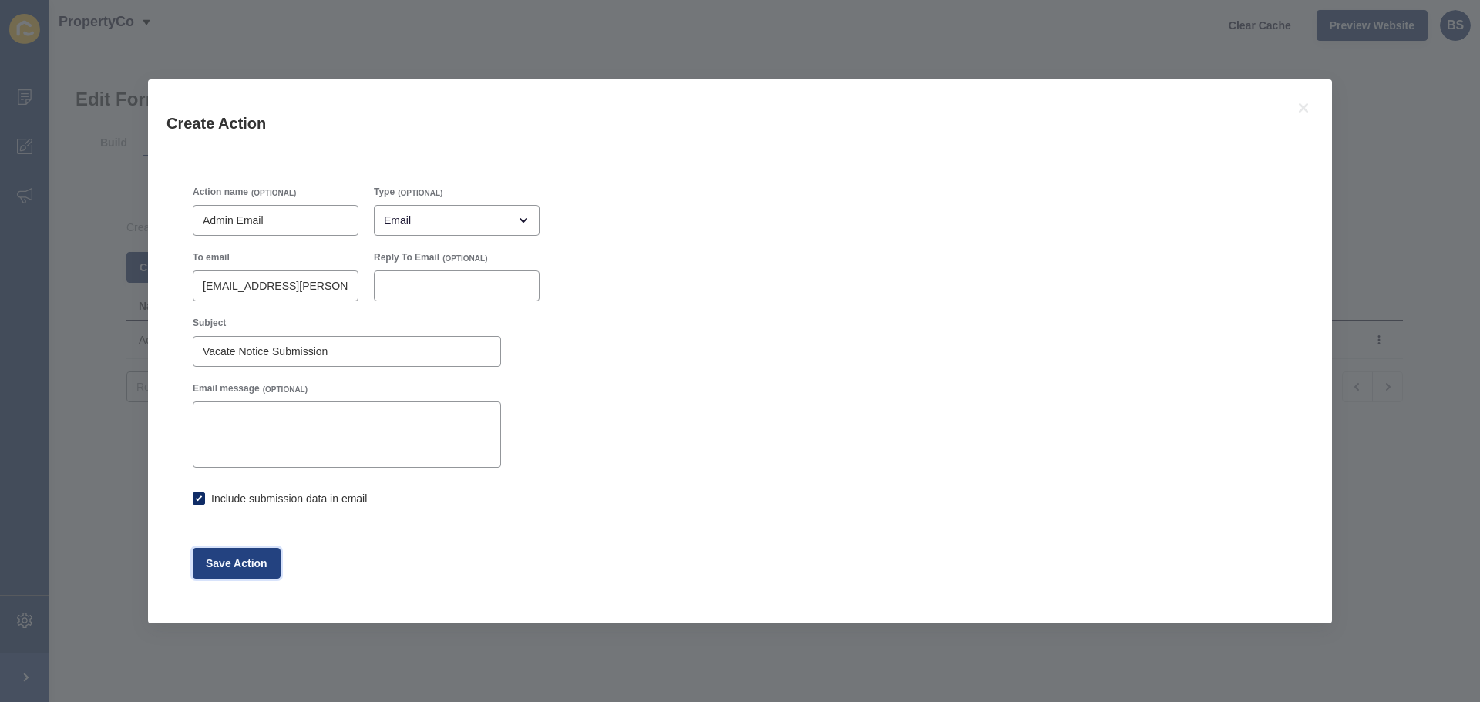
click at [238, 556] on span "Save Action" at bounding box center [237, 563] width 62 height 15
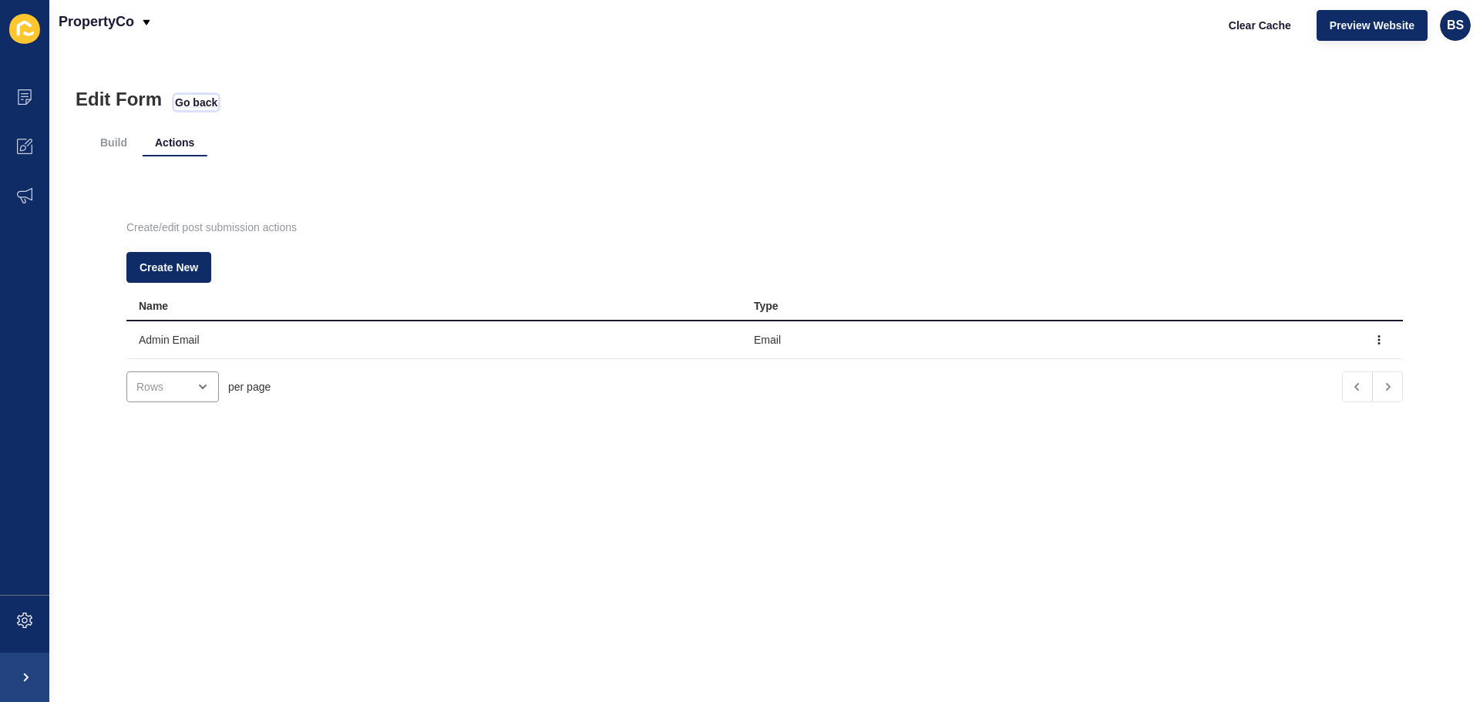
click at [182, 99] on span "Go back" at bounding box center [196, 102] width 42 height 15
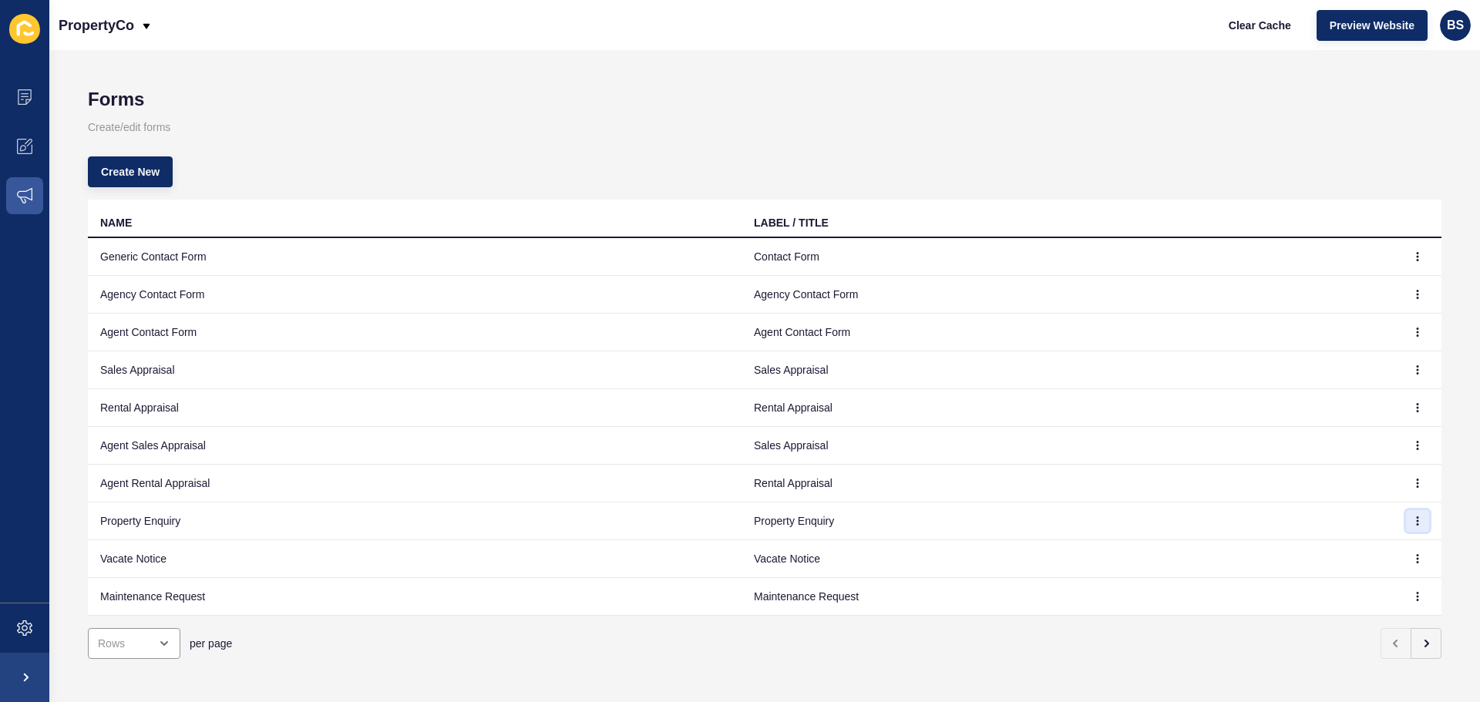
click at [1413, 521] on icon "button" at bounding box center [1417, 520] width 9 height 9
click at [1361, 547] on link "Edit" at bounding box center [1363, 552] width 108 height 34
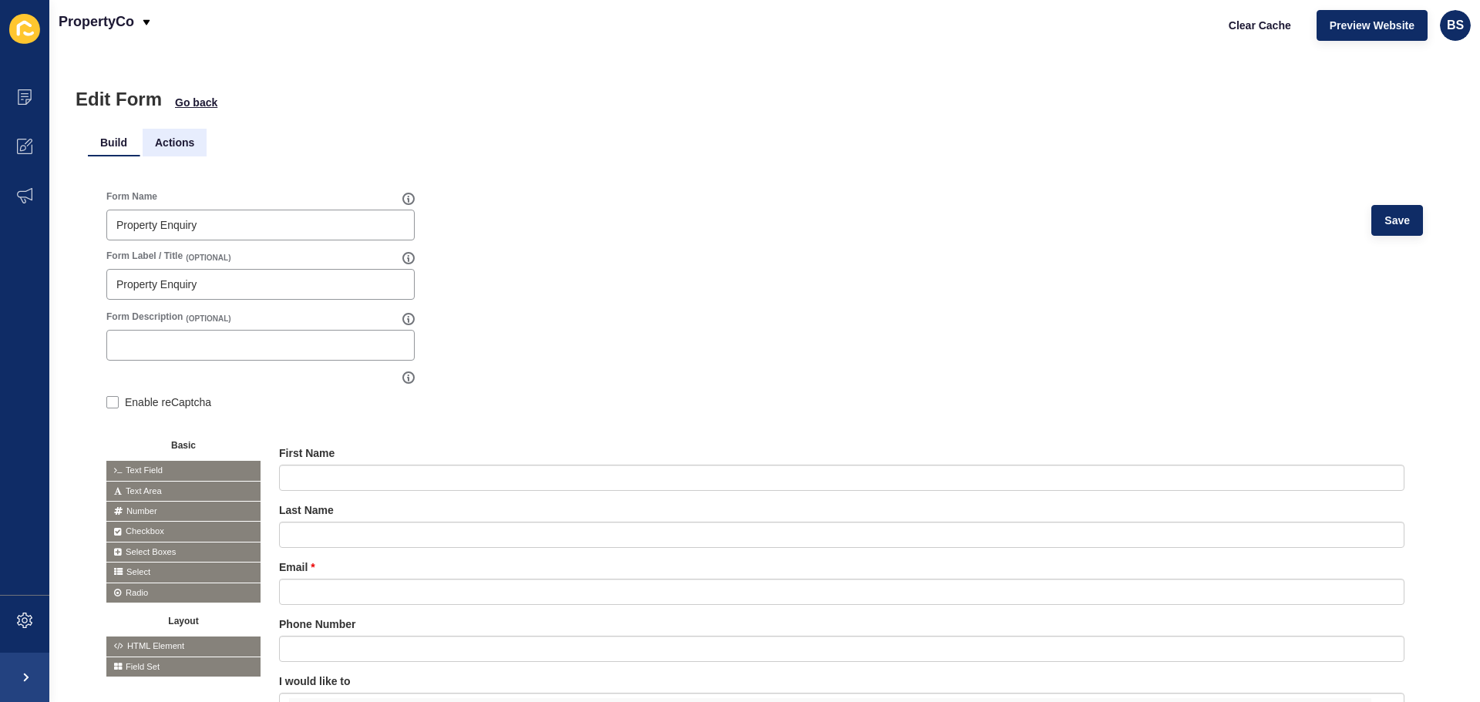
click at [179, 140] on li "Actions" at bounding box center [175, 143] width 64 height 28
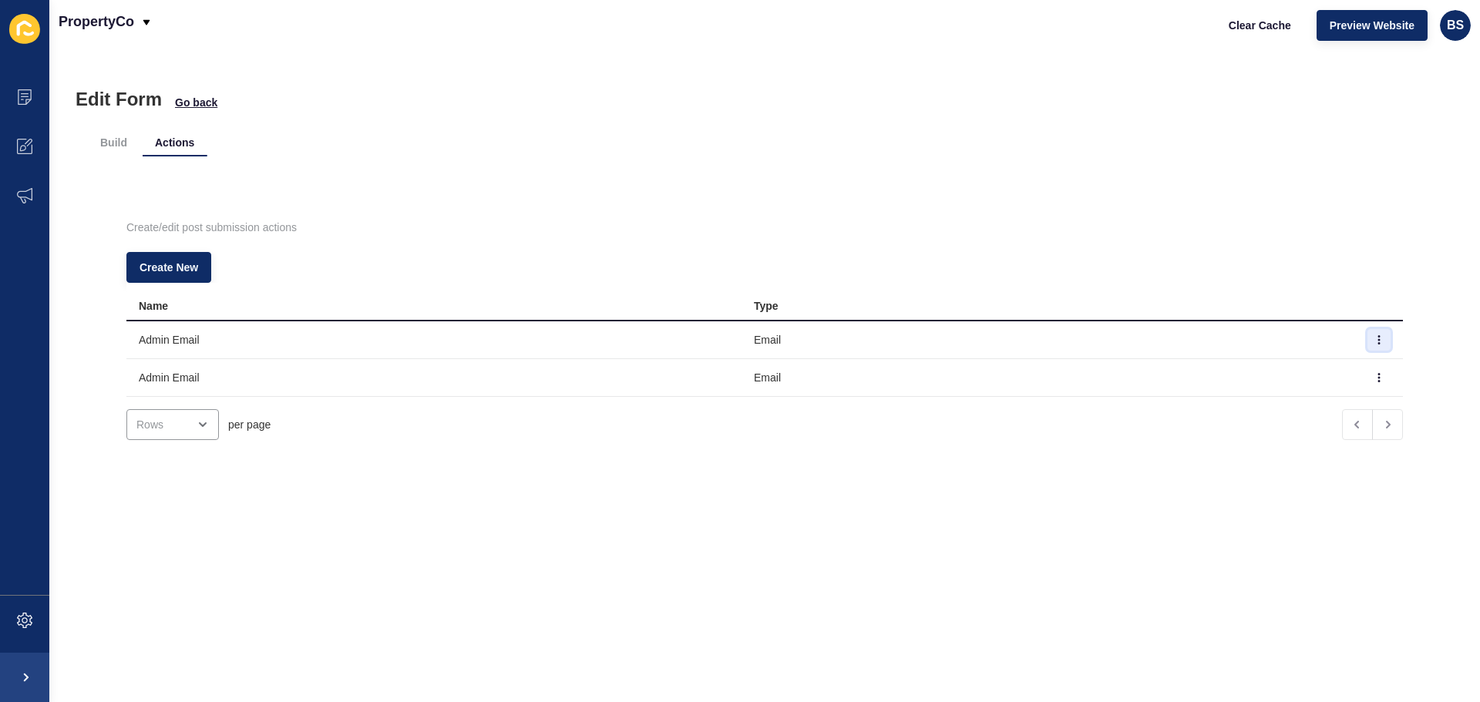
click at [1379, 344] on icon "button" at bounding box center [1379, 340] width 1 height 8
click at [1315, 375] on link "Edit" at bounding box center [1313, 371] width 108 height 34
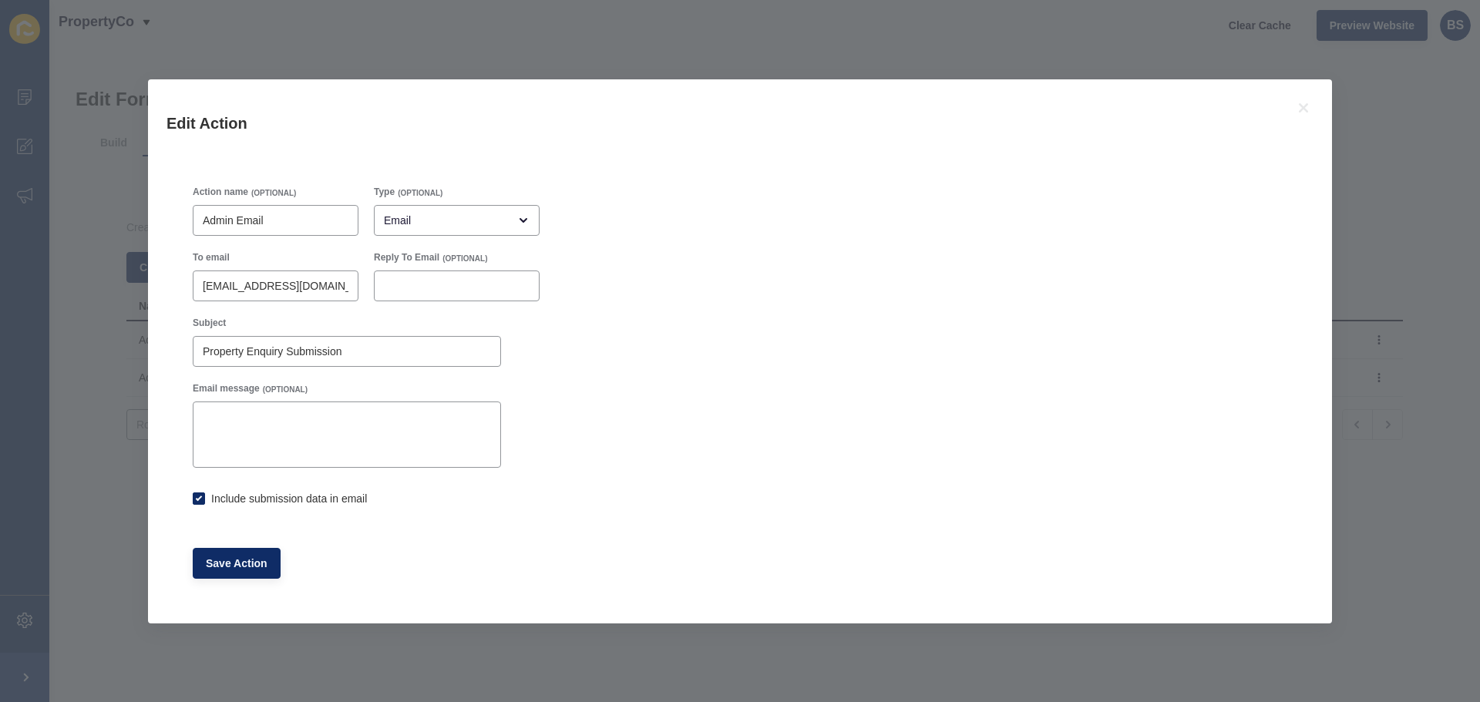
checkbox input "true"
click at [1298, 110] on icon at bounding box center [1303, 108] width 18 height 18
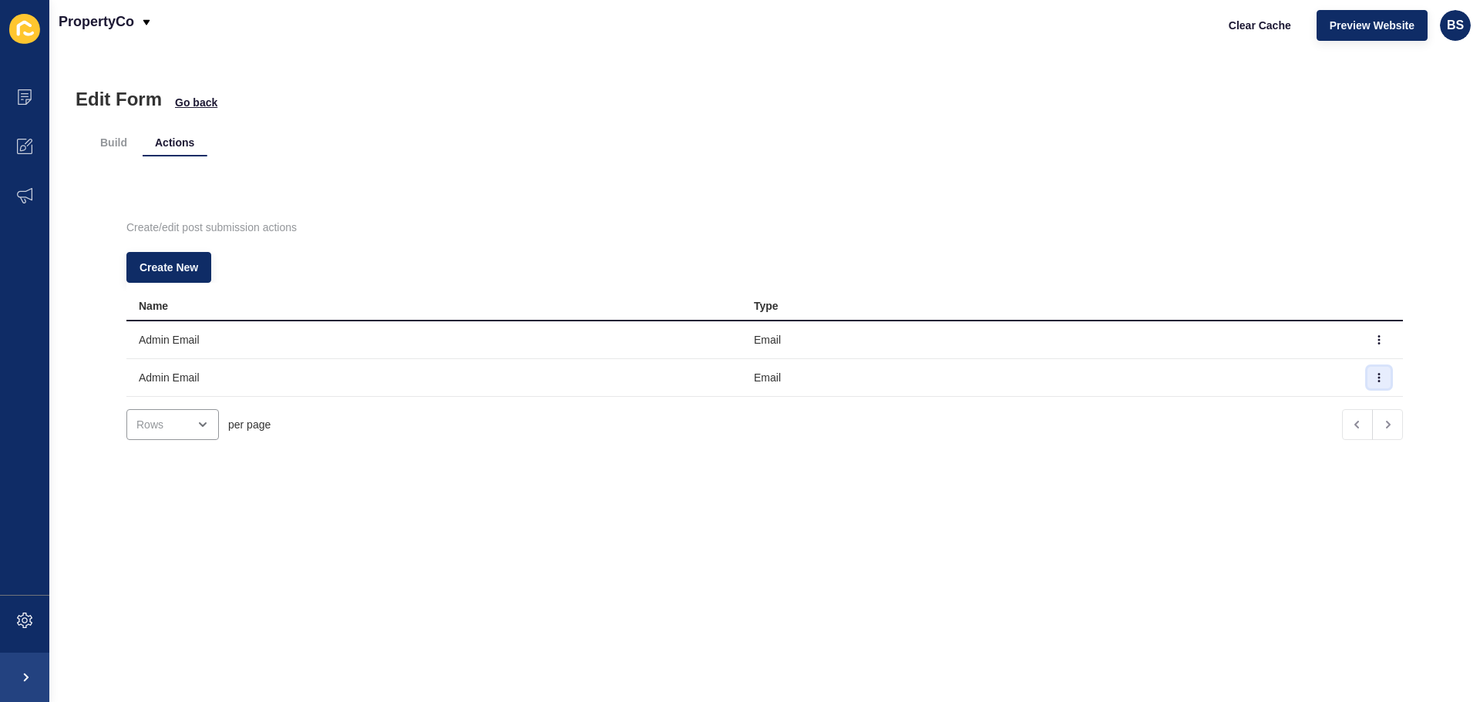
click at [1367, 383] on button "button" at bounding box center [1378, 378] width 23 height 22
click at [1319, 406] on link "Edit" at bounding box center [1313, 408] width 108 height 34
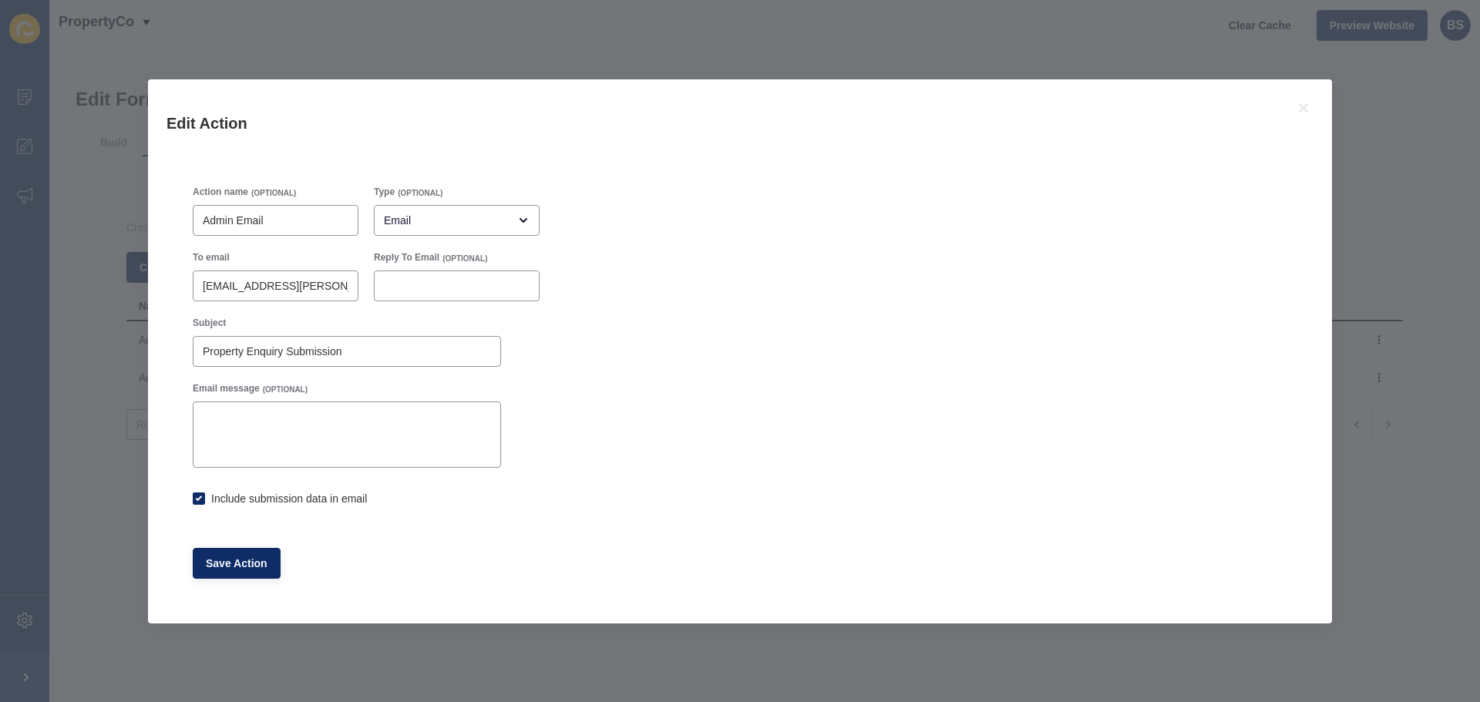
checkbox input "true"
click at [1306, 106] on icon at bounding box center [1303, 107] width 9 height 9
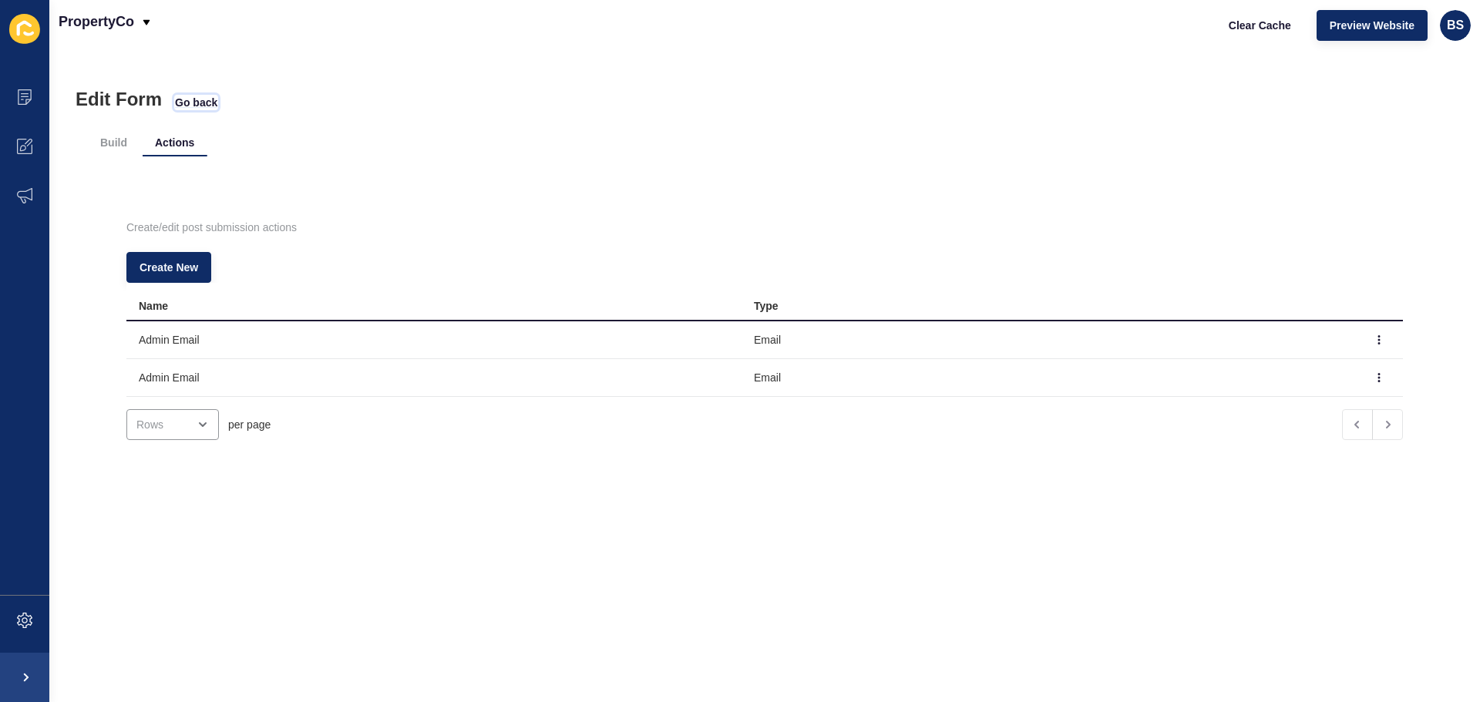
click at [199, 103] on span "Go back" at bounding box center [196, 102] width 42 height 15
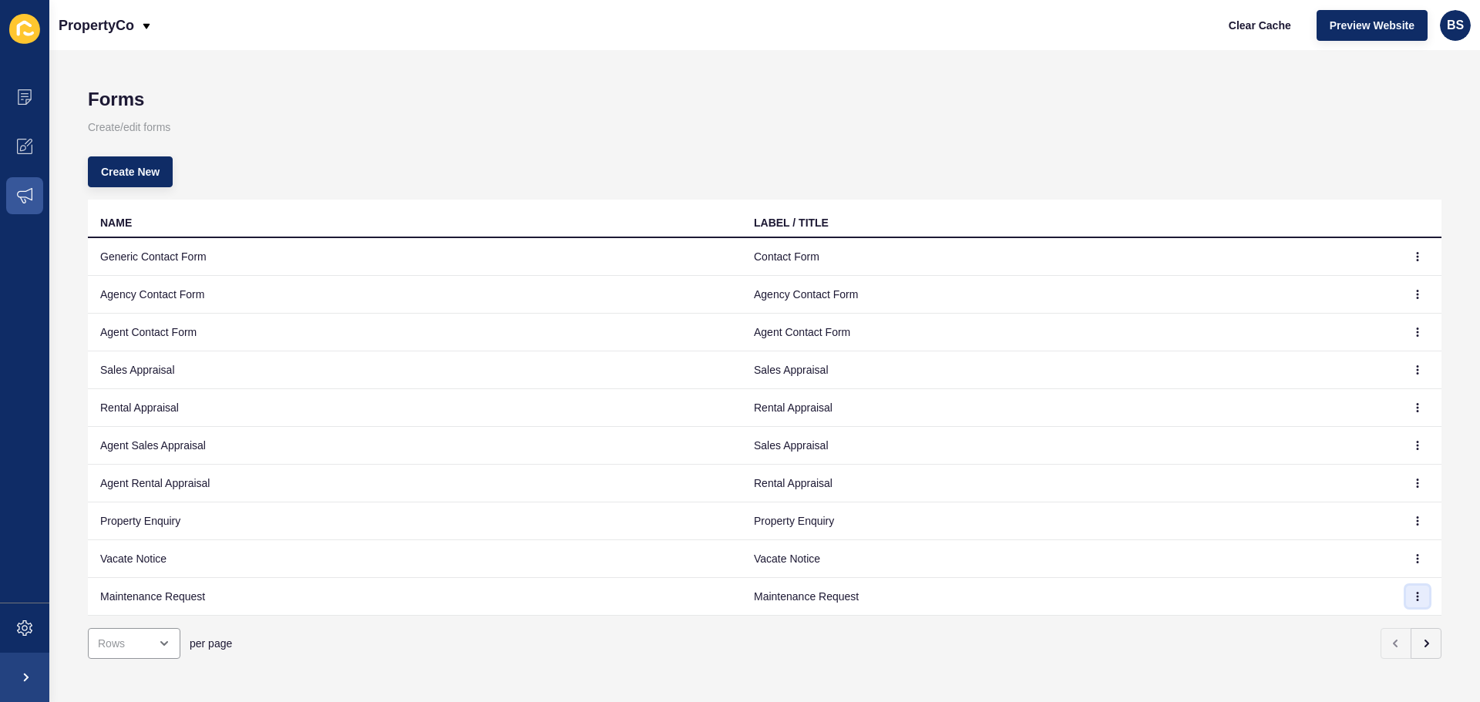
click at [1413, 599] on icon "button" at bounding box center [1417, 596] width 9 height 9
click at [1357, 621] on link "Edit" at bounding box center [1363, 627] width 108 height 34
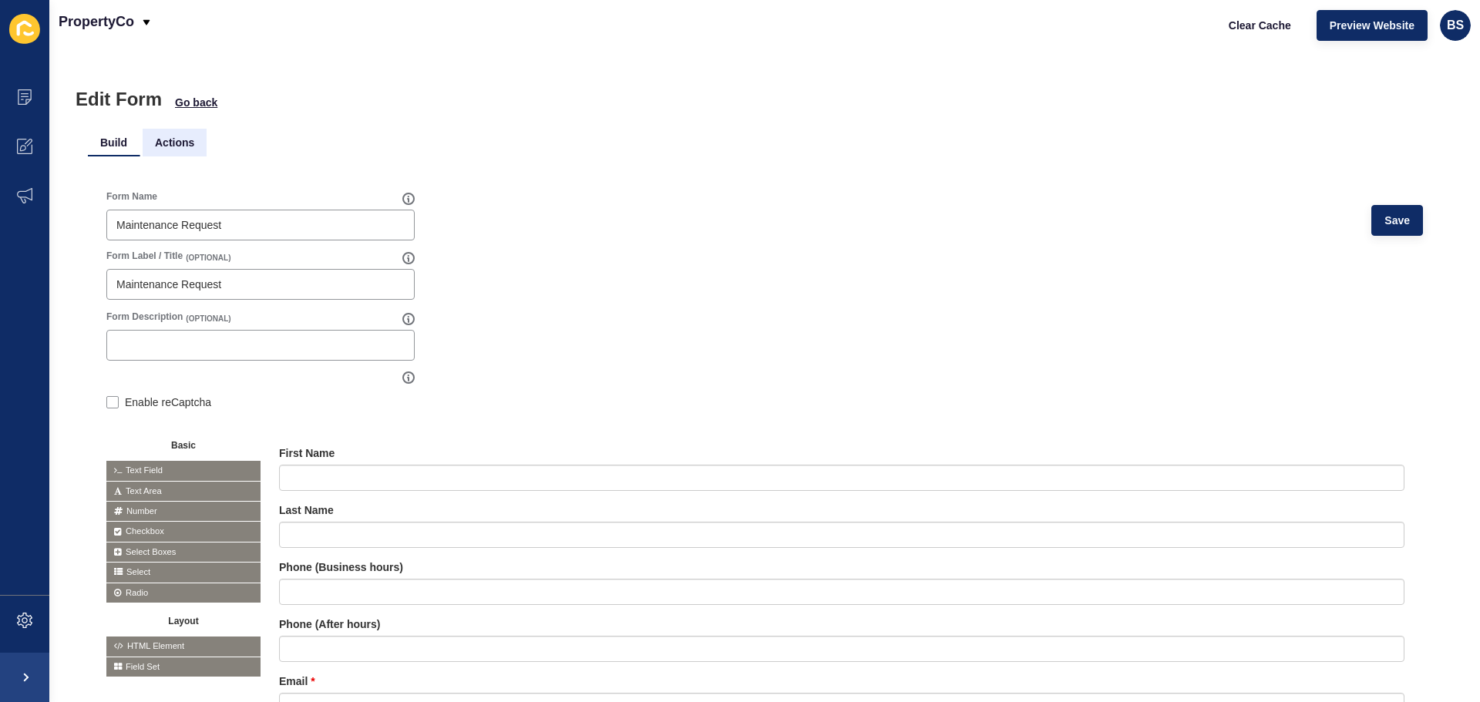
click at [166, 151] on li "Actions" at bounding box center [175, 143] width 64 height 28
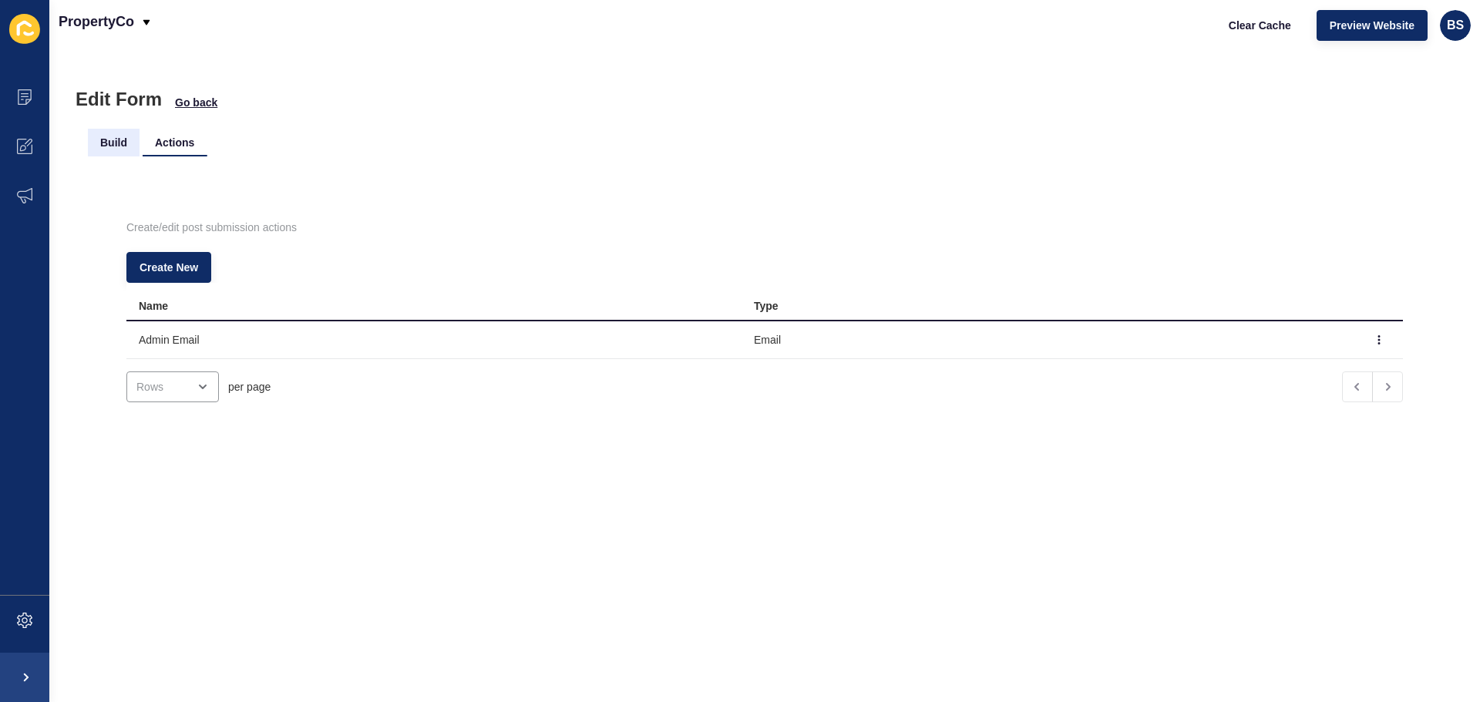
click at [108, 146] on li "Build" at bounding box center [114, 143] width 52 height 28
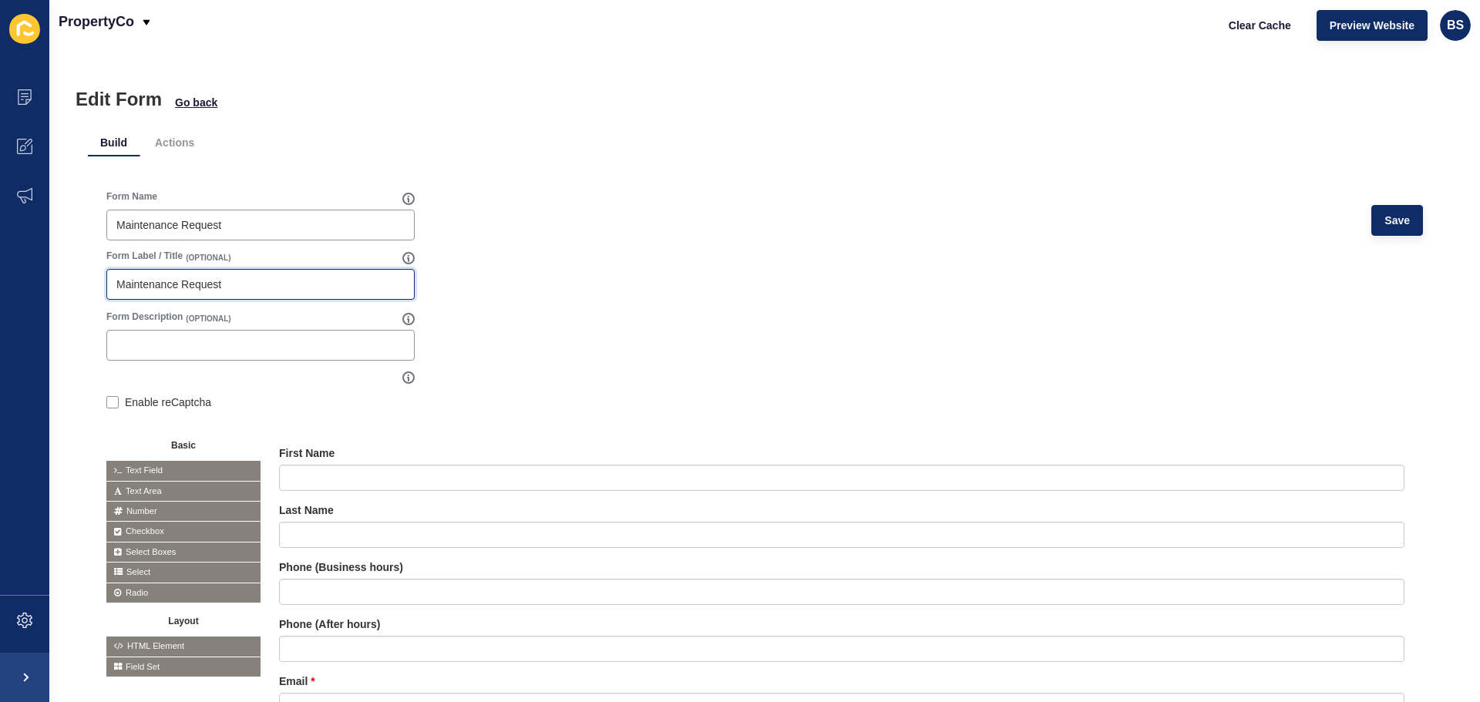
drag, startPoint x: 250, startPoint y: 277, endPoint x: 78, endPoint y: 270, distance: 172.0
click at [78, 270] on div "Edit Form Go back Build Actions Form Name Maintenance Request Save Form Label /…" at bounding box center [764, 376] width 1430 height 652
click at [177, 147] on li "Actions" at bounding box center [175, 143] width 64 height 28
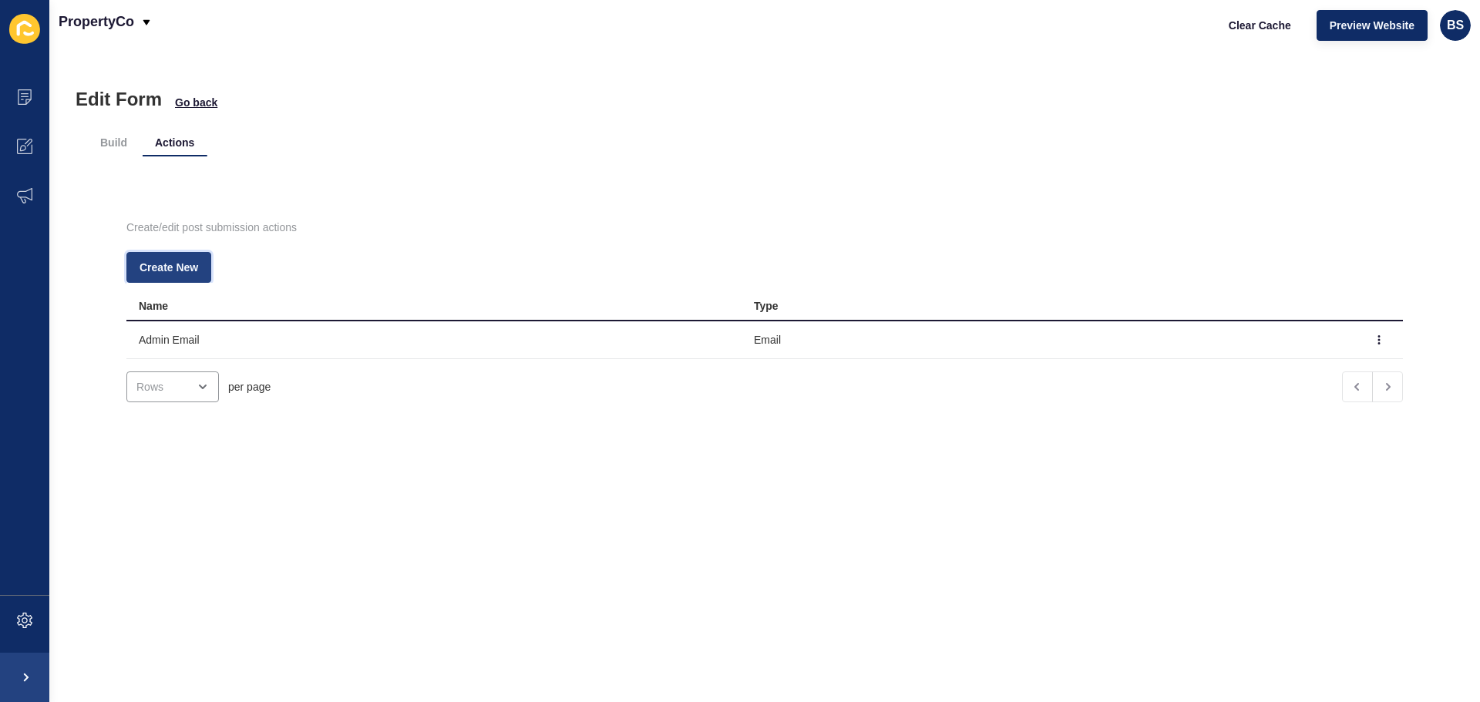
click at [153, 258] on button "Create New" at bounding box center [168, 267] width 85 height 31
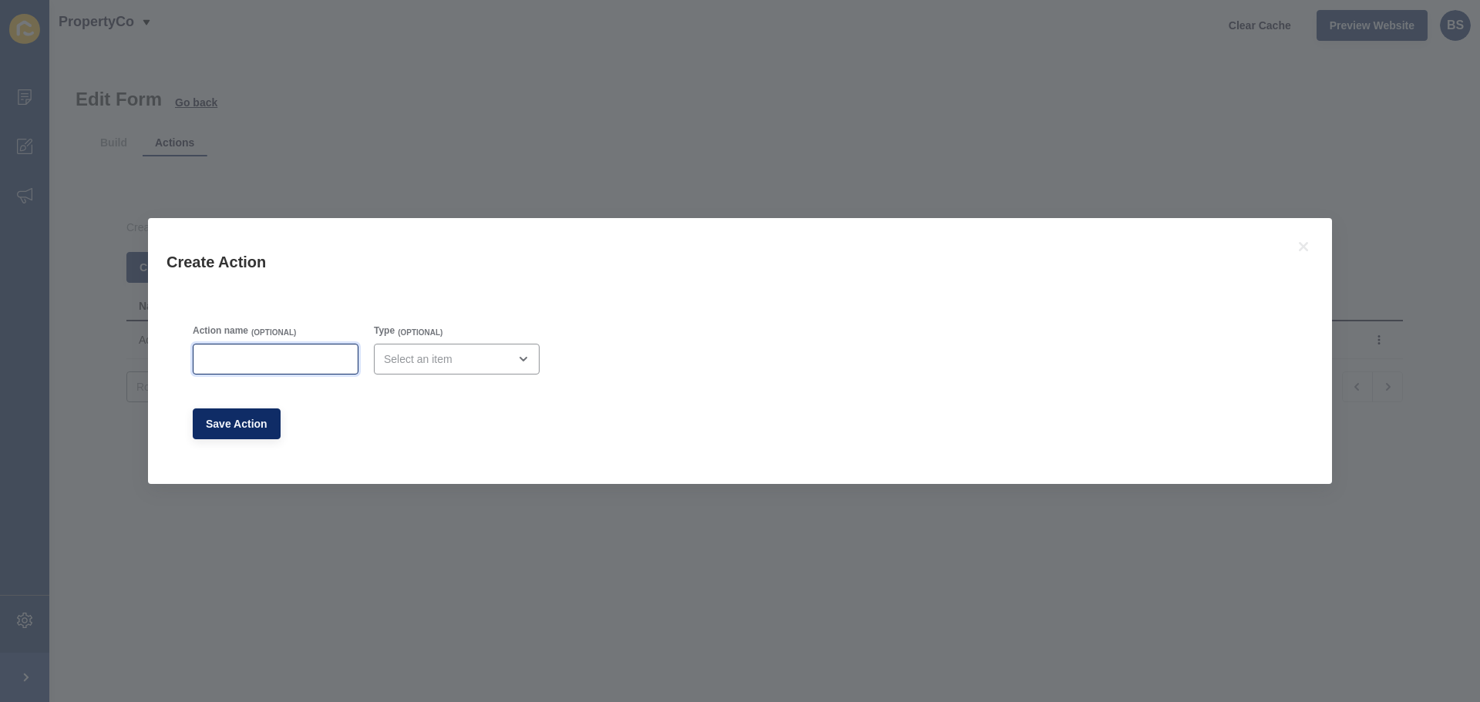
click at [260, 357] on input "Action name" at bounding box center [276, 358] width 146 height 15
type input "Admin Email"
click at [393, 368] on div "open menu" at bounding box center [457, 359] width 166 height 31
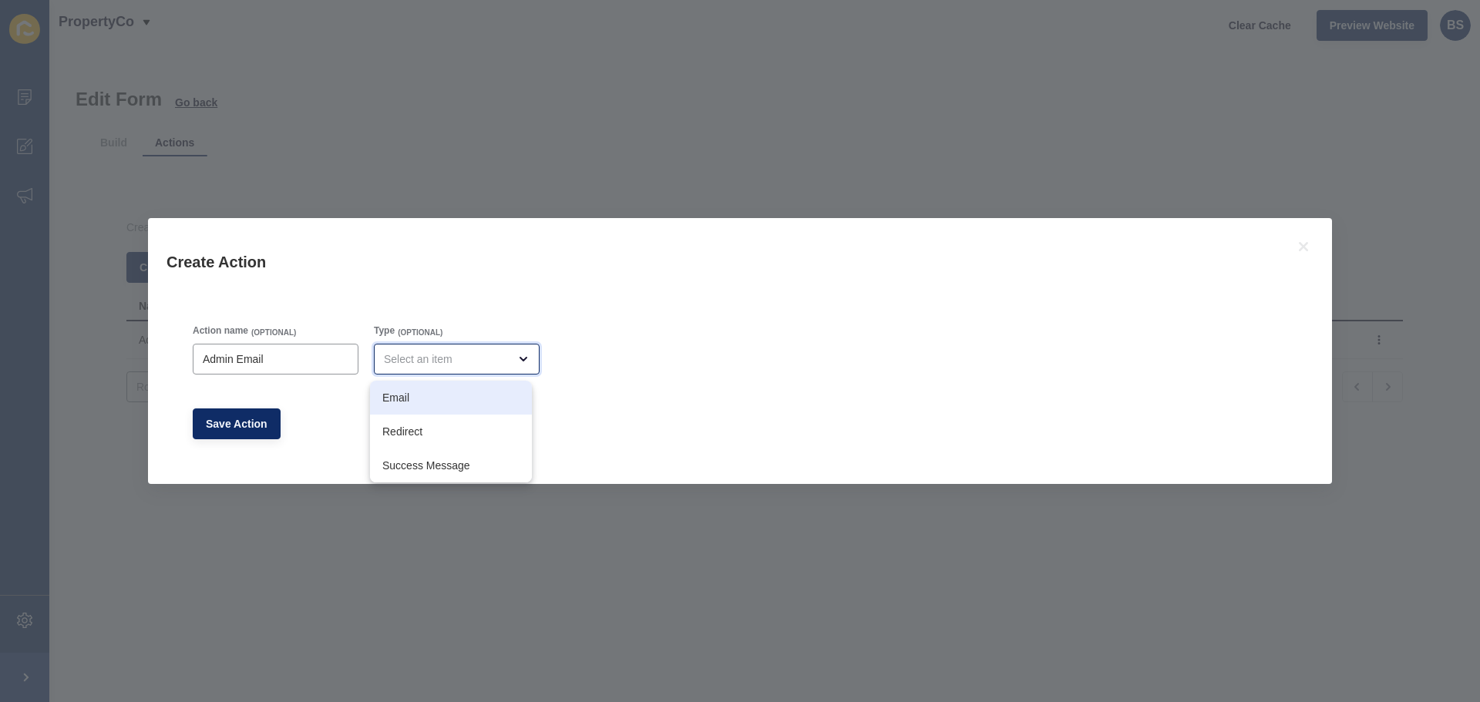
click at [406, 395] on span "Email" at bounding box center [450, 397] width 137 height 15
type input "Email"
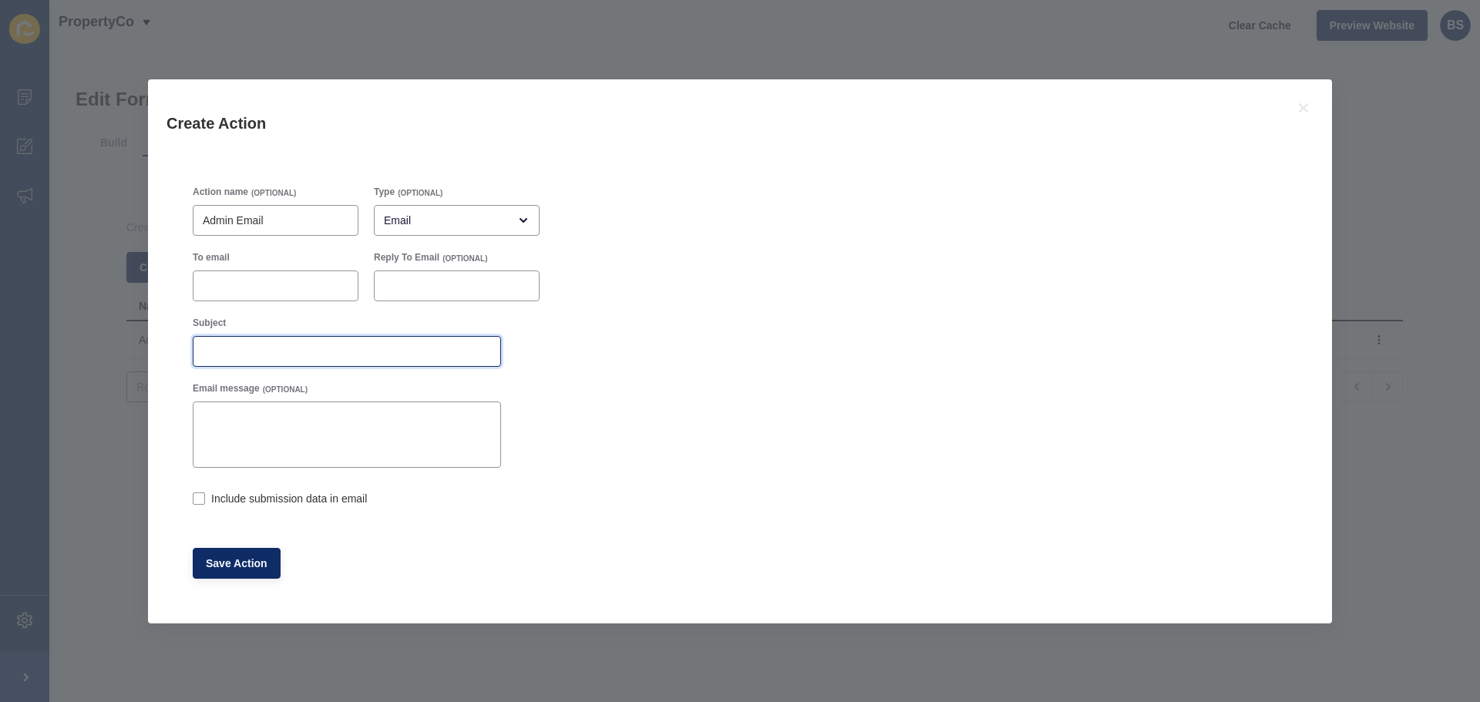
click at [244, 348] on input "Subject" at bounding box center [347, 351] width 288 height 15
paste input "Maintenance Request"
type input "Maintenance Request Submission"
click at [245, 292] on input "To email" at bounding box center [276, 285] width 146 height 15
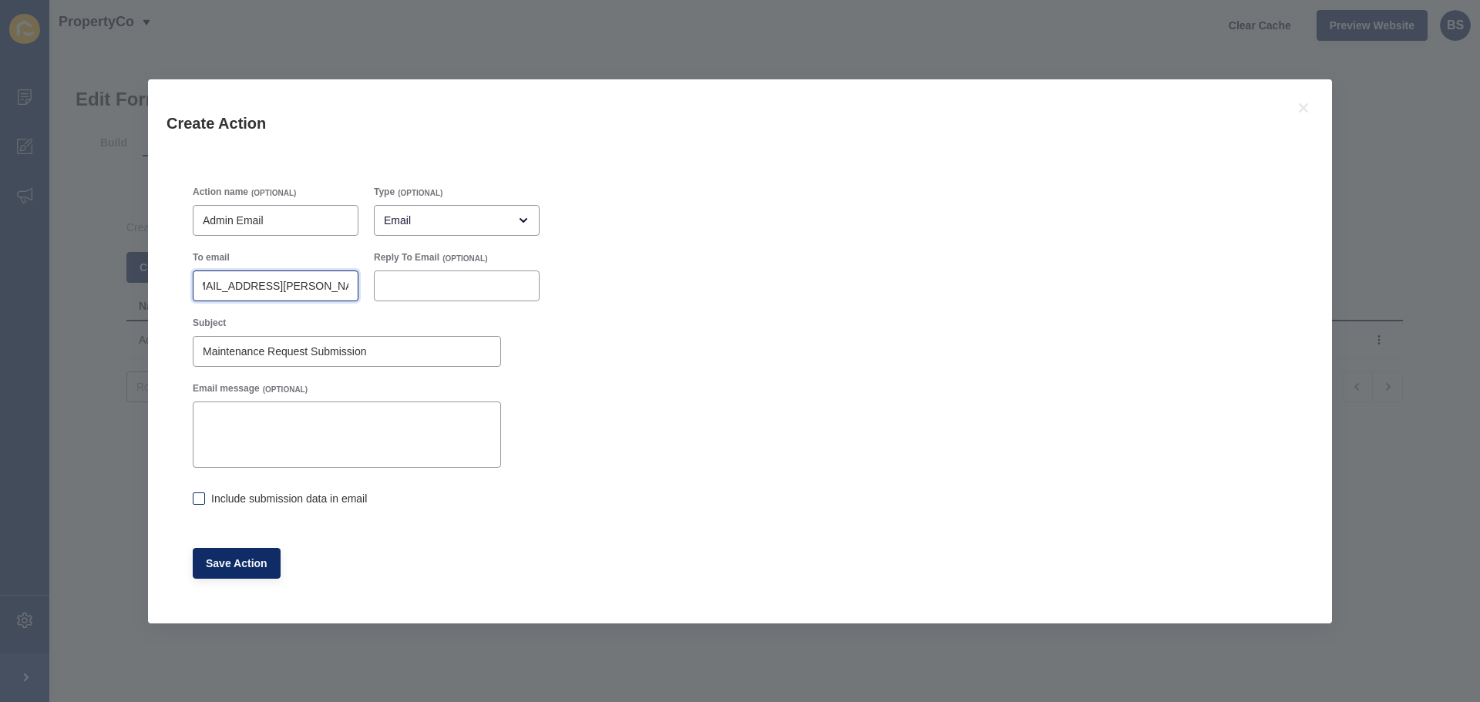
type input "bree.shipley@propertyco.com.au"
click at [198, 504] on label at bounding box center [199, 498] width 12 height 12
click at [198, 504] on input "Include submission data in email" at bounding box center [198, 500] width 10 height 10
checkbox input "true"
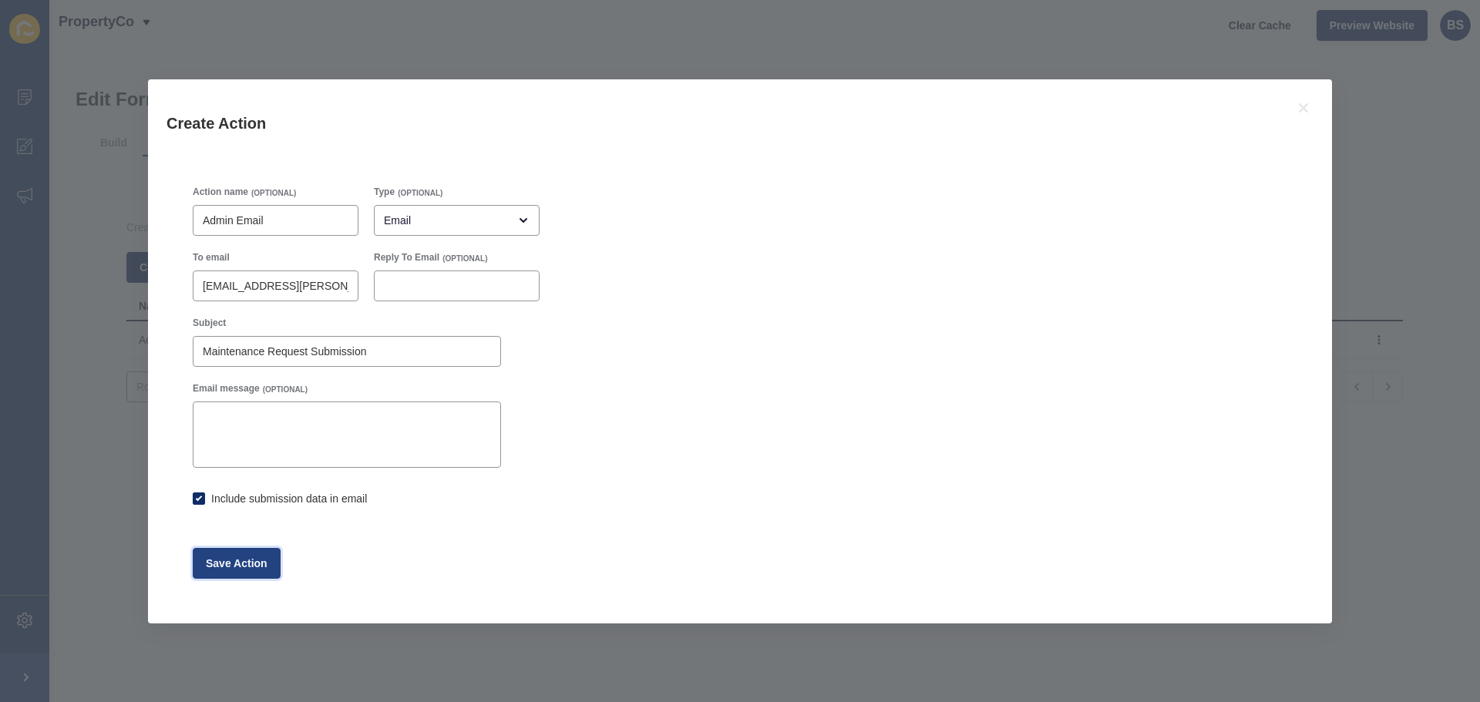
click at [241, 556] on span "Save Action" at bounding box center [237, 563] width 62 height 15
